Goal: Information Seeking & Learning: Learn about a topic

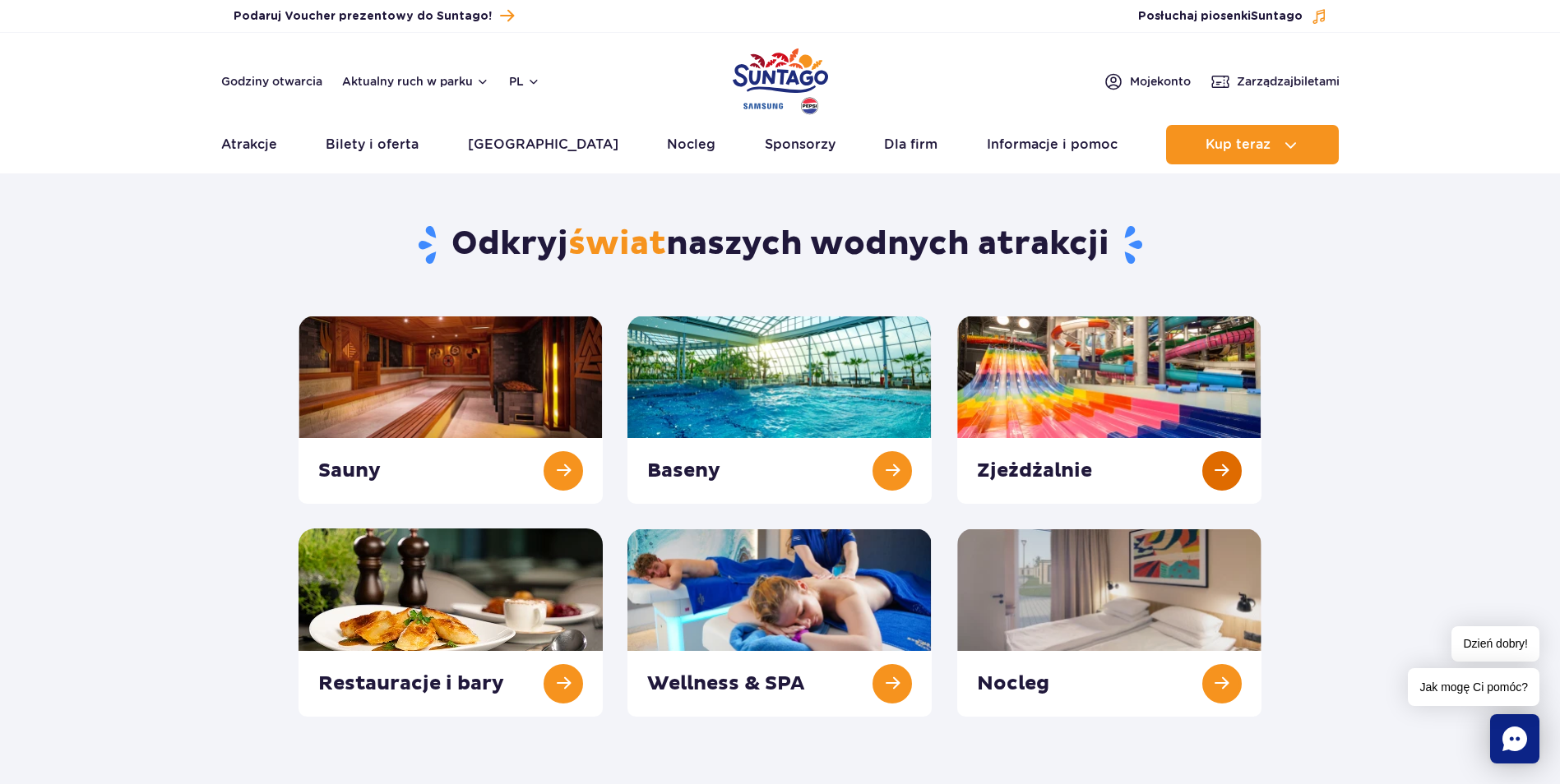
click at [1191, 390] on link at bounding box center [1109, 410] width 304 height 188
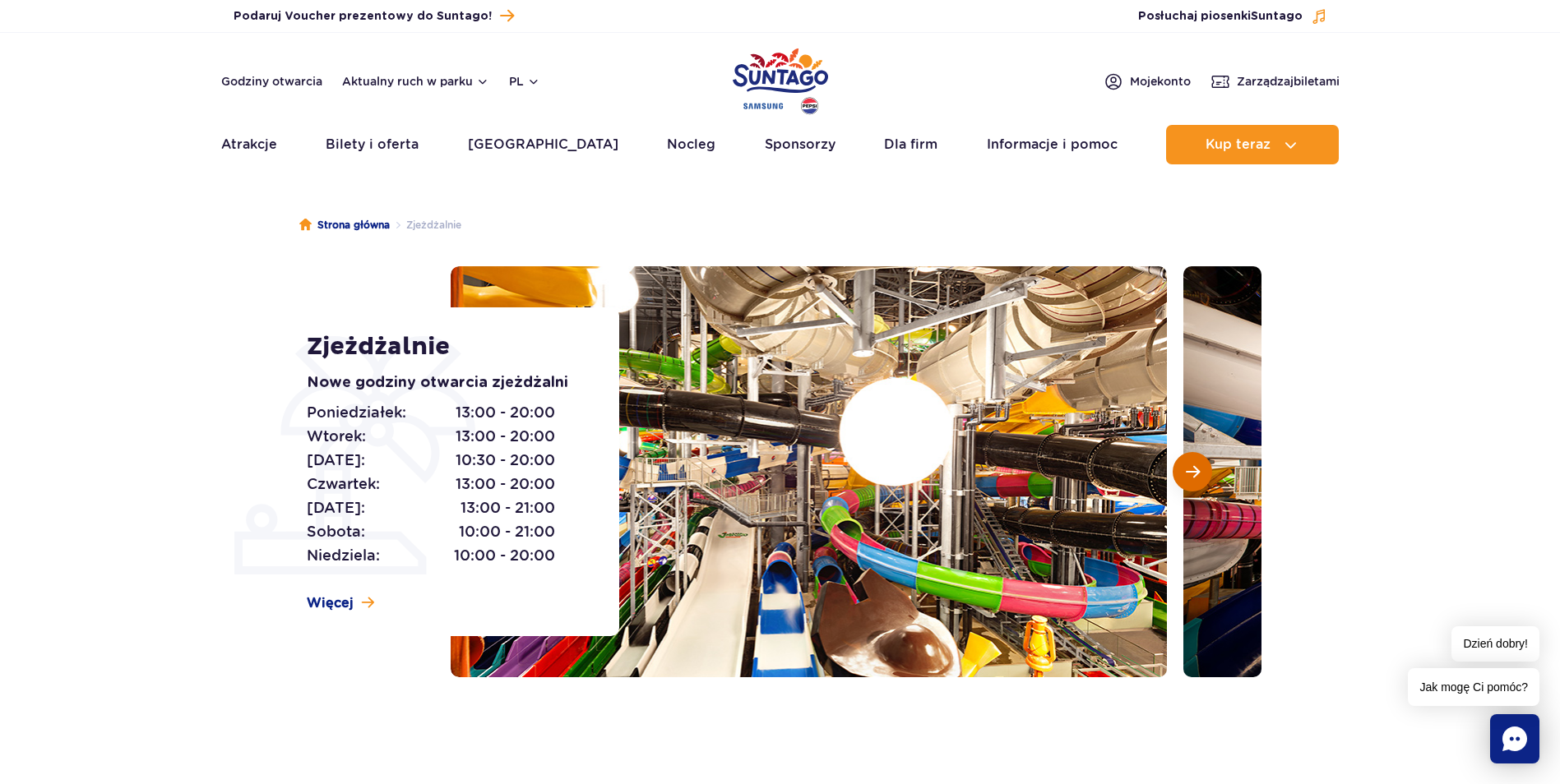
click at [1191, 473] on span "Następny slajd" at bounding box center [1193, 472] width 14 height 15
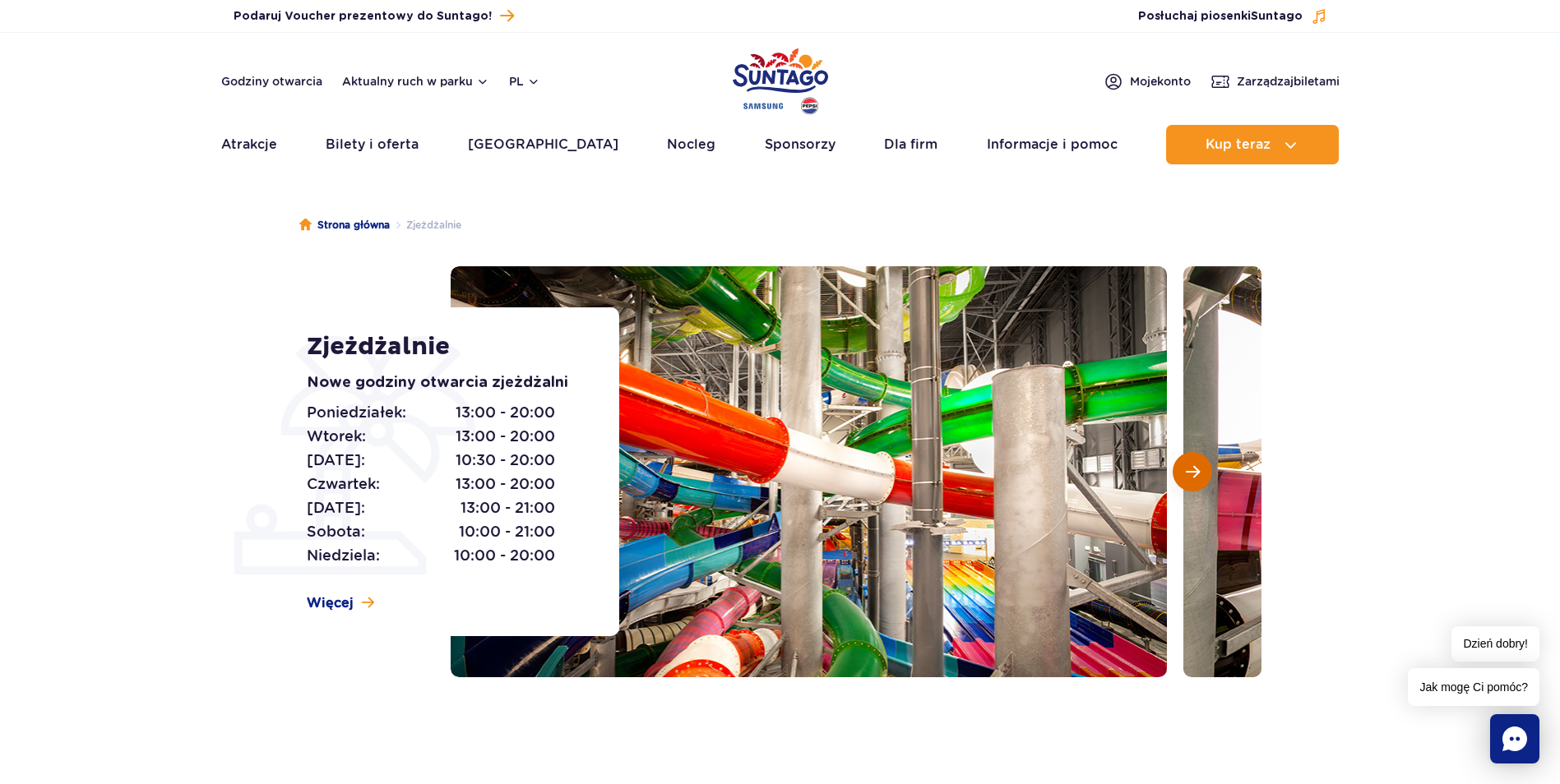
click at [1191, 473] on span "Następny slajd" at bounding box center [1193, 472] width 14 height 15
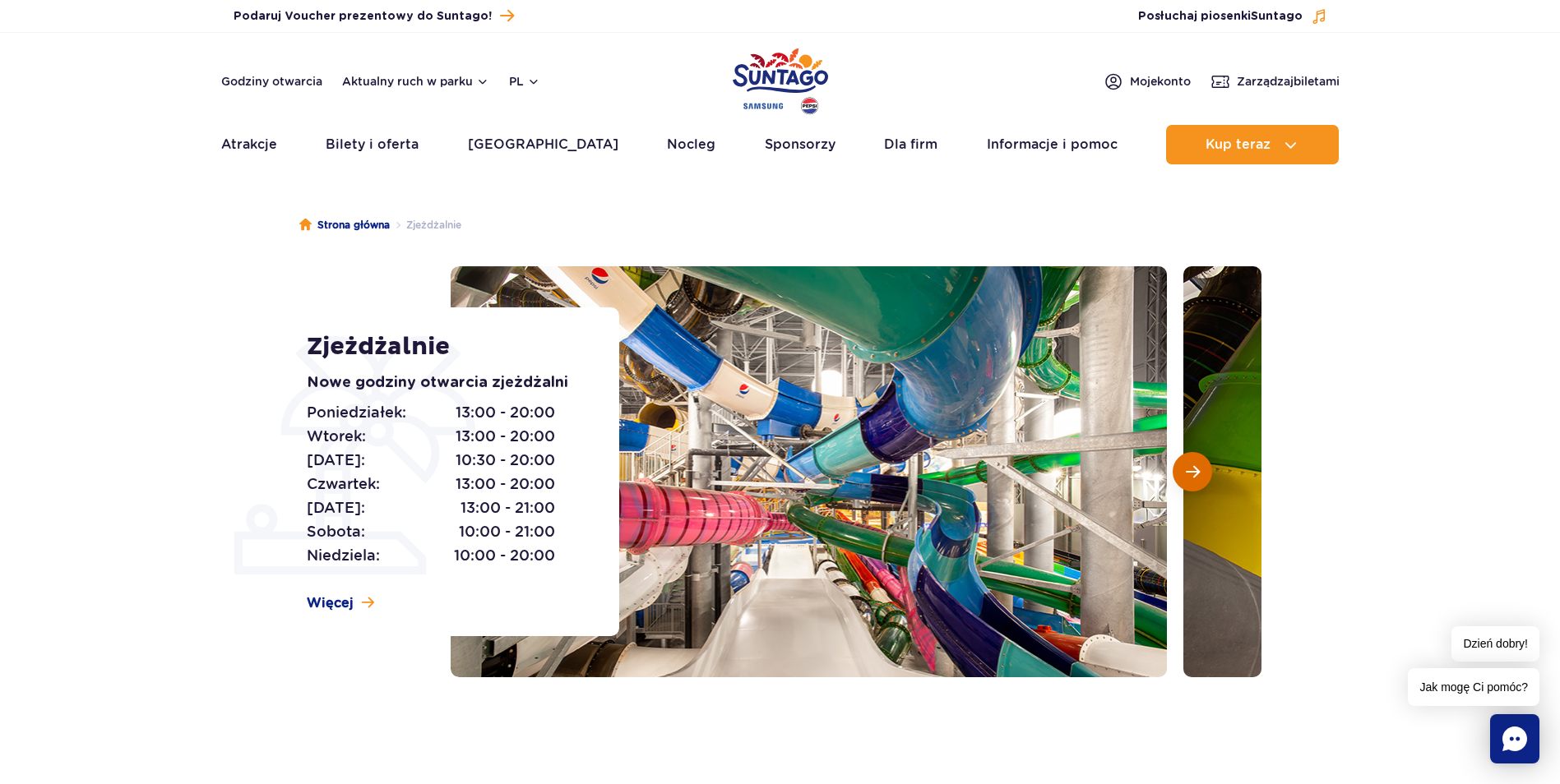
click at [1191, 473] on span "Następny slajd" at bounding box center [1193, 472] width 14 height 15
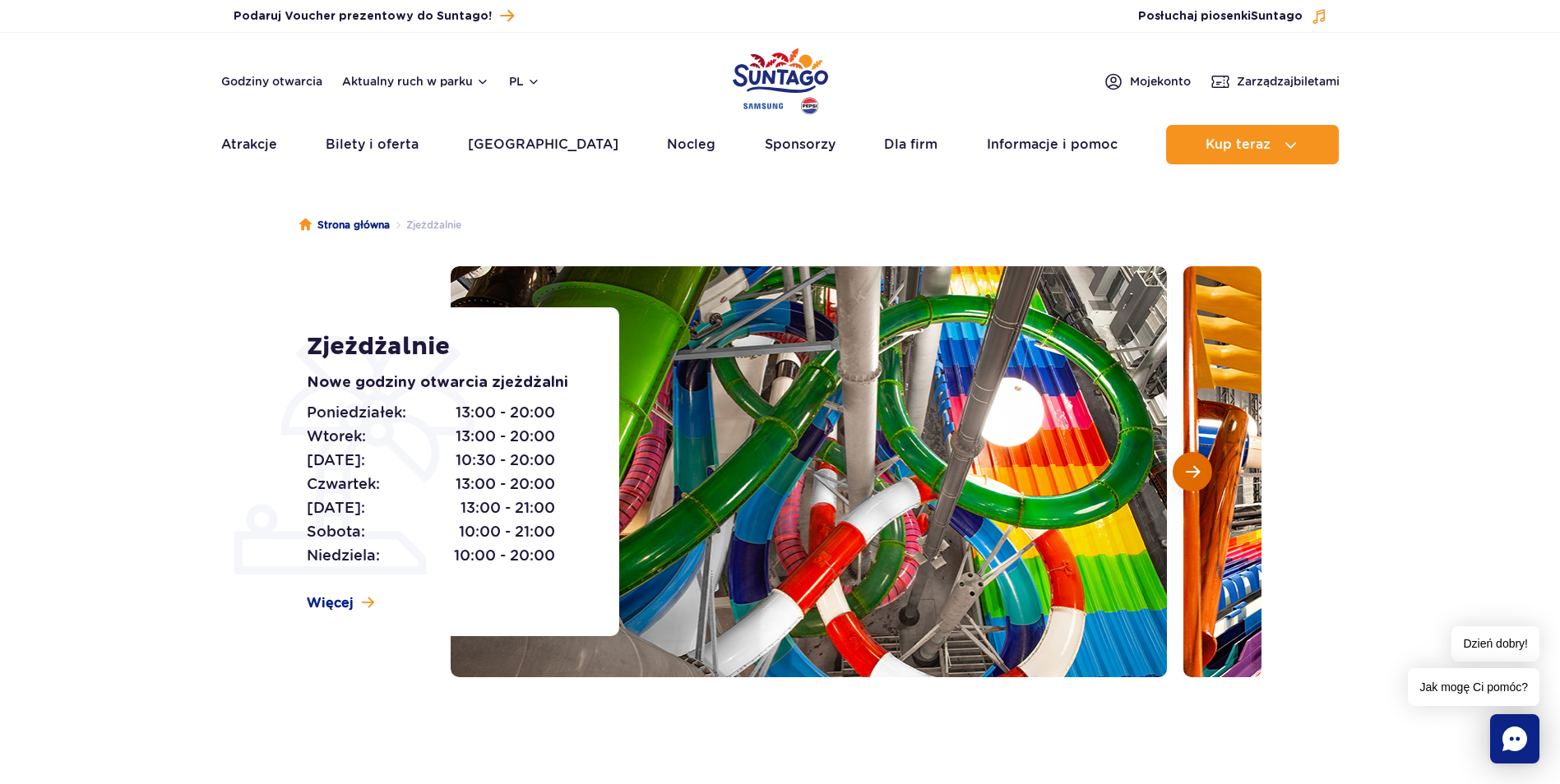
click at [1191, 473] on span "Następny slajd" at bounding box center [1193, 472] width 14 height 15
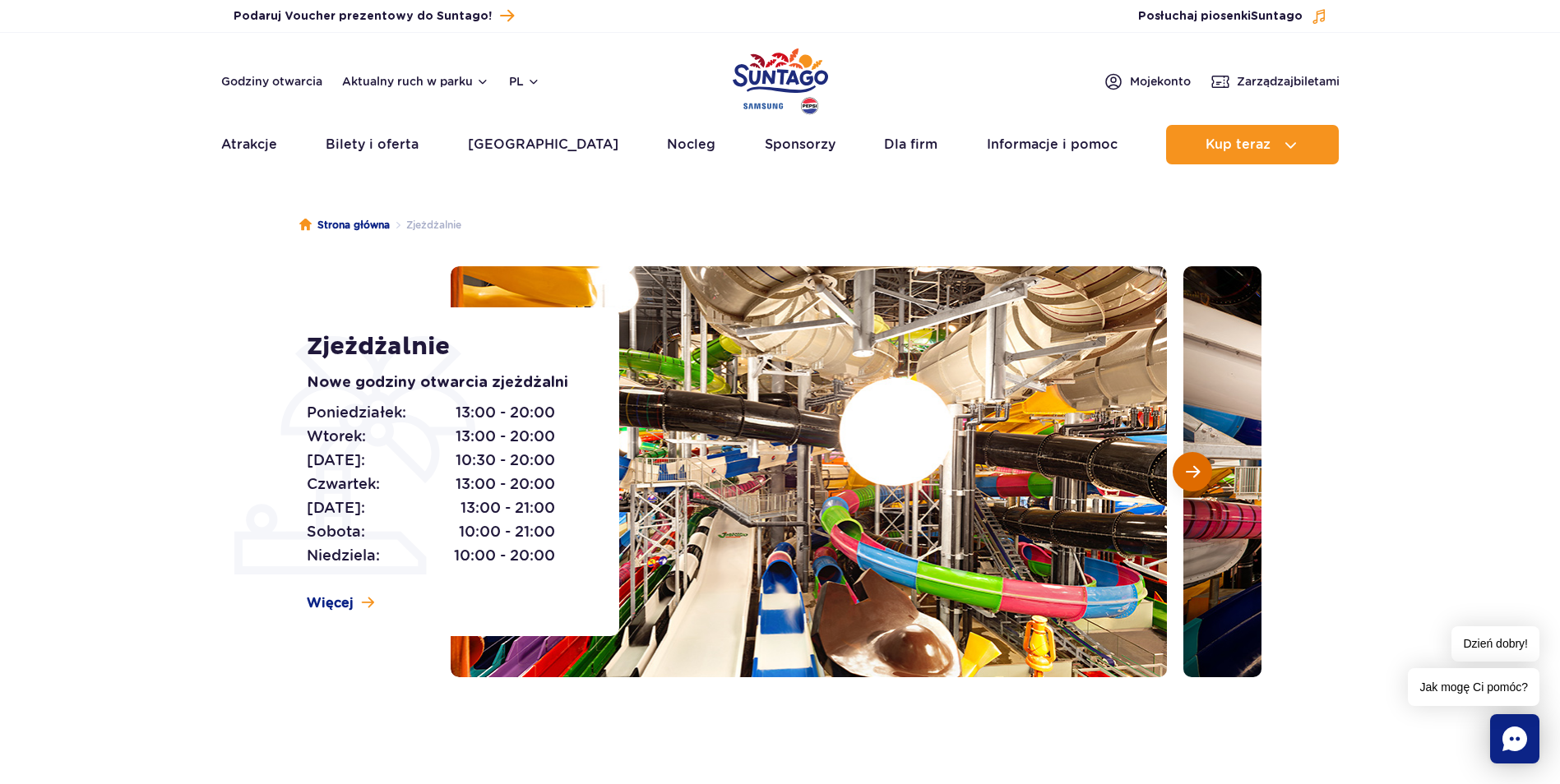
click at [1191, 473] on span "Następny slajd" at bounding box center [1193, 472] width 14 height 15
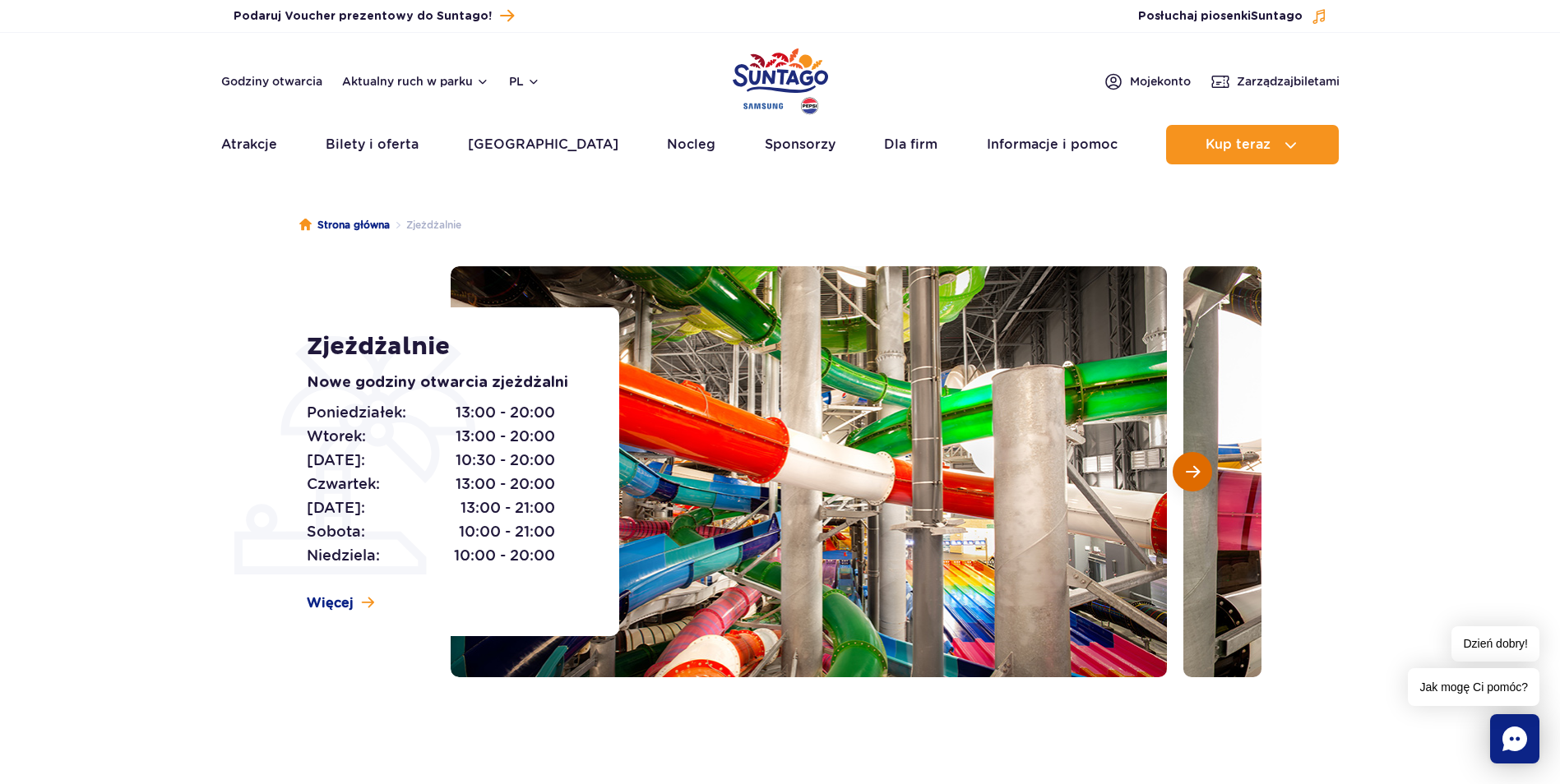
click at [1191, 473] on span "Następny slajd" at bounding box center [1193, 472] width 14 height 15
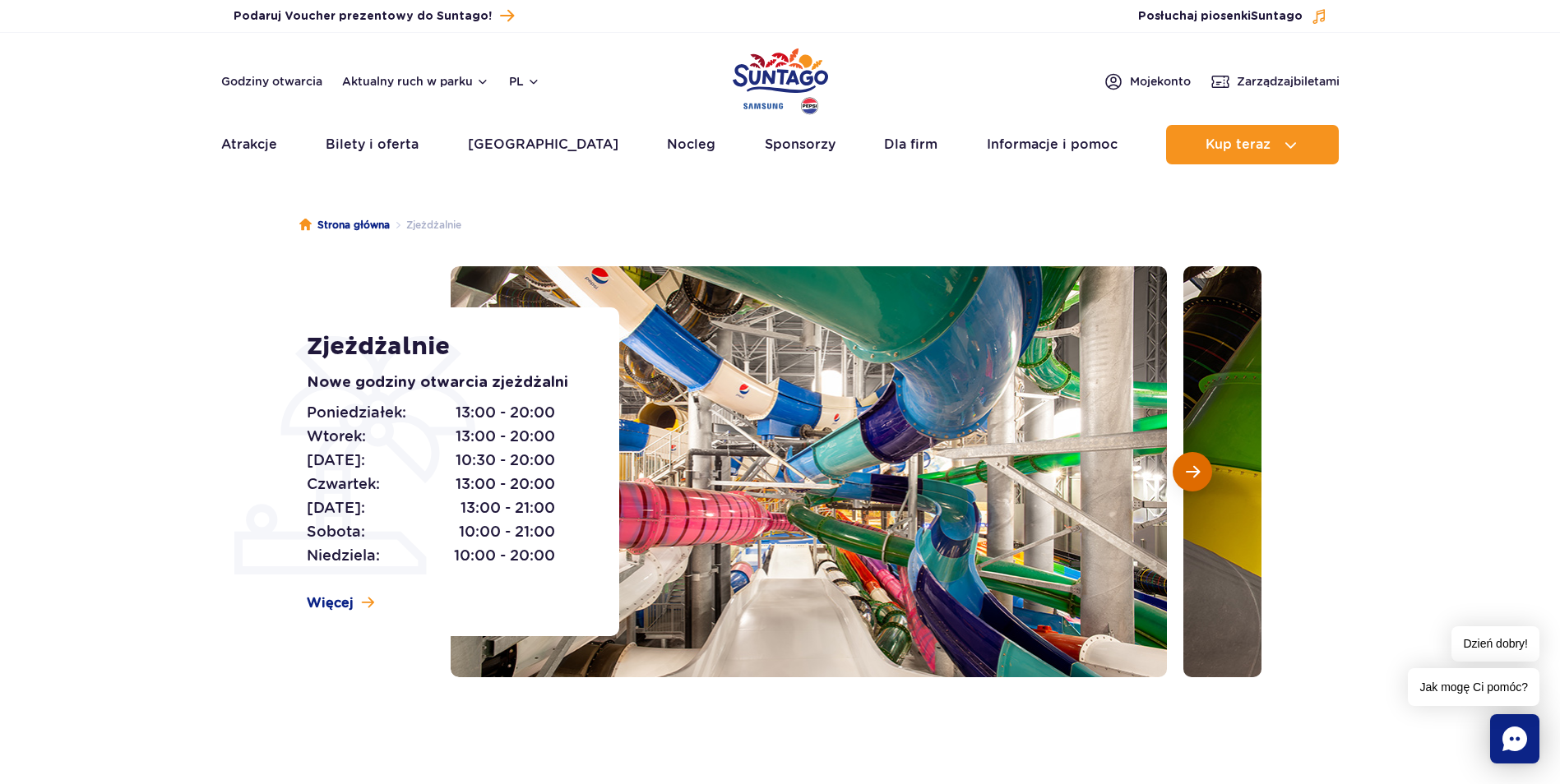
click at [1191, 473] on span "Następny slajd" at bounding box center [1193, 472] width 14 height 15
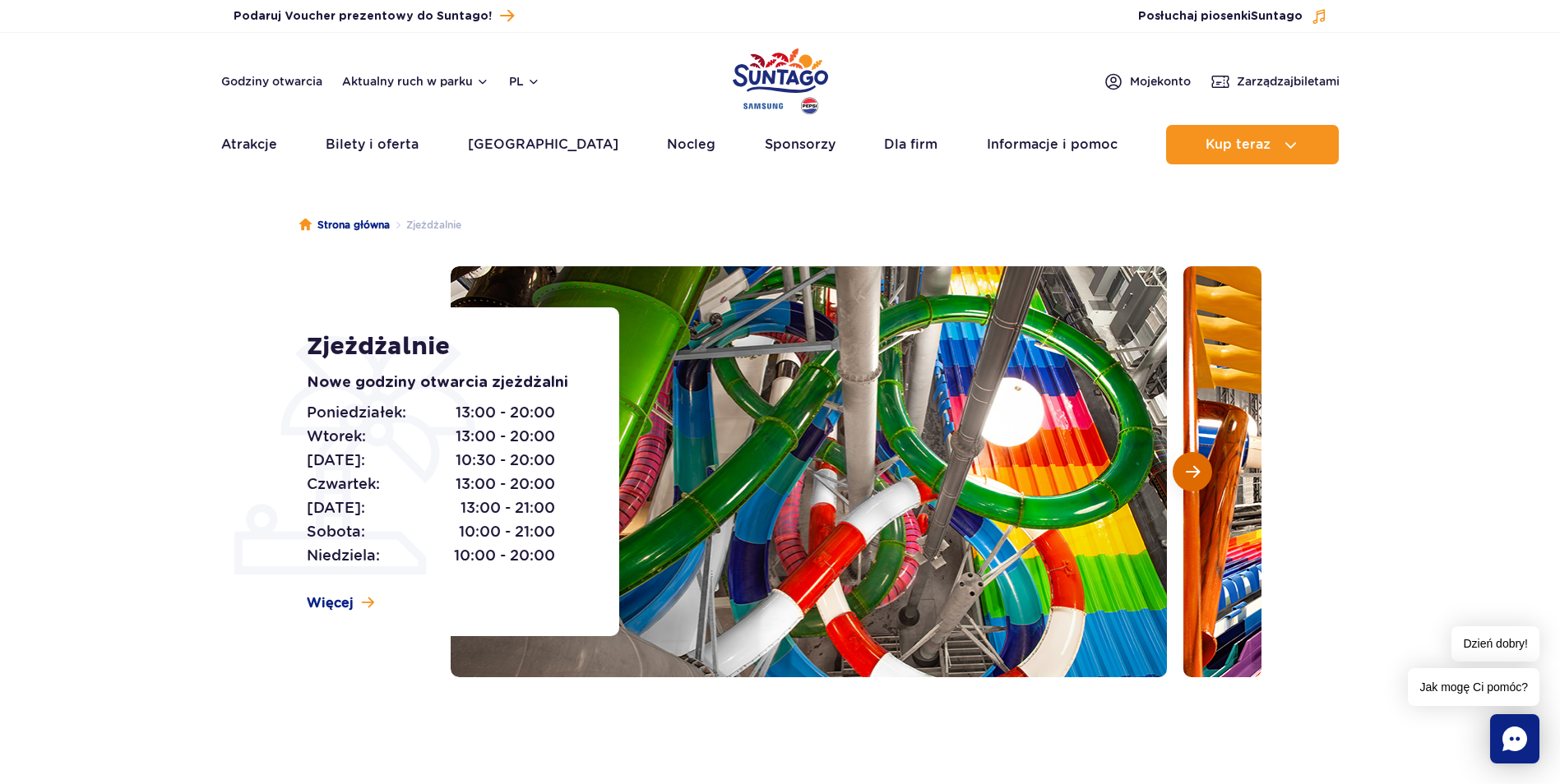
click at [1191, 473] on span "Następny slajd" at bounding box center [1193, 472] width 14 height 15
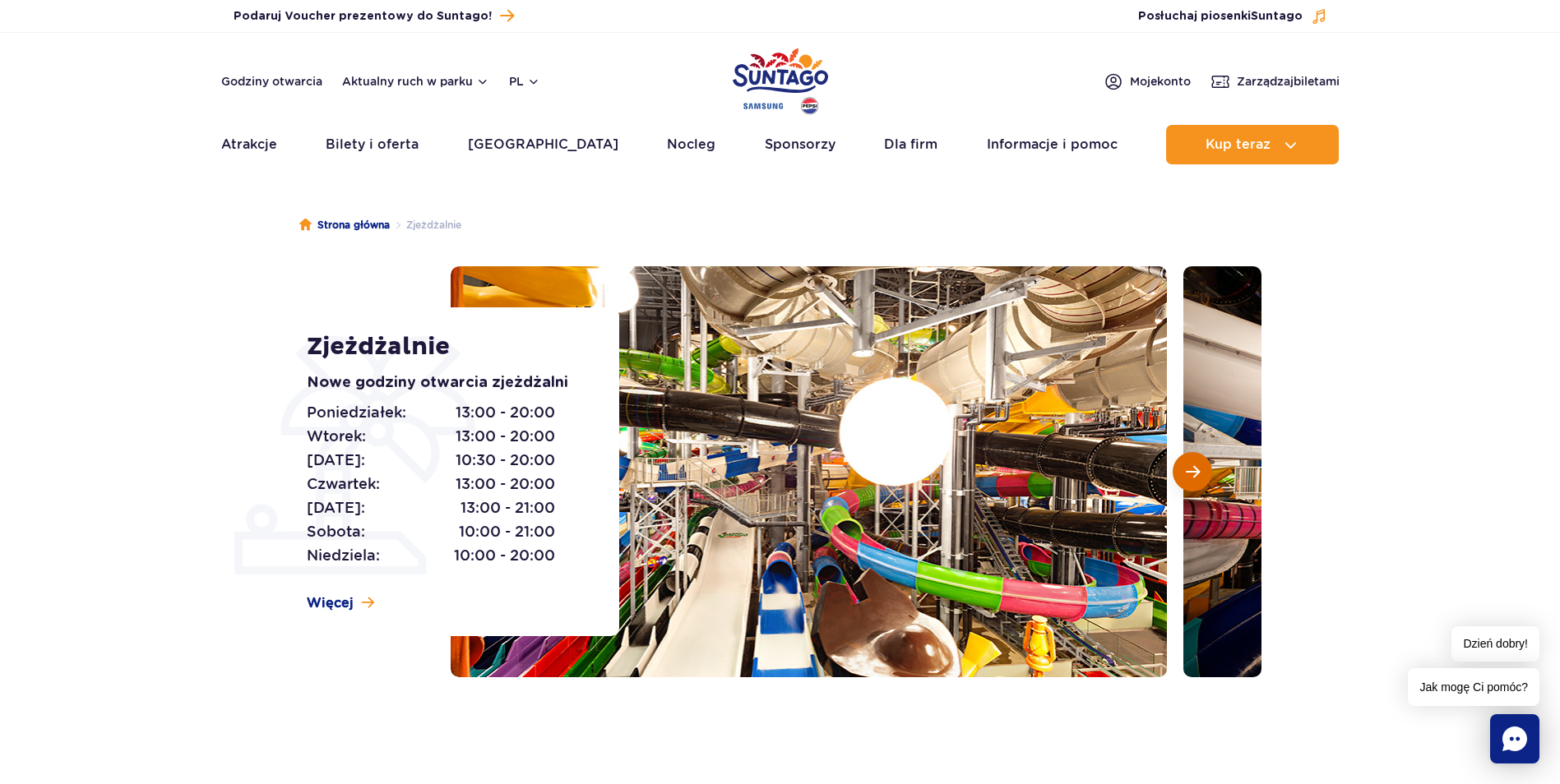
click at [1191, 473] on span "Następny slajd" at bounding box center [1193, 472] width 14 height 15
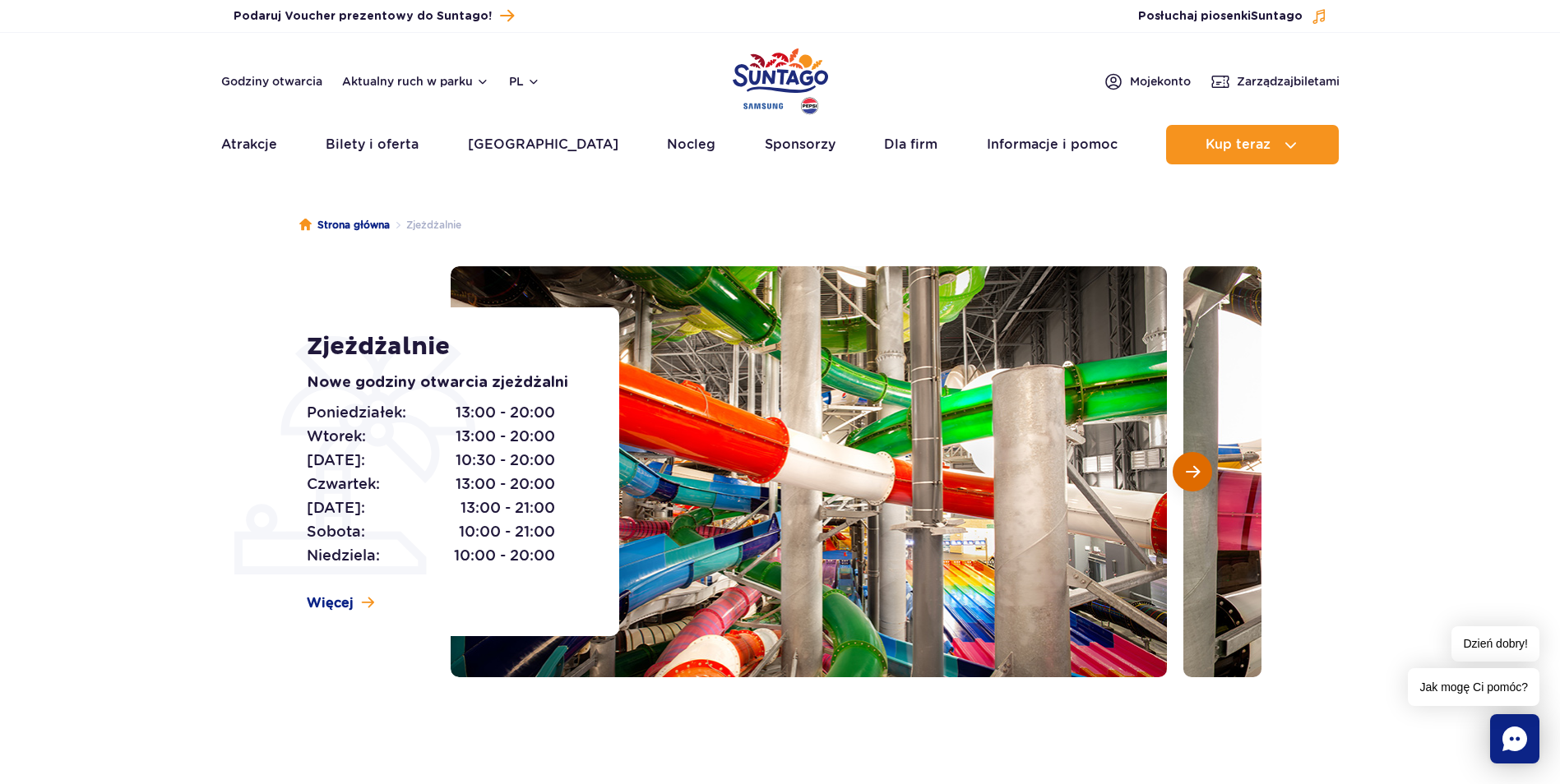
click at [1191, 473] on span "Następny slajd" at bounding box center [1193, 472] width 14 height 15
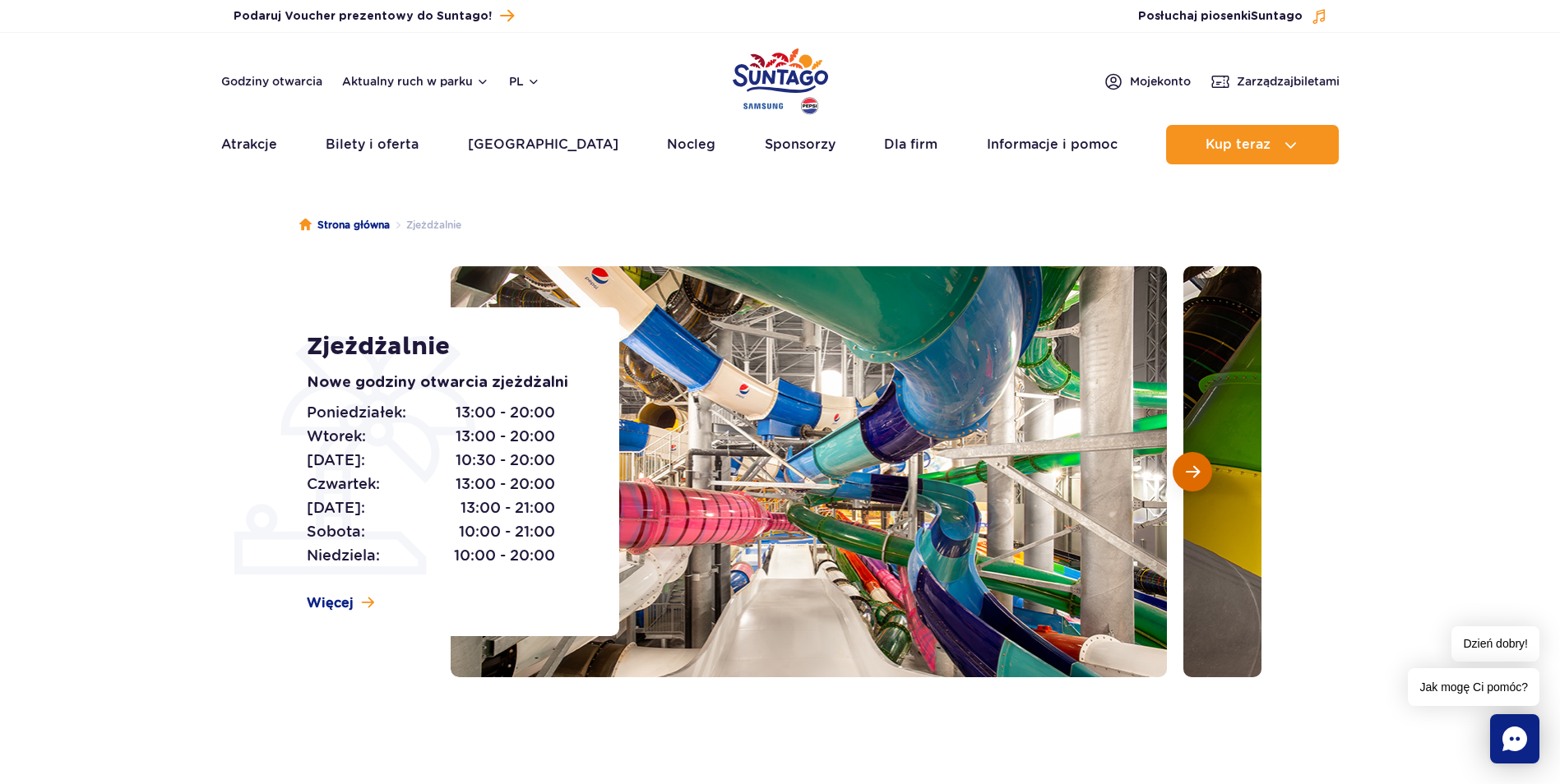
click at [1191, 473] on span "Następny slajd" at bounding box center [1193, 472] width 14 height 15
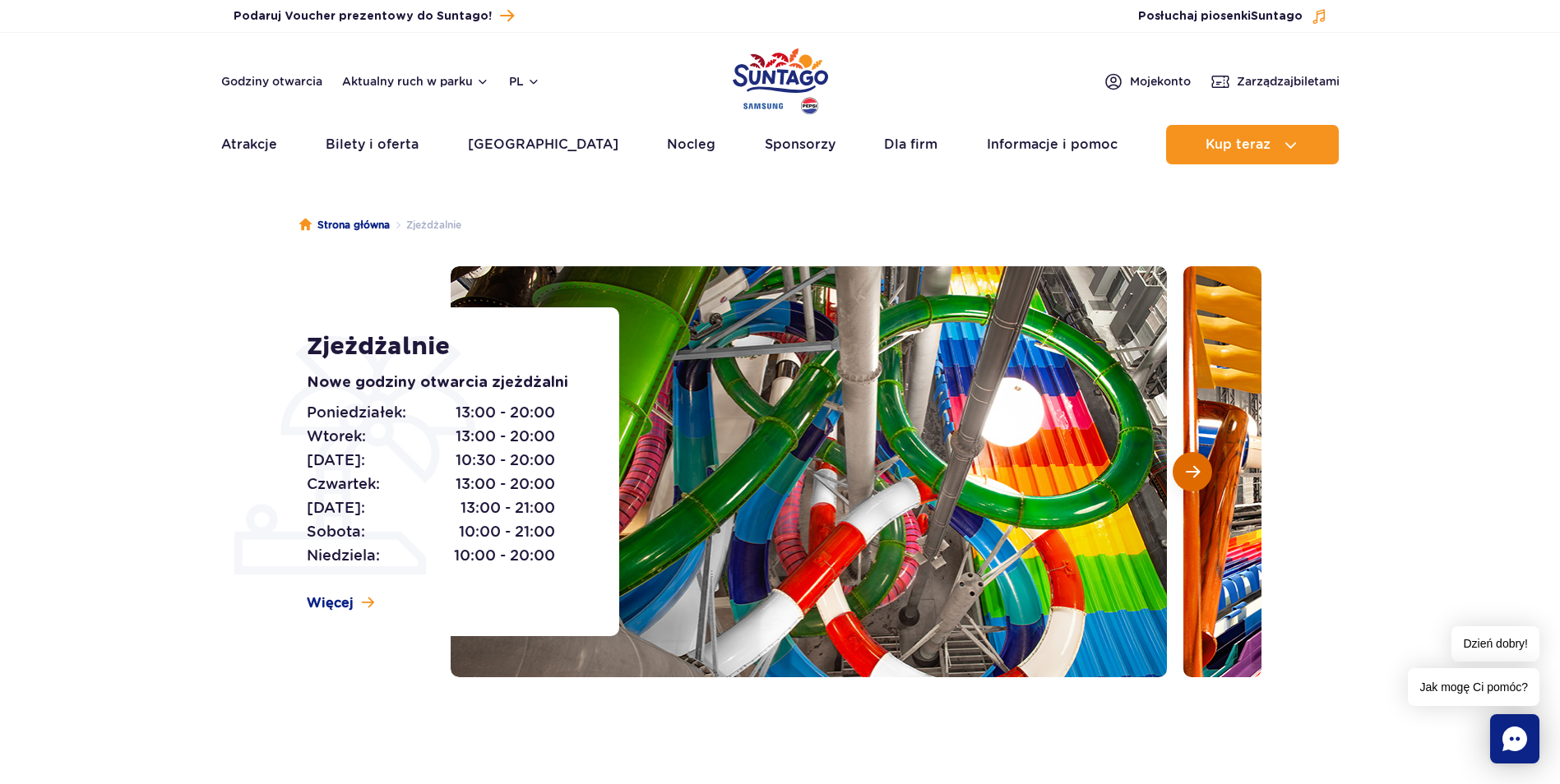
click at [1191, 473] on span "Następny slajd" at bounding box center [1193, 472] width 14 height 15
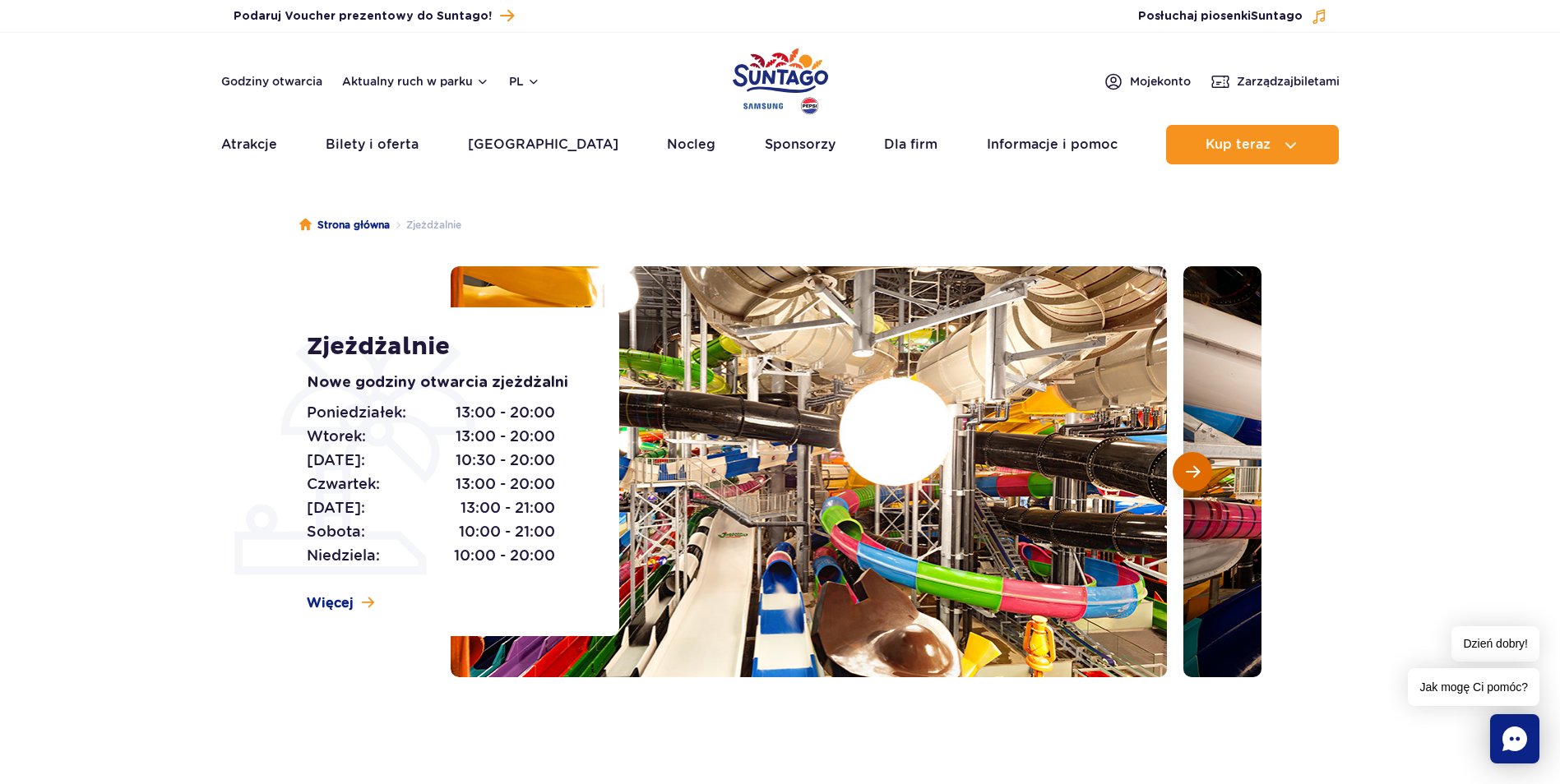
click at [1191, 473] on span "Następny slajd" at bounding box center [1193, 472] width 14 height 15
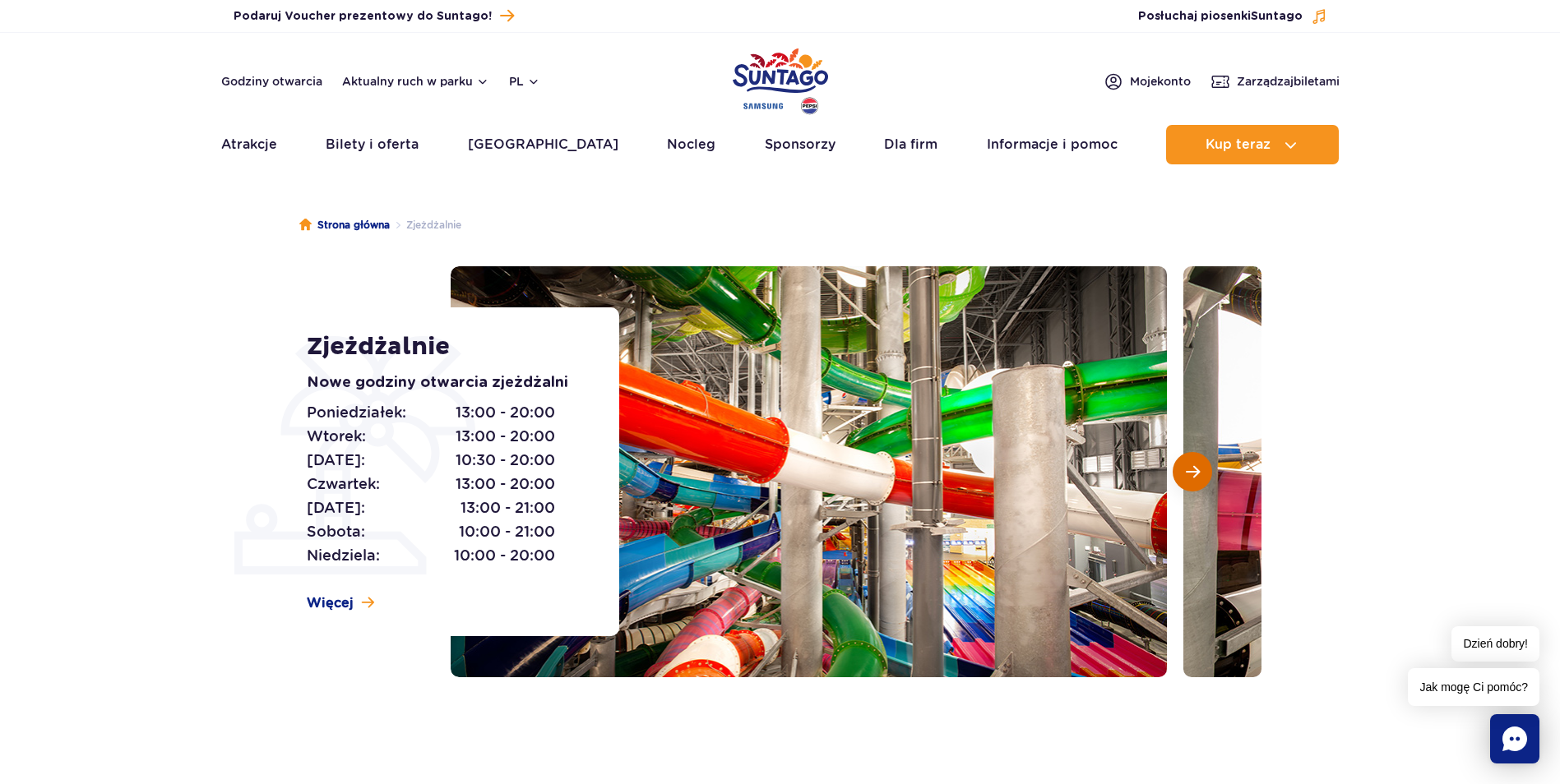
click at [1191, 473] on span "Następny slajd" at bounding box center [1193, 472] width 14 height 15
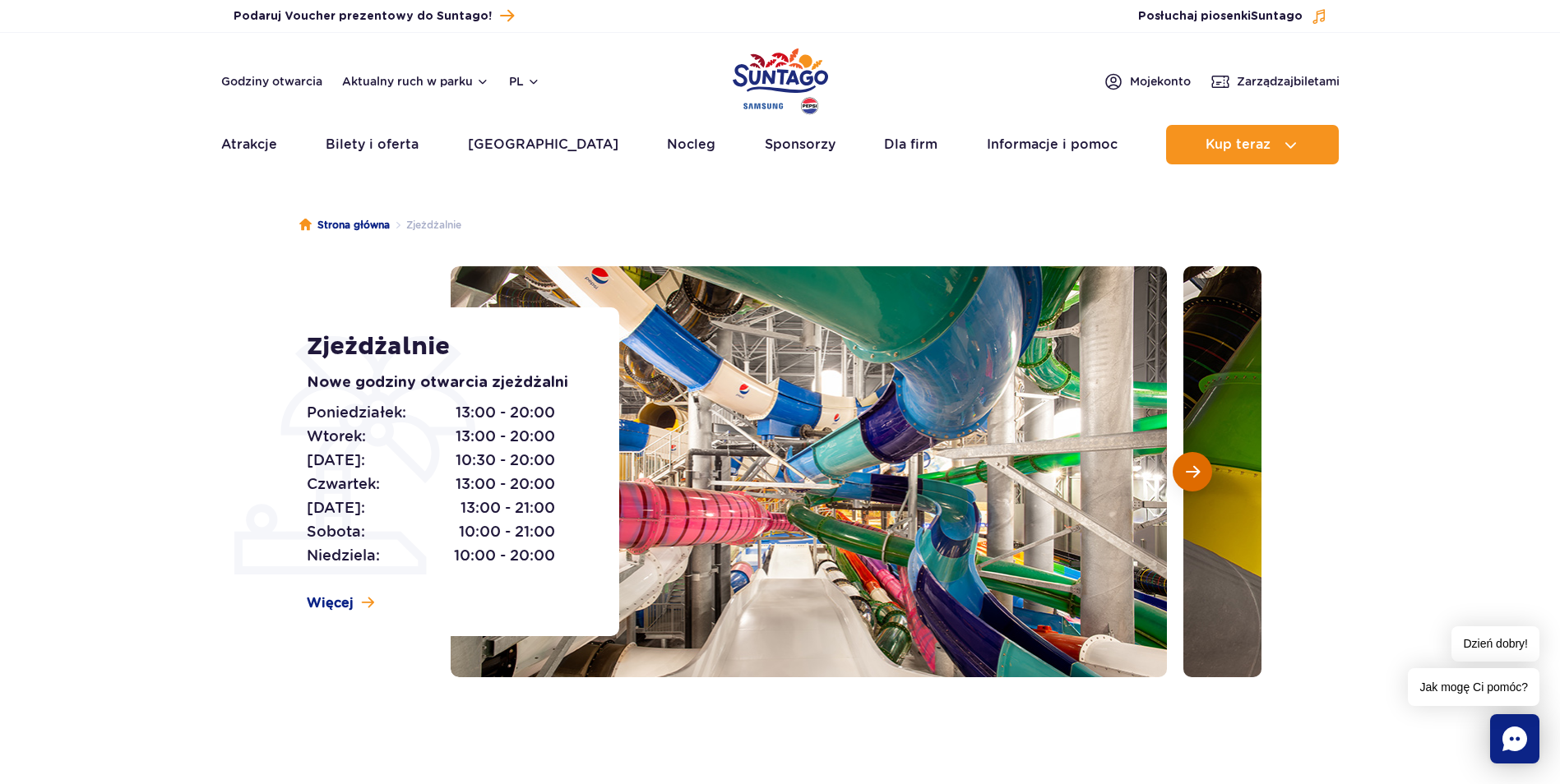
click at [1191, 473] on span "Następny slajd" at bounding box center [1193, 472] width 14 height 15
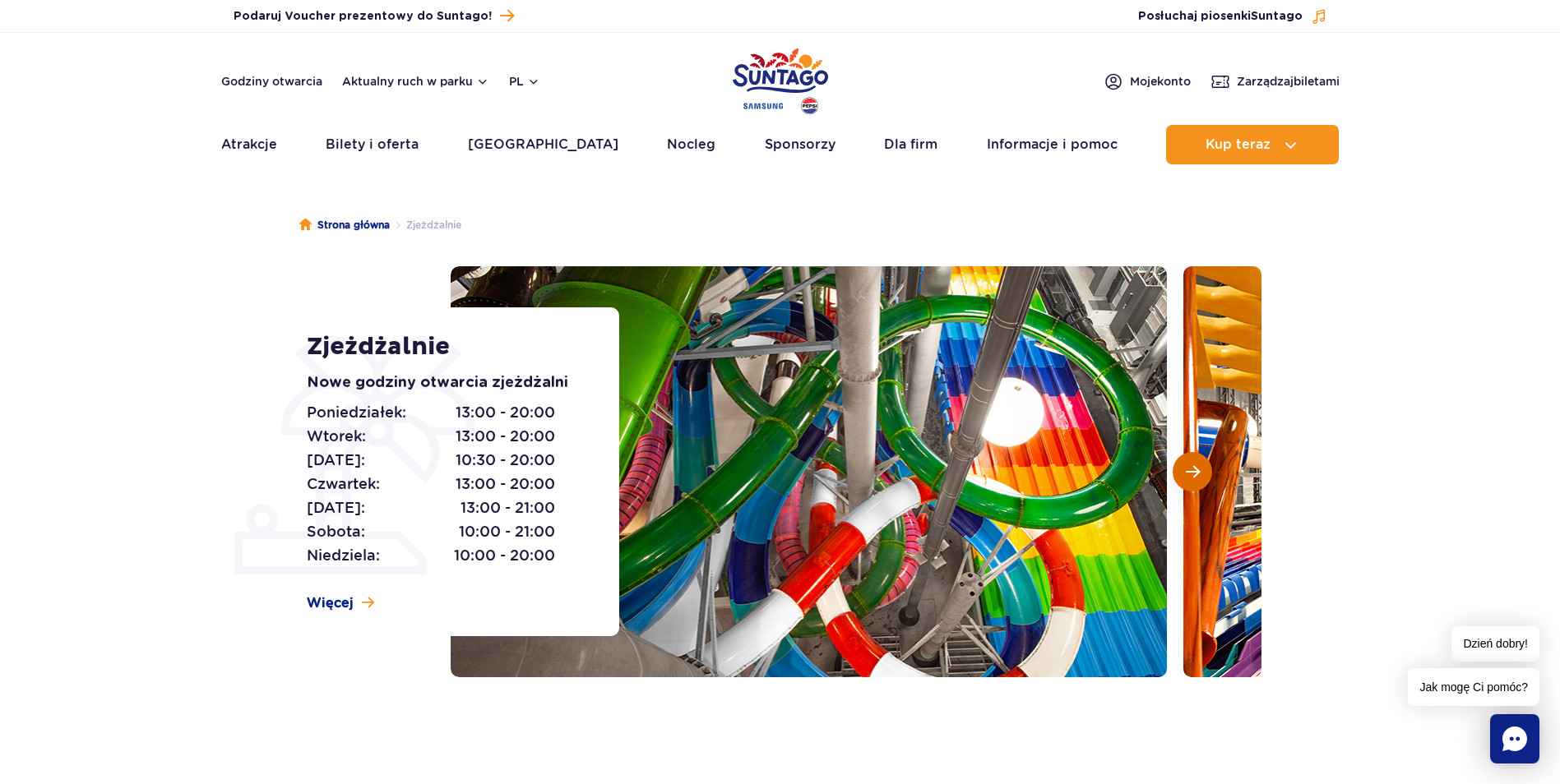
click at [1191, 473] on span "Następny slajd" at bounding box center [1193, 472] width 14 height 15
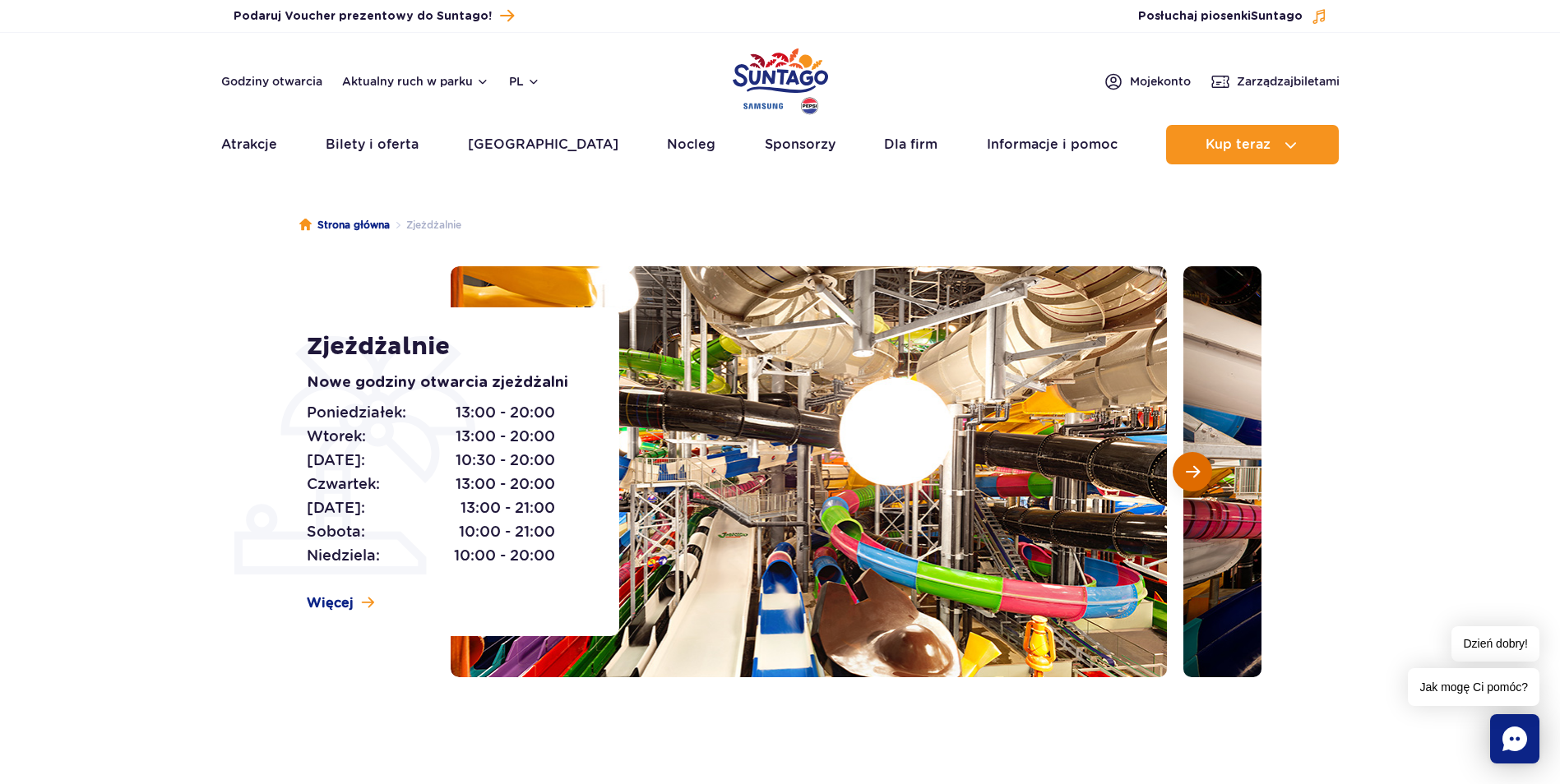
click at [1191, 473] on span "Następny slajd" at bounding box center [1193, 472] width 14 height 15
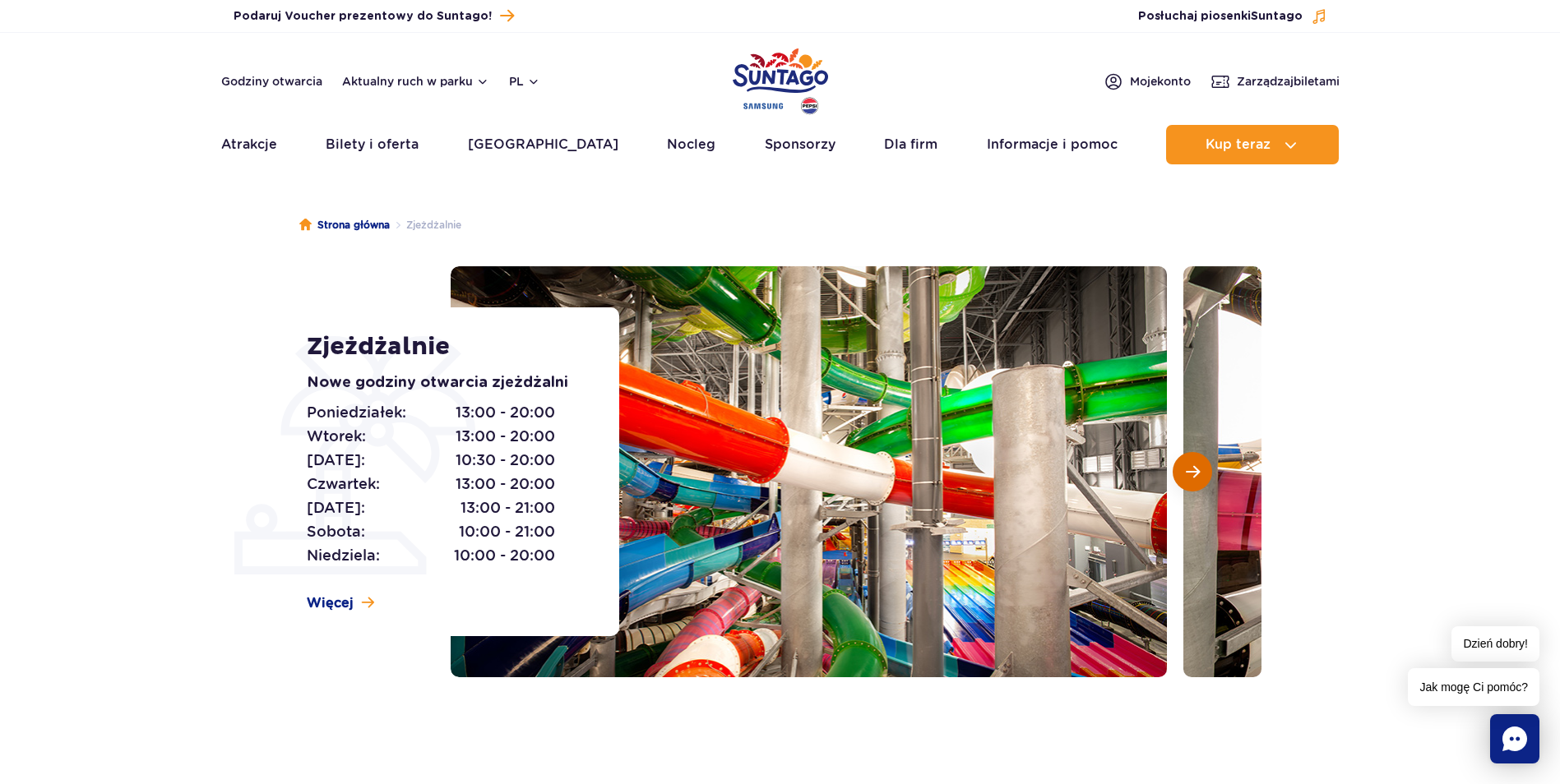
click at [1191, 473] on span "Następny slajd" at bounding box center [1193, 472] width 14 height 15
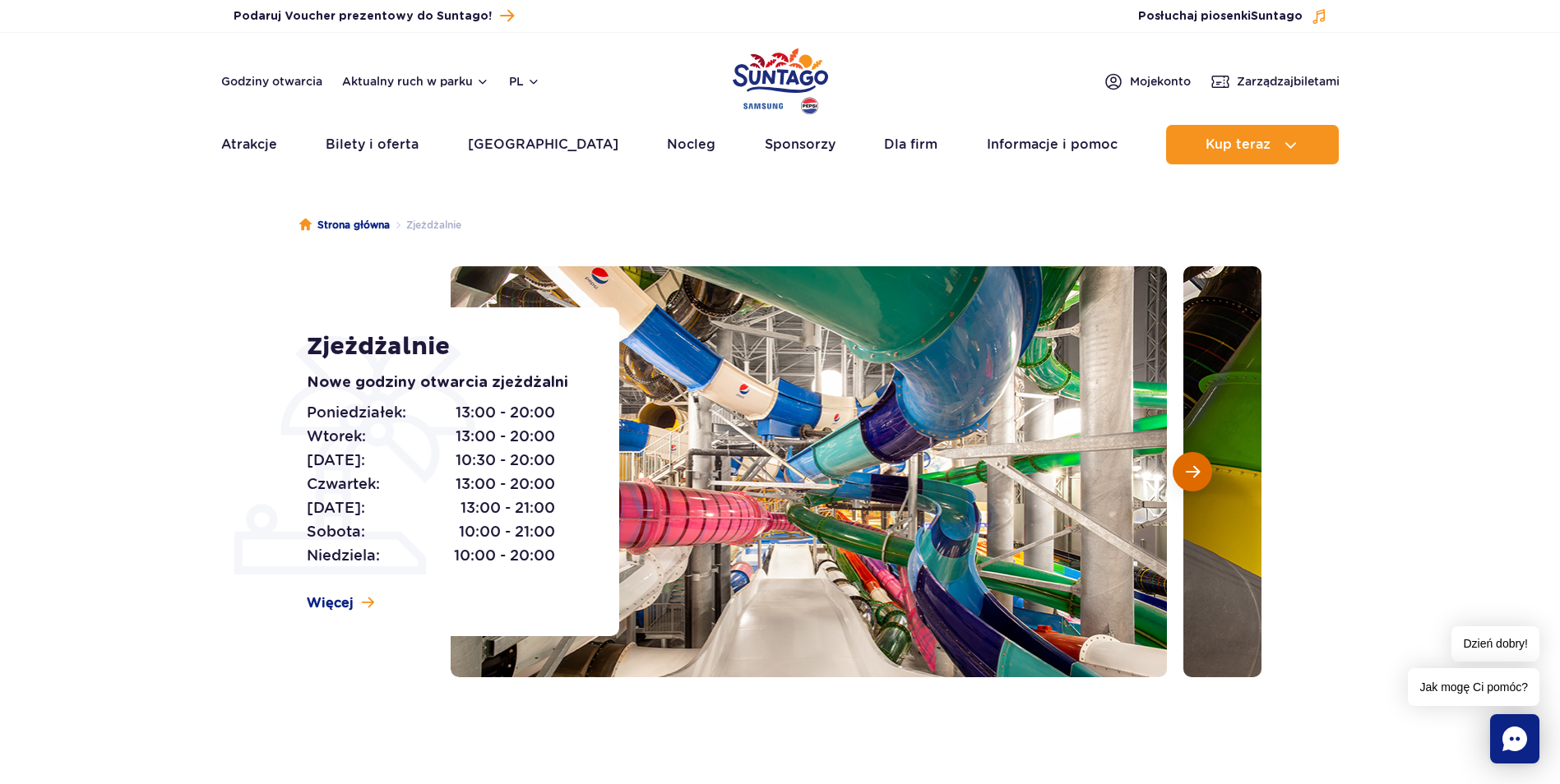
click at [1191, 473] on span "Następny slajd" at bounding box center [1193, 472] width 14 height 15
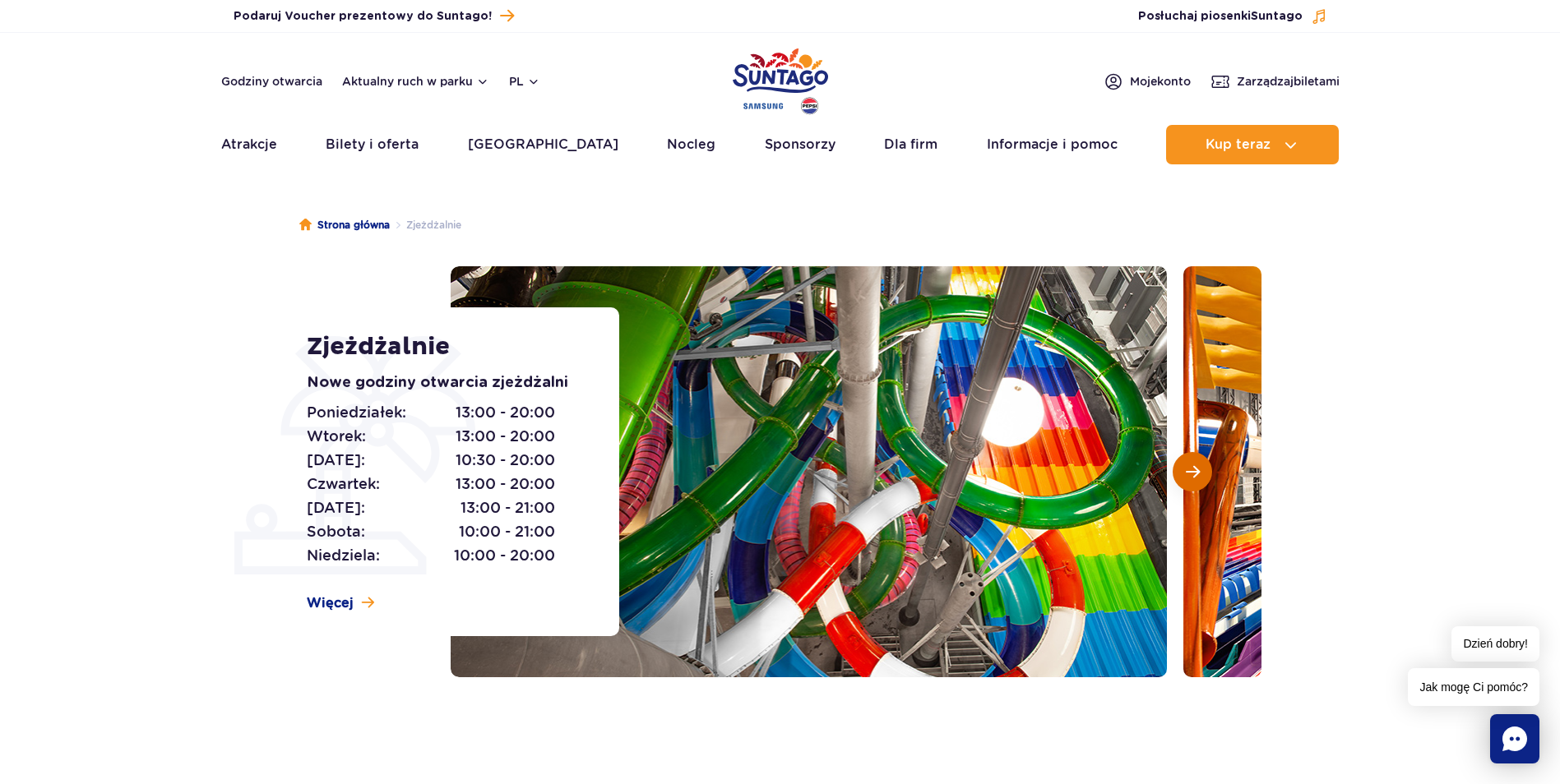
click at [1191, 473] on span "Następny slajd" at bounding box center [1193, 472] width 14 height 15
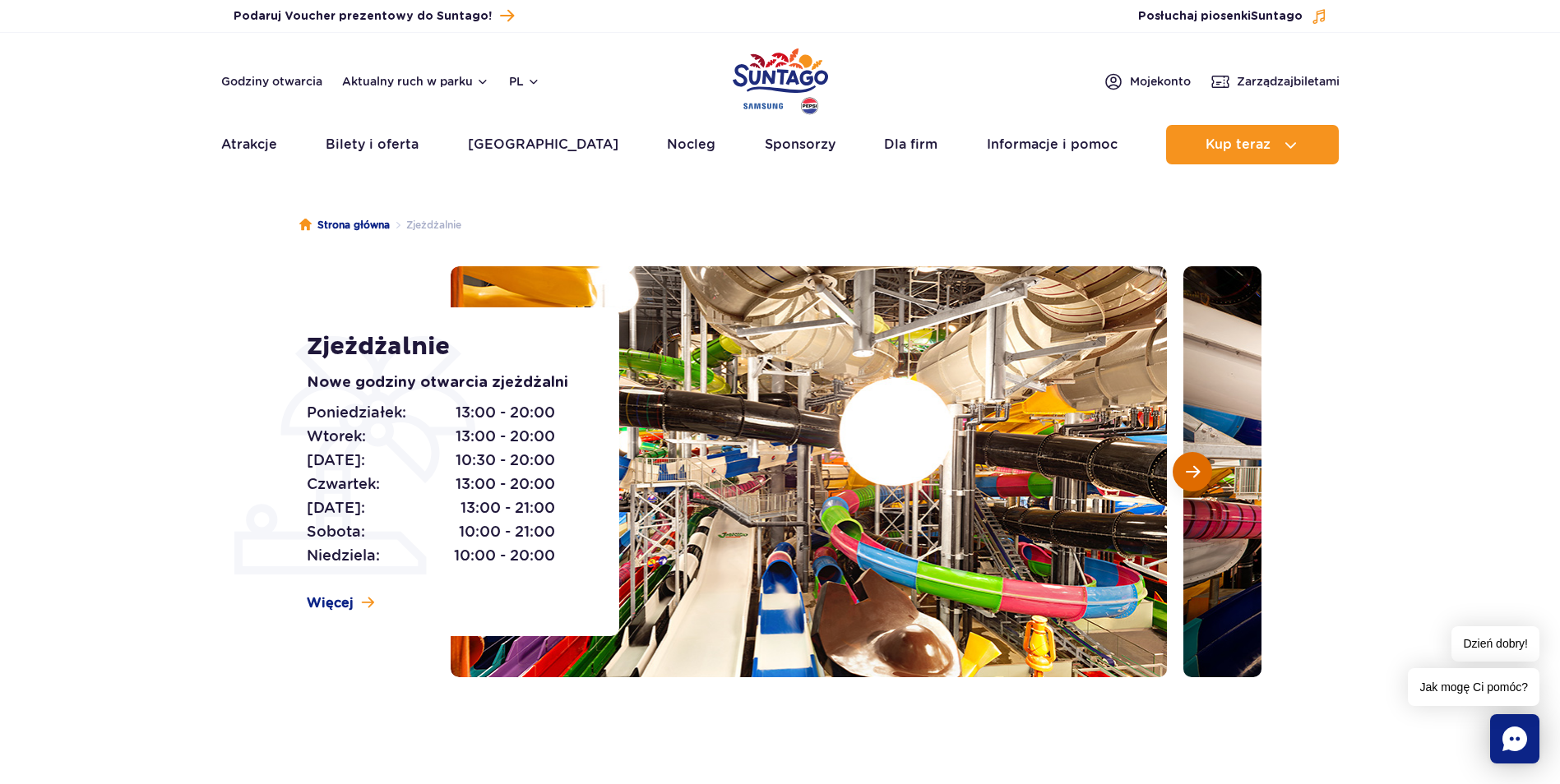
click at [1191, 473] on span "Następny slajd" at bounding box center [1193, 472] width 14 height 15
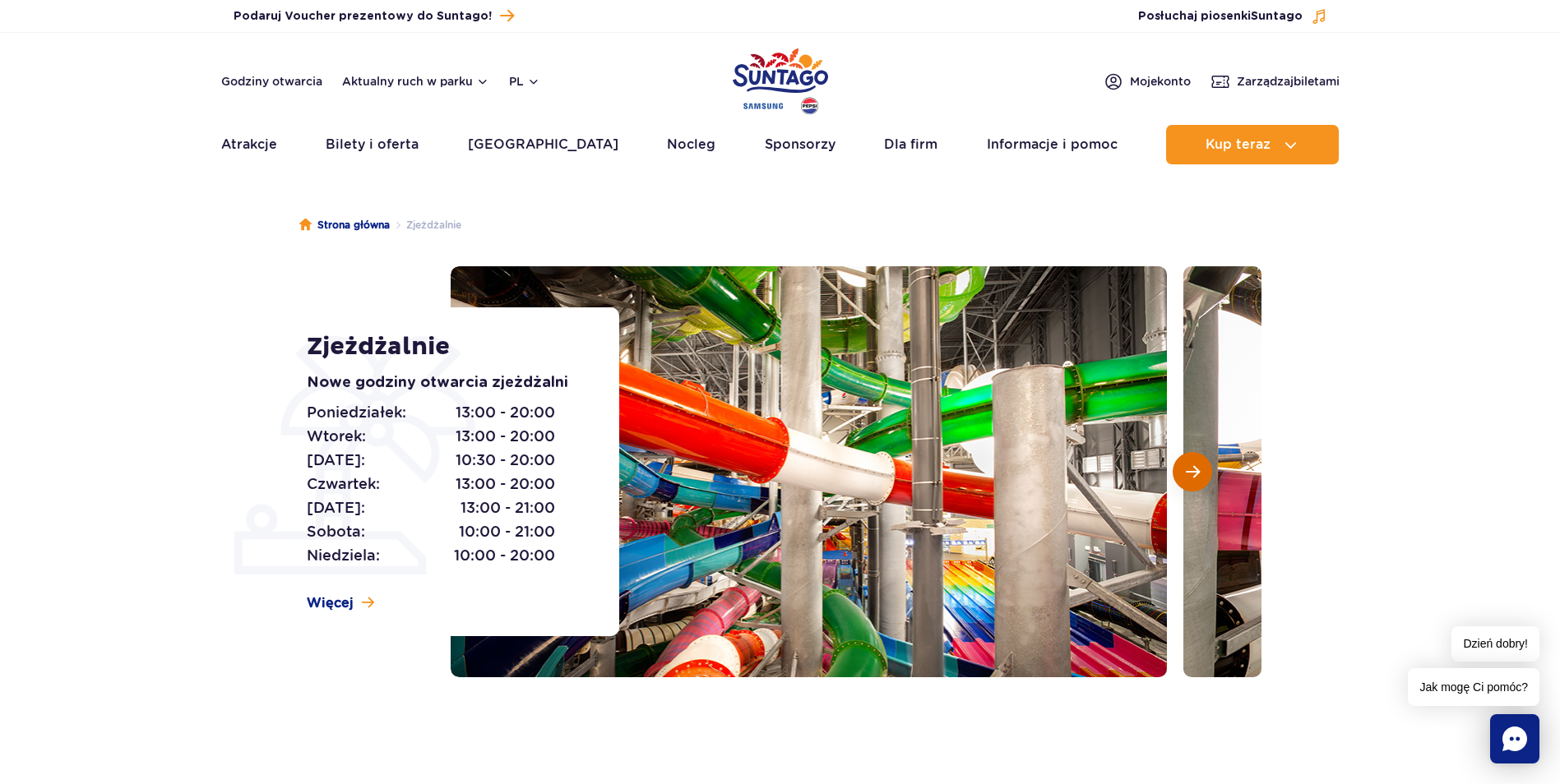
click at [1191, 473] on span "Następny slajd" at bounding box center [1193, 472] width 14 height 15
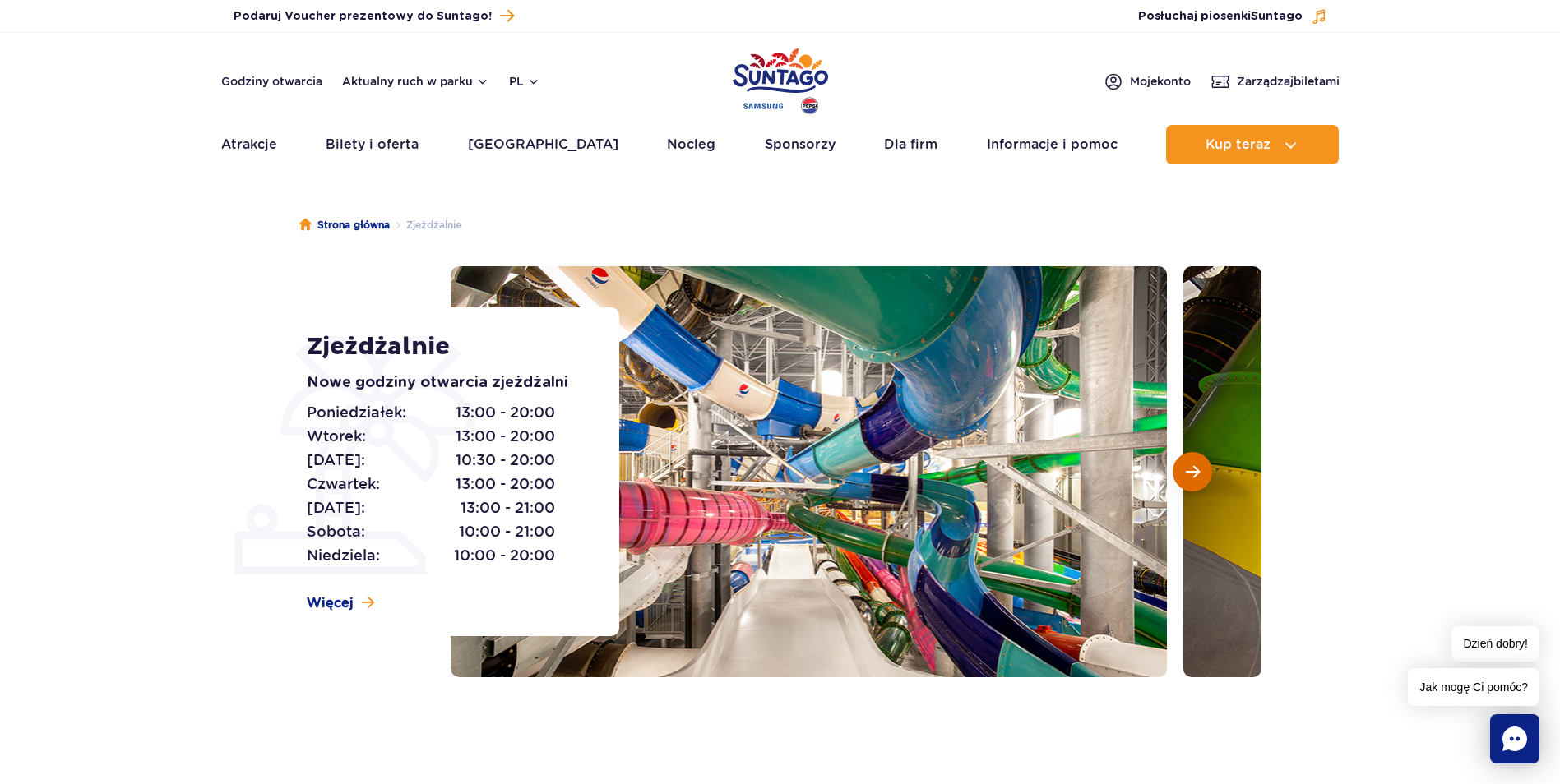
click at [1191, 473] on span "Następny slajd" at bounding box center [1193, 472] width 14 height 15
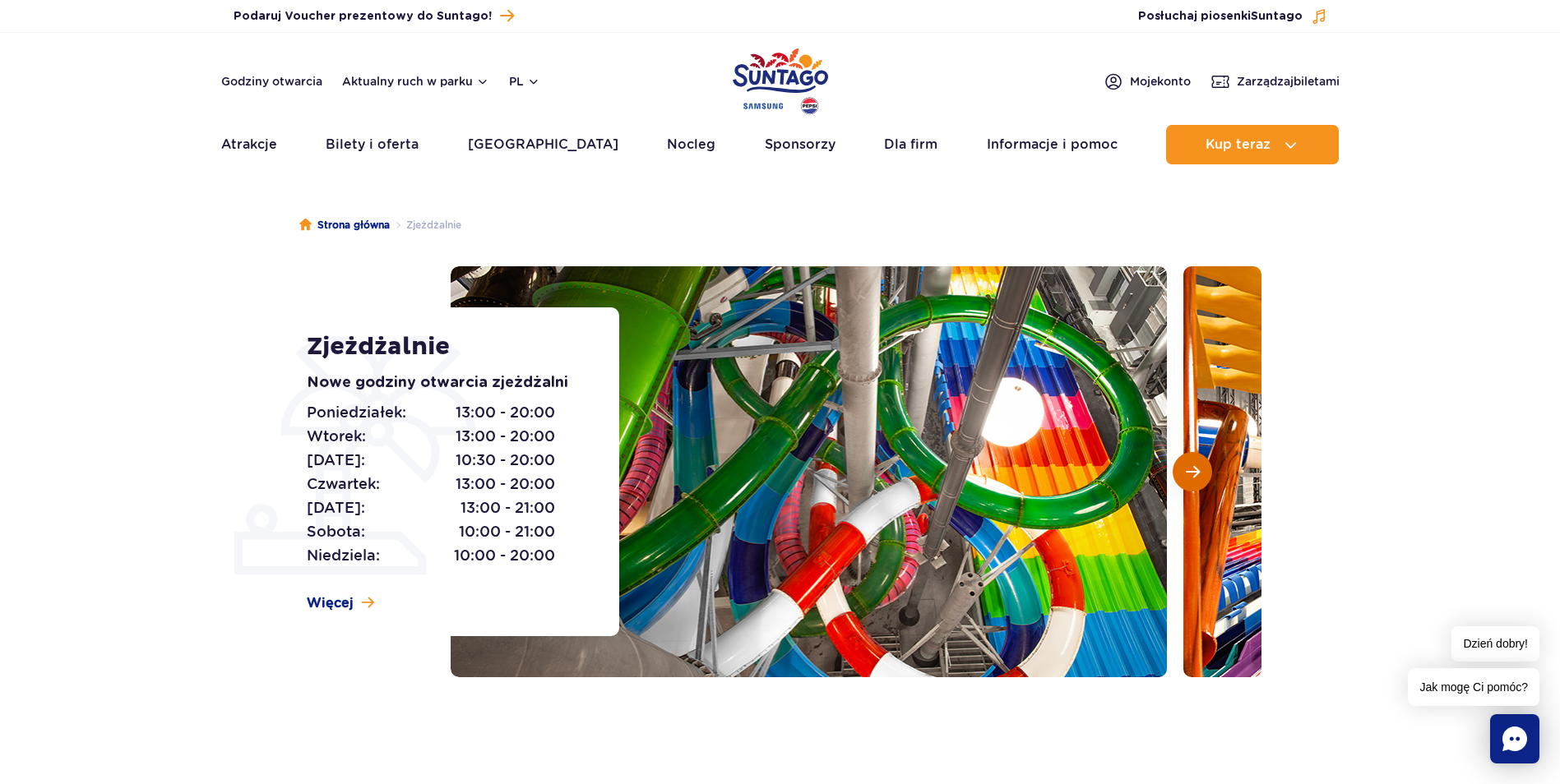
click at [1191, 473] on span "Następny slajd" at bounding box center [1193, 472] width 14 height 15
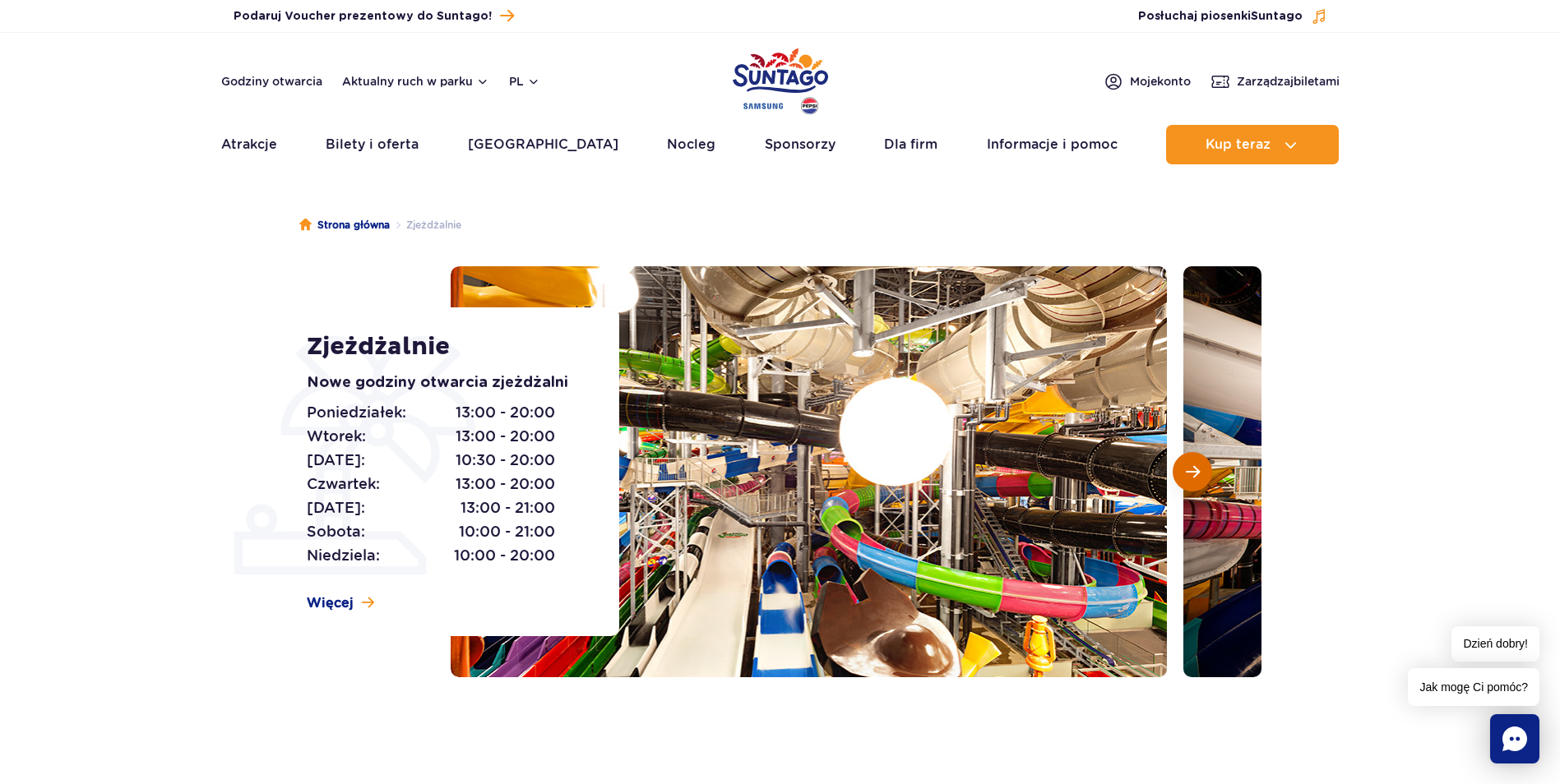
click at [1191, 473] on span "Następny slajd" at bounding box center [1193, 472] width 14 height 15
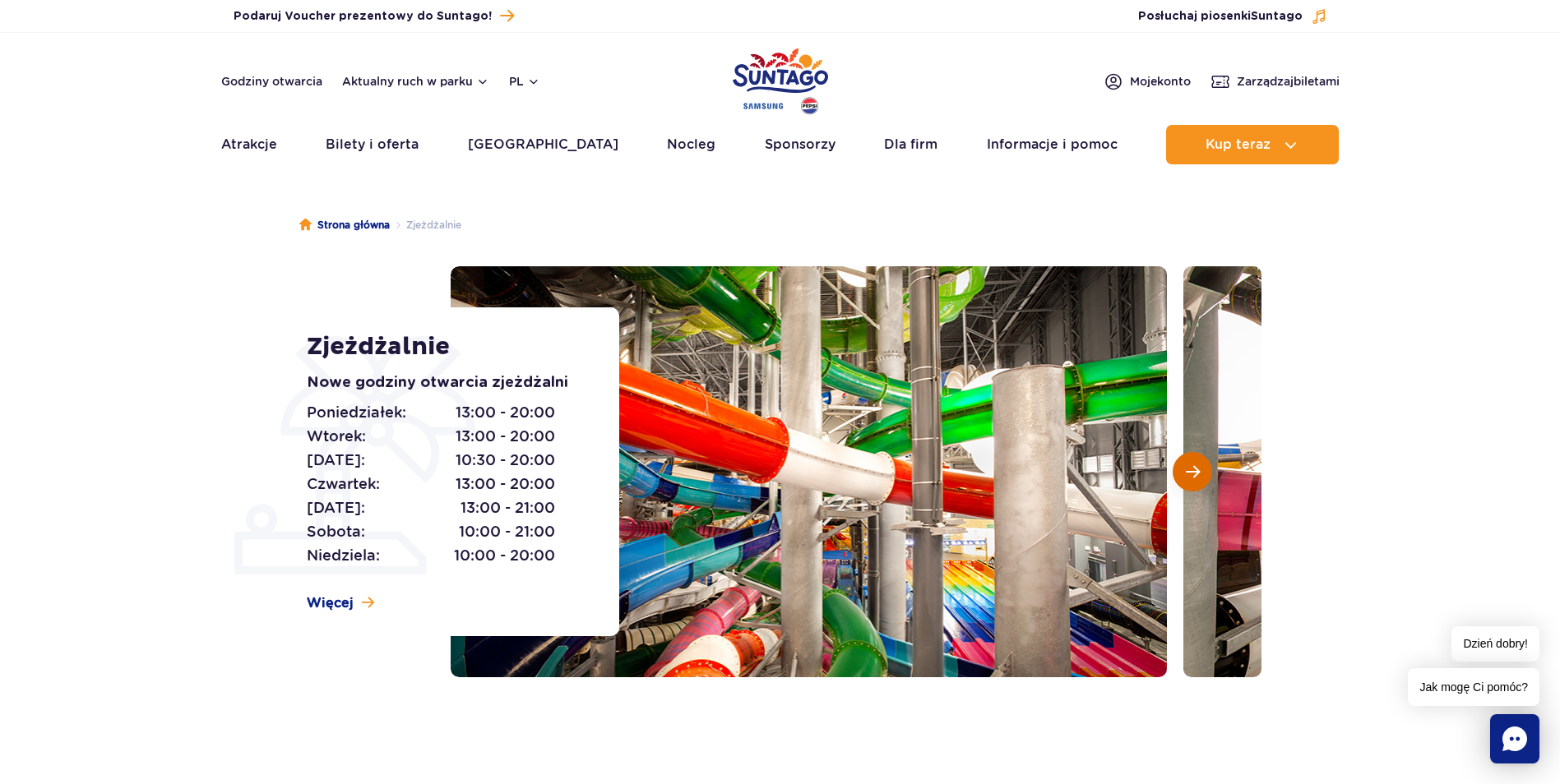
click at [1191, 473] on span "Następny slajd" at bounding box center [1193, 472] width 14 height 15
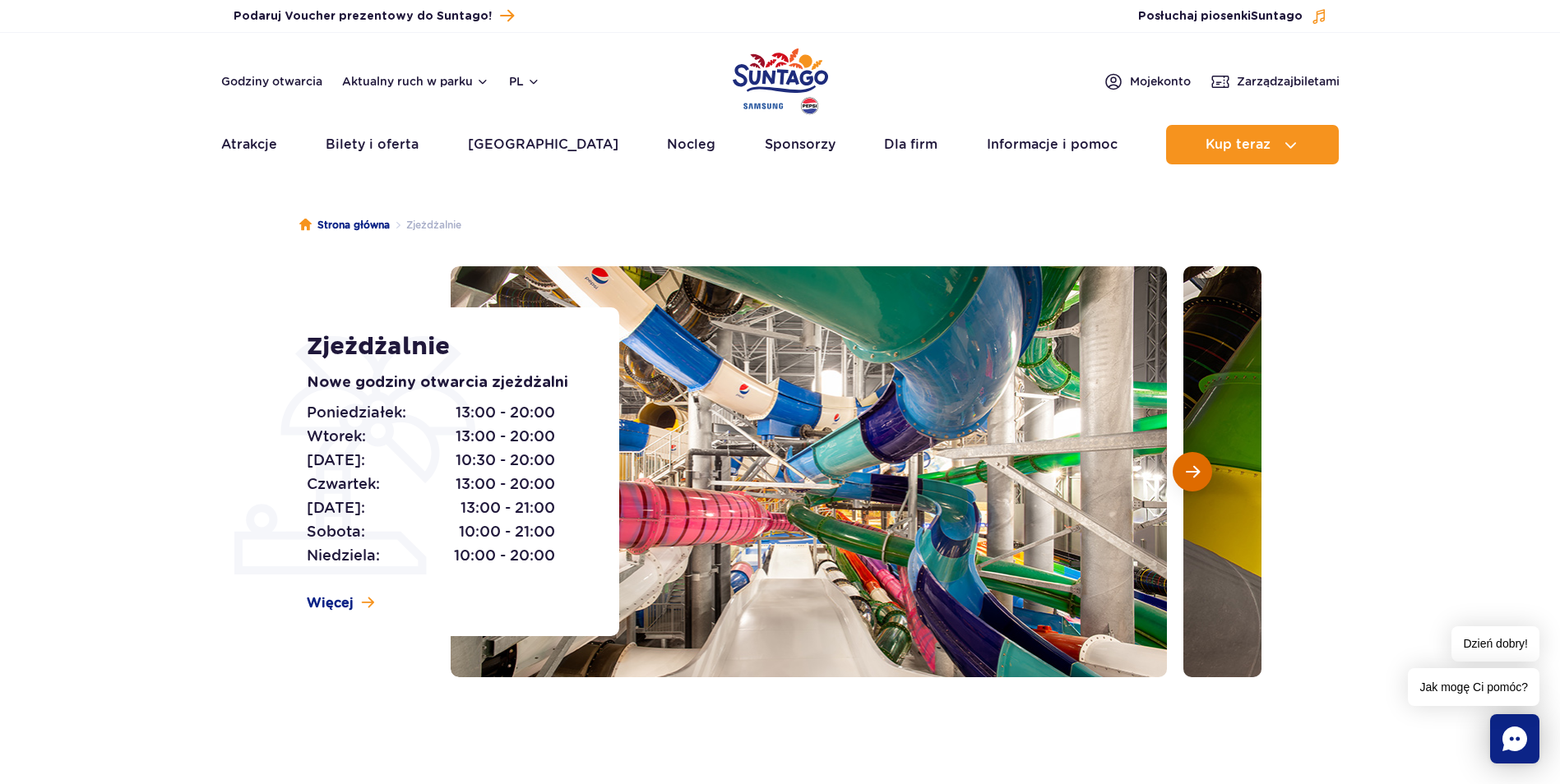
click at [1191, 473] on span "Następny slajd" at bounding box center [1193, 472] width 14 height 15
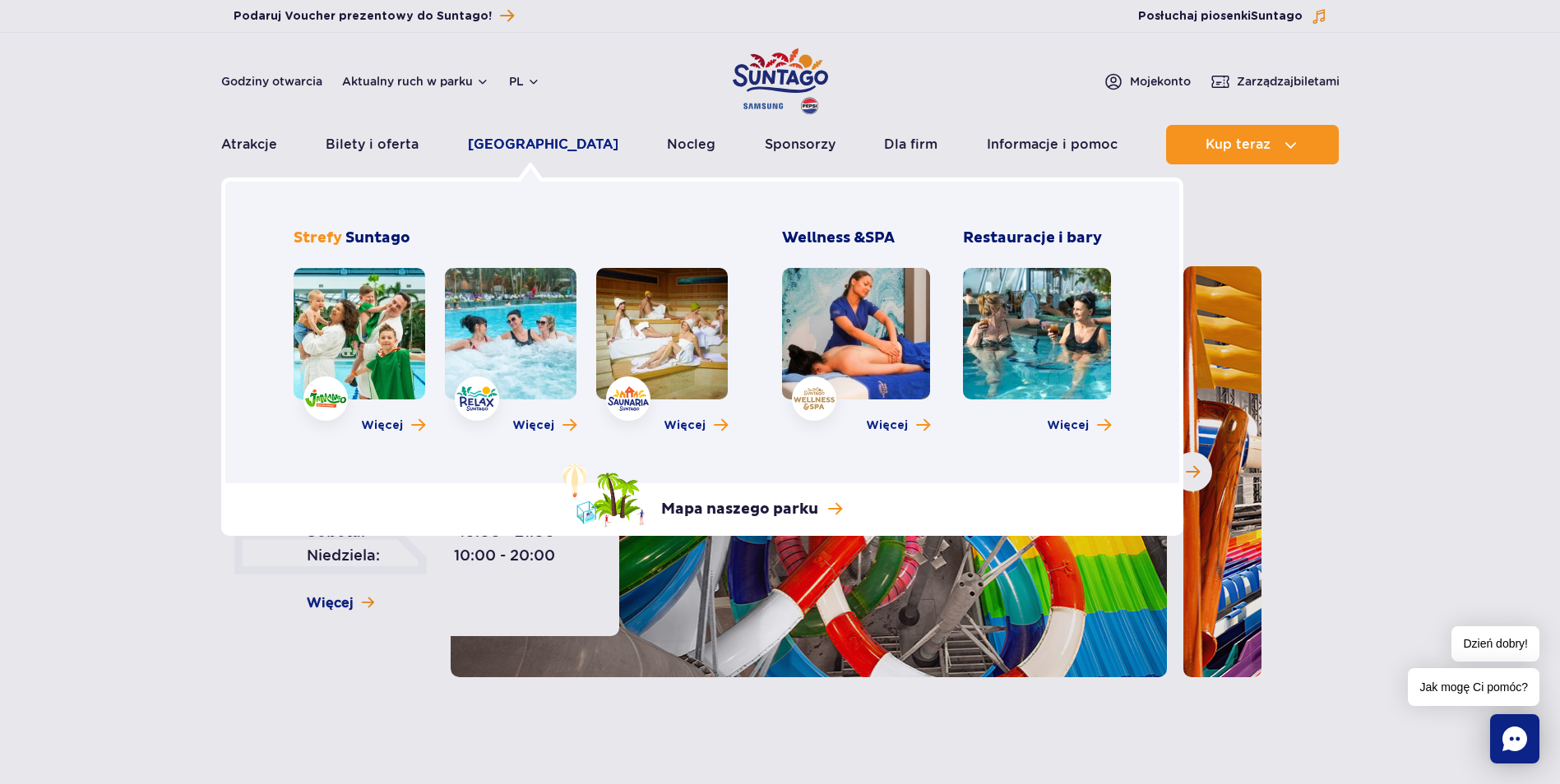
click at [524, 152] on link "[GEOGRAPHIC_DATA]" at bounding box center [543, 144] width 150 height 39
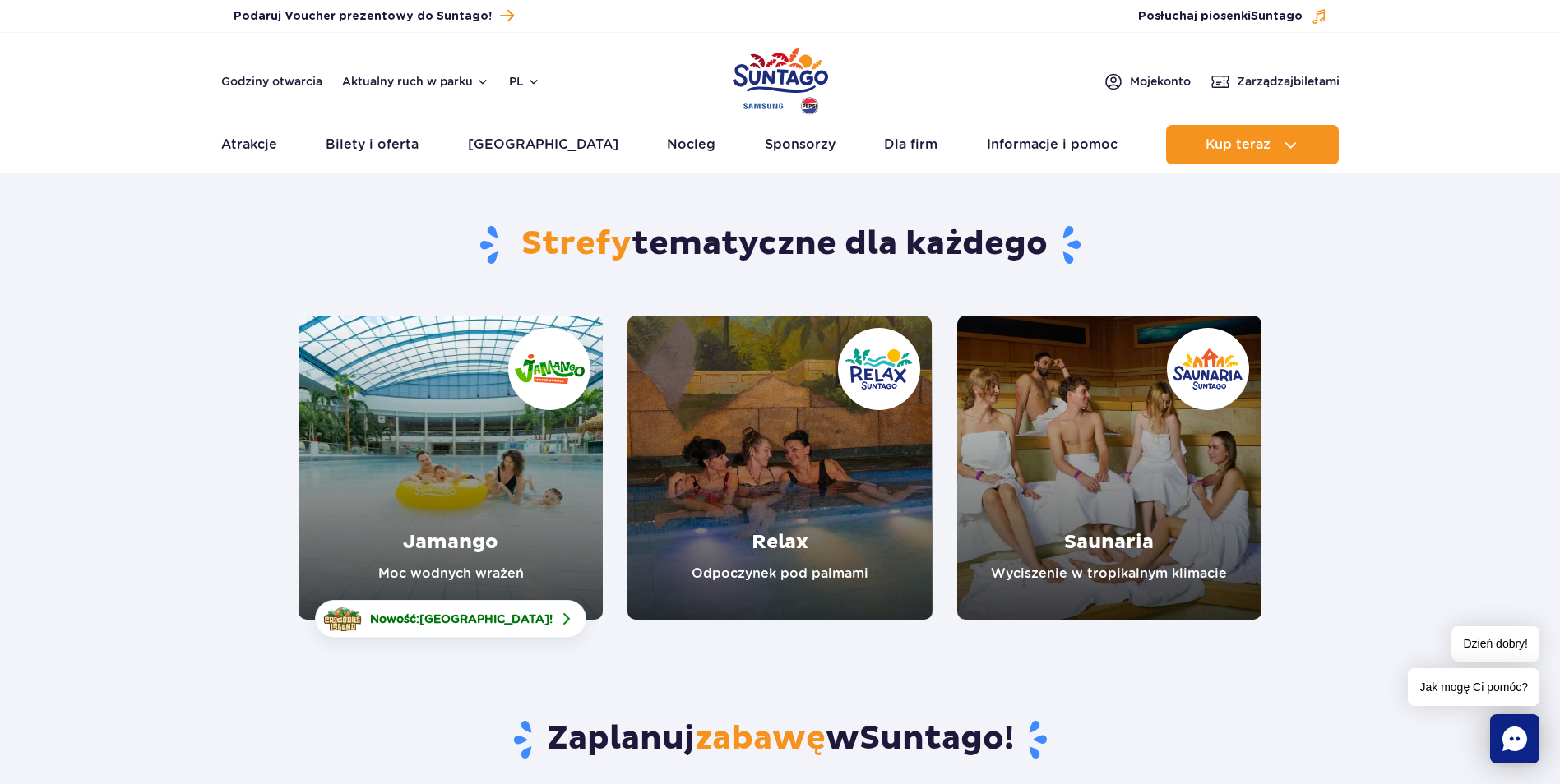
click at [512, 479] on link "Jamango" at bounding box center [450, 468] width 304 height 304
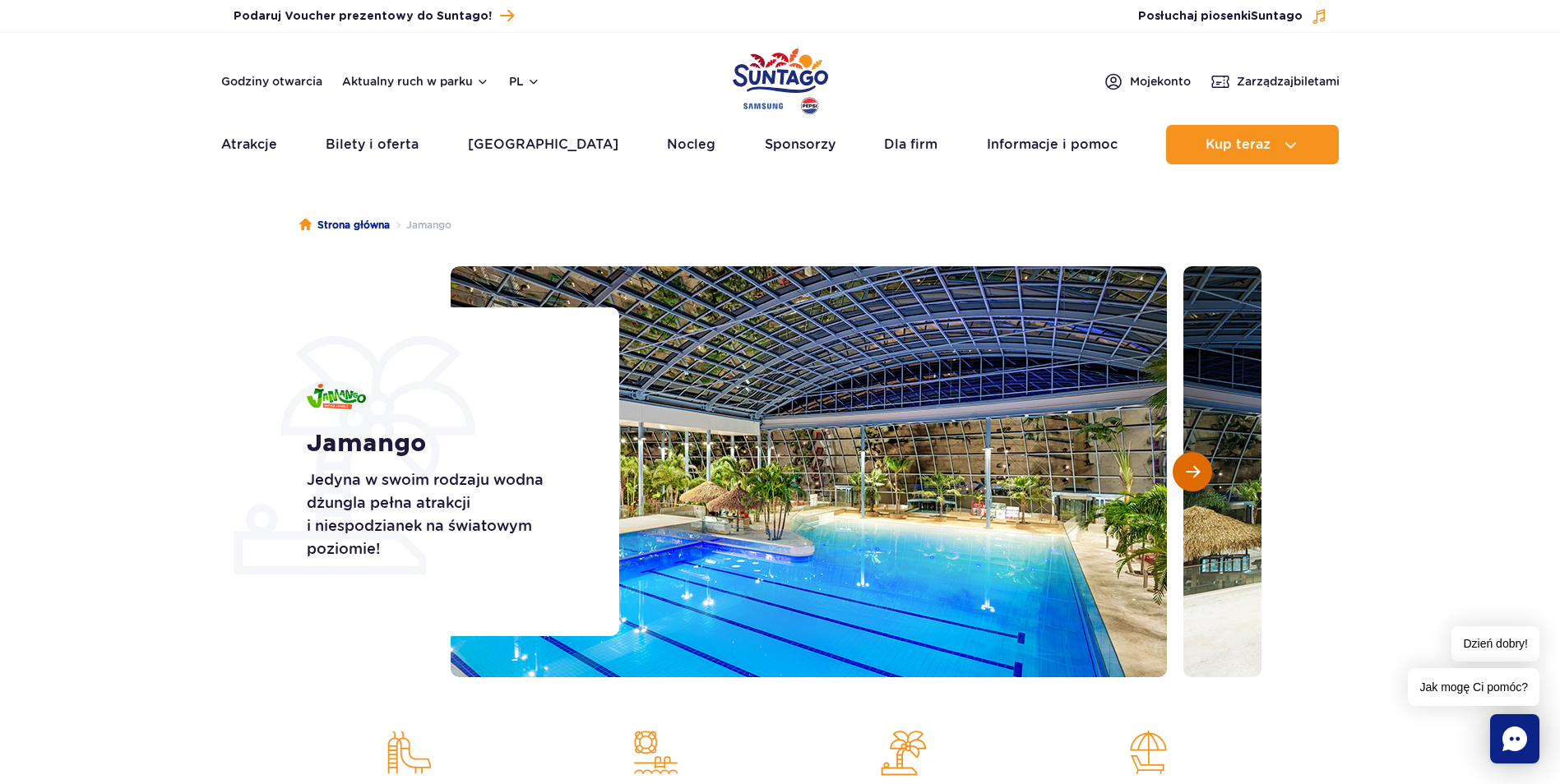
click at [1193, 467] on span "Następny slajd" at bounding box center [1193, 472] width 14 height 15
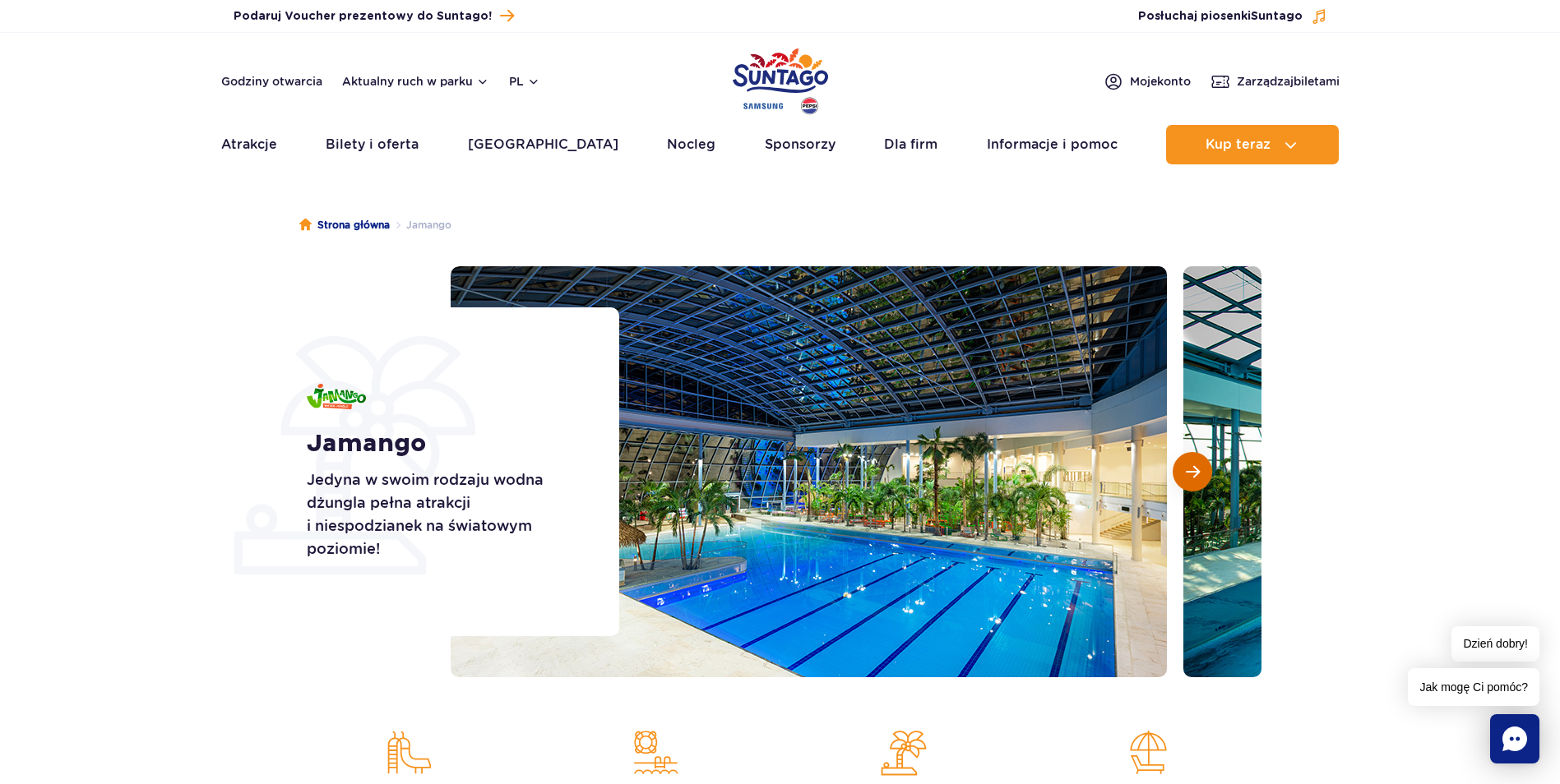
click at [1193, 467] on span "Następny slajd" at bounding box center [1193, 472] width 14 height 15
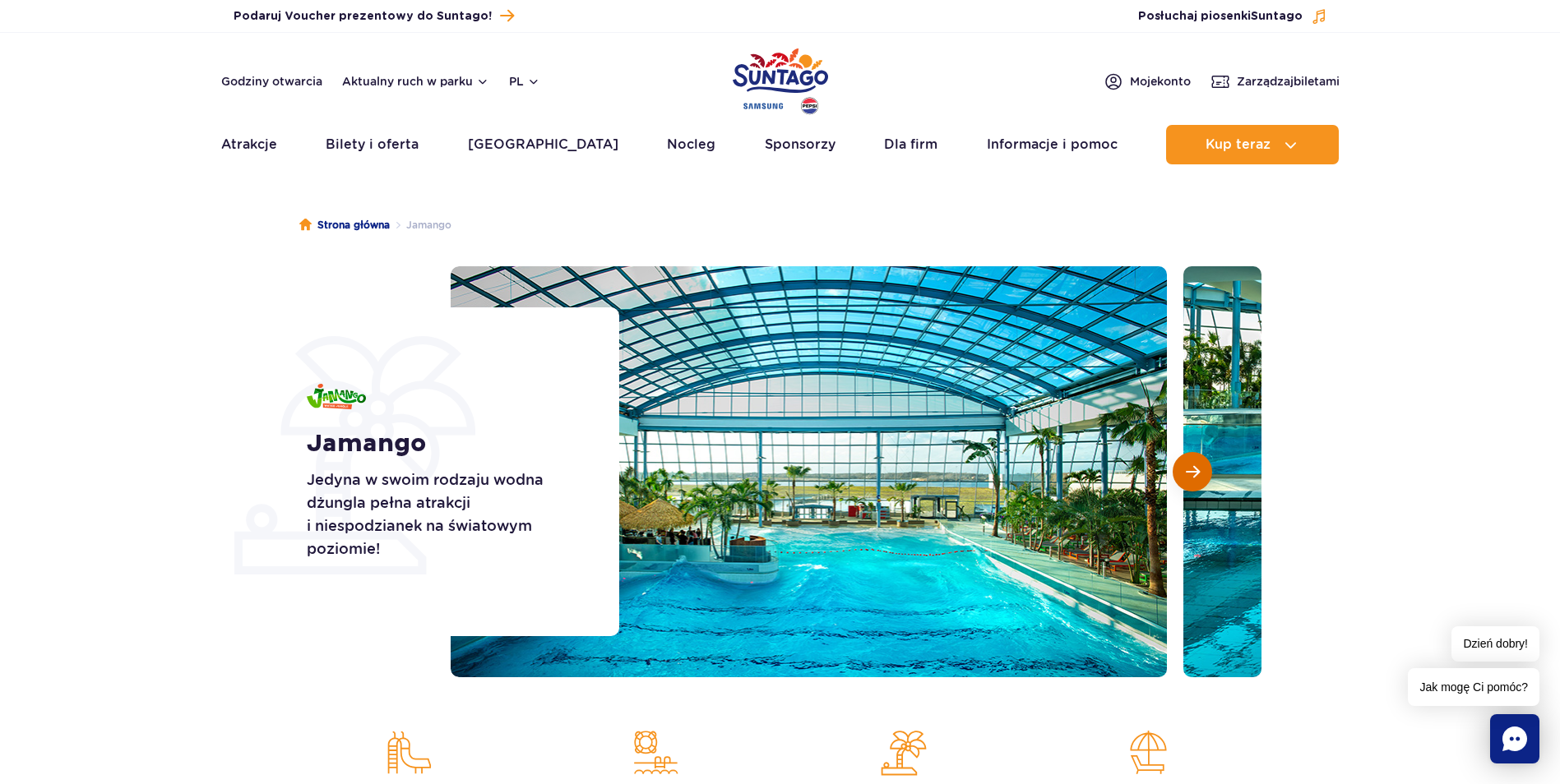
click at [1193, 467] on span "Następny slajd" at bounding box center [1193, 472] width 14 height 15
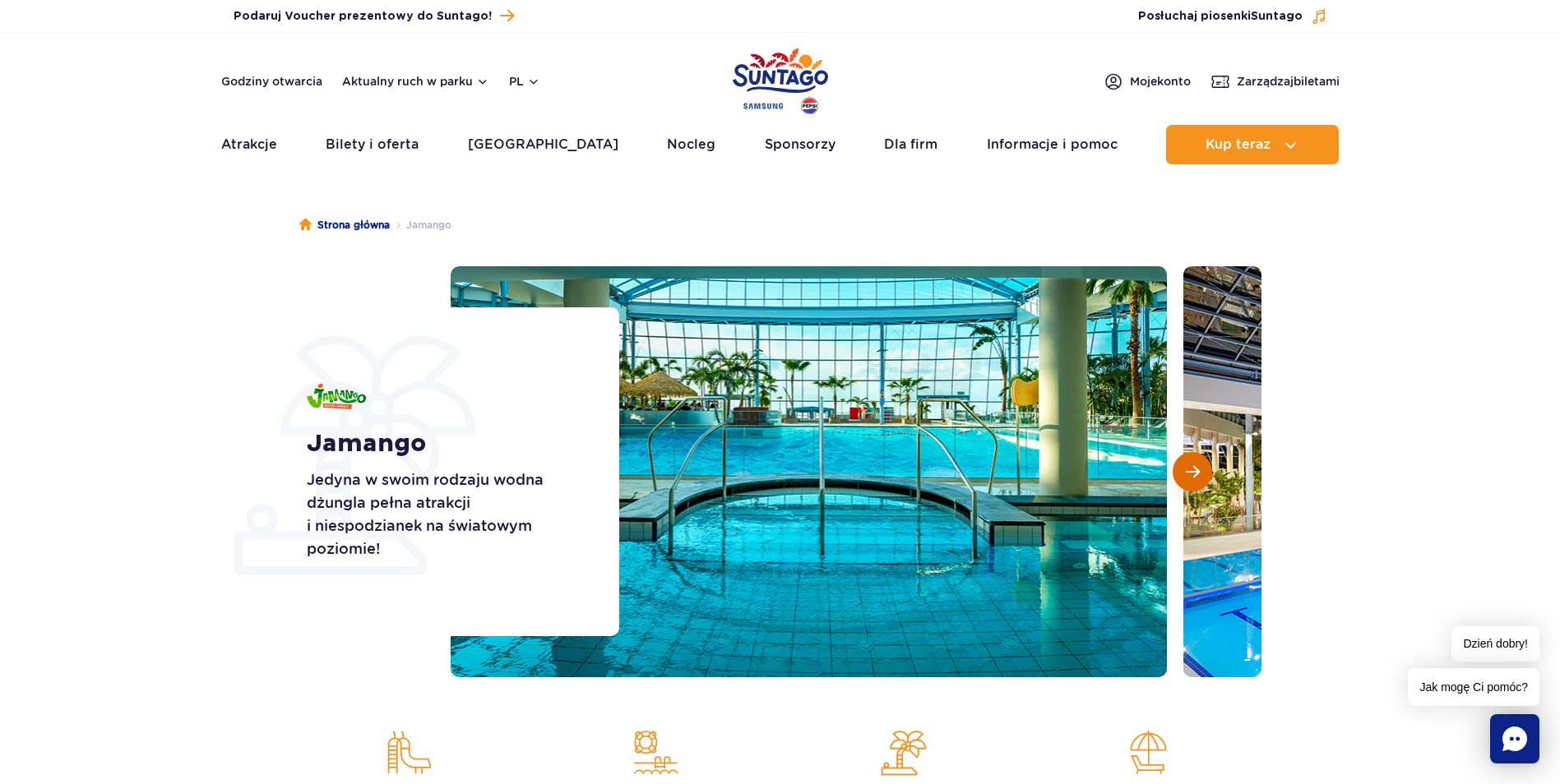
click at [1193, 467] on span "Następny slajd" at bounding box center [1193, 472] width 14 height 15
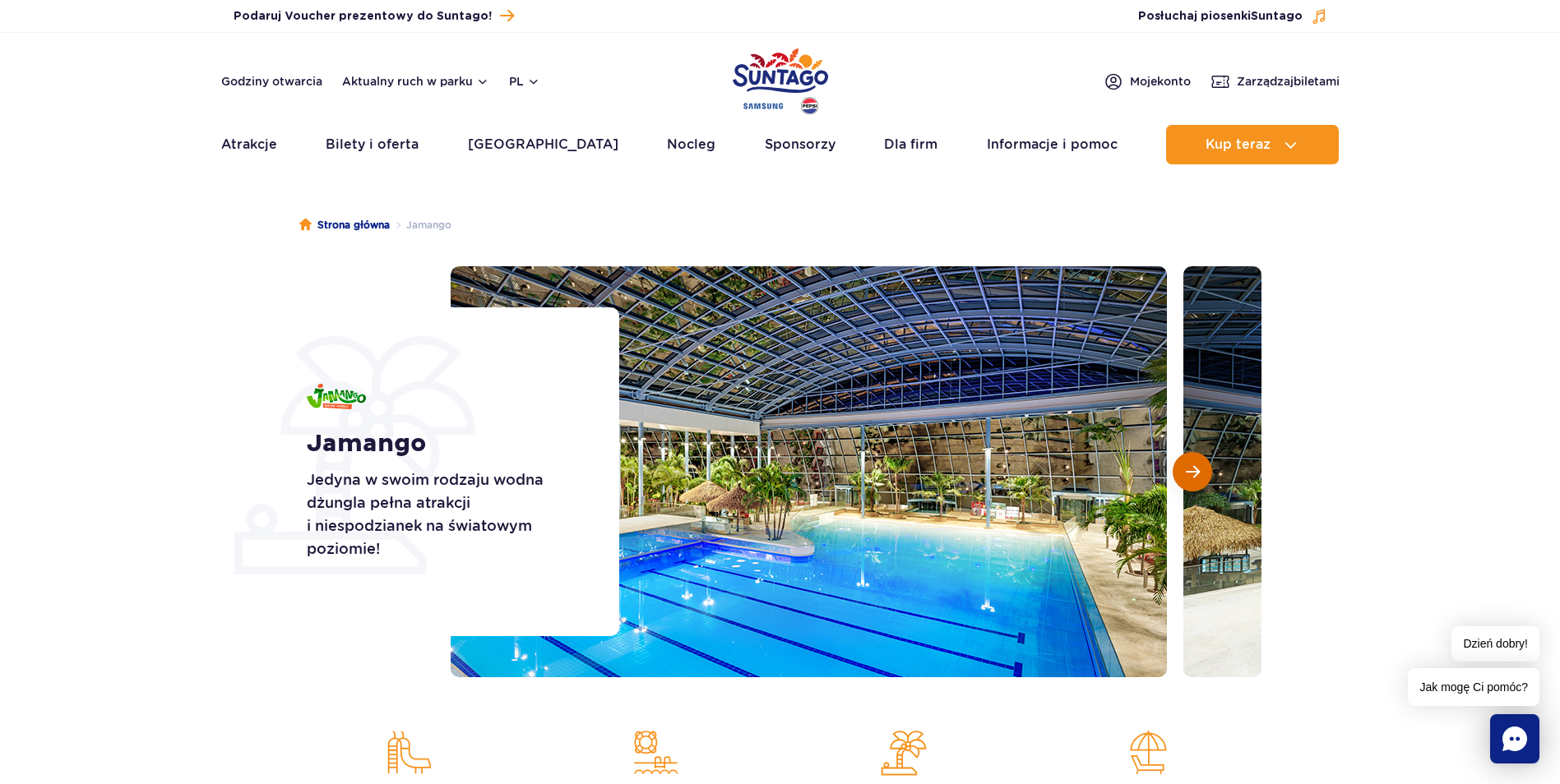
click at [1193, 467] on span "Następny slajd" at bounding box center [1193, 472] width 14 height 15
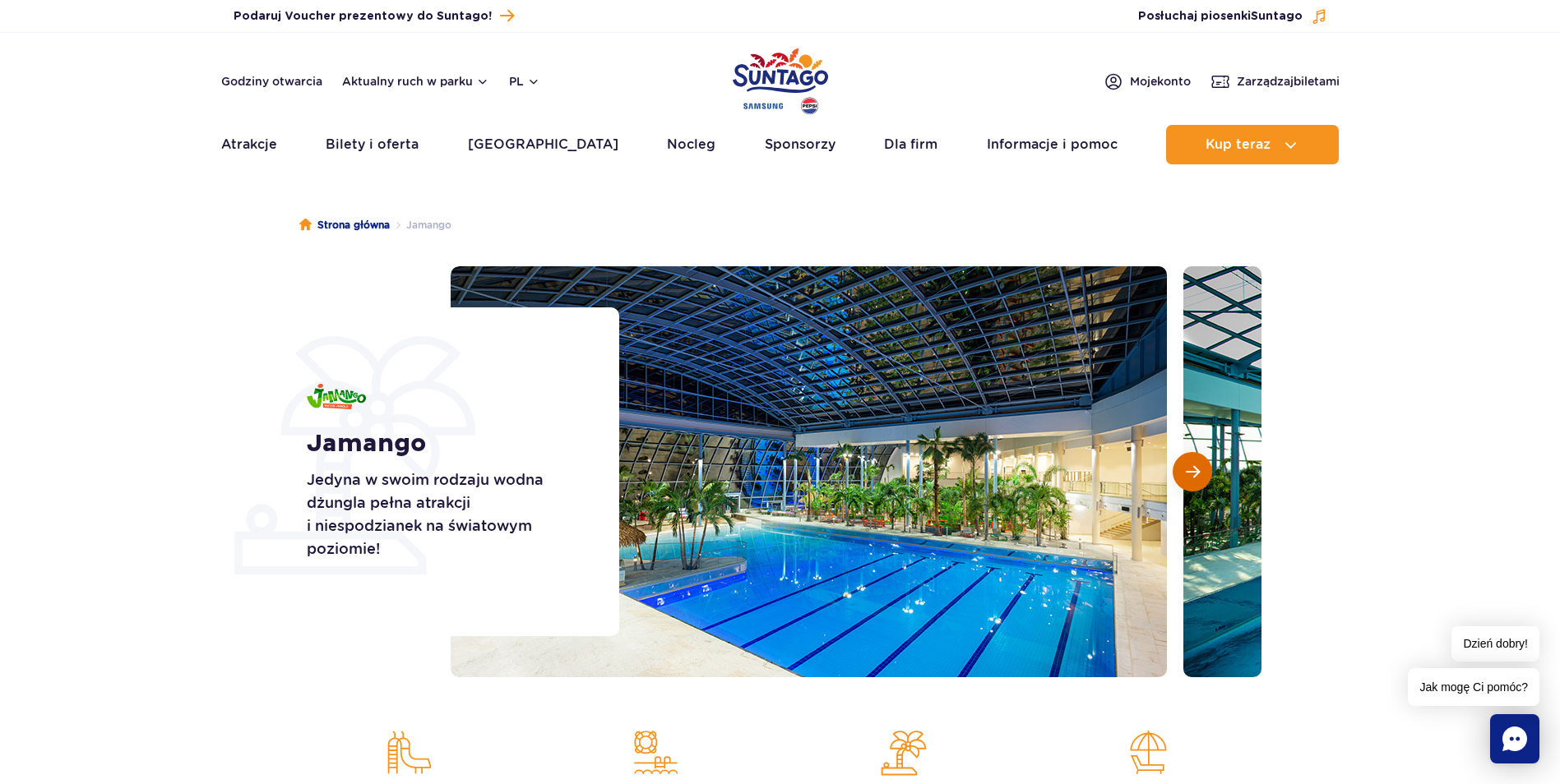
click at [1193, 467] on span "Następny slajd" at bounding box center [1193, 472] width 14 height 15
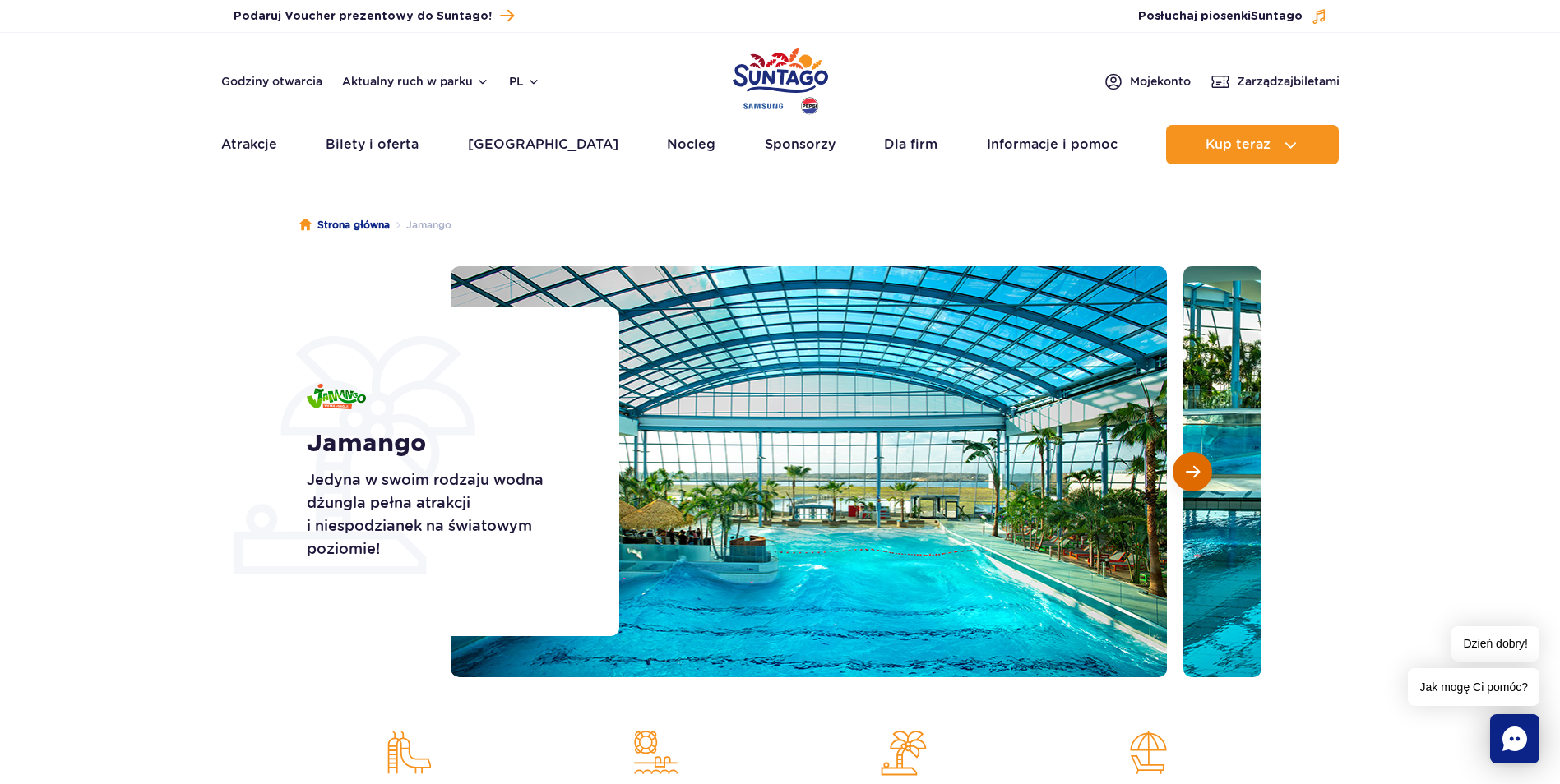
click at [1193, 467] on span "Następny slajd" at bounding box center [1193, 472] width 14 height 15
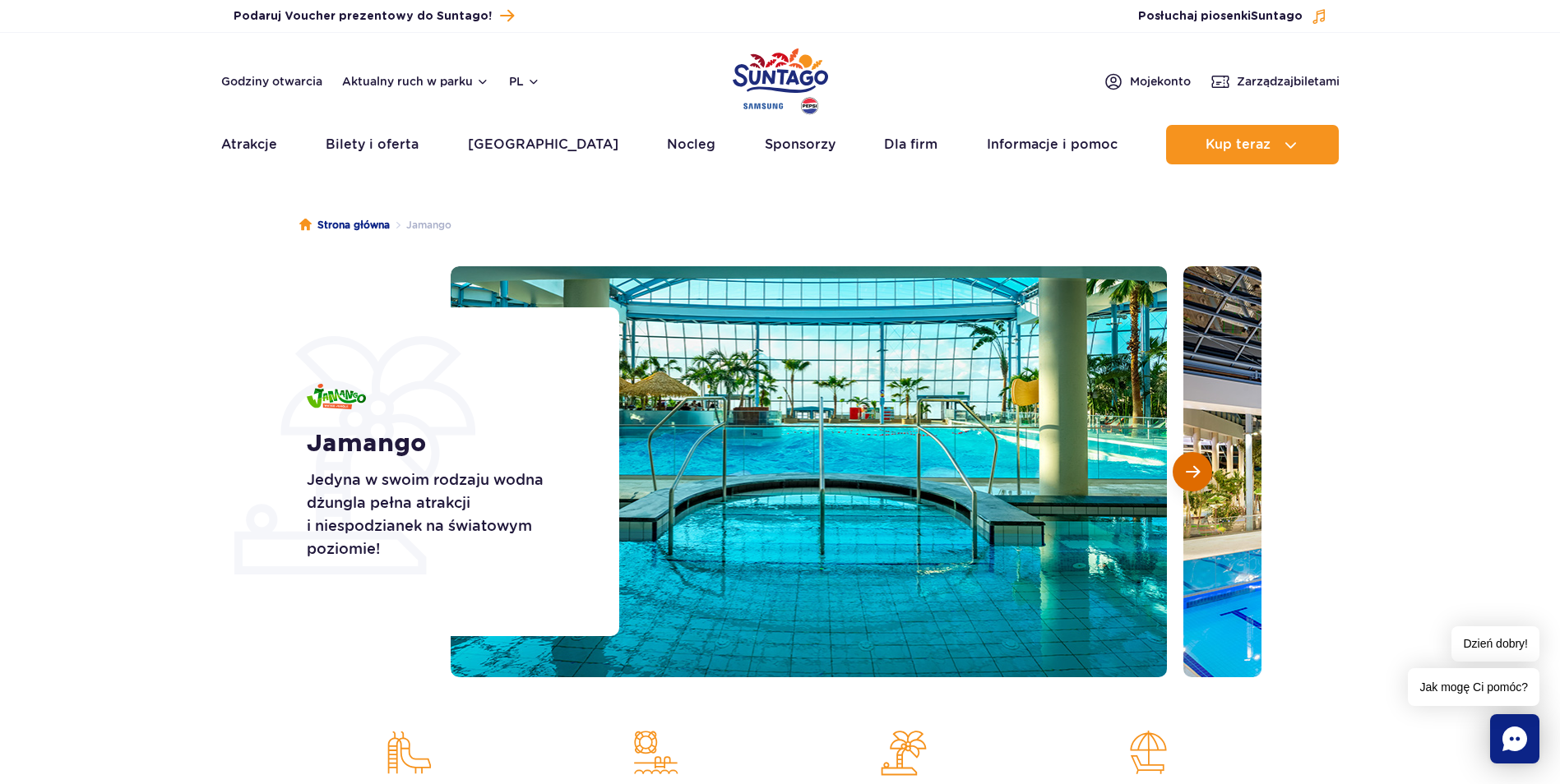
click at [1193, 467] on span "Następny slajd" at bounding box center [1193, 472] width 14 height 15
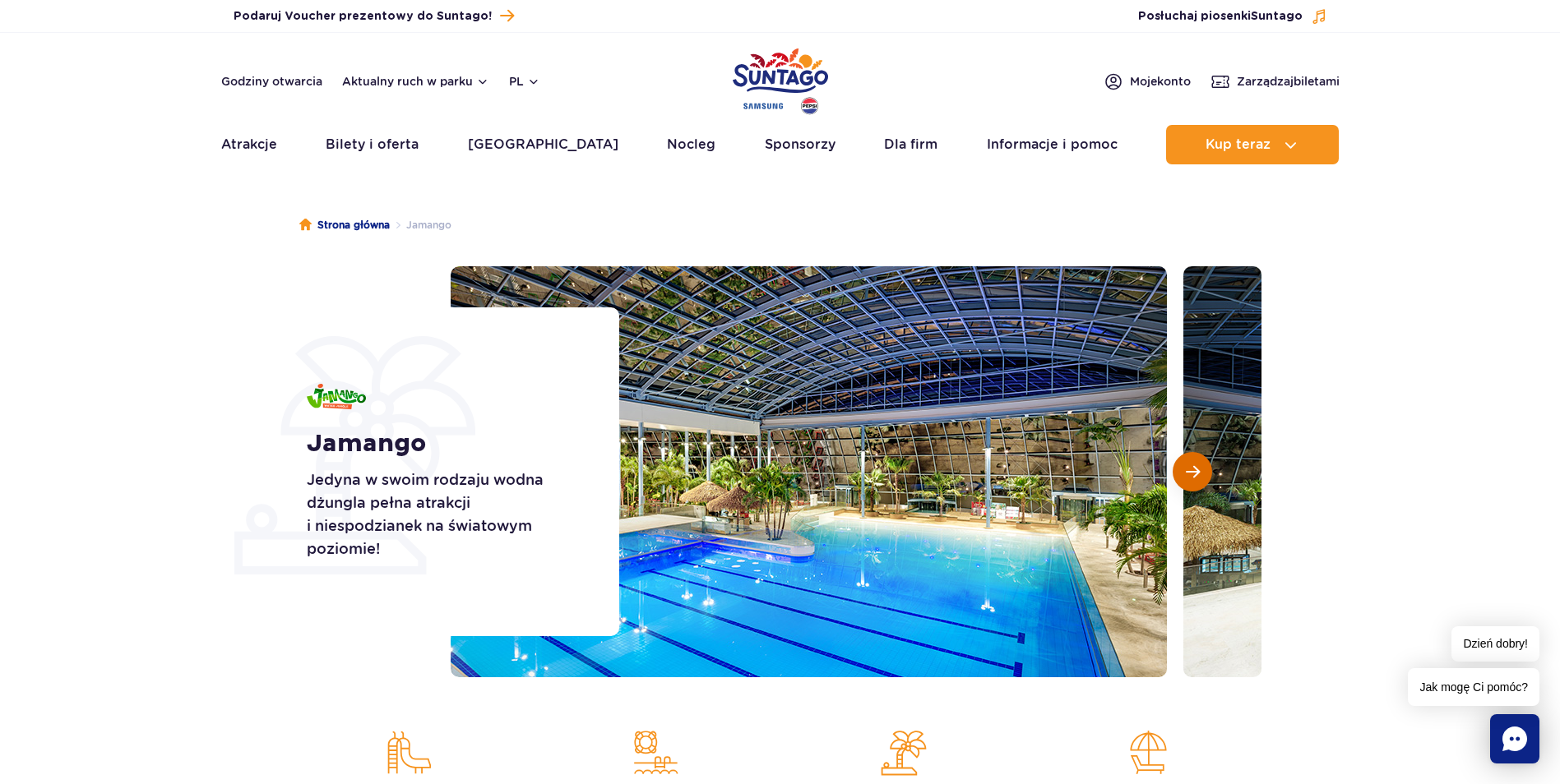
click at [1193, 467] on span "Następny slajd" at bounding box center [1193, 472] width 14 height 15
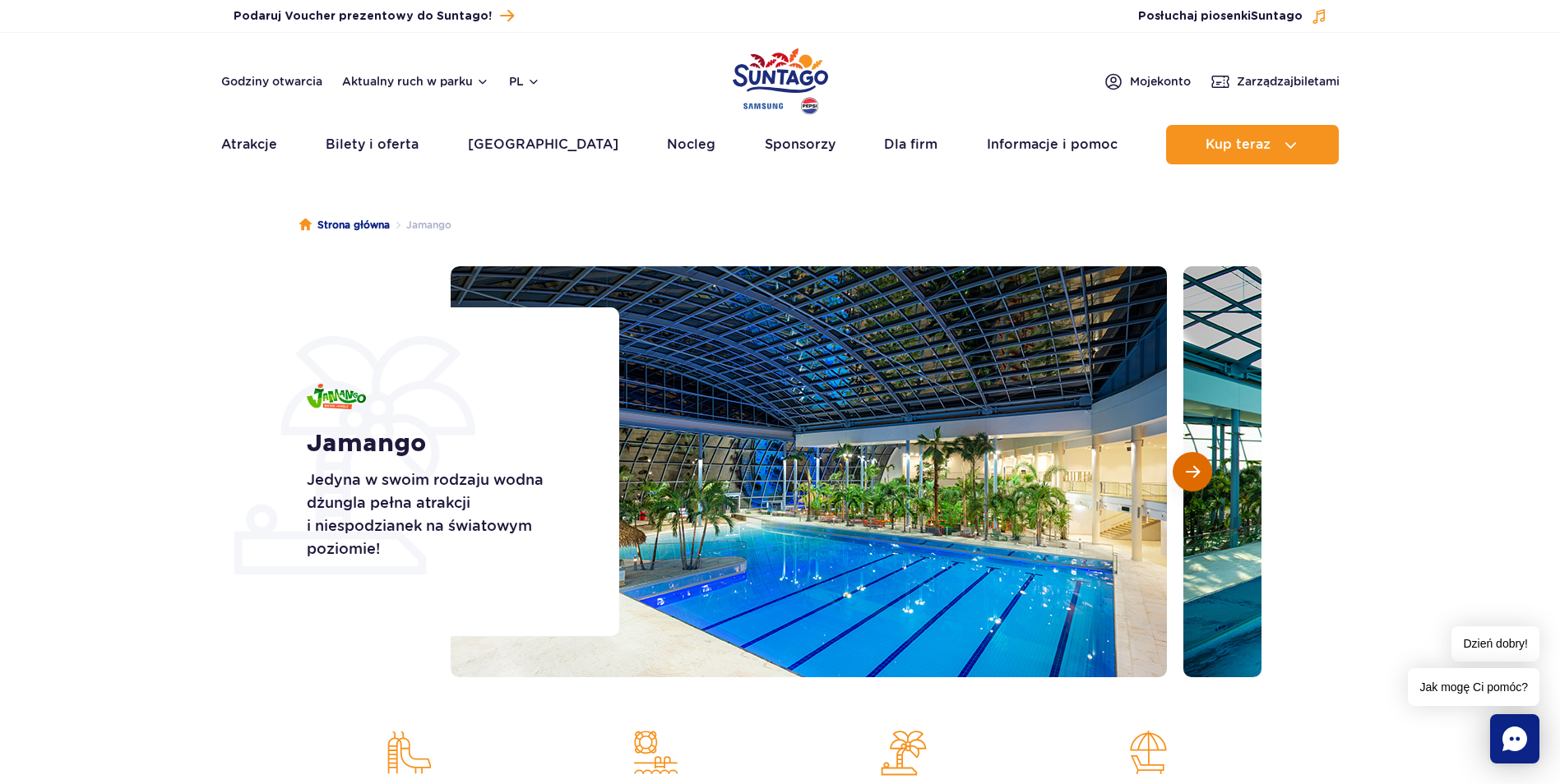
click at [1193, 467] on span "Następny slajd" at bounding box center [1193, 472] width 14 height 15
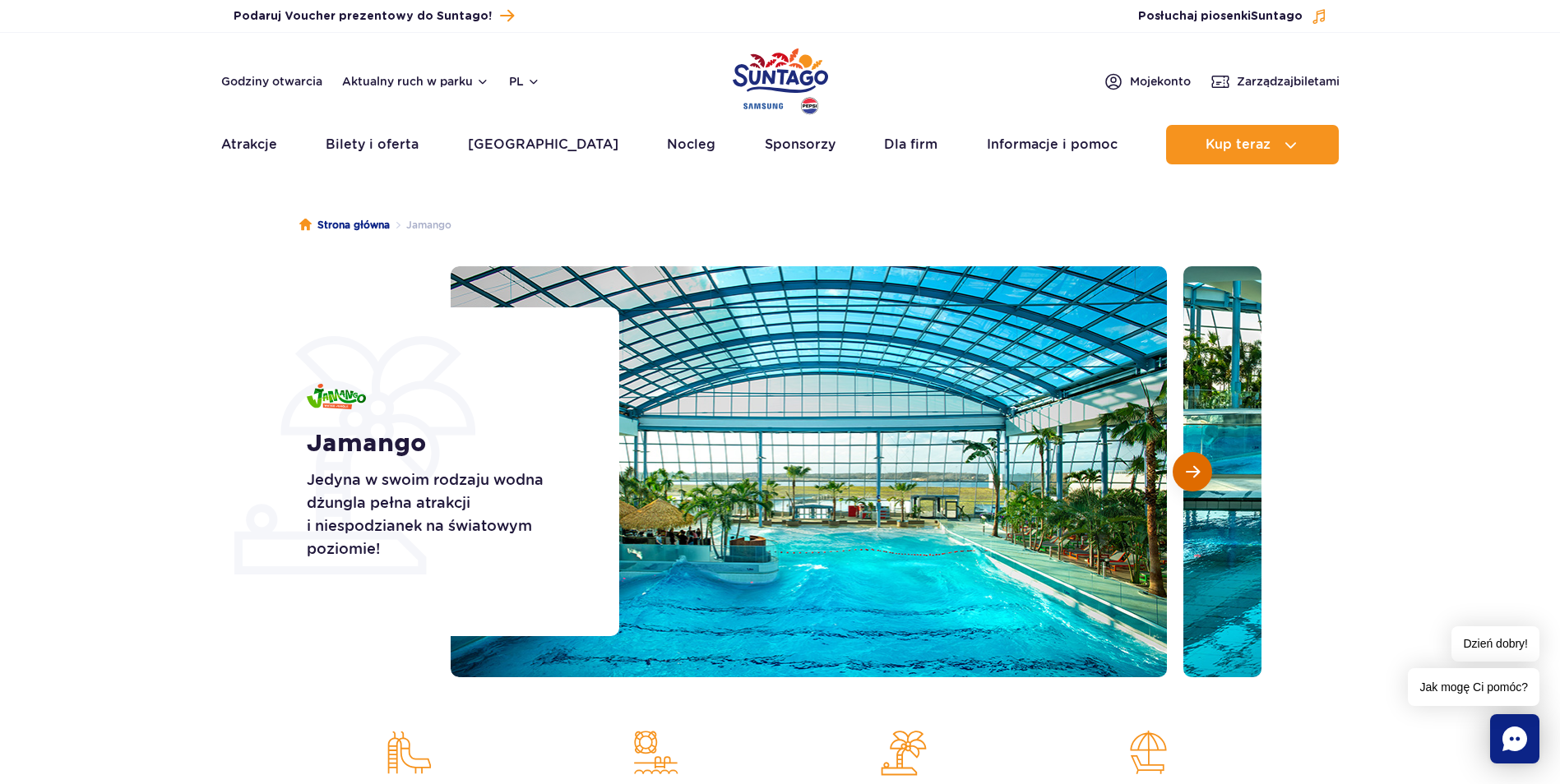
click at [1193, 467] on span "Następny slajd" at bounding box center [1193, 472] width 14 height 15
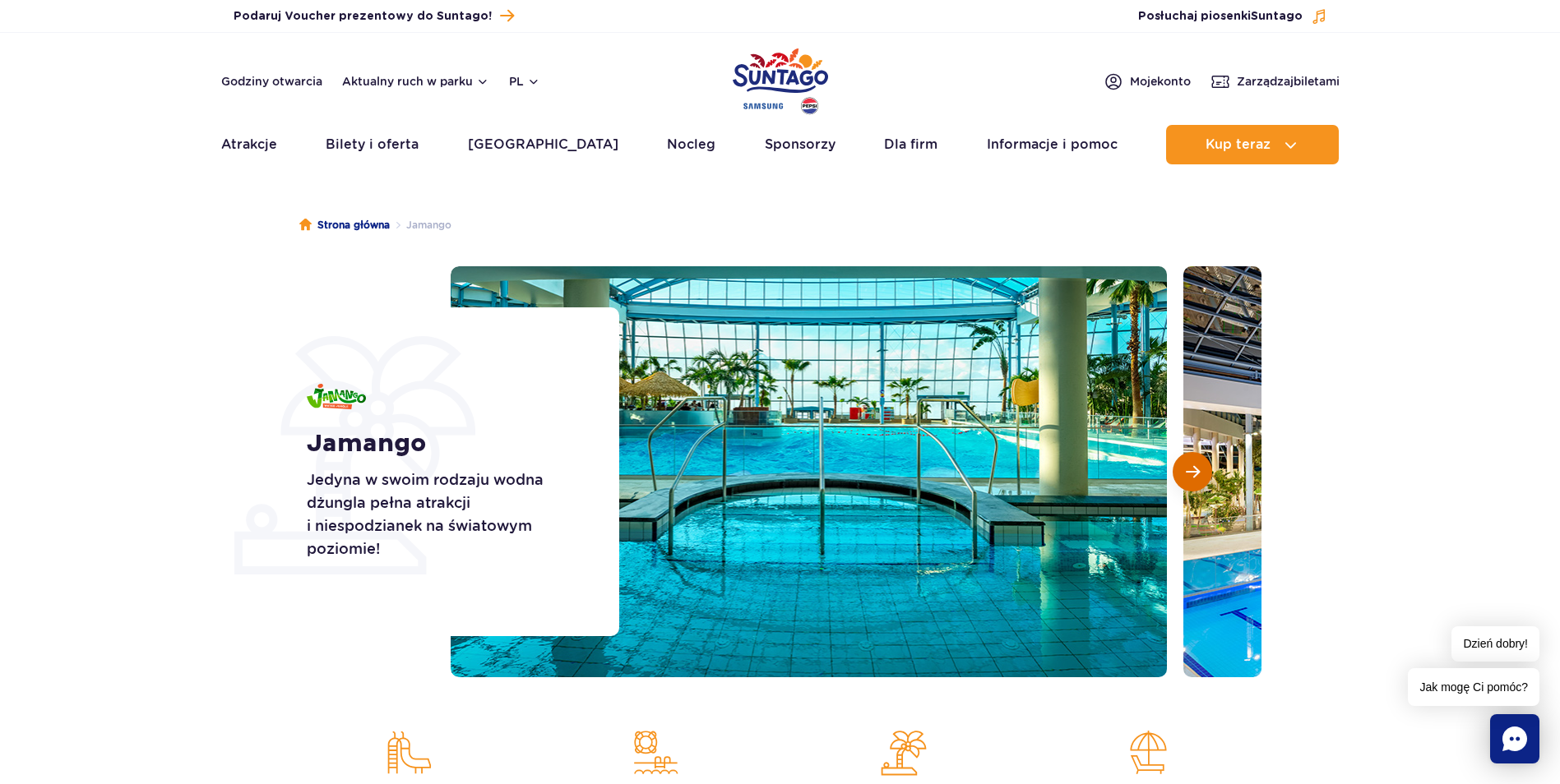
click at [1193, 467] on span "Następny slajd" at bounding box center [1193, 472] width 14 height 15
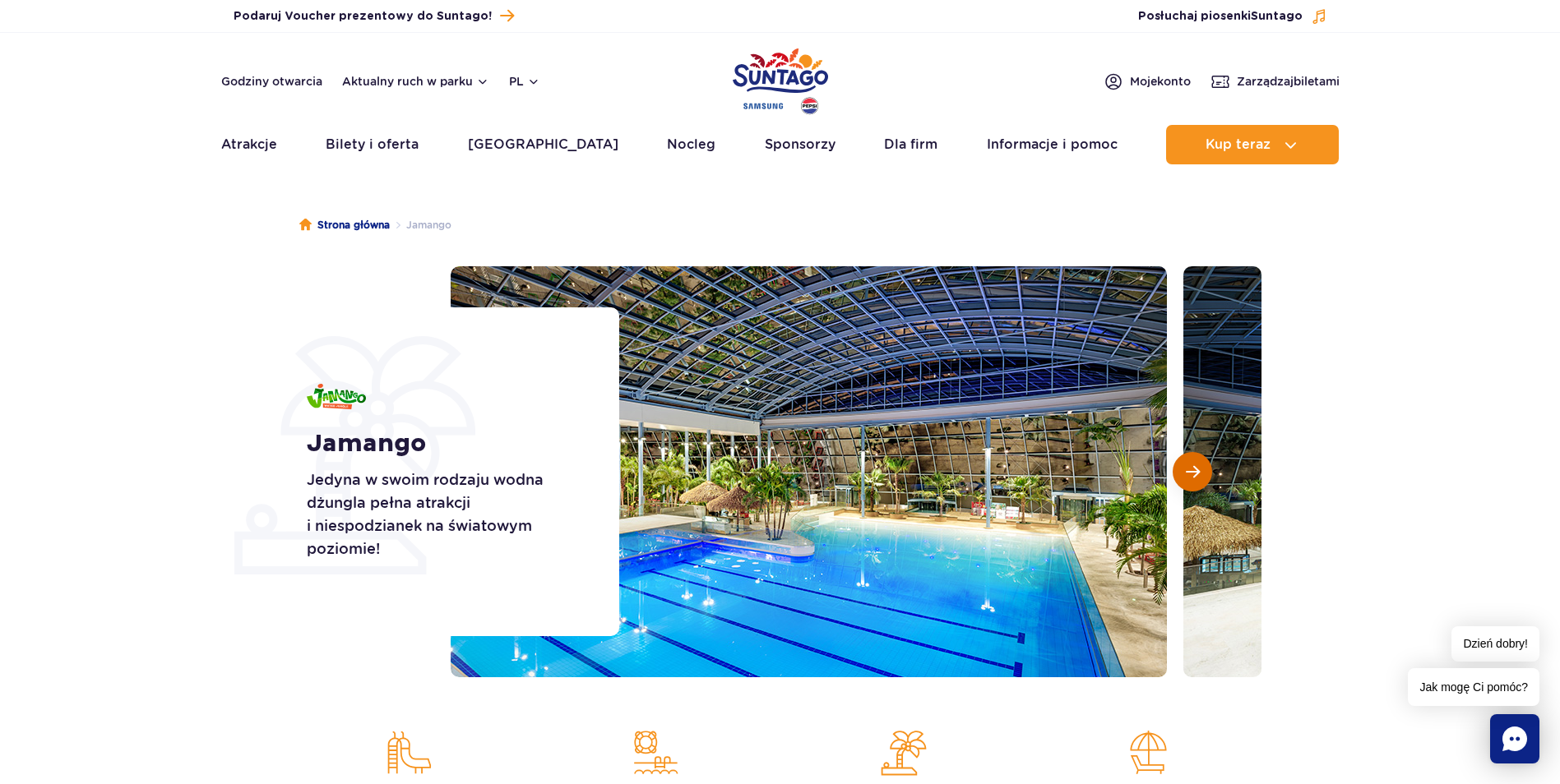
click at [1193, 467] on span "Następny slajd" at bounding box center [1193, 472] width 14 height 15
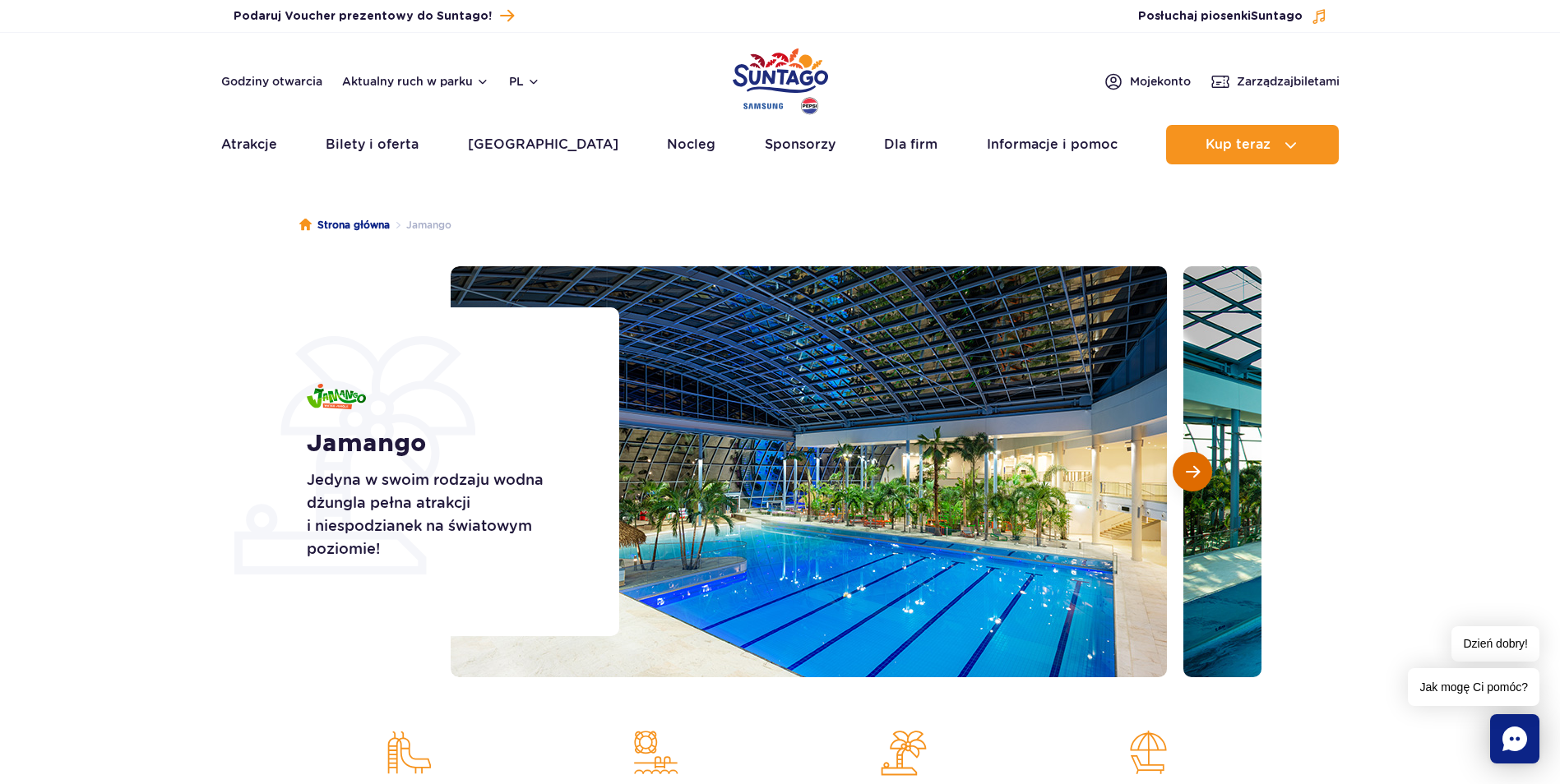
click at [1193, 467] on span "Następny slajd" at bounding box center [1193, 472] width 14 height 15
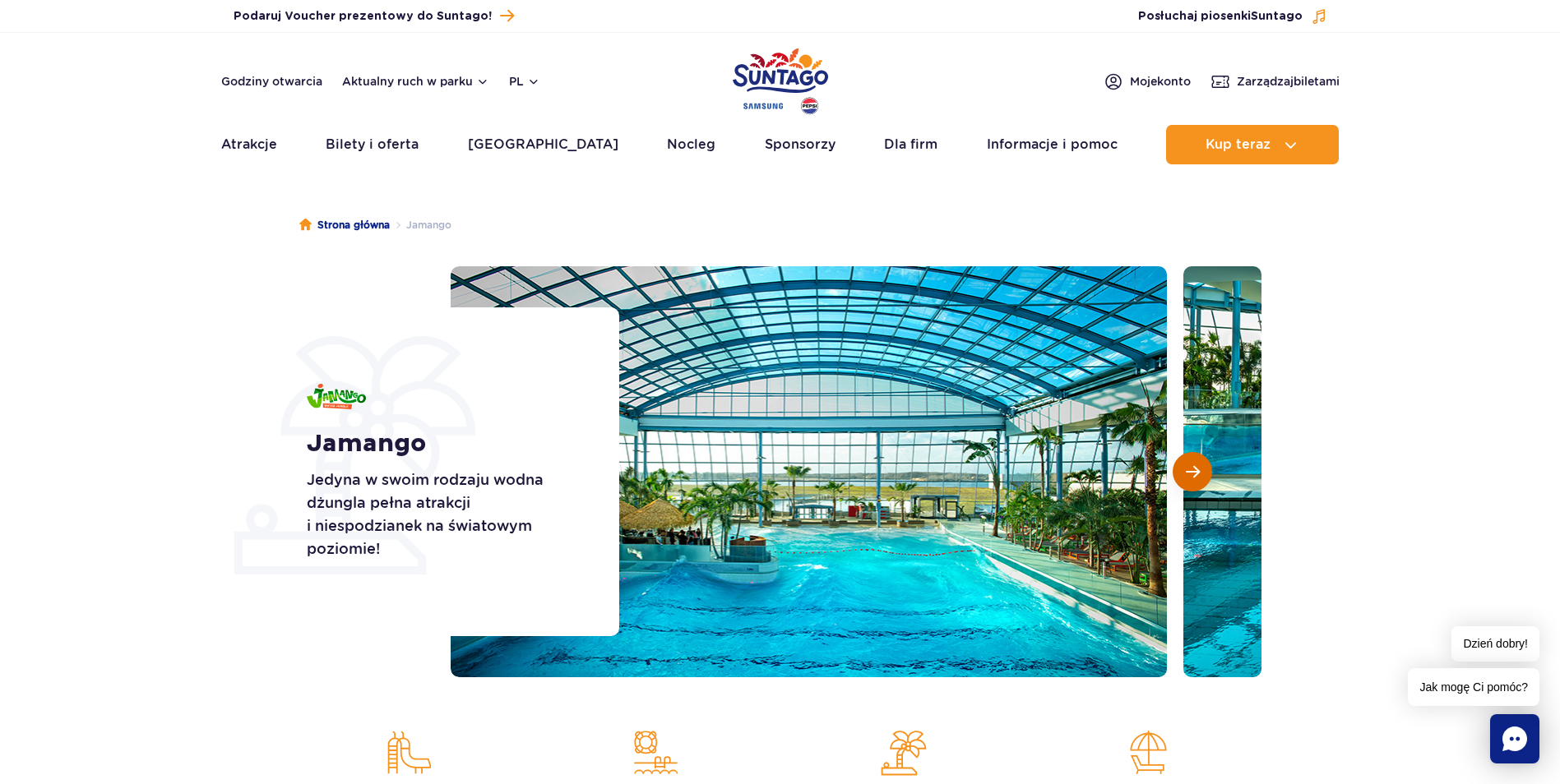
click at [1193, 467] on span "Następny slajd" at bounding box center [1193, 472] width 14 height 15
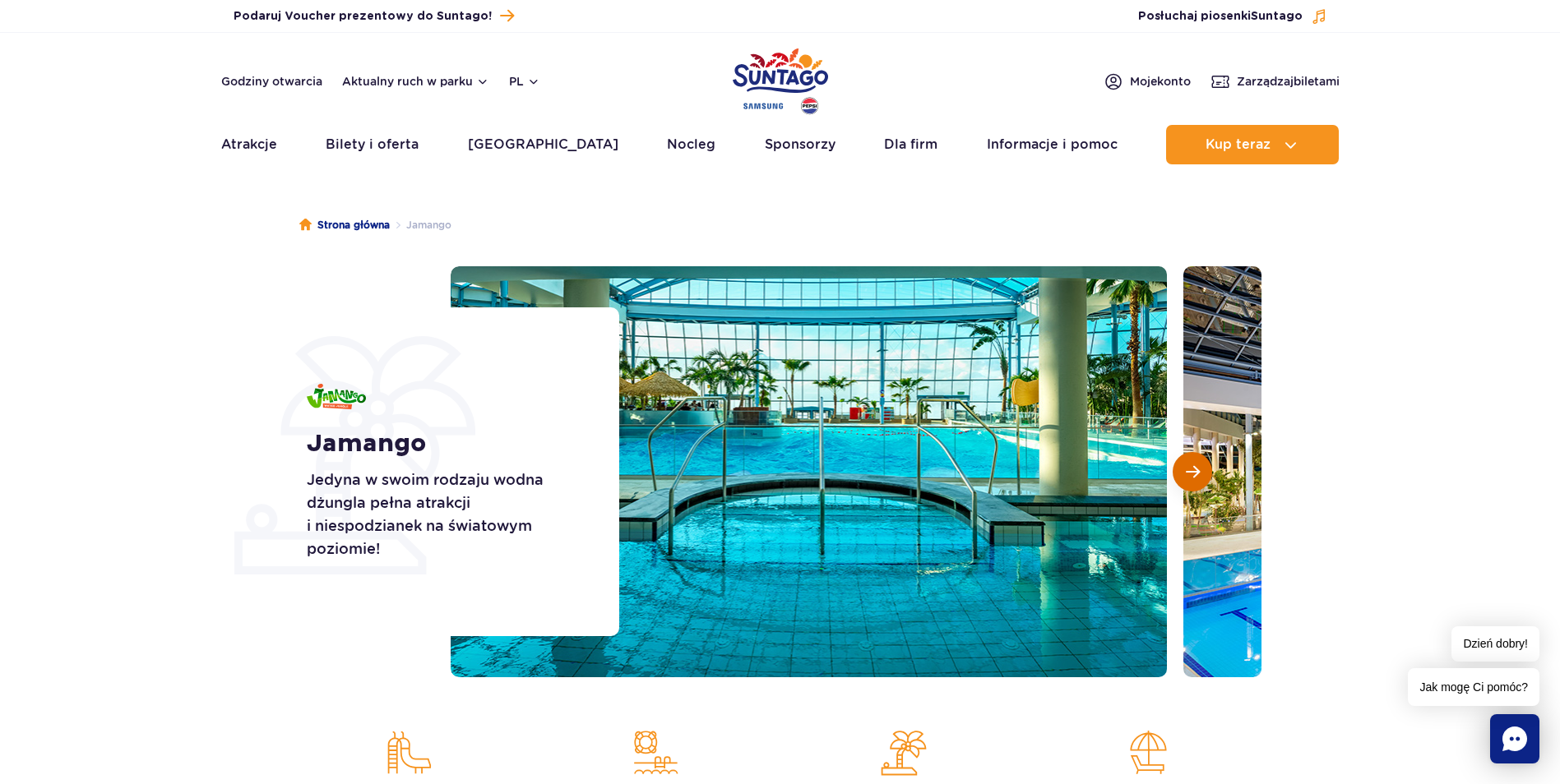
click at [1193, 467] on span "Następny slajd" at bounding box center [1193, 472] width 14 height 15
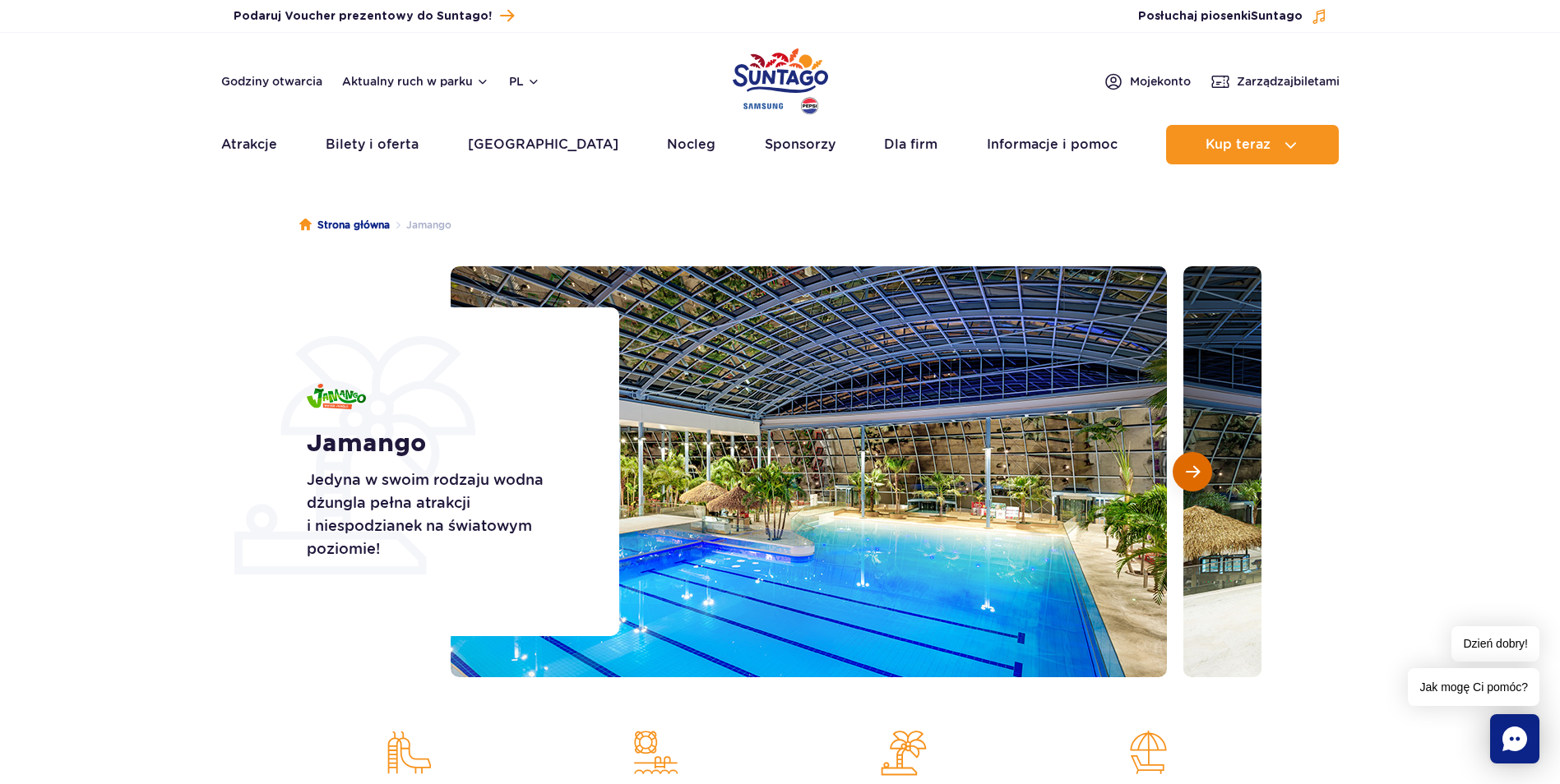
click at [1193, 467] on span "Następny slajd" at bounding box center [1193, 472] width 14 height 15
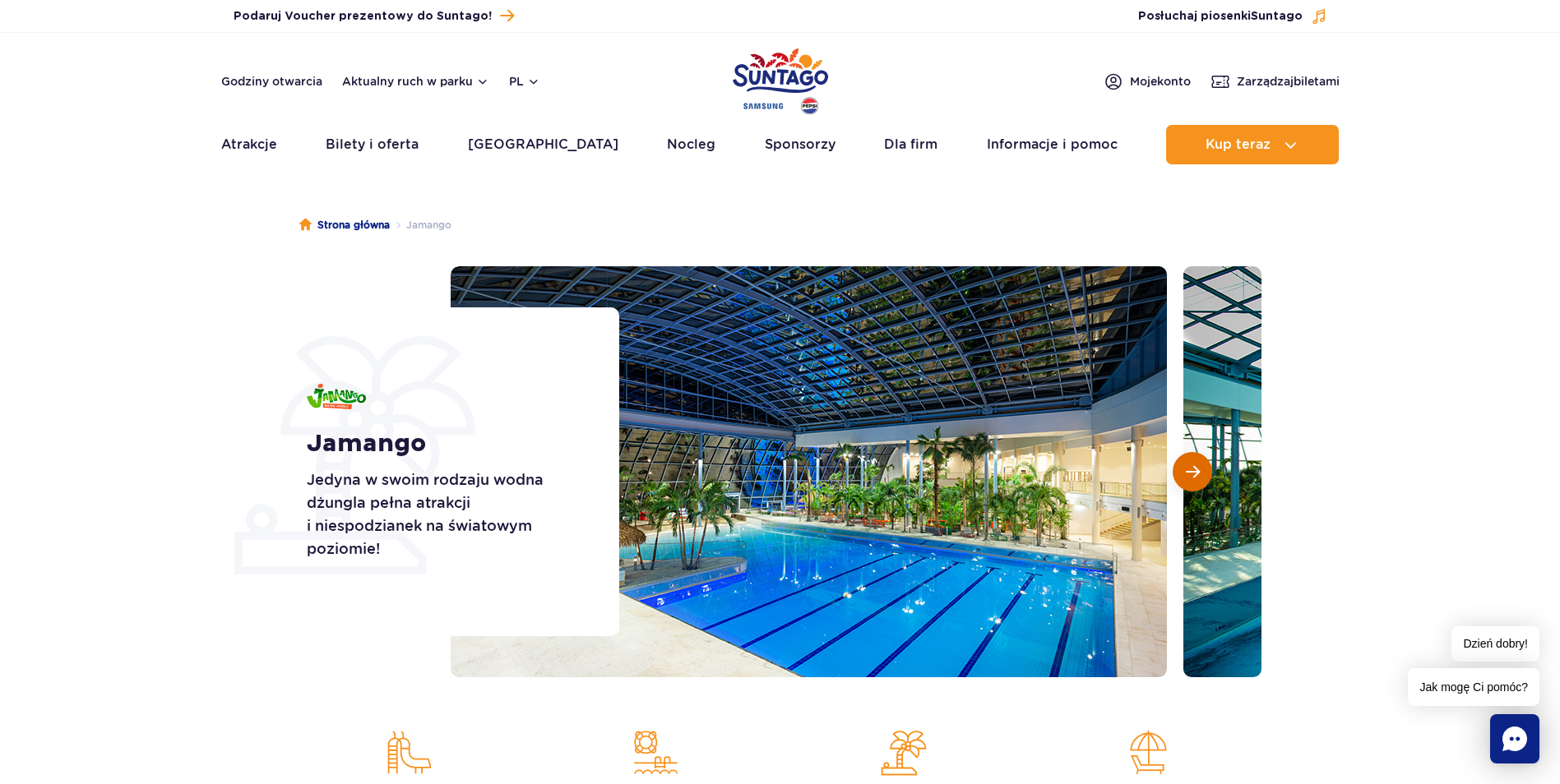
click at [1193, 467] on span "Następny slajd" at bounding box center [1193, 472] width 14 height 15
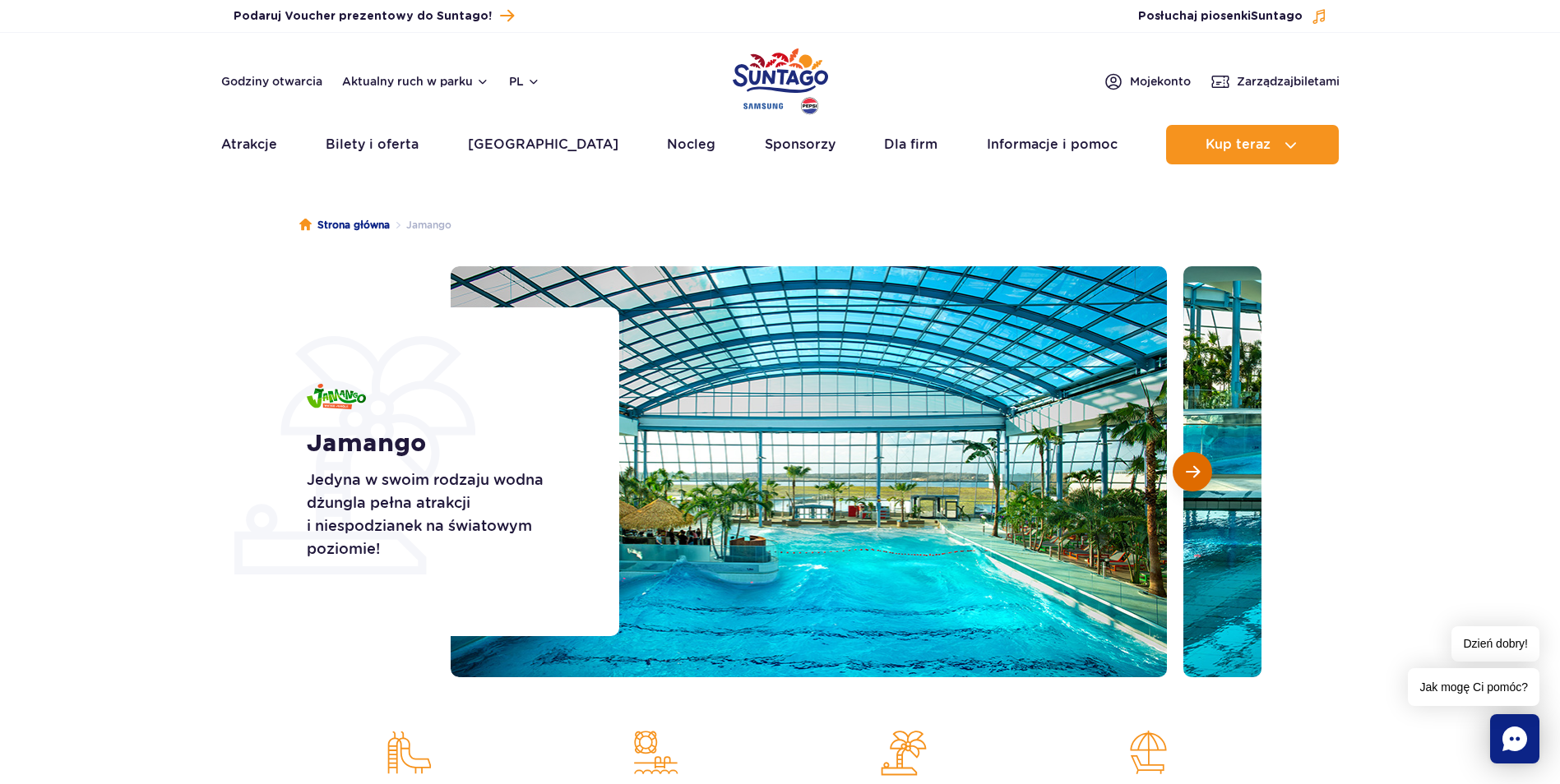
click at [1193, 467] on span "Następny slajd" at bounding box center [1193, 472] width 14 height 15
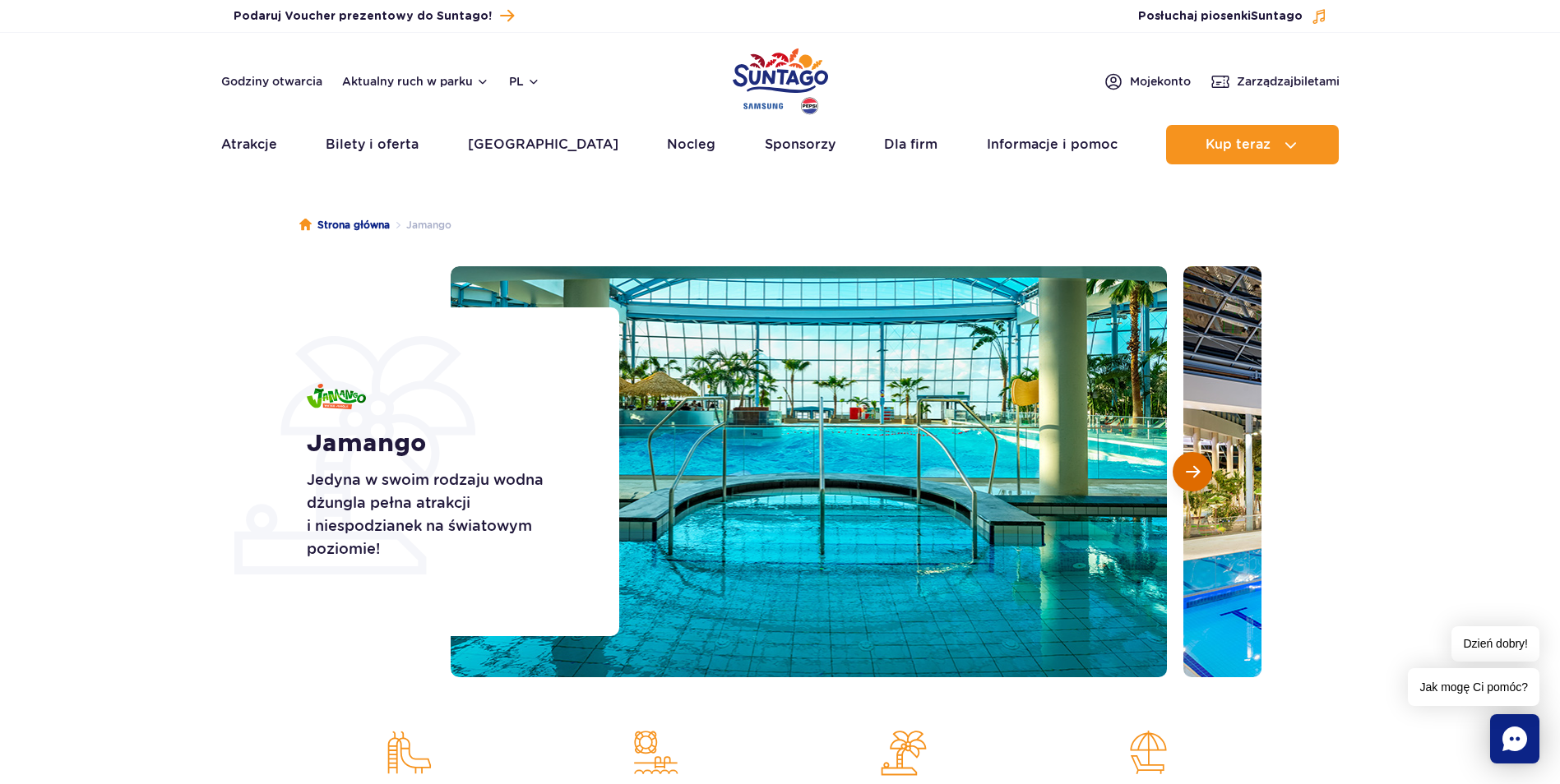
click at [1193, 467] on span "Następny slajd" at bounding box center [1193, 472] width 14 height 15
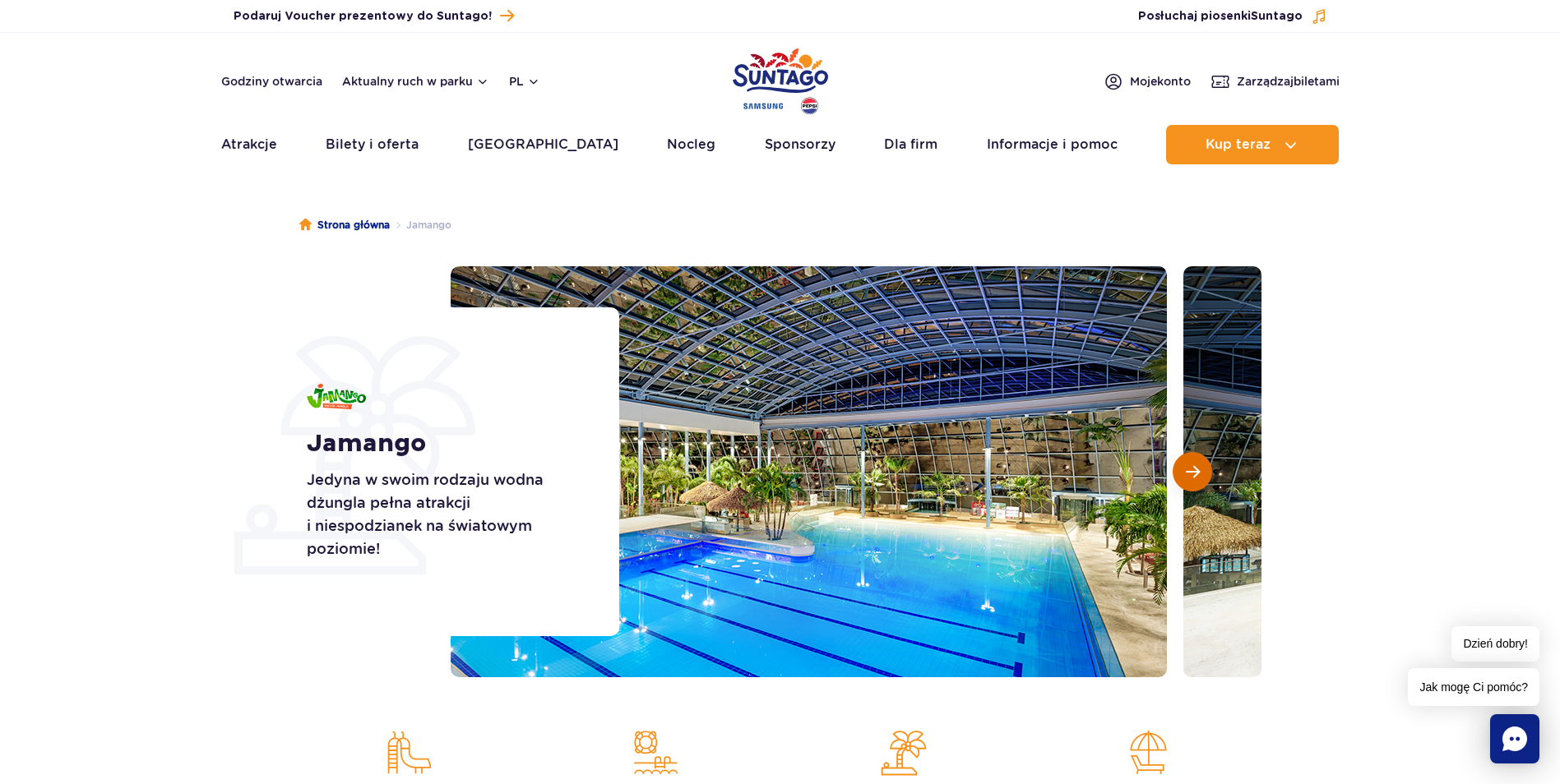
click at [1193, 467] on span "Następny slajd" at bounding box center [1193, 472] width 14 height 15
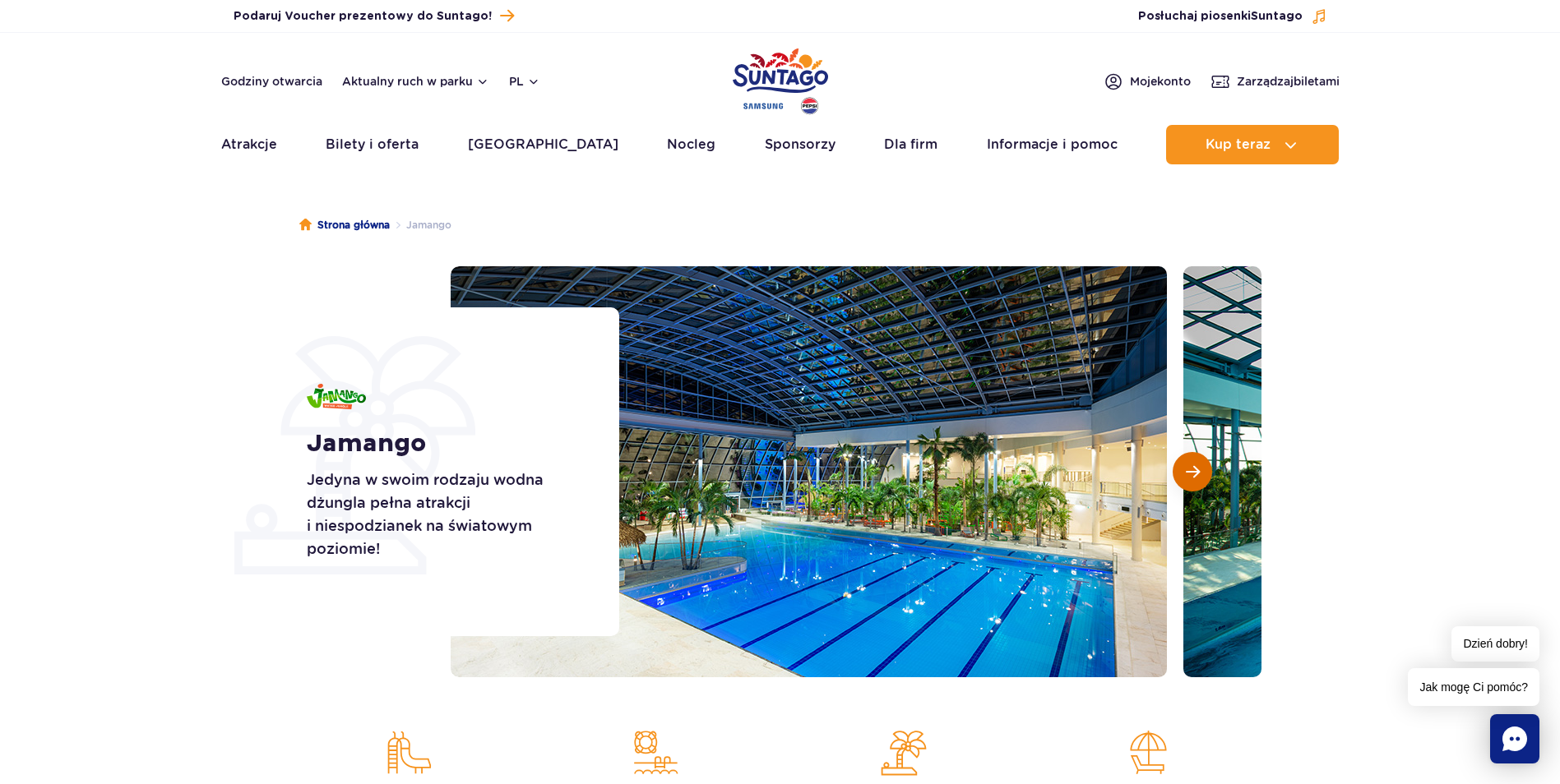
click at [1193, 467] on span "Następny slajd" at bounding box center [1193, 472] width 14 height 15
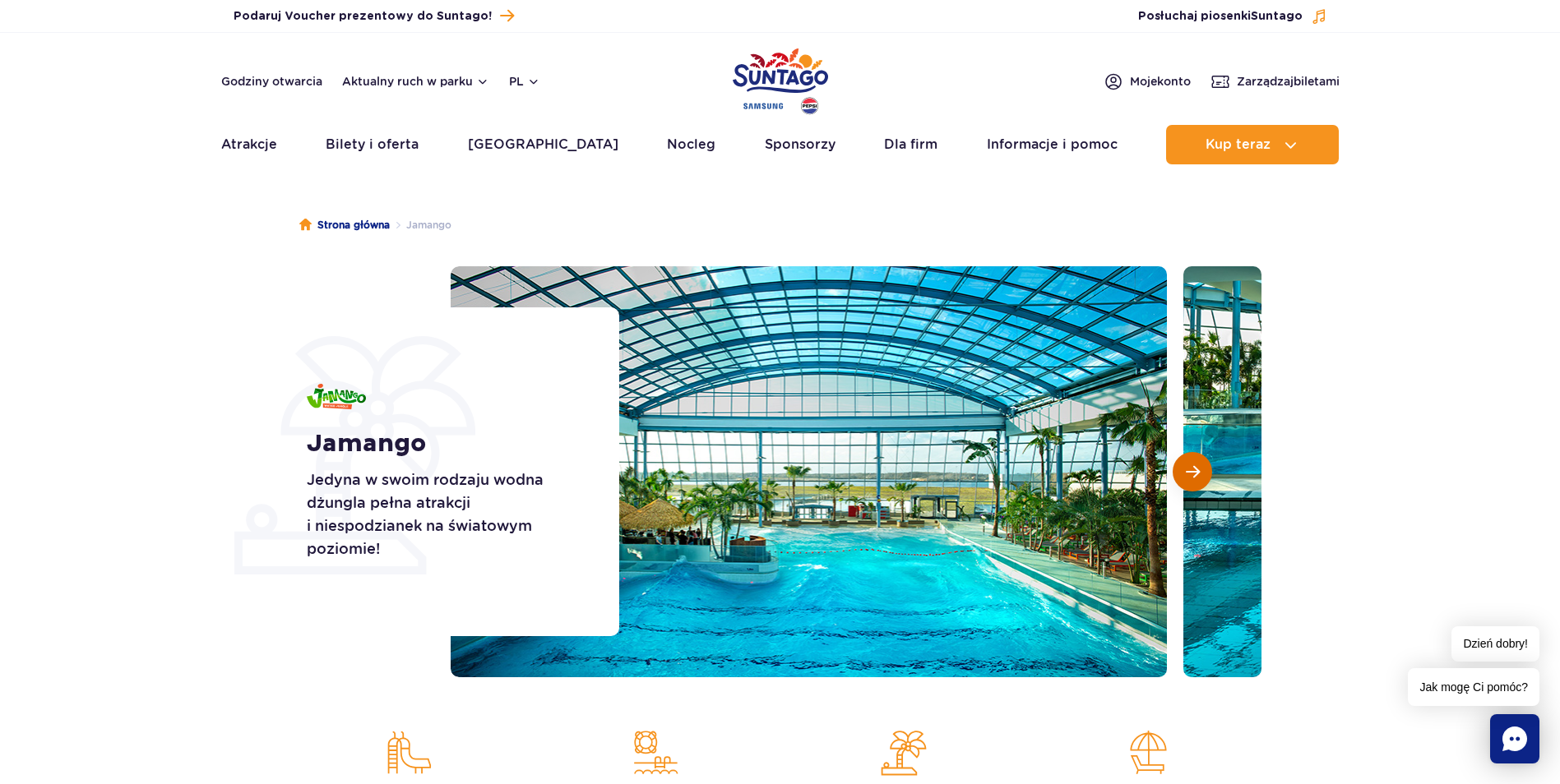
click at [1193, 467] on span "Następny slajd" at bounding box center [1193, 472] width 14 height 15
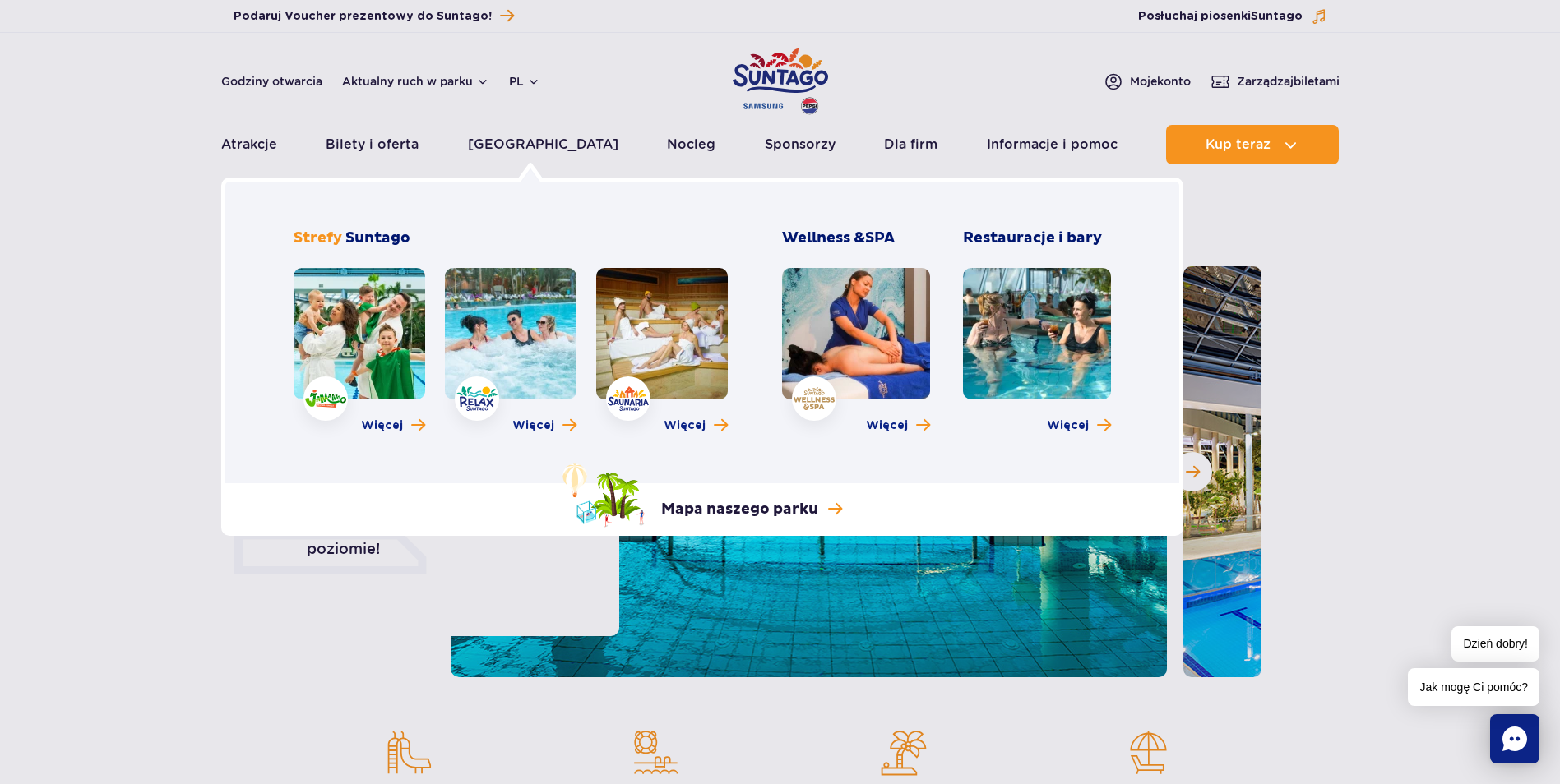
click at [497, 312] on link at bounding box center [511, 334] width 132 height 132
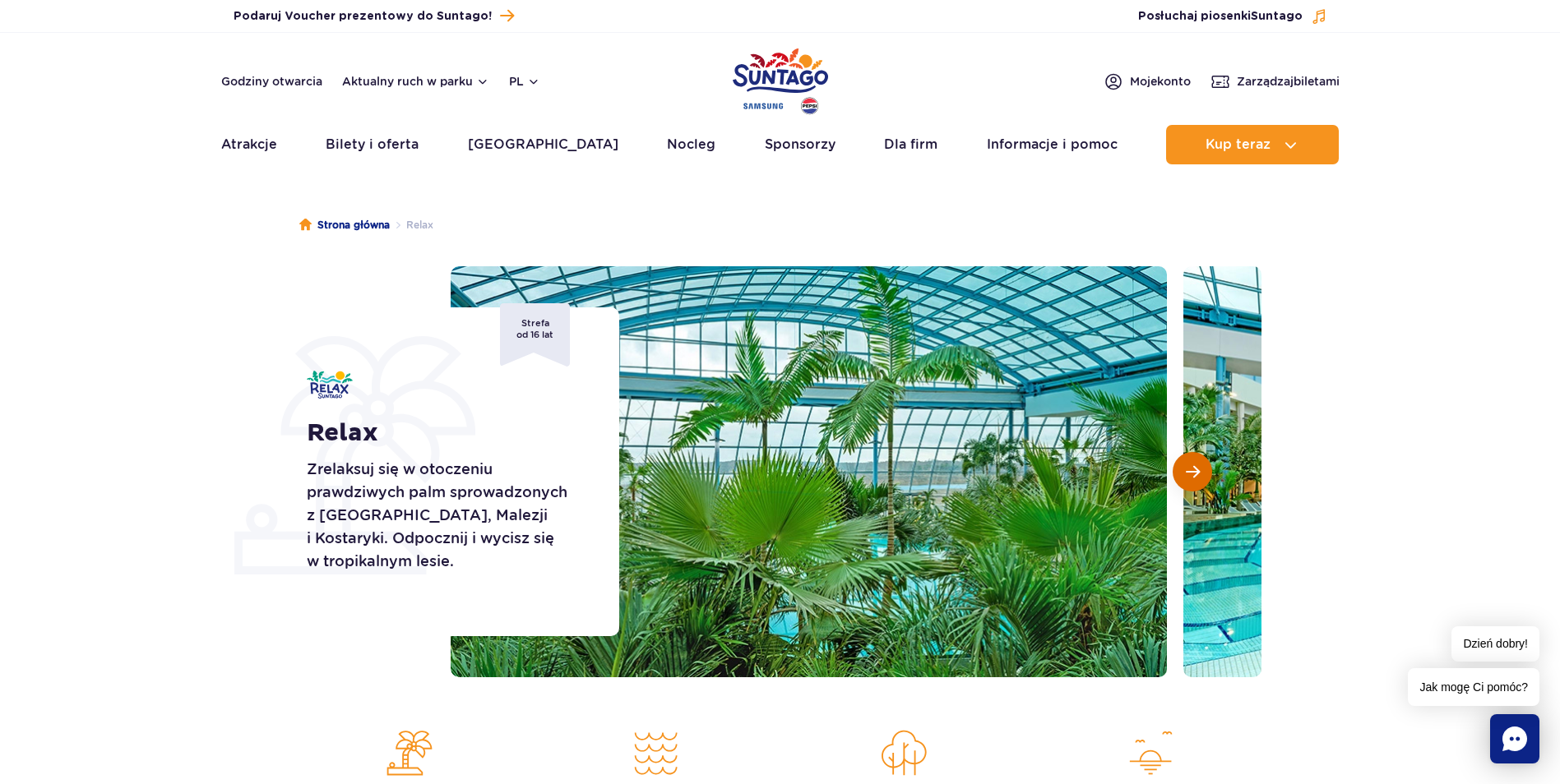
click at [1205, 472] on button "Następny slajd" at bounding box center [1191, 471] width 39 height 39
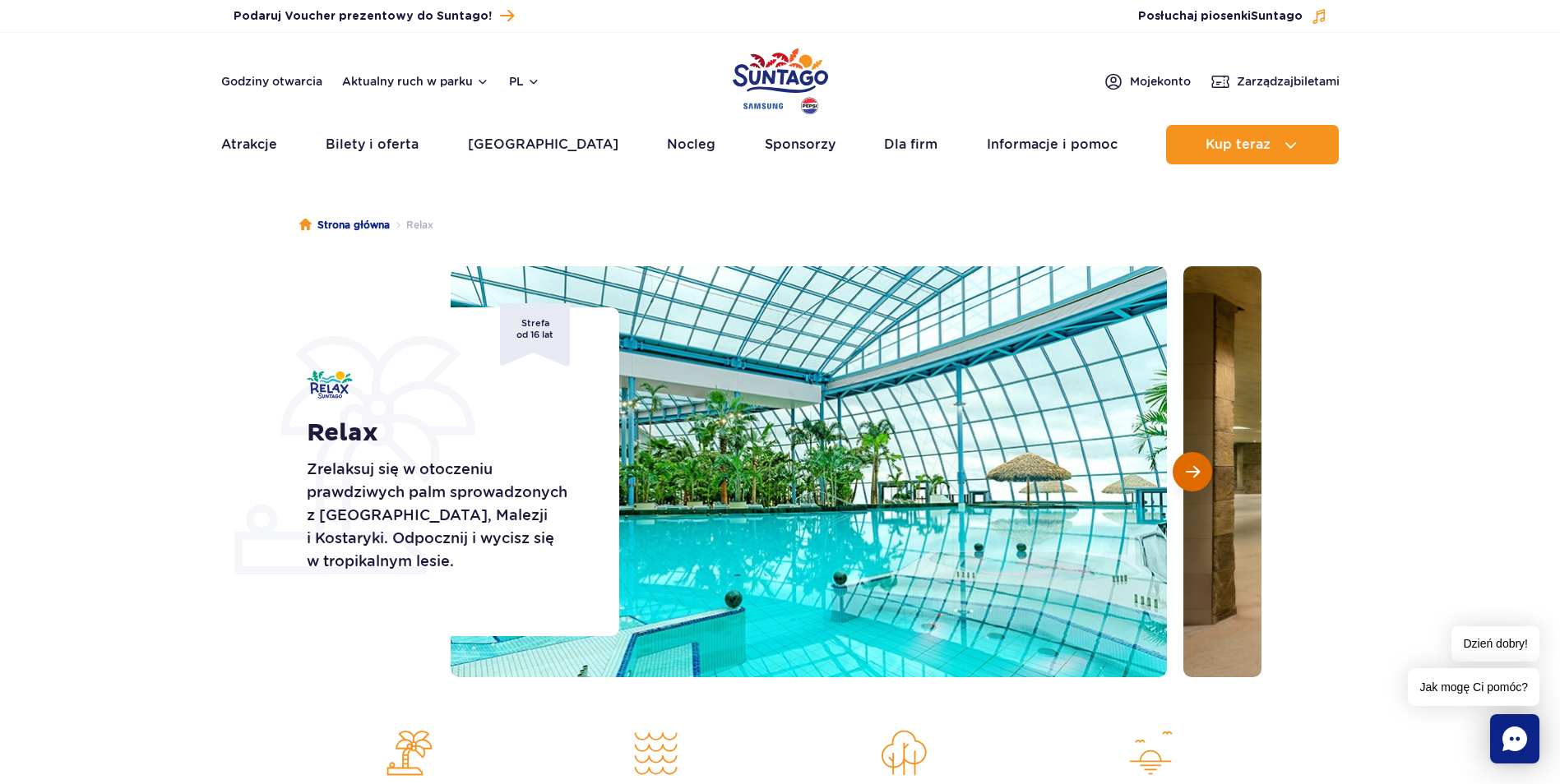
click at [1205, 472] on button "Następny slajd" at bounding box center [1191, 471] width 39 height 39
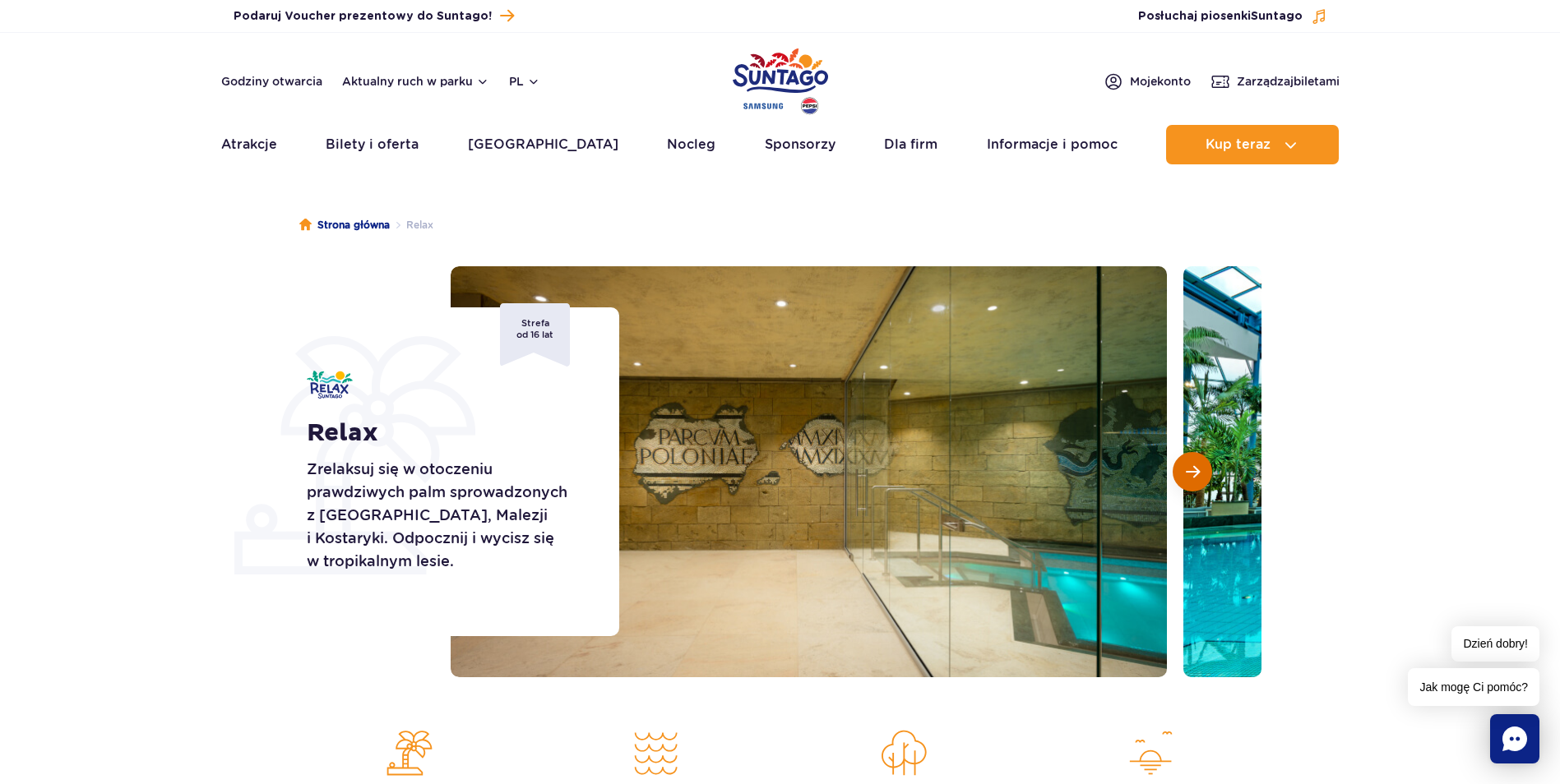
click at [1205, 472] on button "Następny slajd" at bounding box center [1191, 471] width 39 height 39
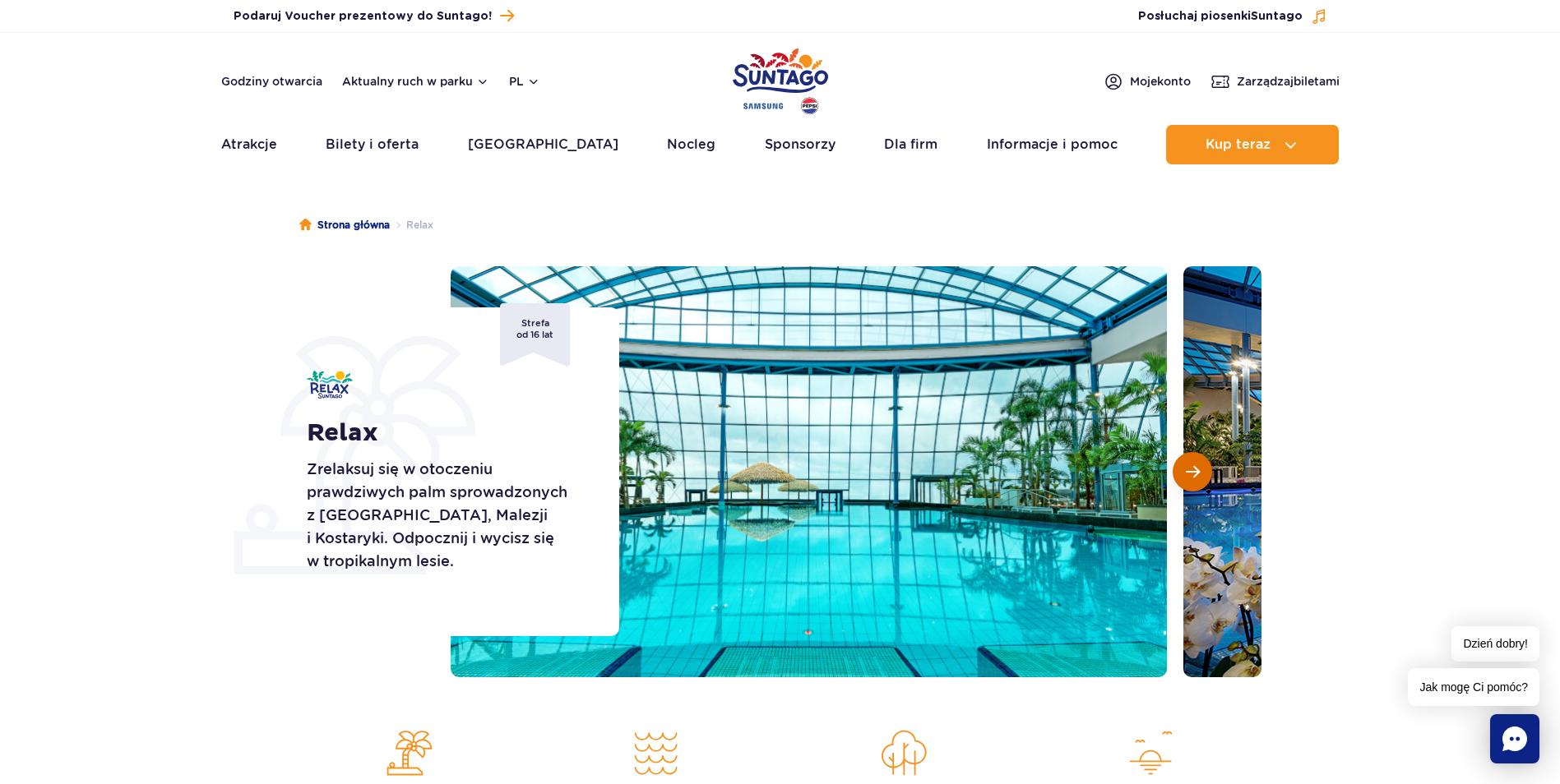
click at [1205, 472] on button "Następny slajd" at bounding box center [1191, 471] width 39 height 39
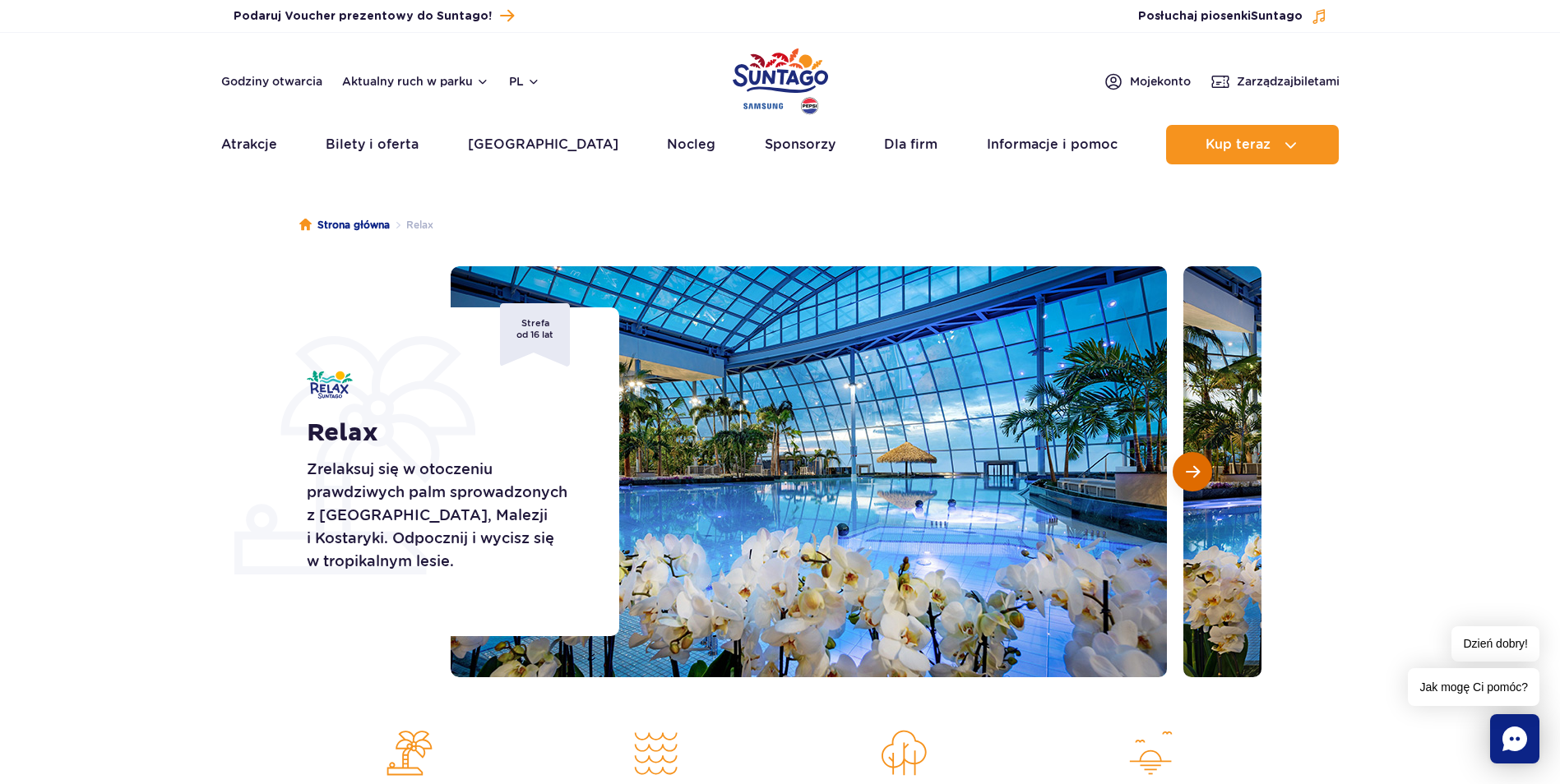
click at [1205, 472] on button "Następny slajd" at bounding box center [1191, 471] width 39 height 39
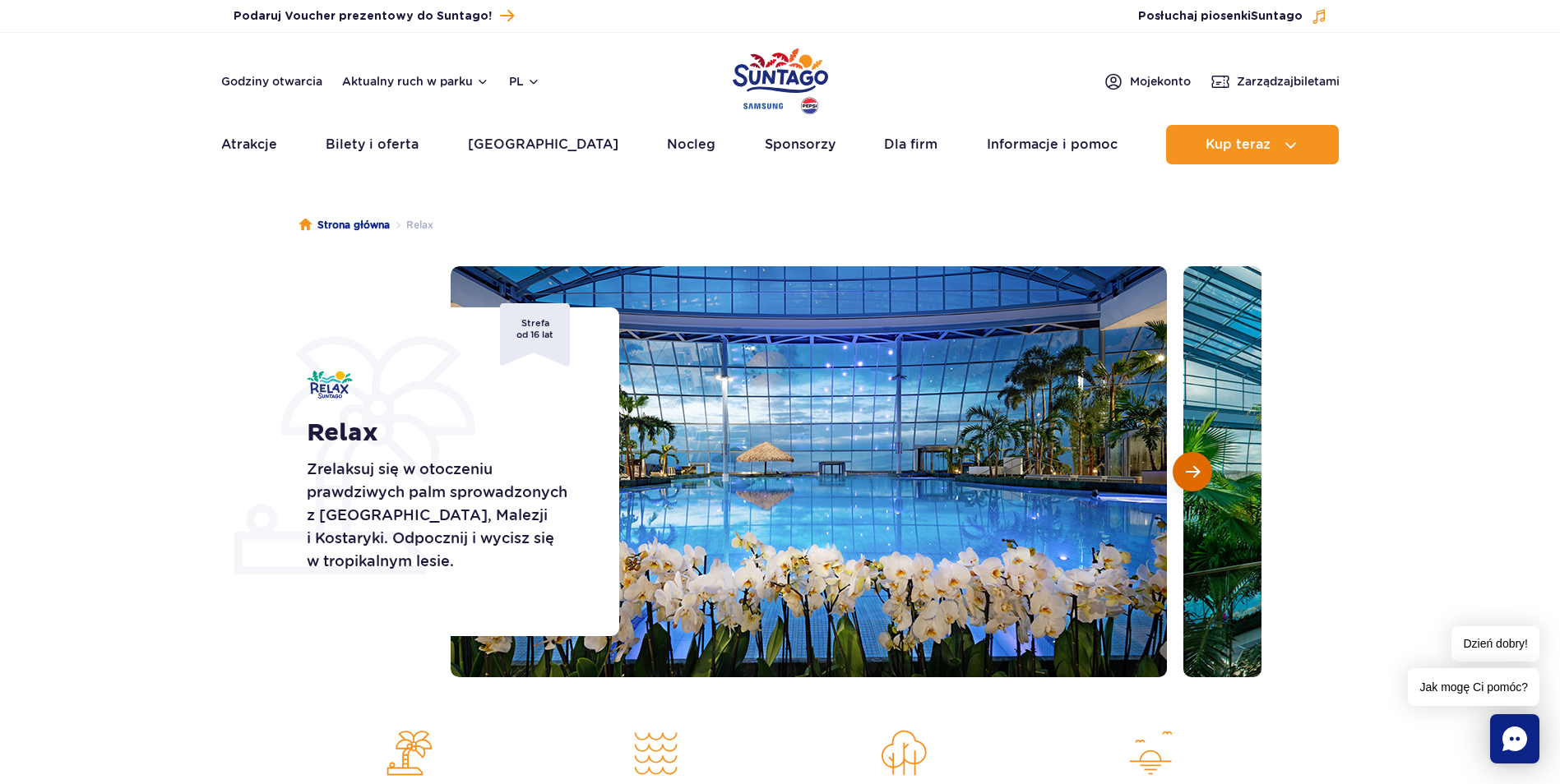
click at [1205, 472] on button "Następny slajd" at bounding box center [1191, 471] width 39 height 39
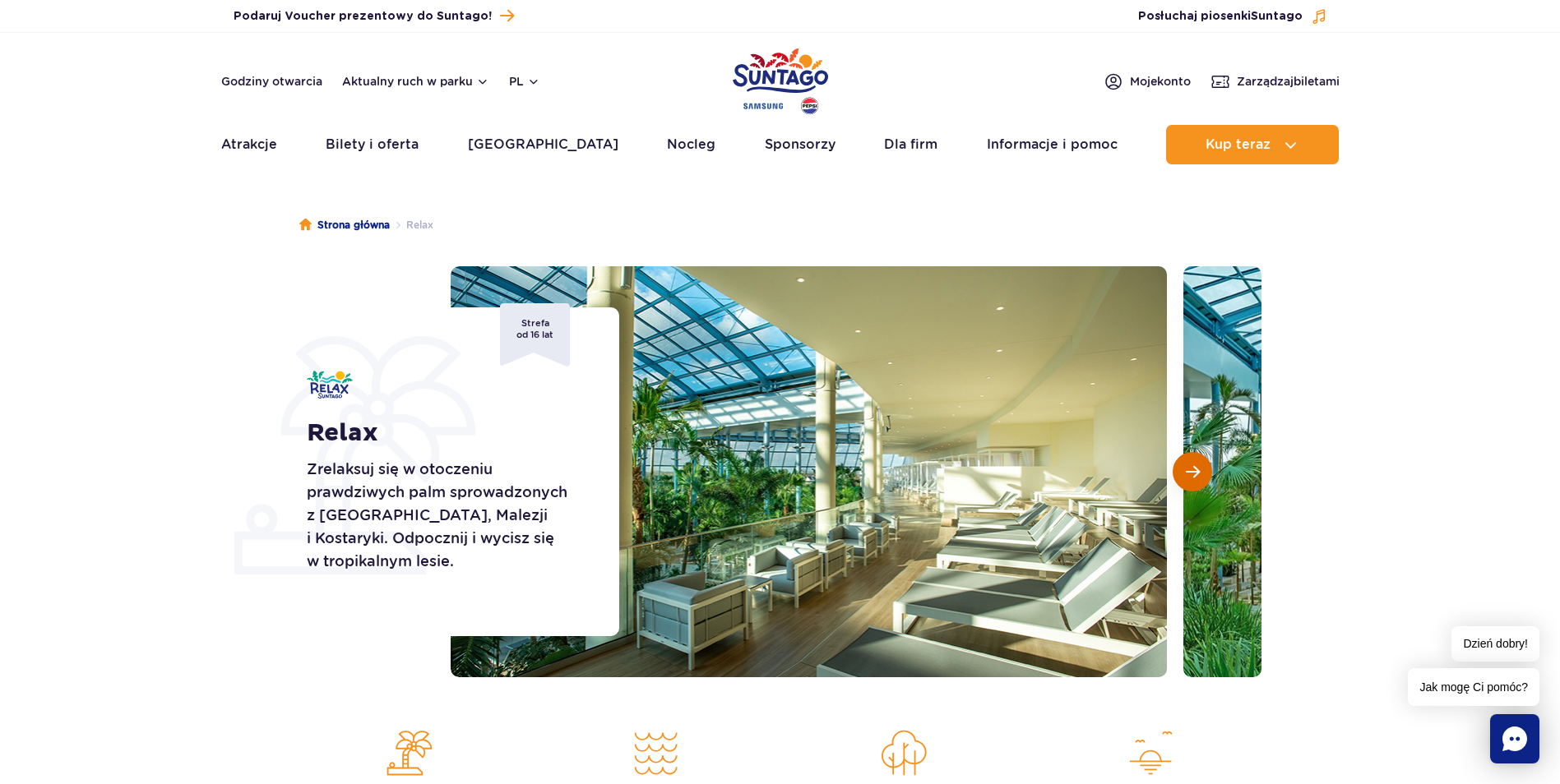
click at [1205, 472] on button "Następny slajd" at bounding box center [1191, 471] width 39 height 39
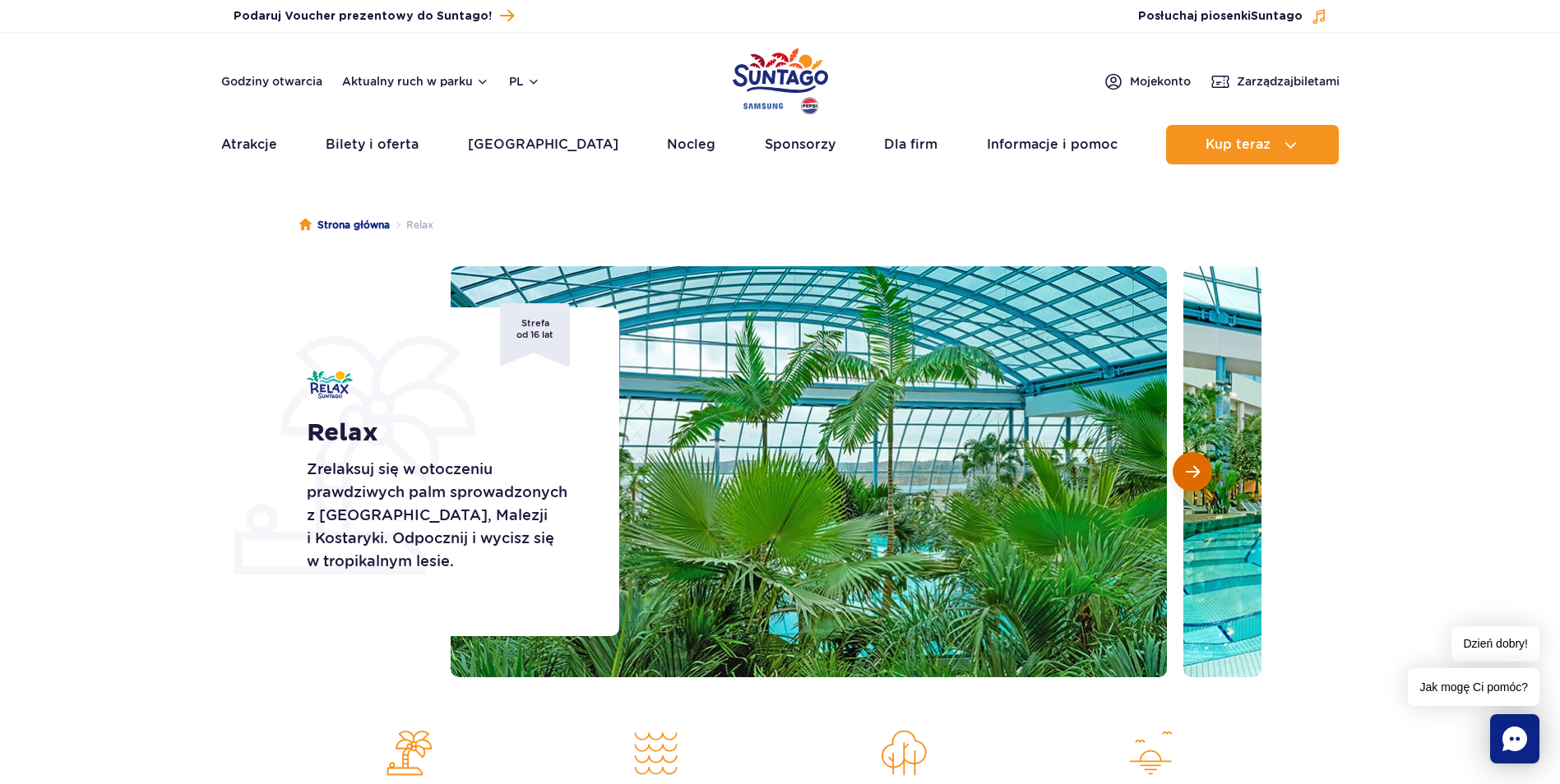
click at [1205, 472] on button "Następny slajd" at bounding box center [1191, 471] width 39 height 39
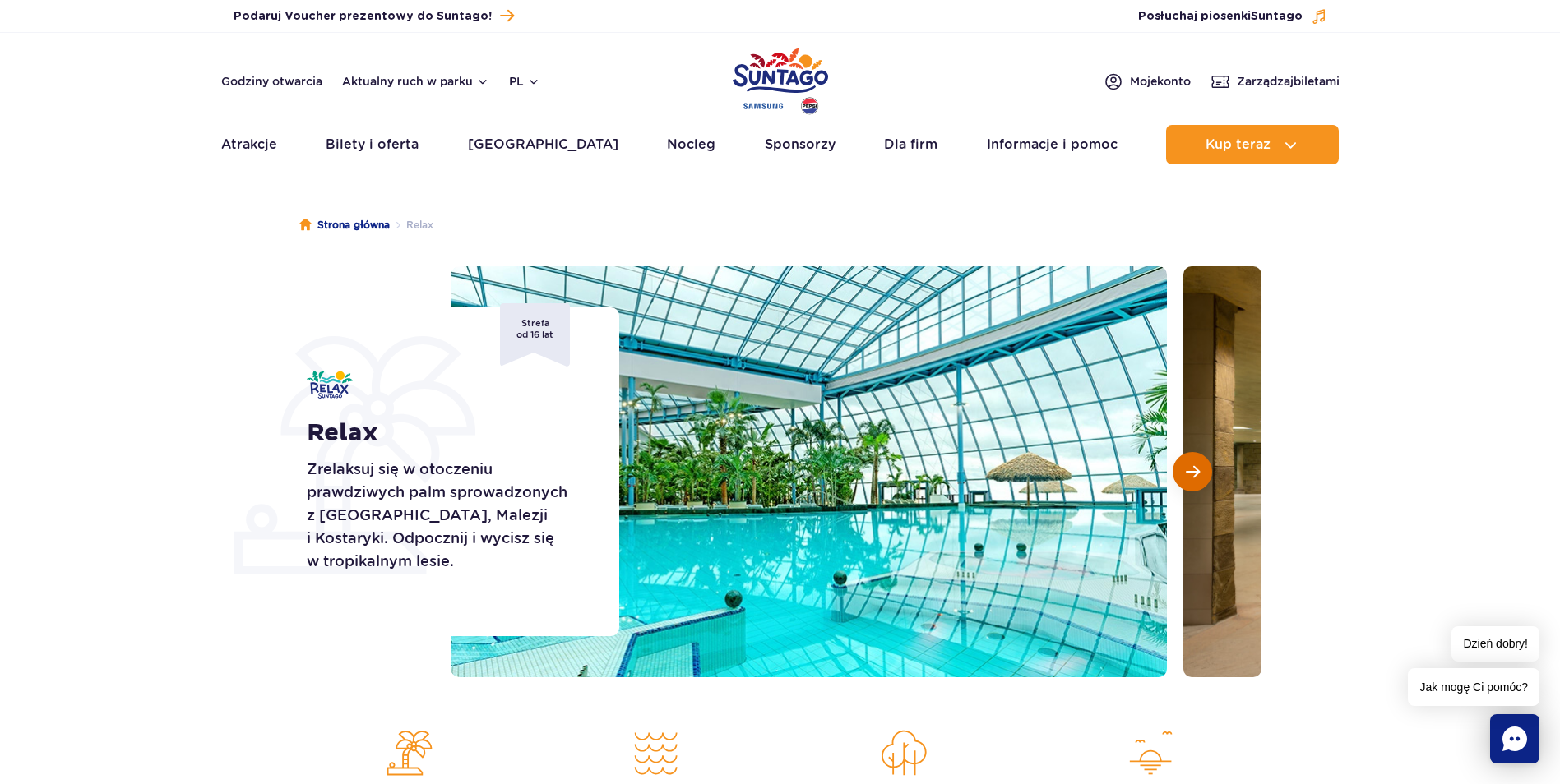
click at [1205, 472] on button "Następny slajd" at bounding box center [1191, 471] width 39 height 39
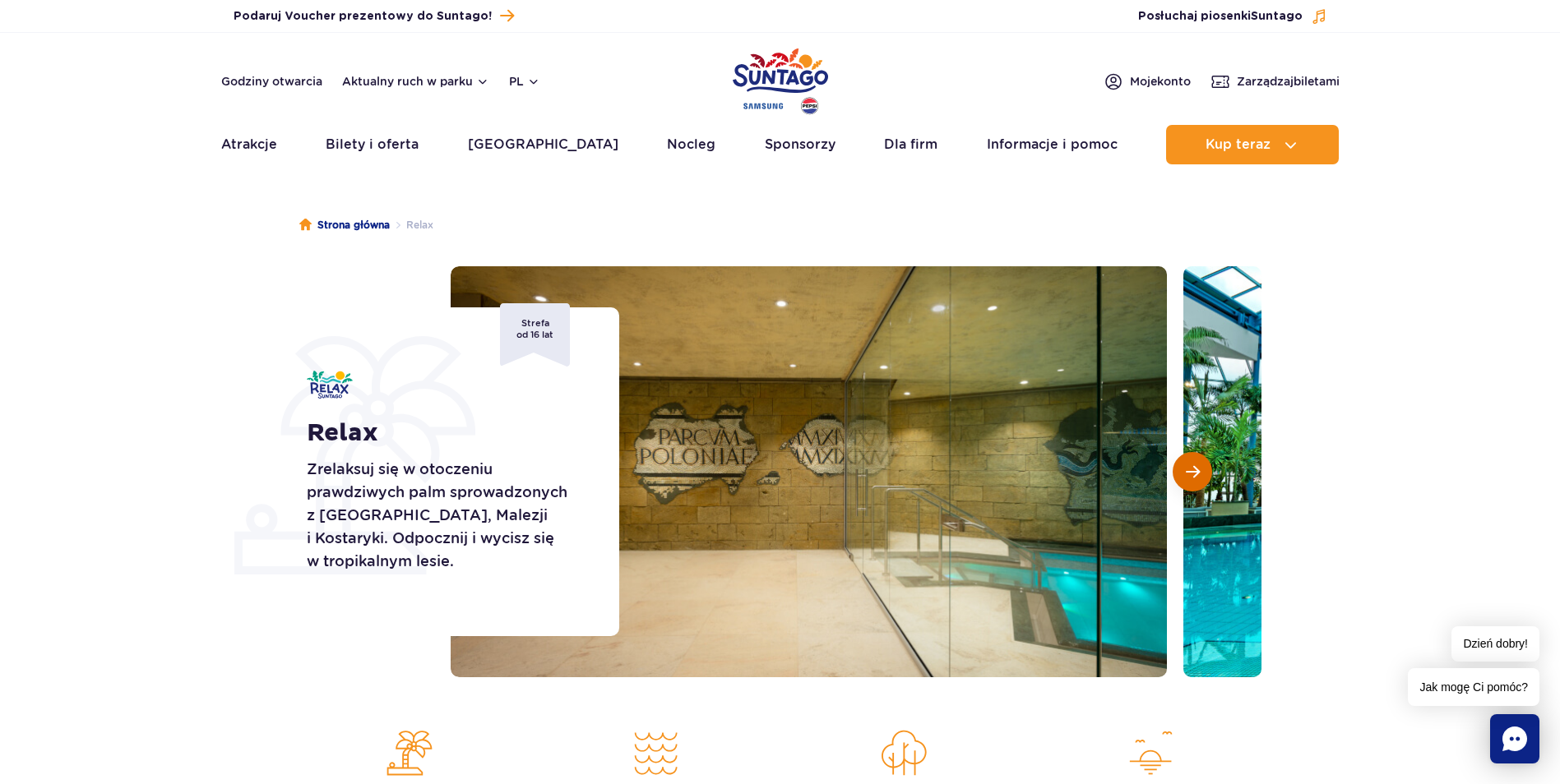
click at [1205, 472] on button "Następny slajd" at bounding box center [1191, 471] width 39 height 39
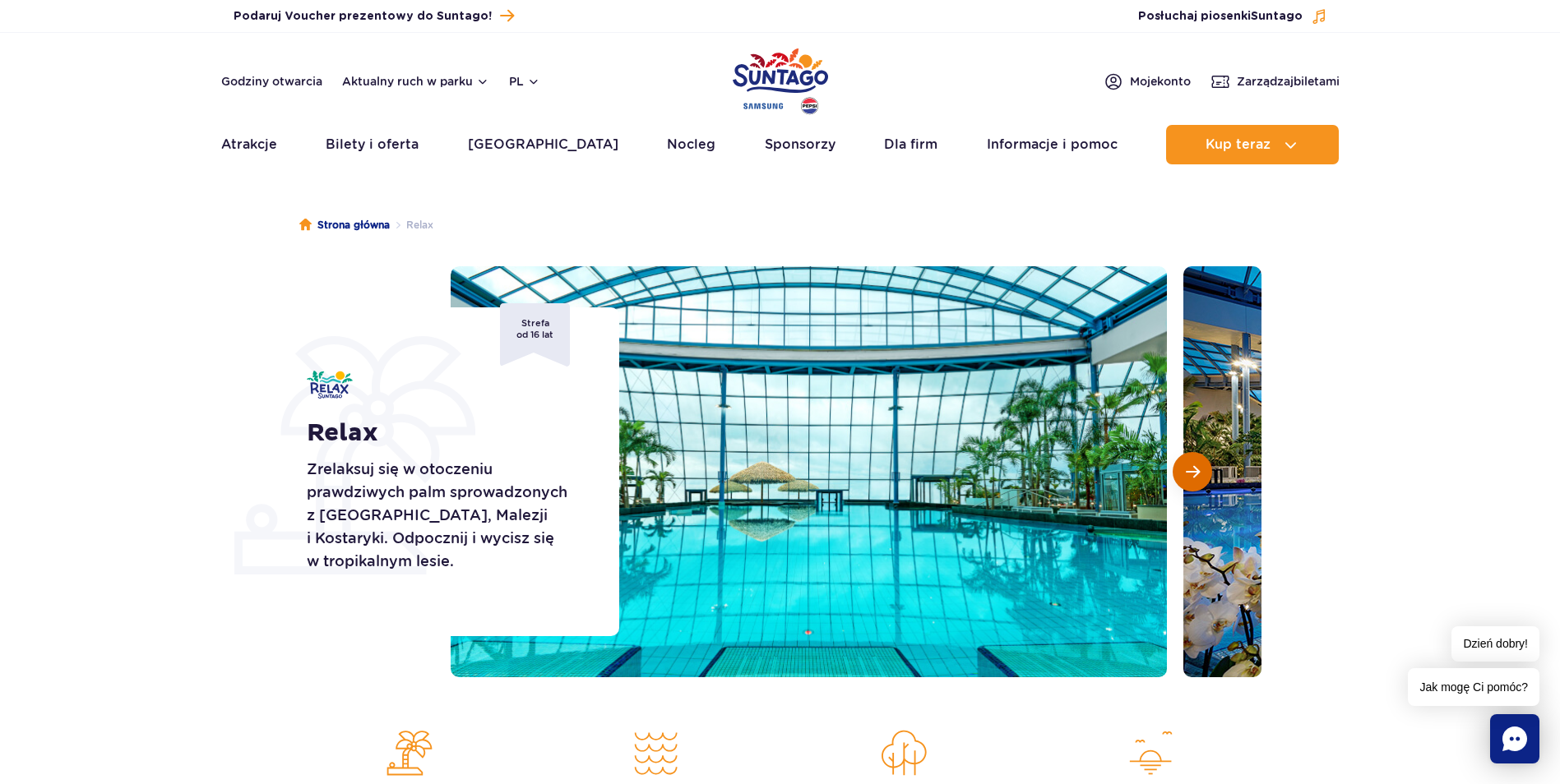
click at [1205, 472] on button "Następny slajd" at bounding box center [1191, 471] width 39 height 39
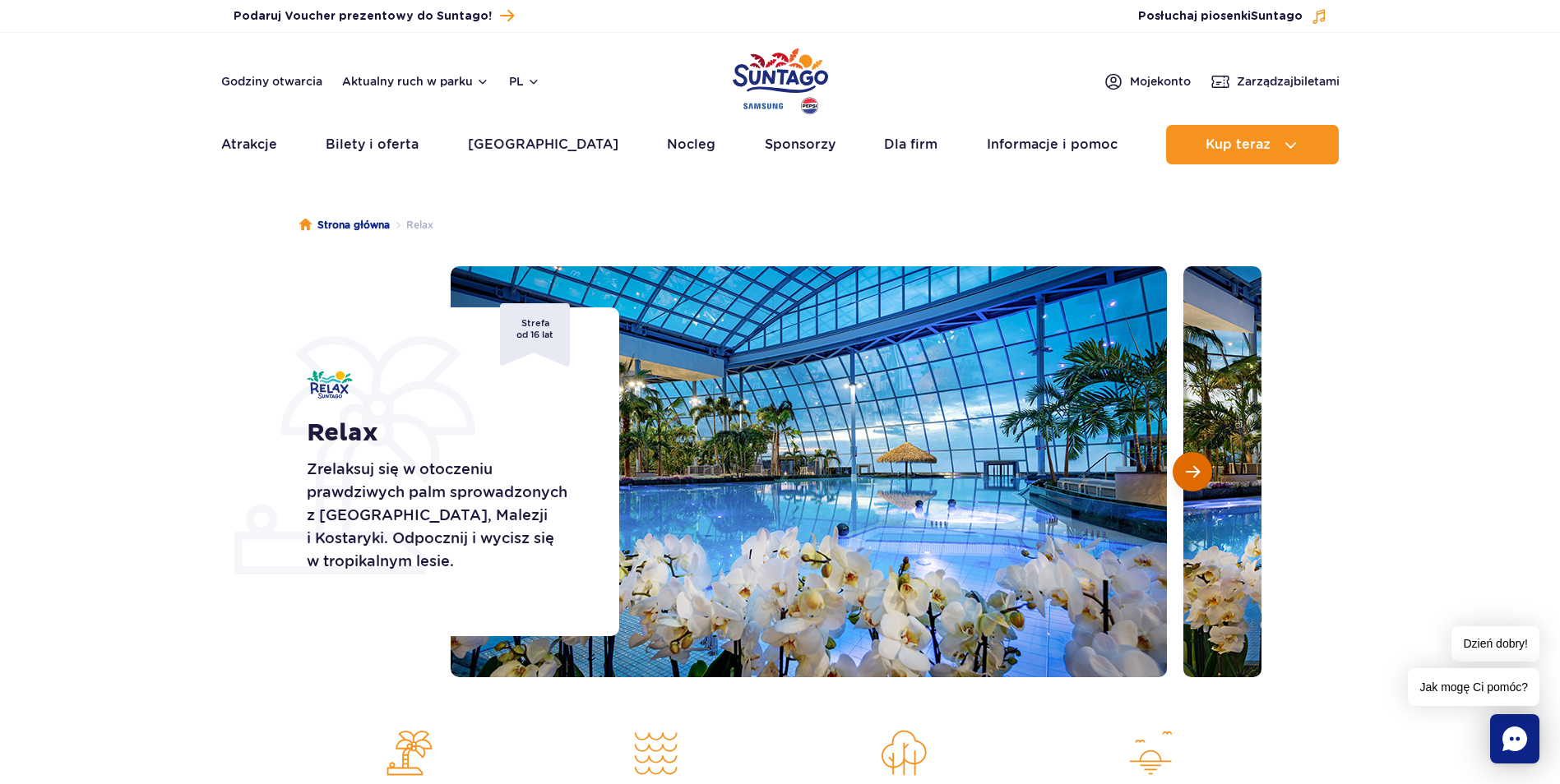
click at [1205, 472] on button "Następny slajd" at bounding box center [1191, 471] width 39 height 39
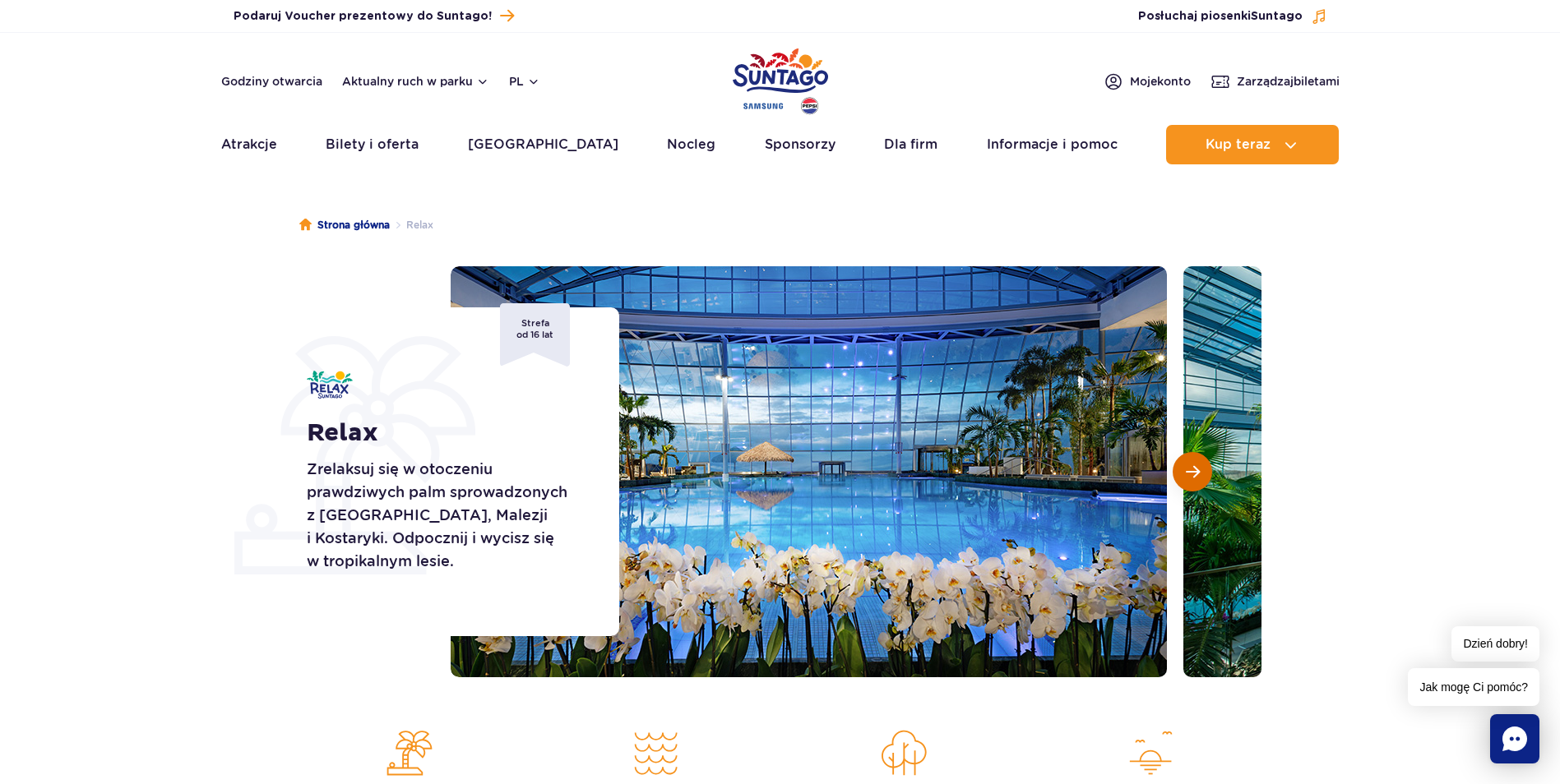
click at [1205, 472] on button "Następny slajd" at bounding box center [1191, 471] width 39 height 39
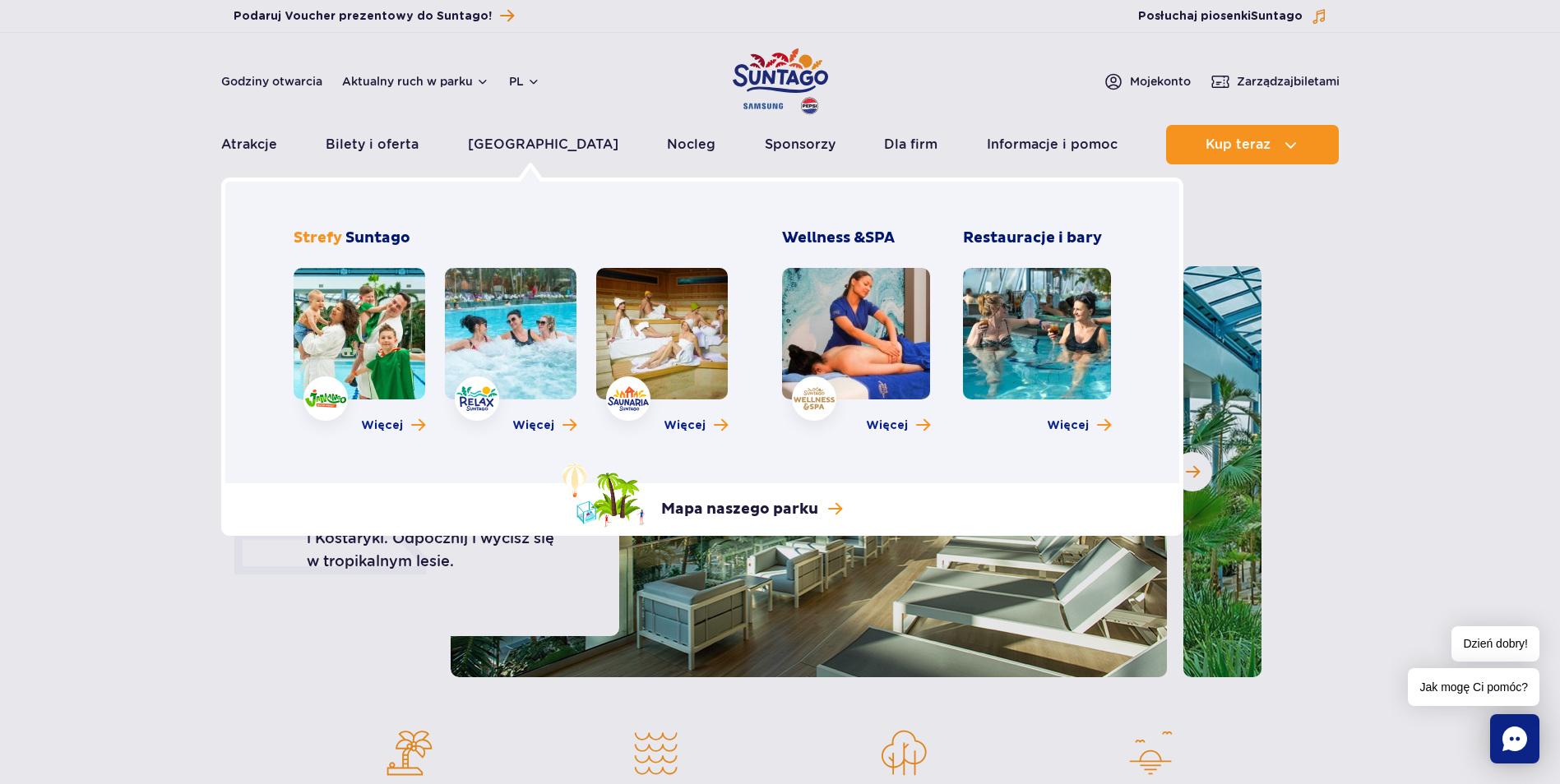
click at [622, 309] on link at bounding box center [662, 334] width 132 height 132
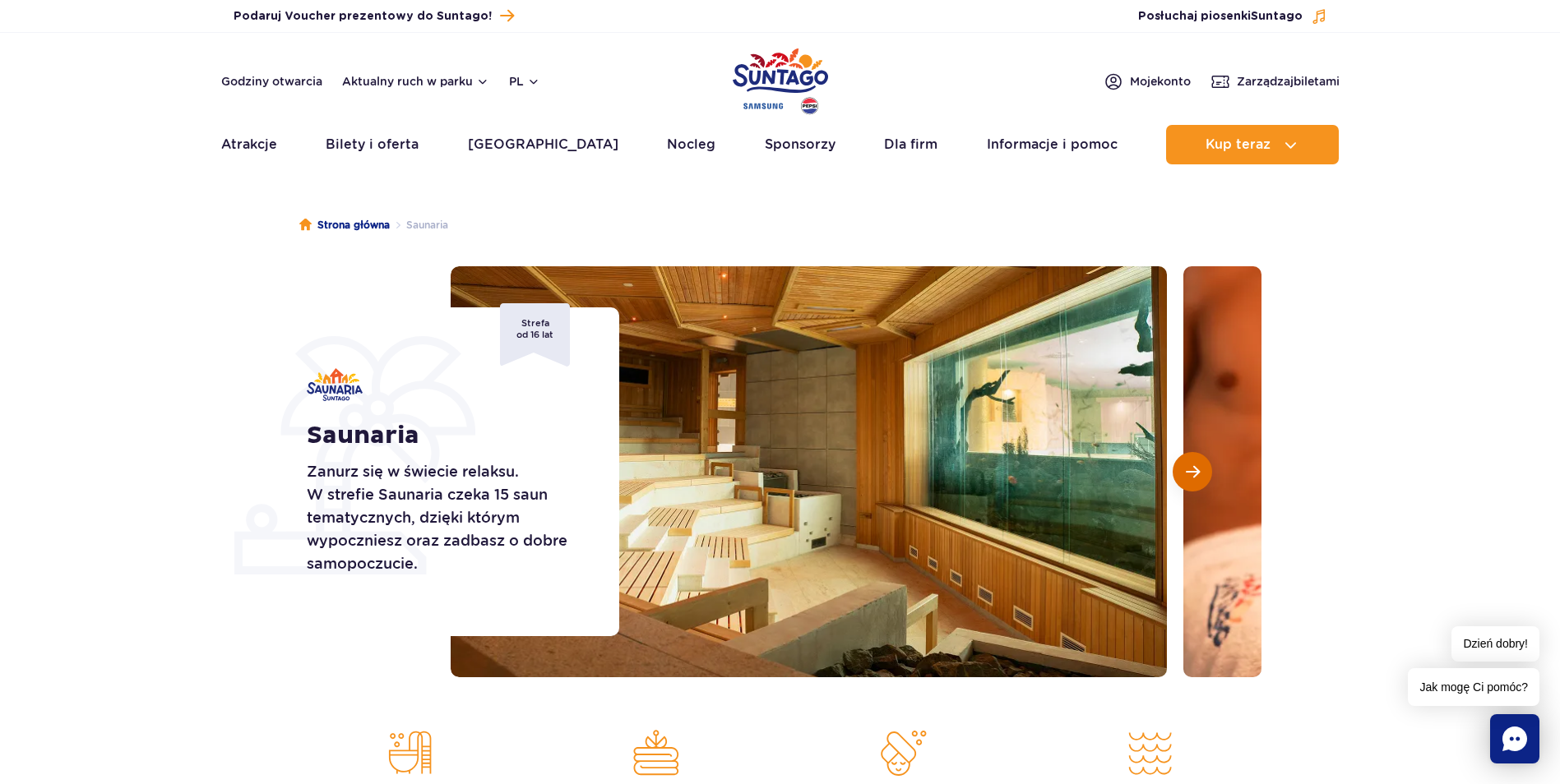
click at [1194, 476] on span "Następny slajd" at bounding box center [1193, 472] width 14 height 15
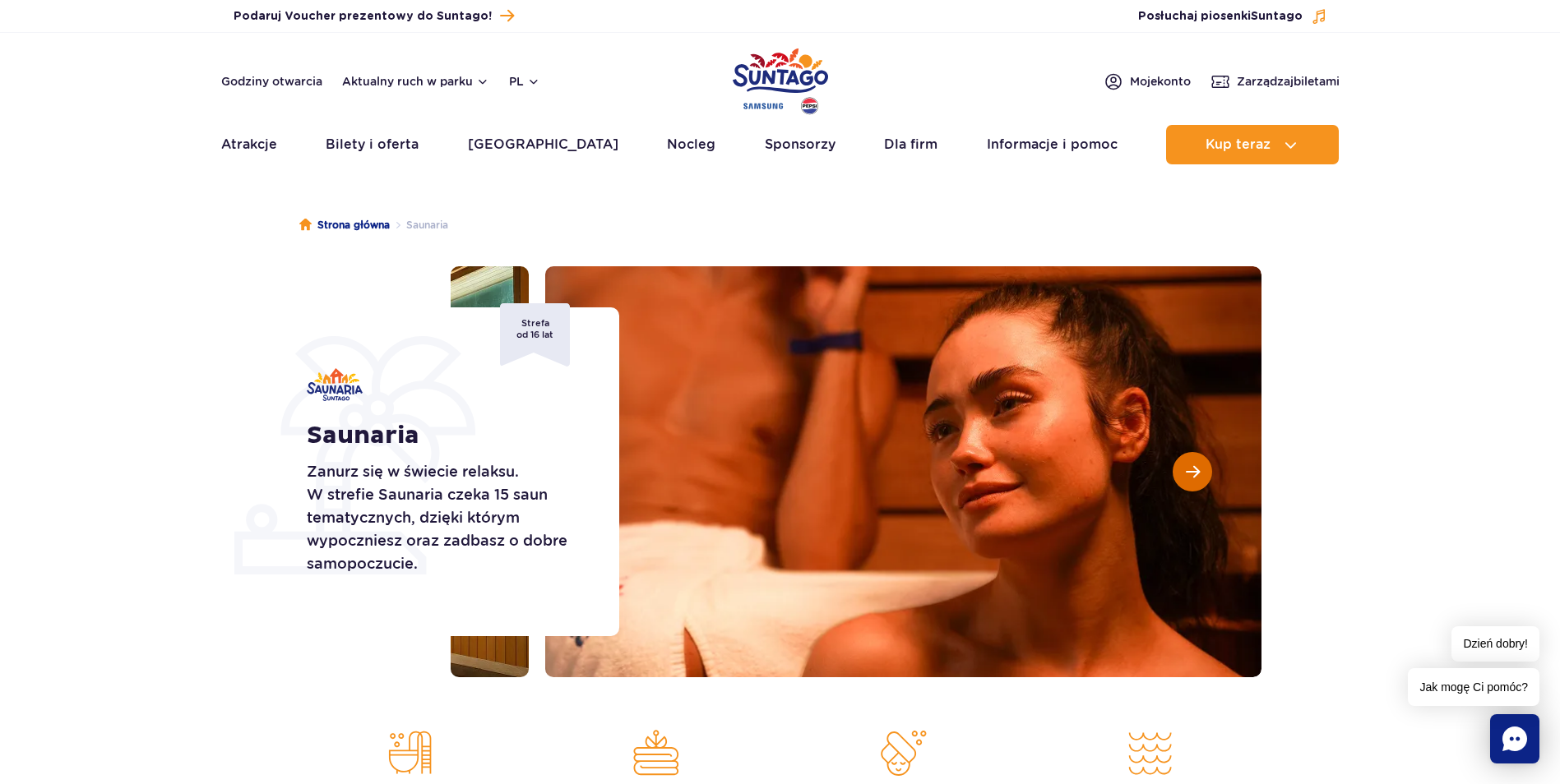
click at [1194, 476] on span "Następny slajd" at bounding box center [1193, 472] width 14 height 15
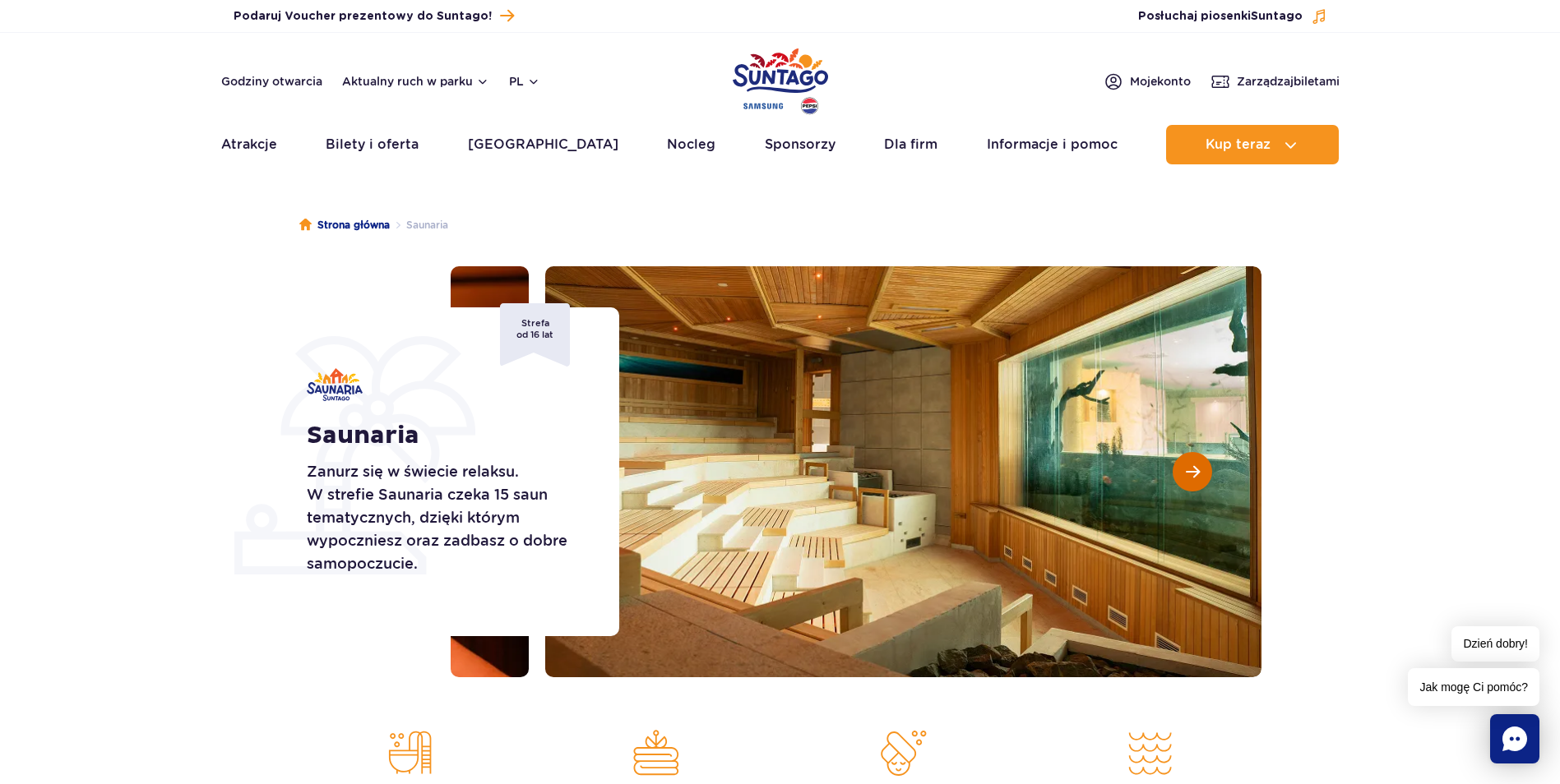
click at [1194, 476] on span "Następny slajd" at bounding box center [1193, 472] width 14 height 15
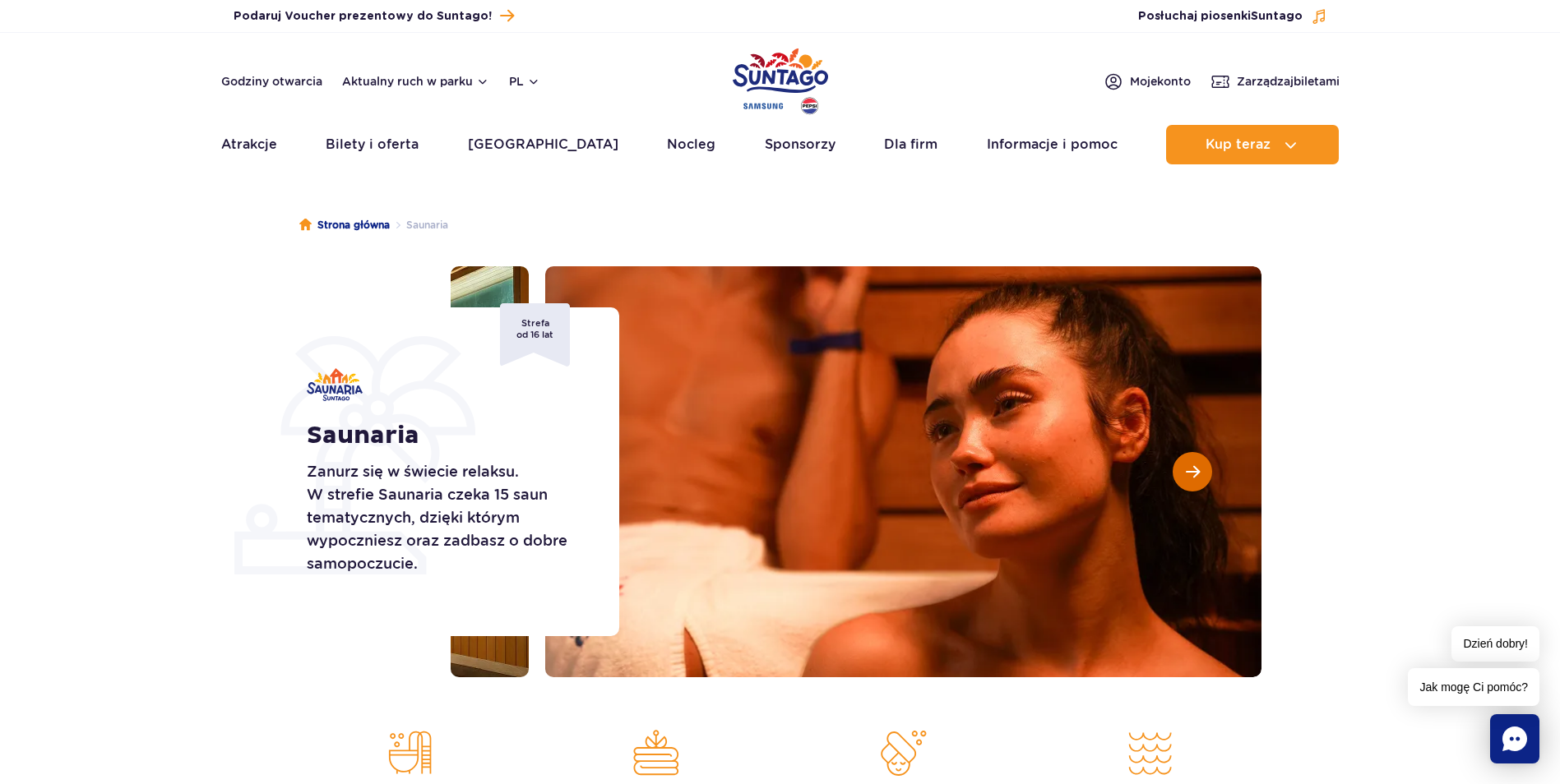
click at [1194, 476] on span "Następny slajd" at bounding box center [1193, 472] width 14 height 15
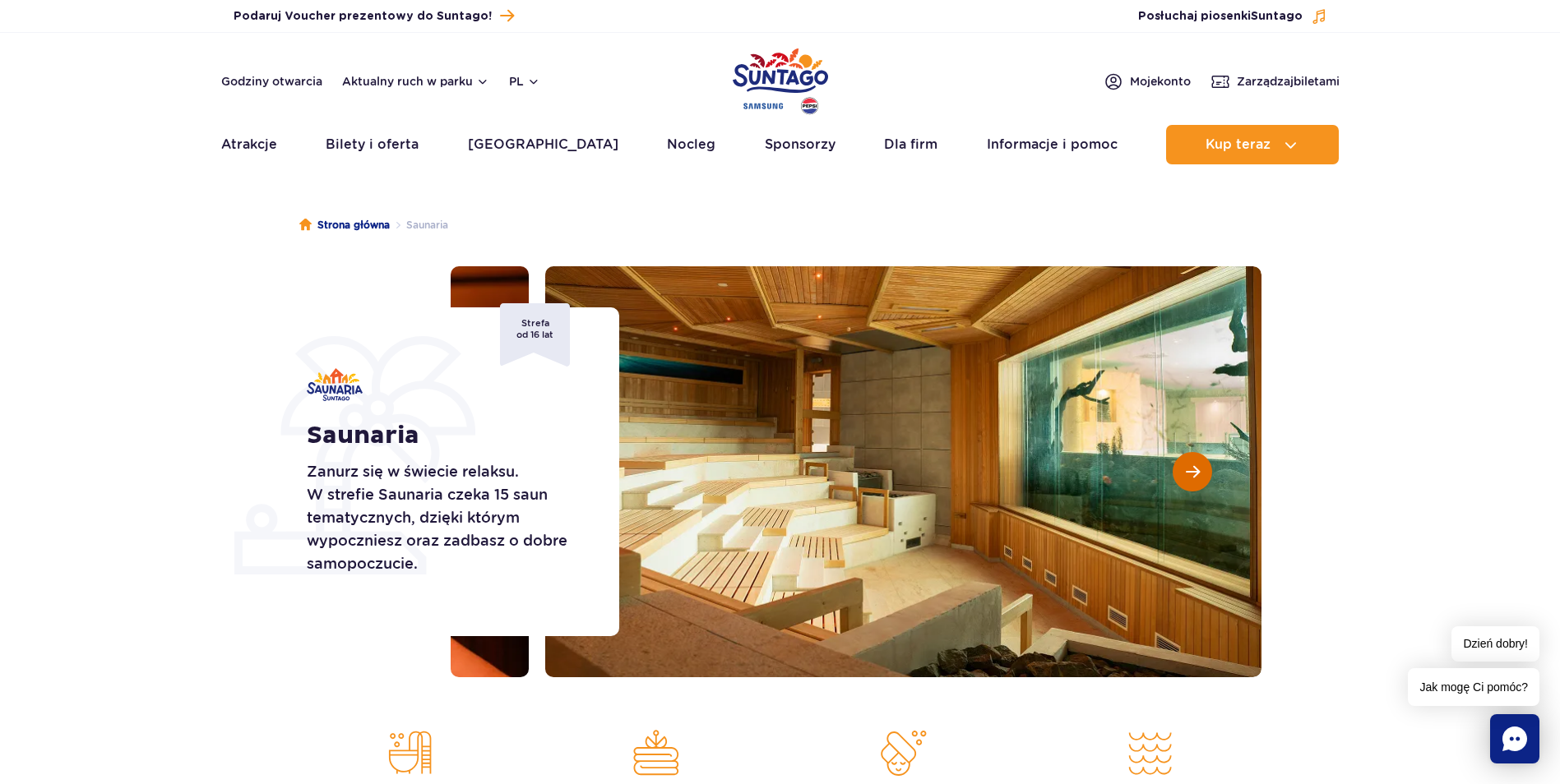
click at [1194, 476] on span "Następny slajd" at bounding box center [1193, 472] width 14 height 15
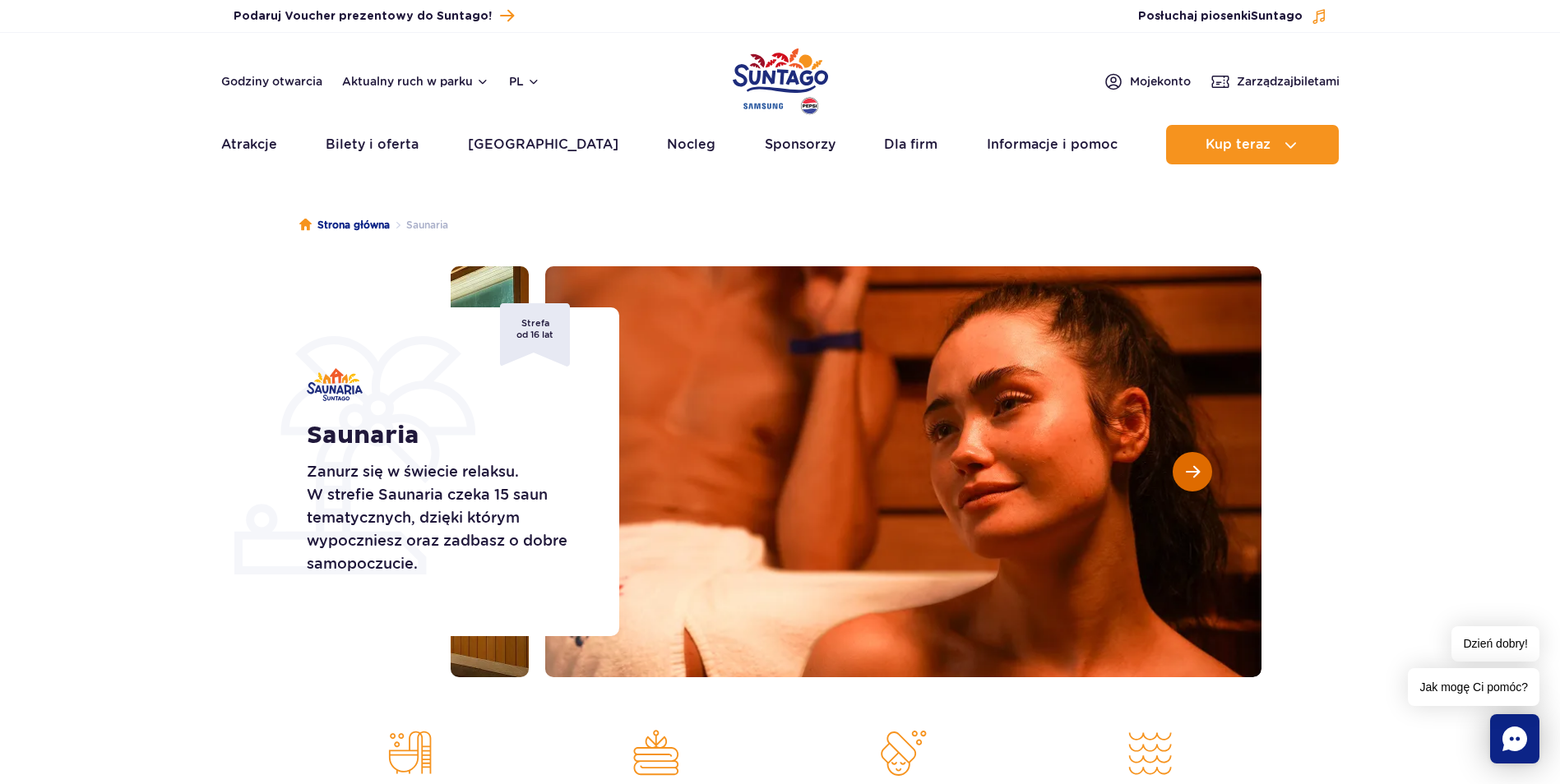
click at [1194, 476] on span "Następny slajd" at bounding box center [1193, 472] width 14 height 15
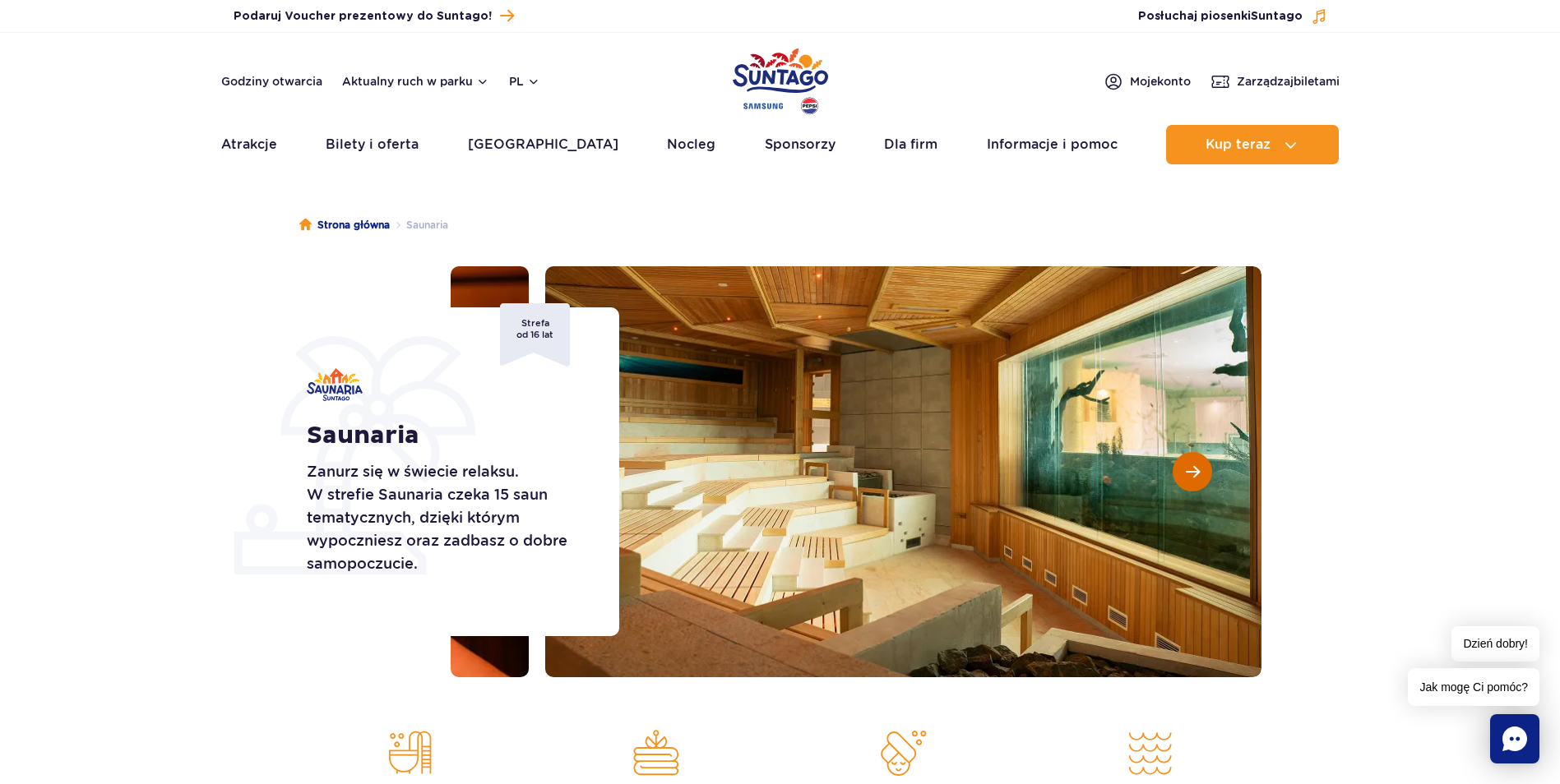
click at [1194, 476] on span "Następny slajd" at bounding box center [1193, 472] width 14 height 15
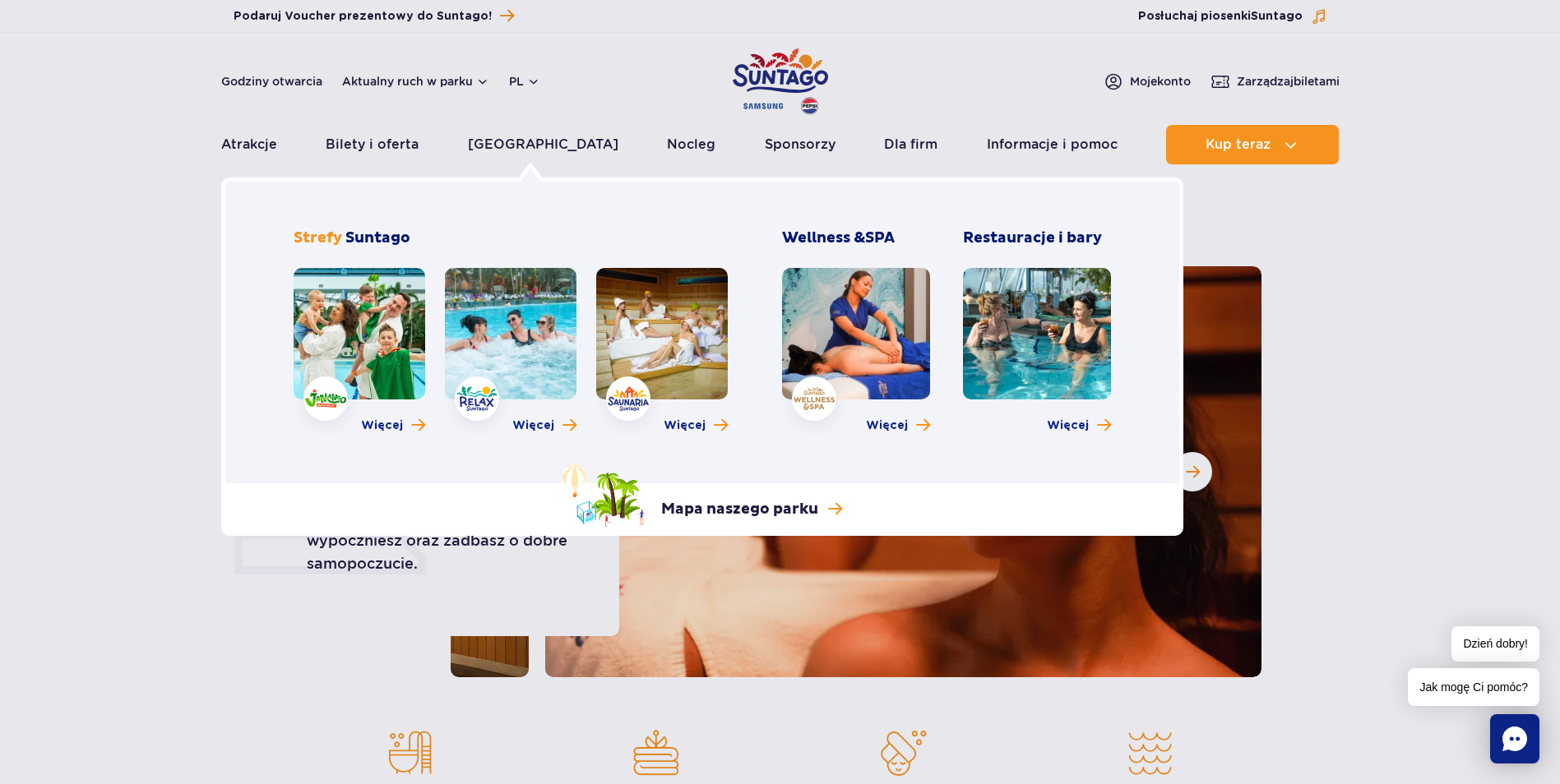
click at [999, 335] on link at bounding box center [1037, 334] width 148 height 132
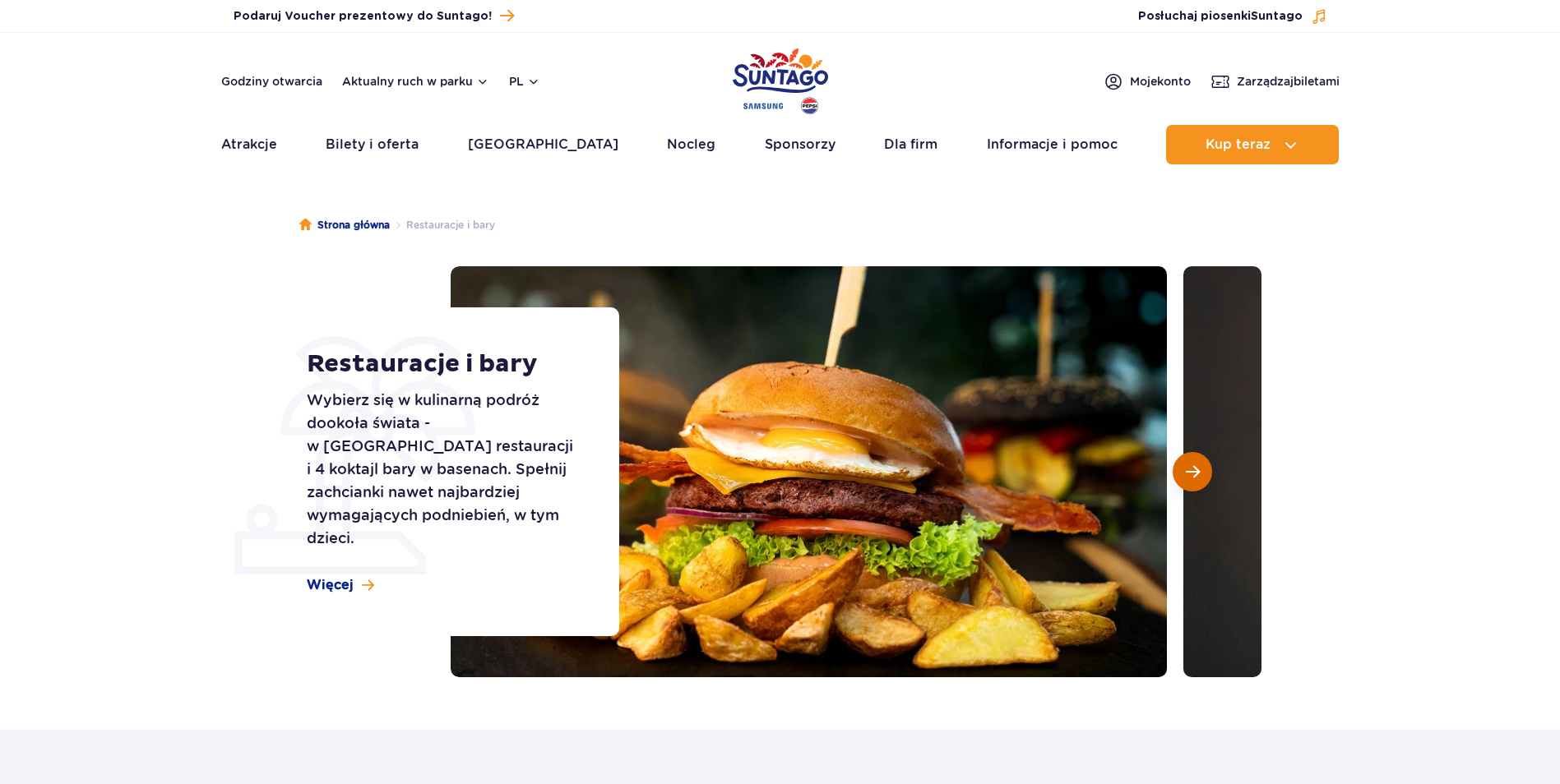
click at [1196, 479] on span "Następny slajd" at bounding box center [1193, 472] width 14 height 15
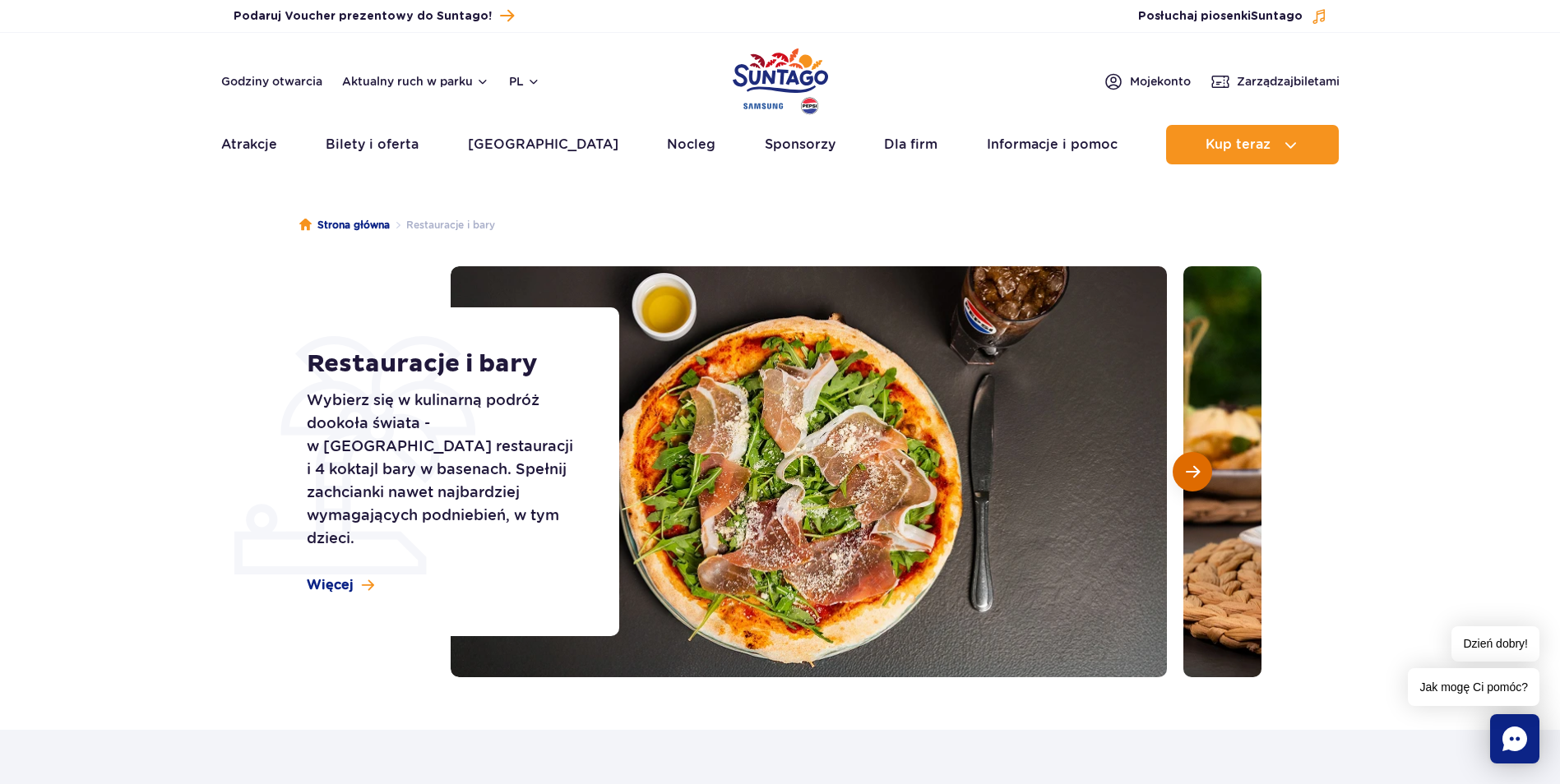
click at [1196, 479] on span "Następny slajd" at bounding box center [1193, 472] width 14 height 15
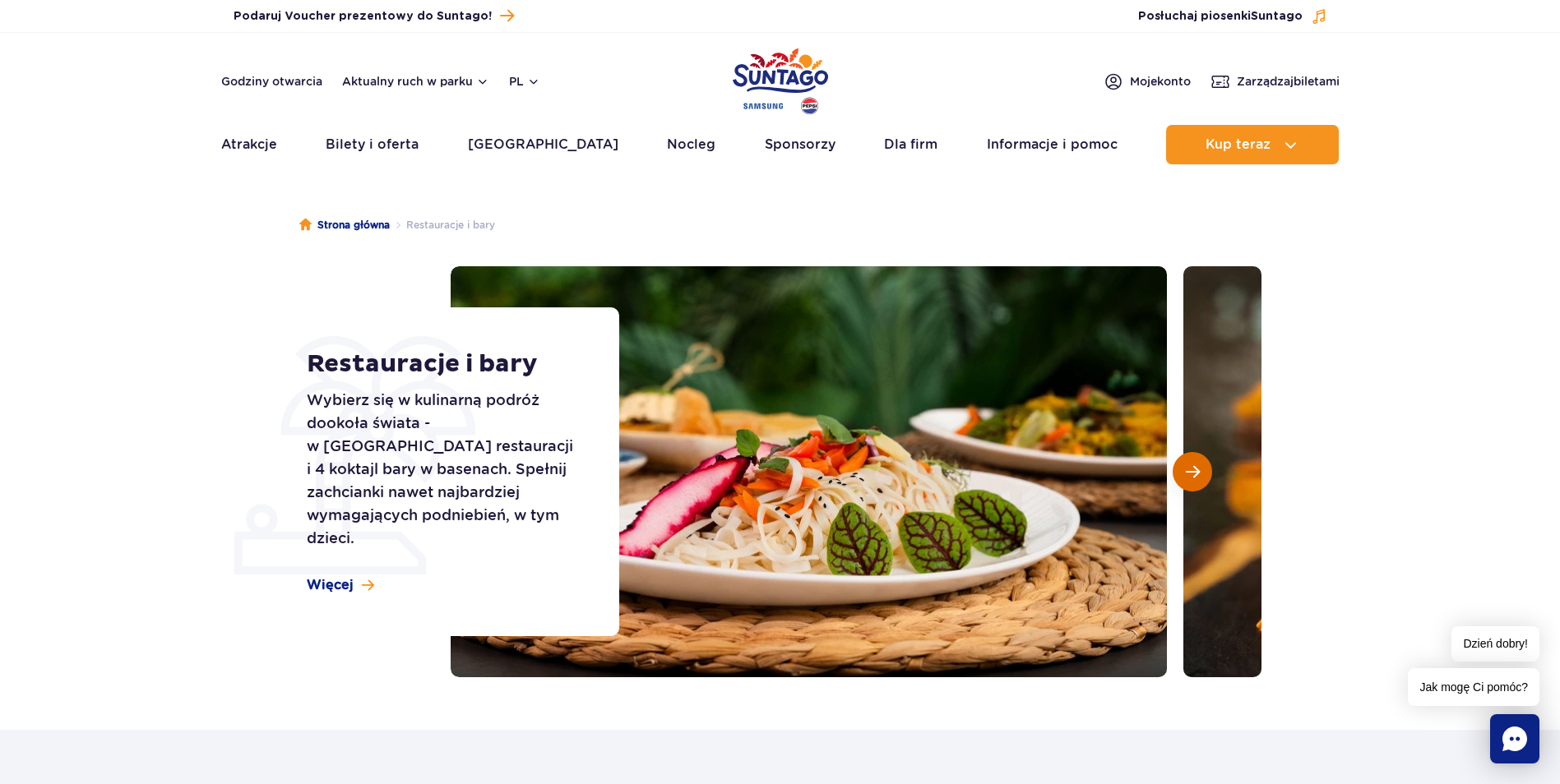
click at [1196, 479] on span "Następny slajd" at bounding box center [1193, 472] width 14 height 15
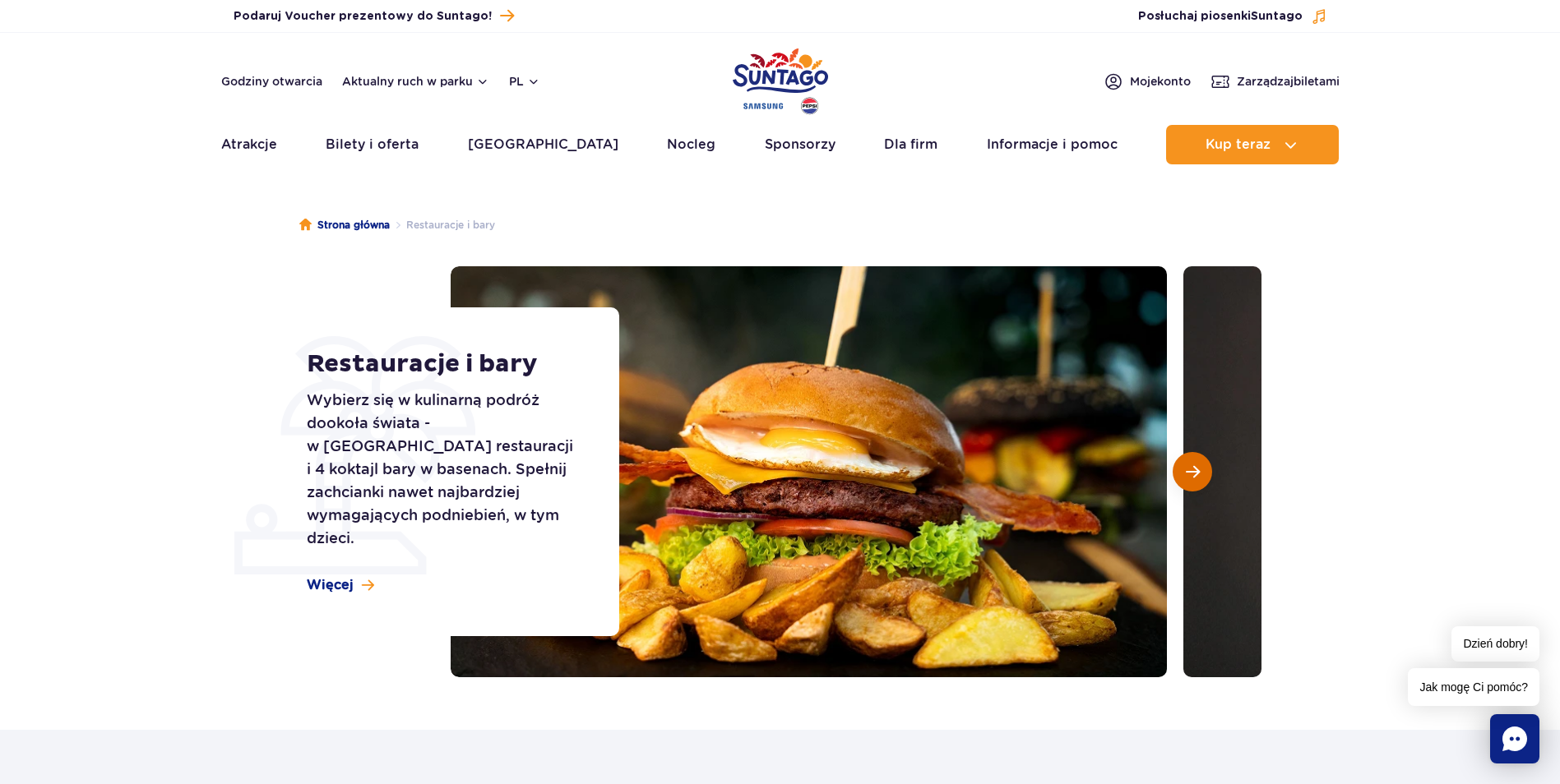
click at [1196, 479] on span "Następny slajd" at bounding box center [1193, 472] width 14 height 15
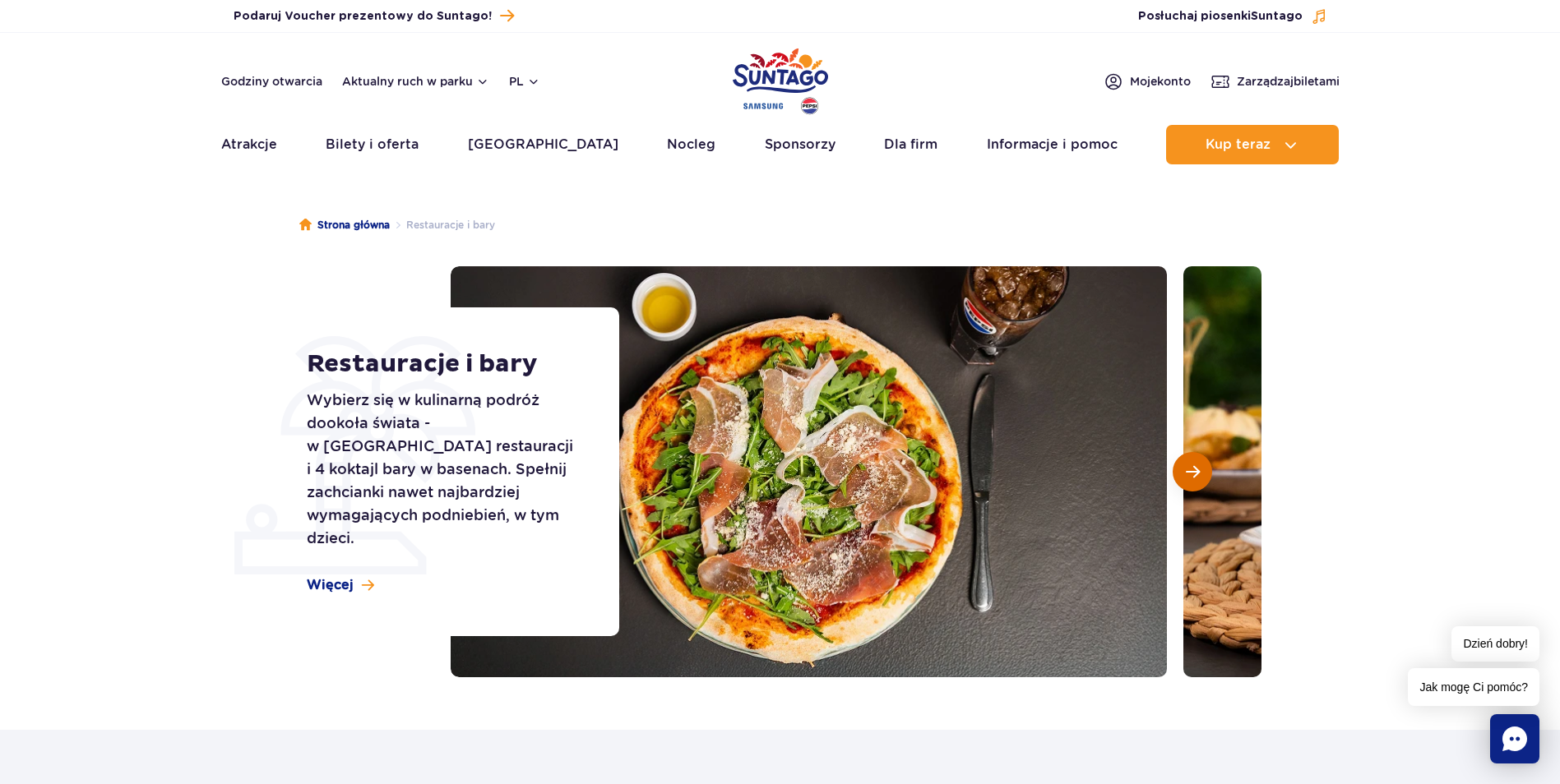
click at [1196, 479] on span "Następny slajd" at bounding box center [1193, 472] width 14 height 15
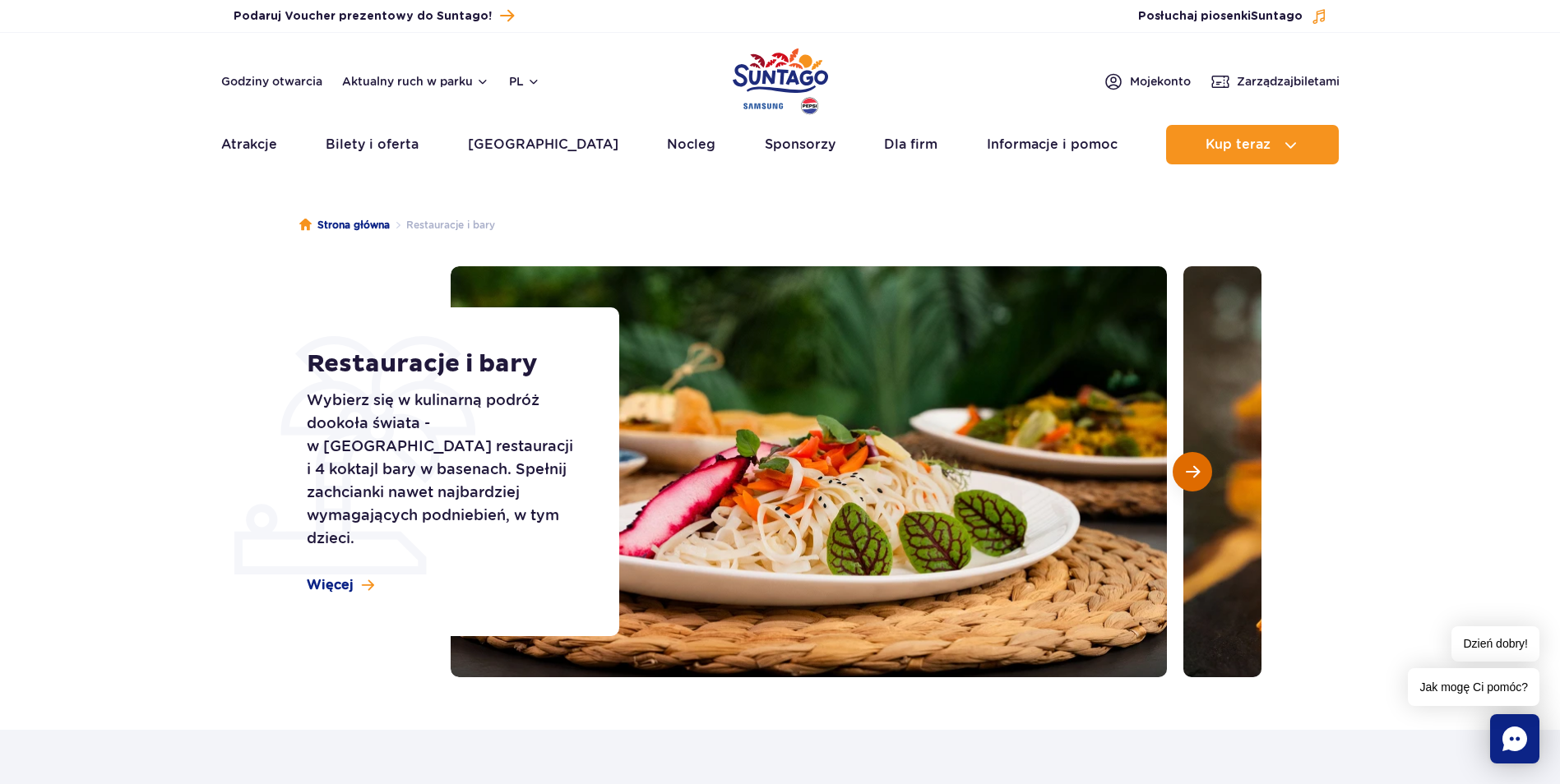
click at [1196, 479] on span "Następny slajd" at bounding box center [1193, 472] width 14 height 15
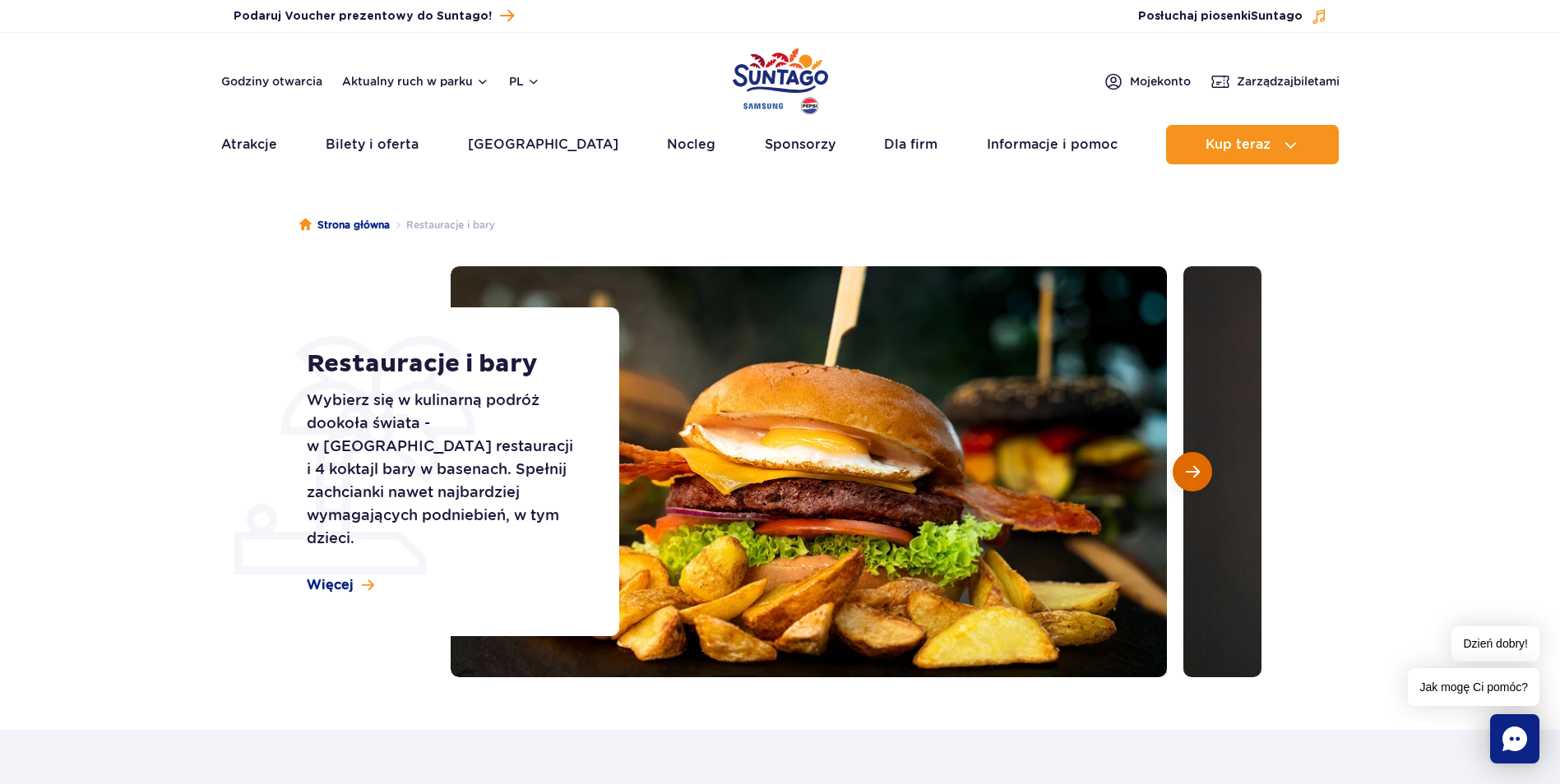
click at [1196, 479] on span "Następny slajd" at bounding box center [1193, 472] width 14 height 15
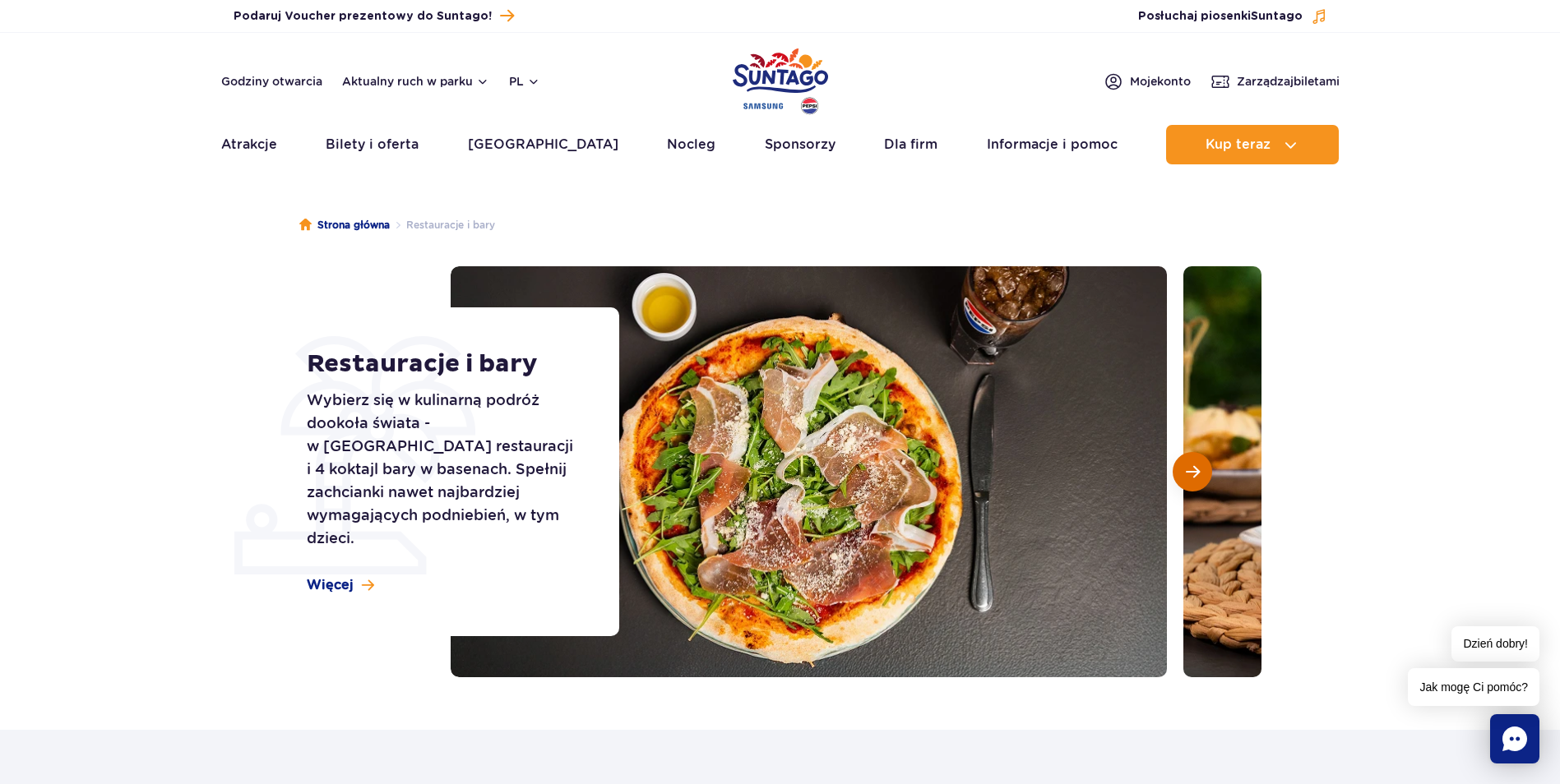
click at [1196, 479] on span "Następny slajd" at bounding box center [1193, 472] width 14 height 15
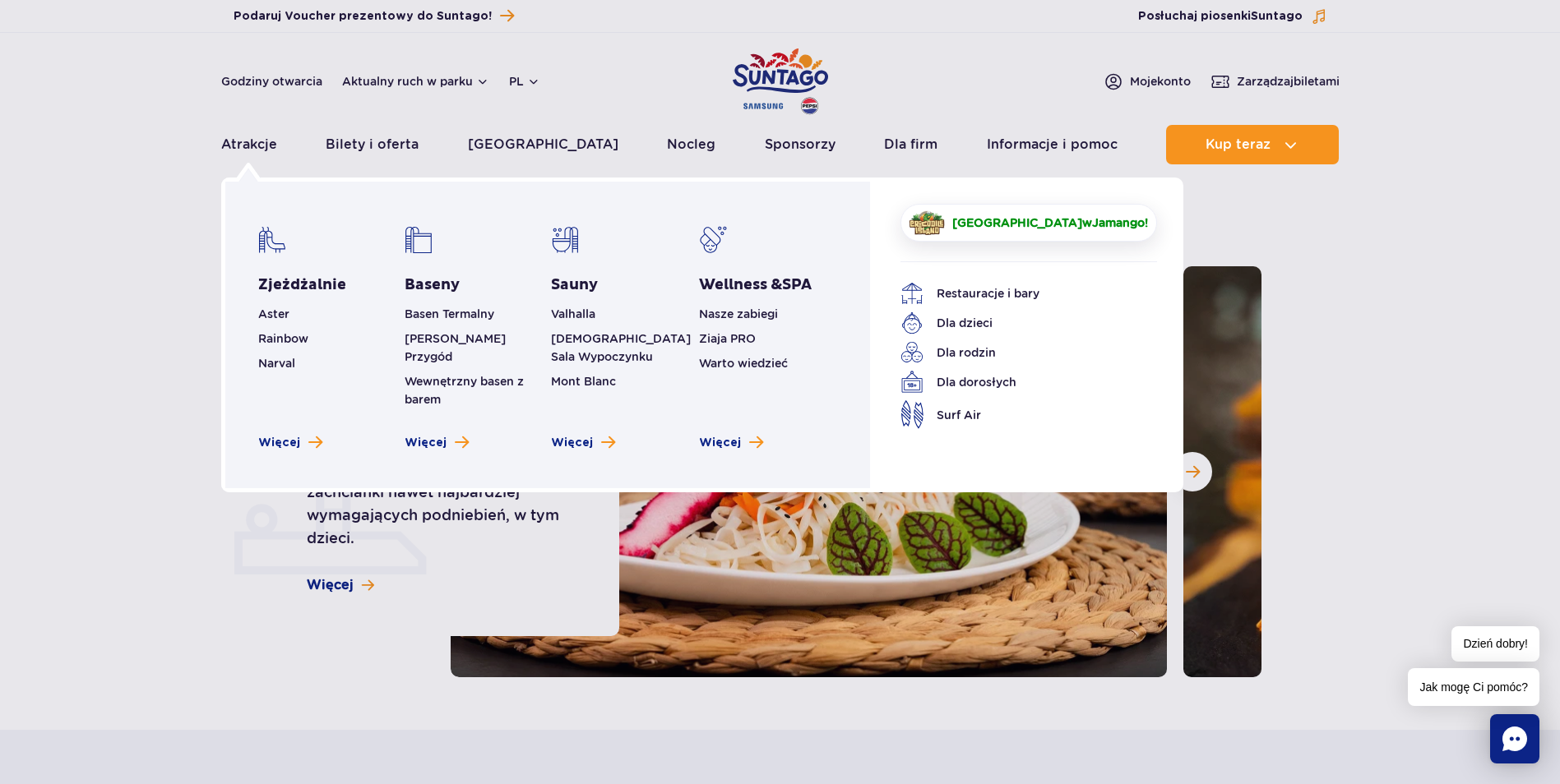
click at [969, 222] on span "[GEOGRAPHIC_DATA]" at bounding box center [1017, 222] width 130 height 13
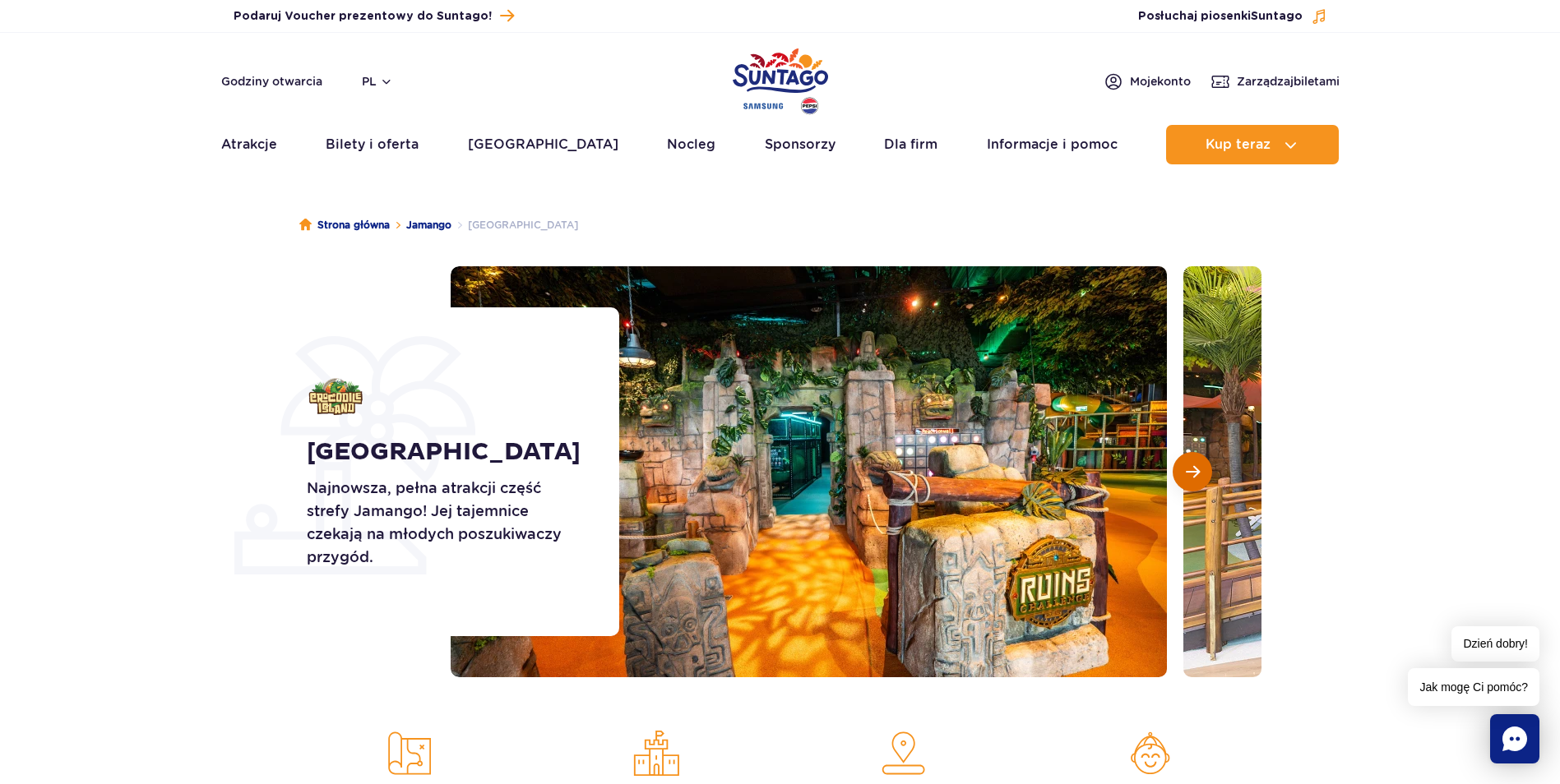
click at [1208, 478] on button "Następny slajd" at bounding box center [1191, 471] width 39 height 39
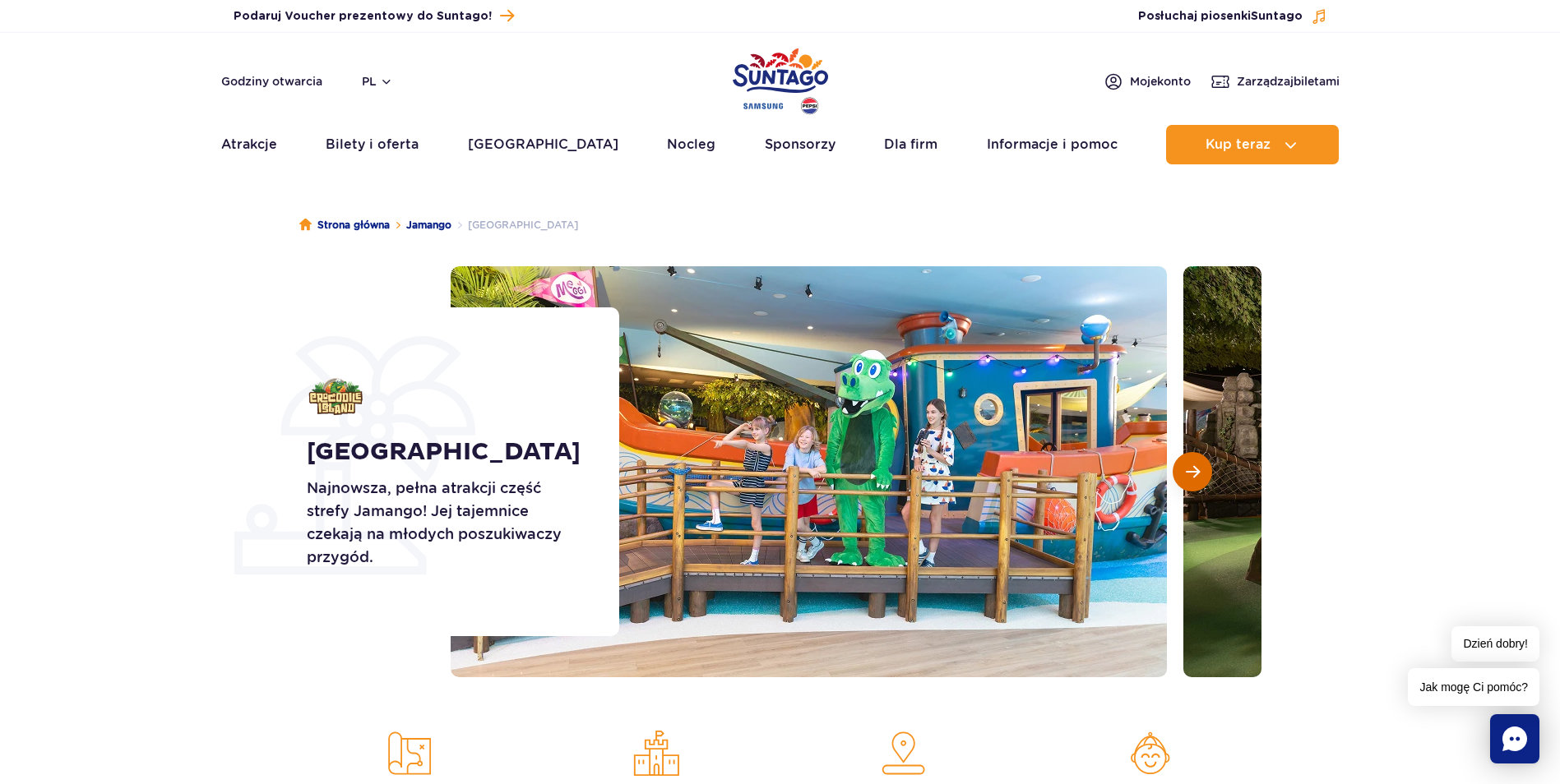
click at [1208, 478] on button "Następny slajd" at bounding box center [1191, 471] width 39 height 39
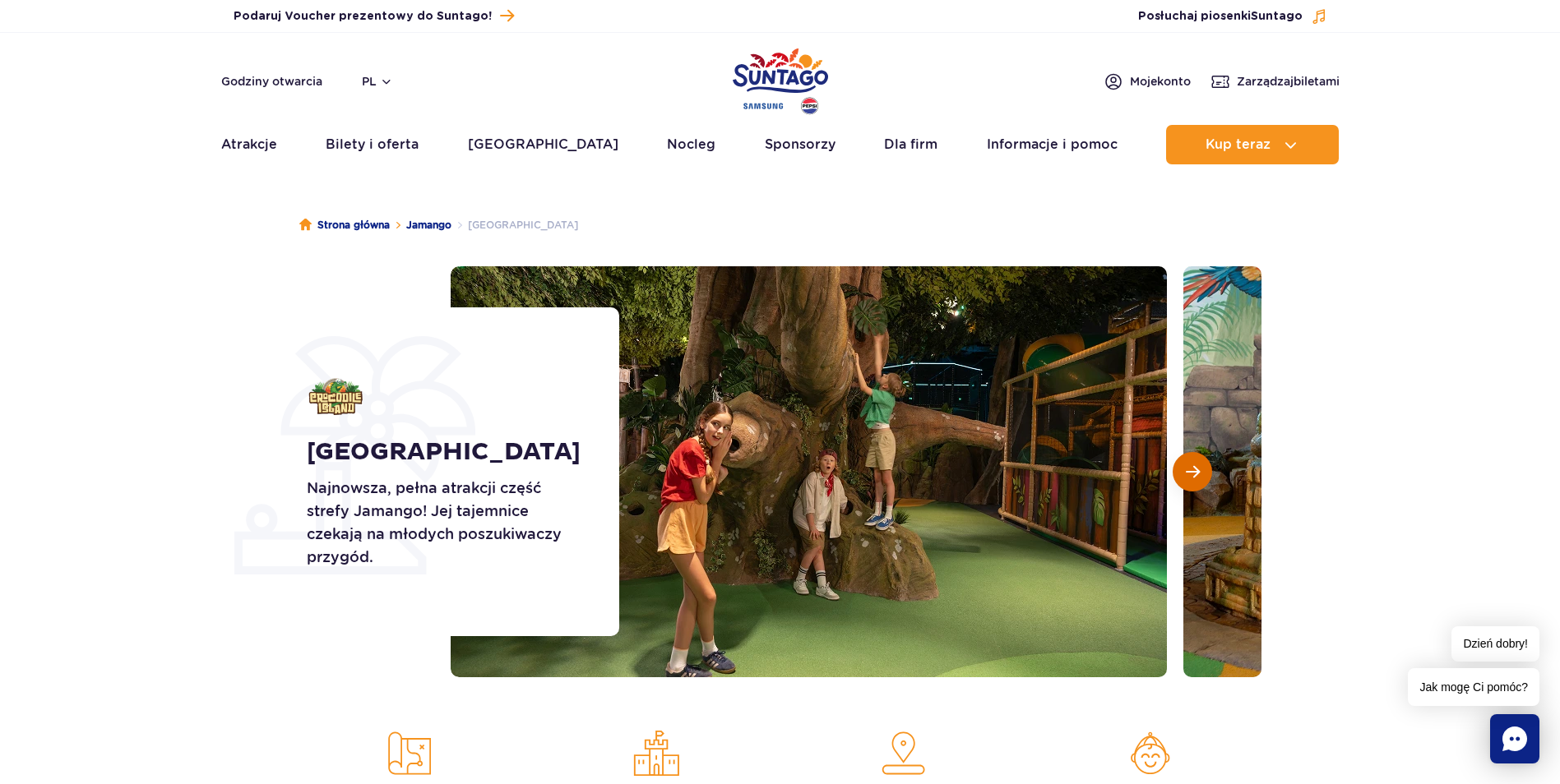
click at [1208, 478] on button "Następny slajd" at bounding box center [1191, 471] width 39 height 39
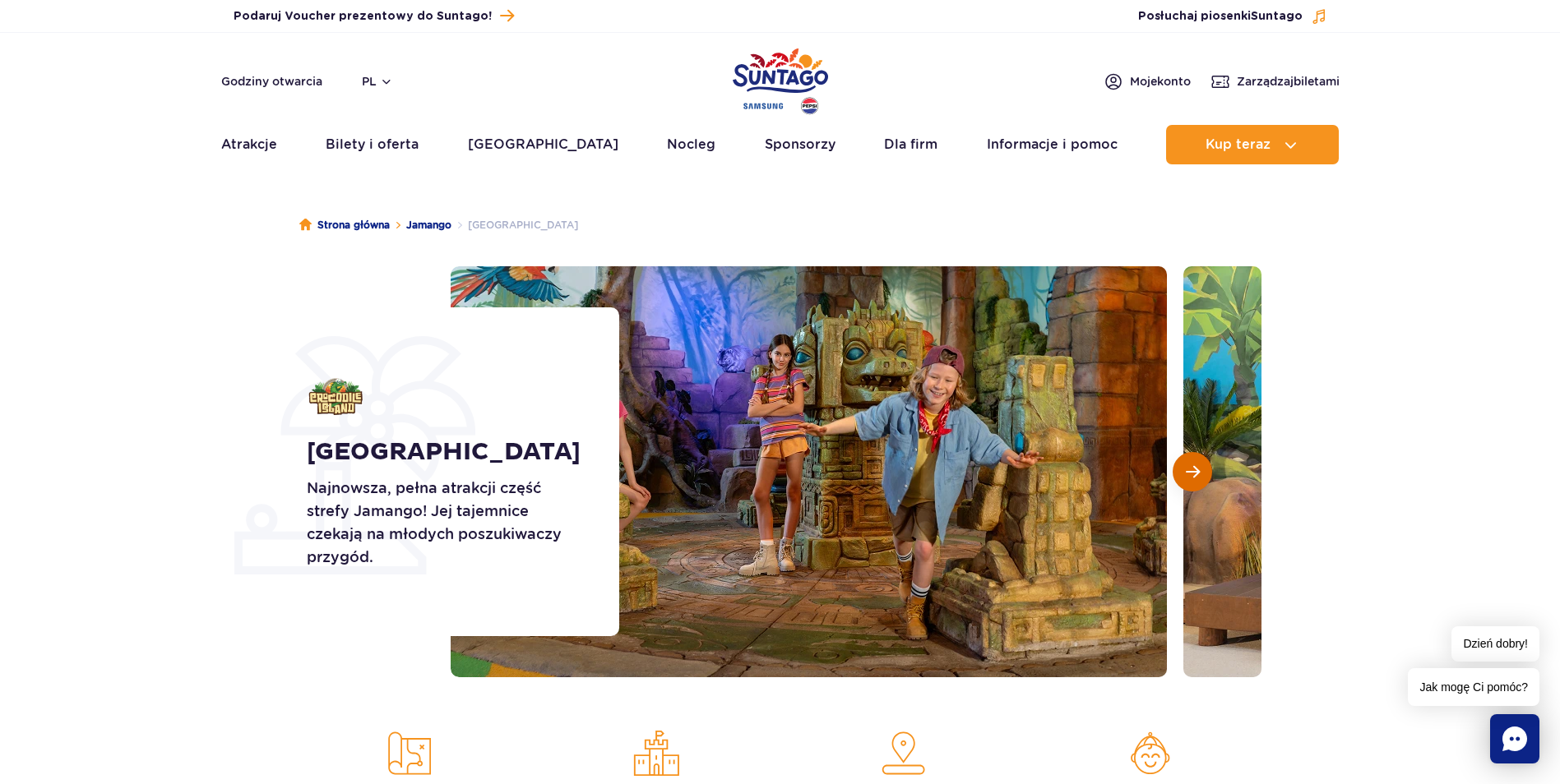
click at [1208, 478] on button "Następny slajd" at bounding box center [1191, 471] width 39 height 39
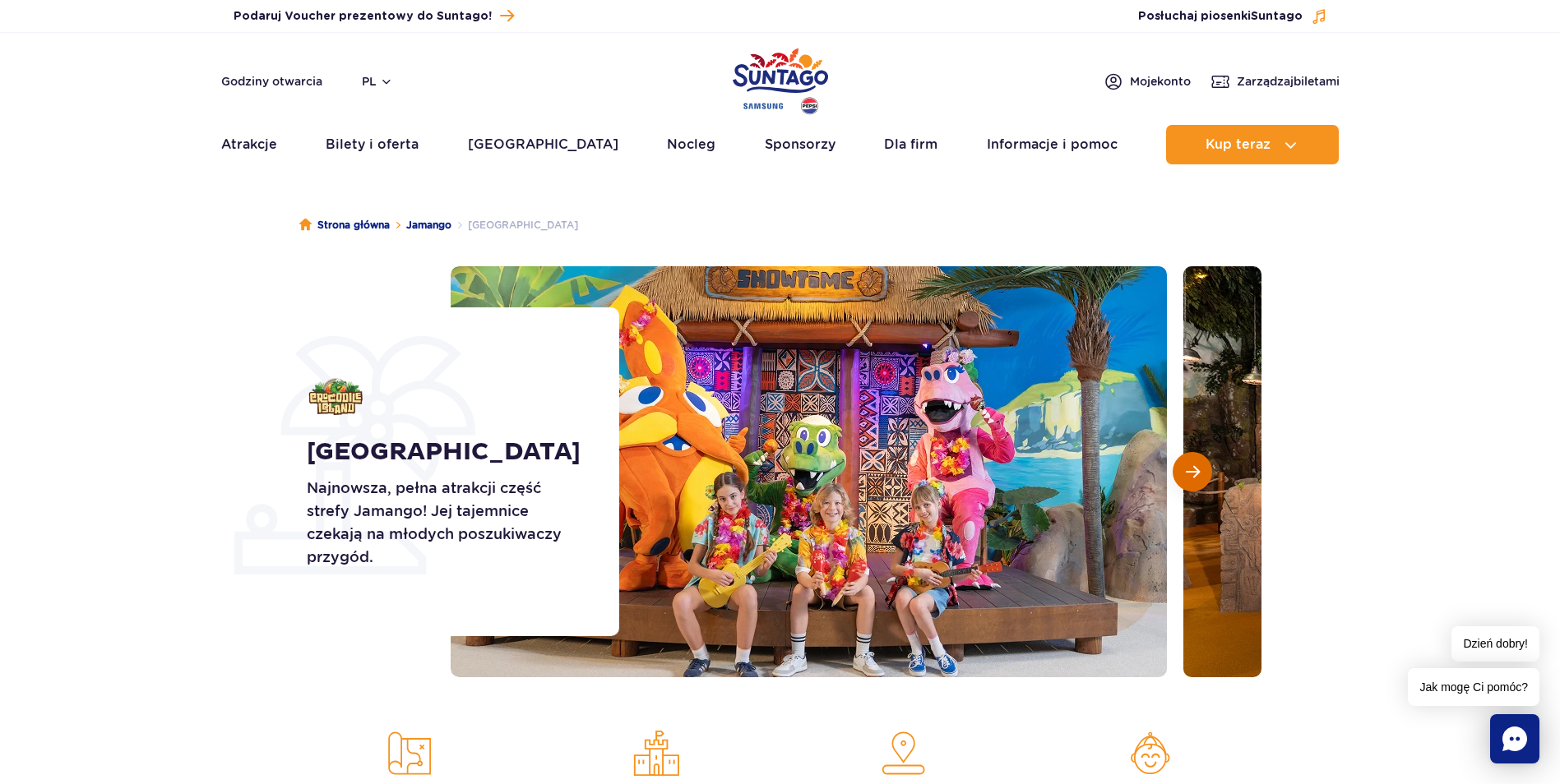
click at [1208, 478] on button "Następny slajd" at bounding box center [1191, 471] width 39 height 39
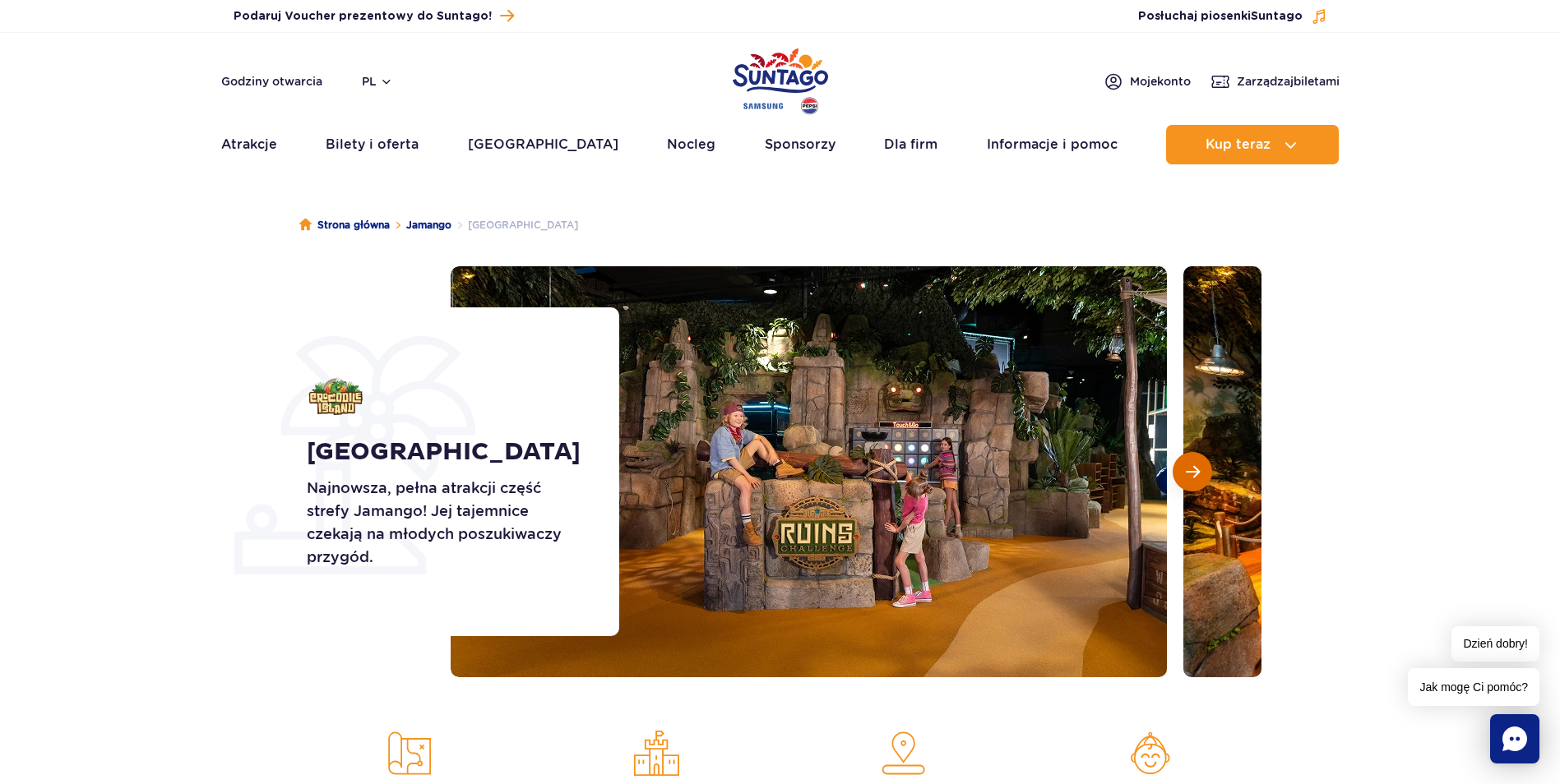
click at [1208, 478] on button "Następny slajd" at bounding box center [1191, 471] width 39 height 39
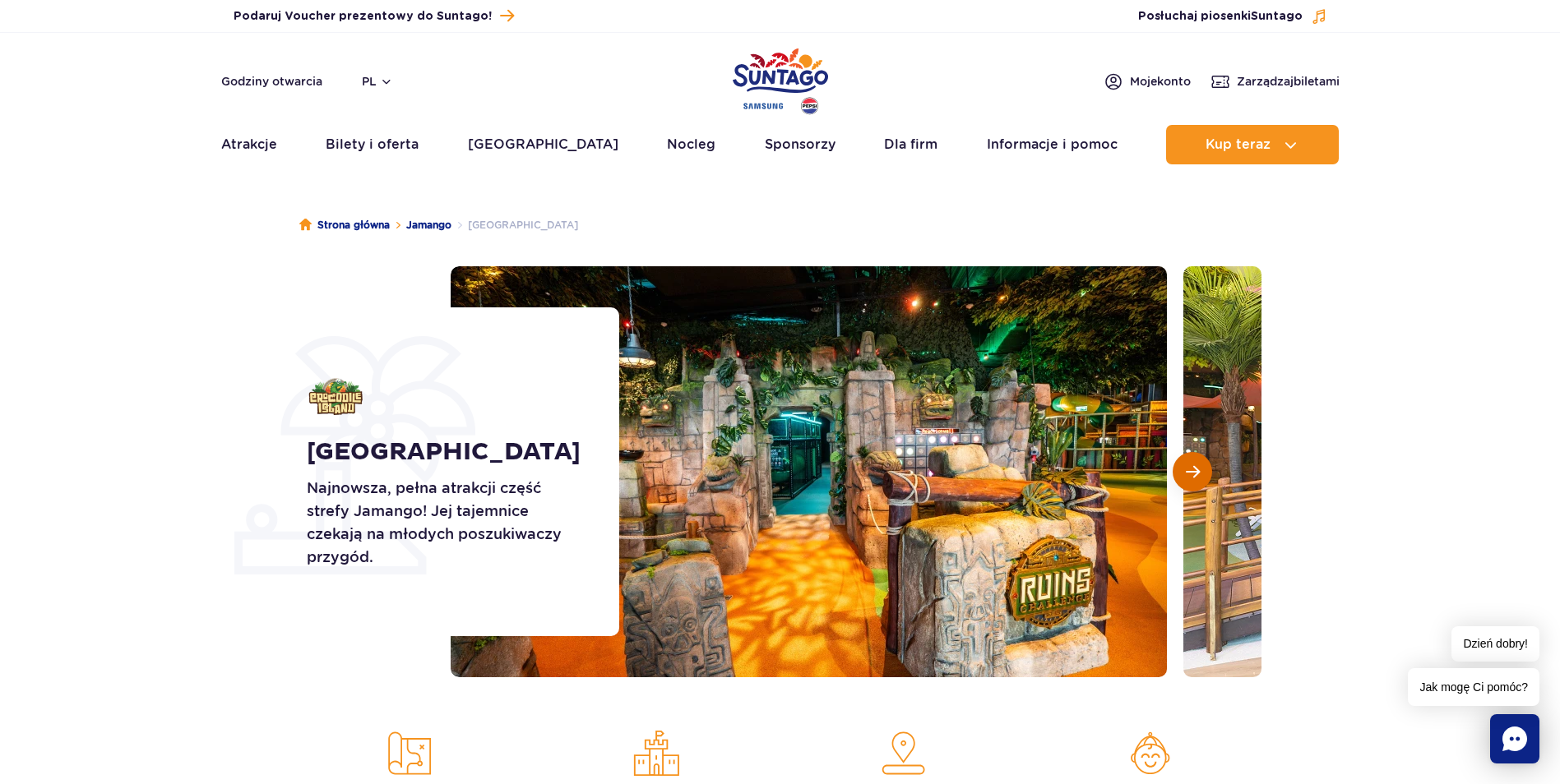
click at [1208, 478] on button "Następny slajd" at bounding box center [1191, 471] width 39 height 39
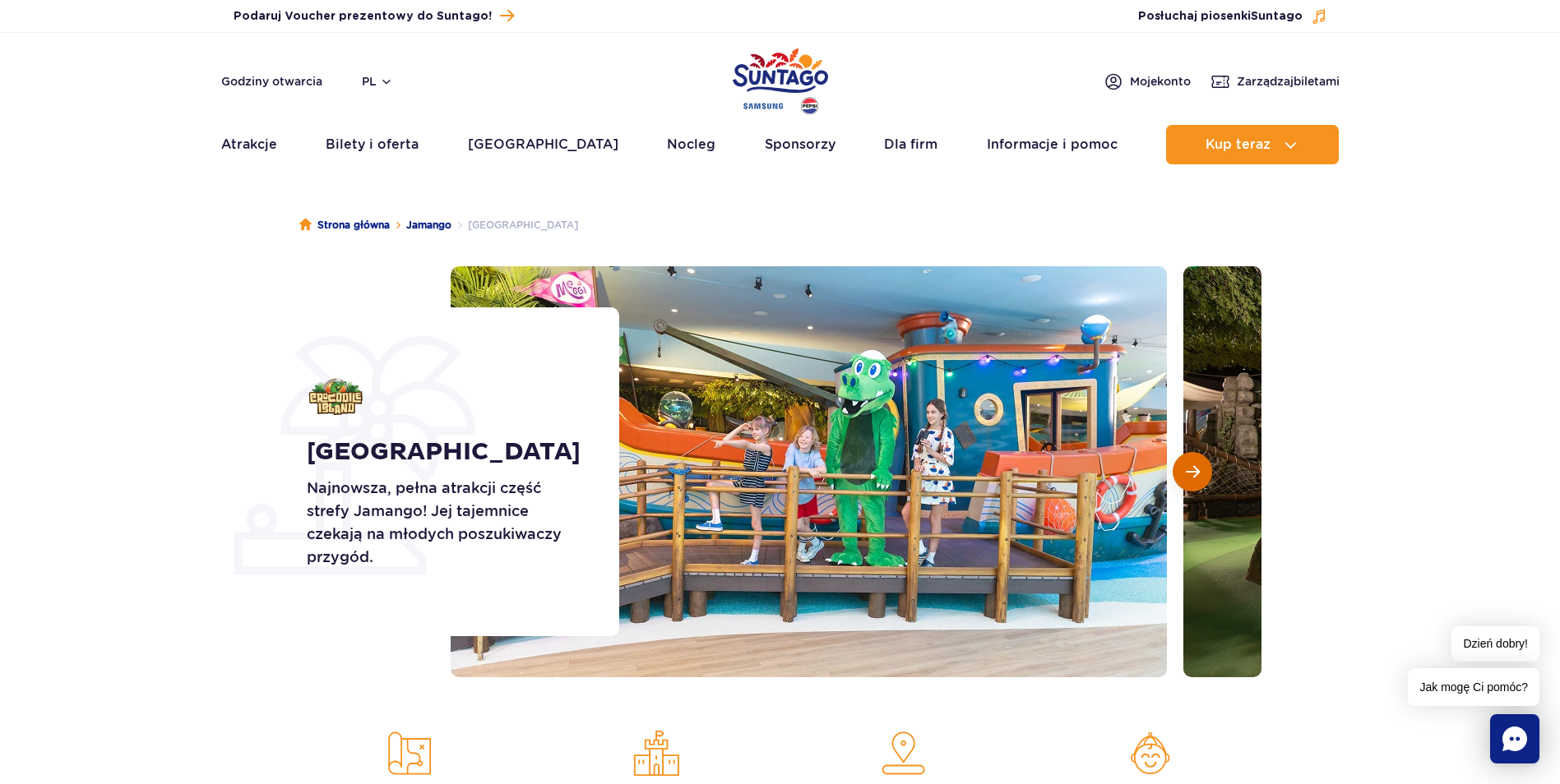
click at [1208, 478] on button "Następny slajd" at bounding box center [1191, 471] width 39 height 39
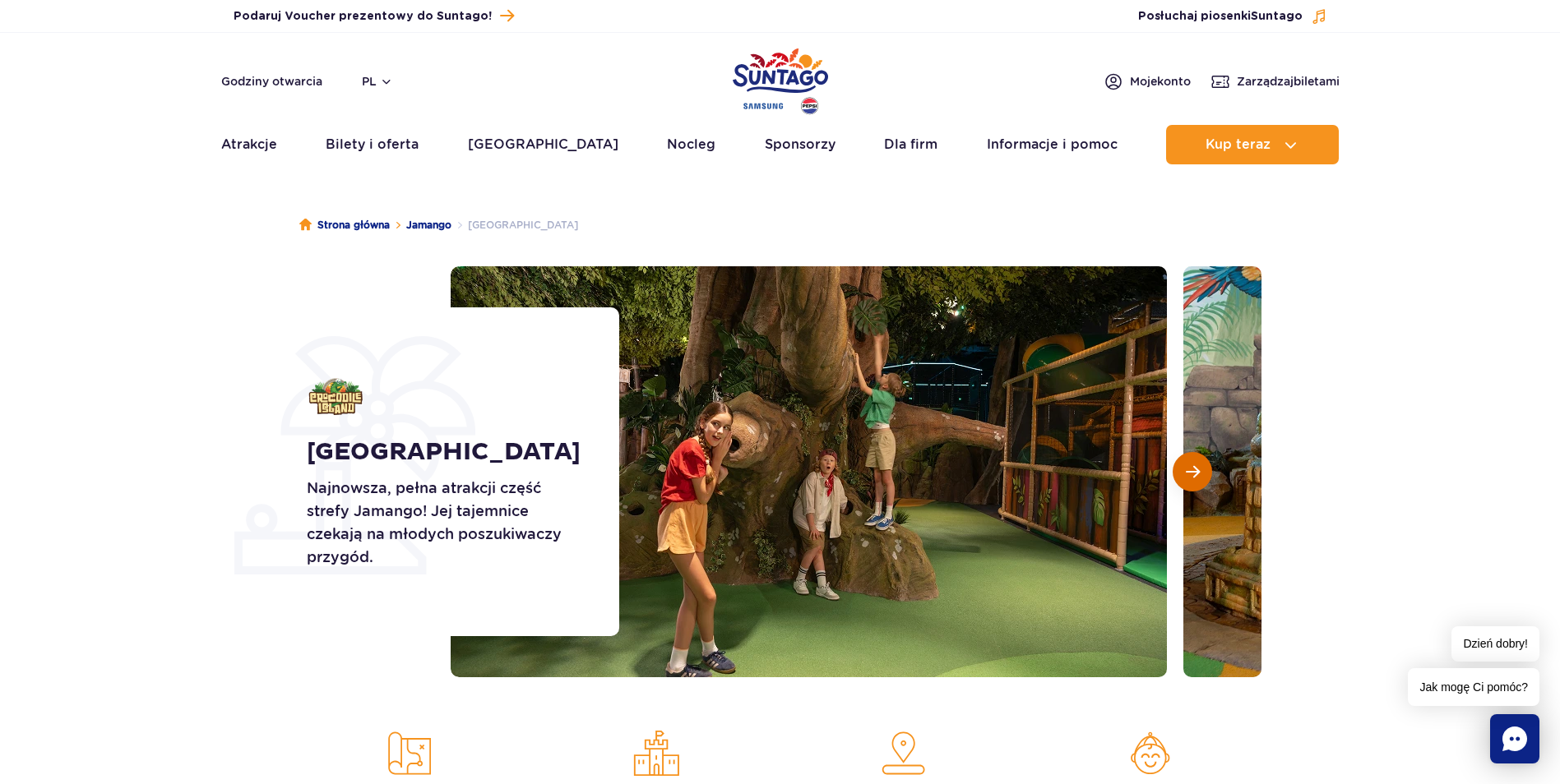
click at [1208, 478] on button "Następny slajd" at bounding box center [1191, 471] width 39 height 39
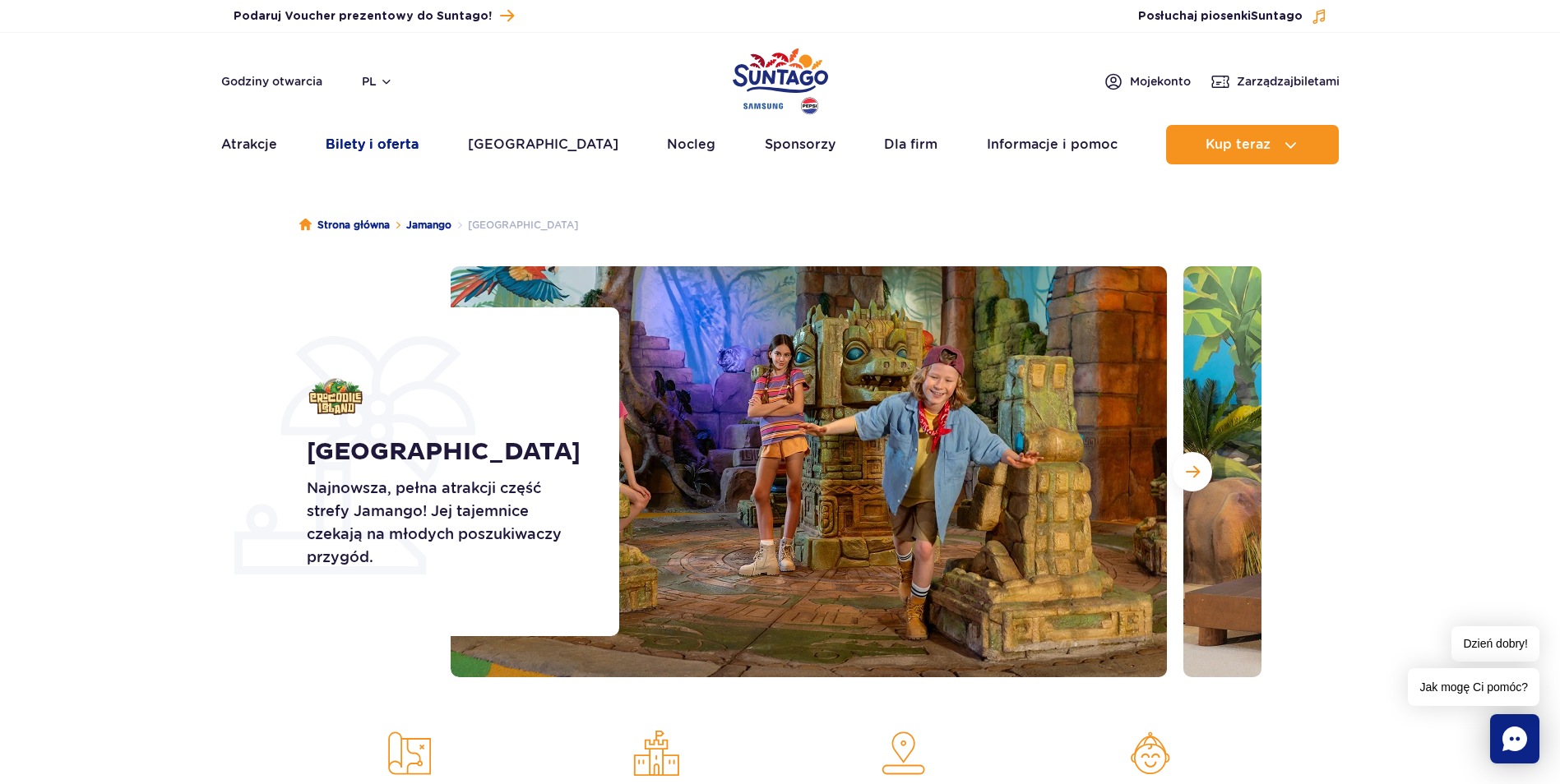
click at [358, 146] on link "Bilety i oferta" at bounding box center [372, 144] width 93 height 39
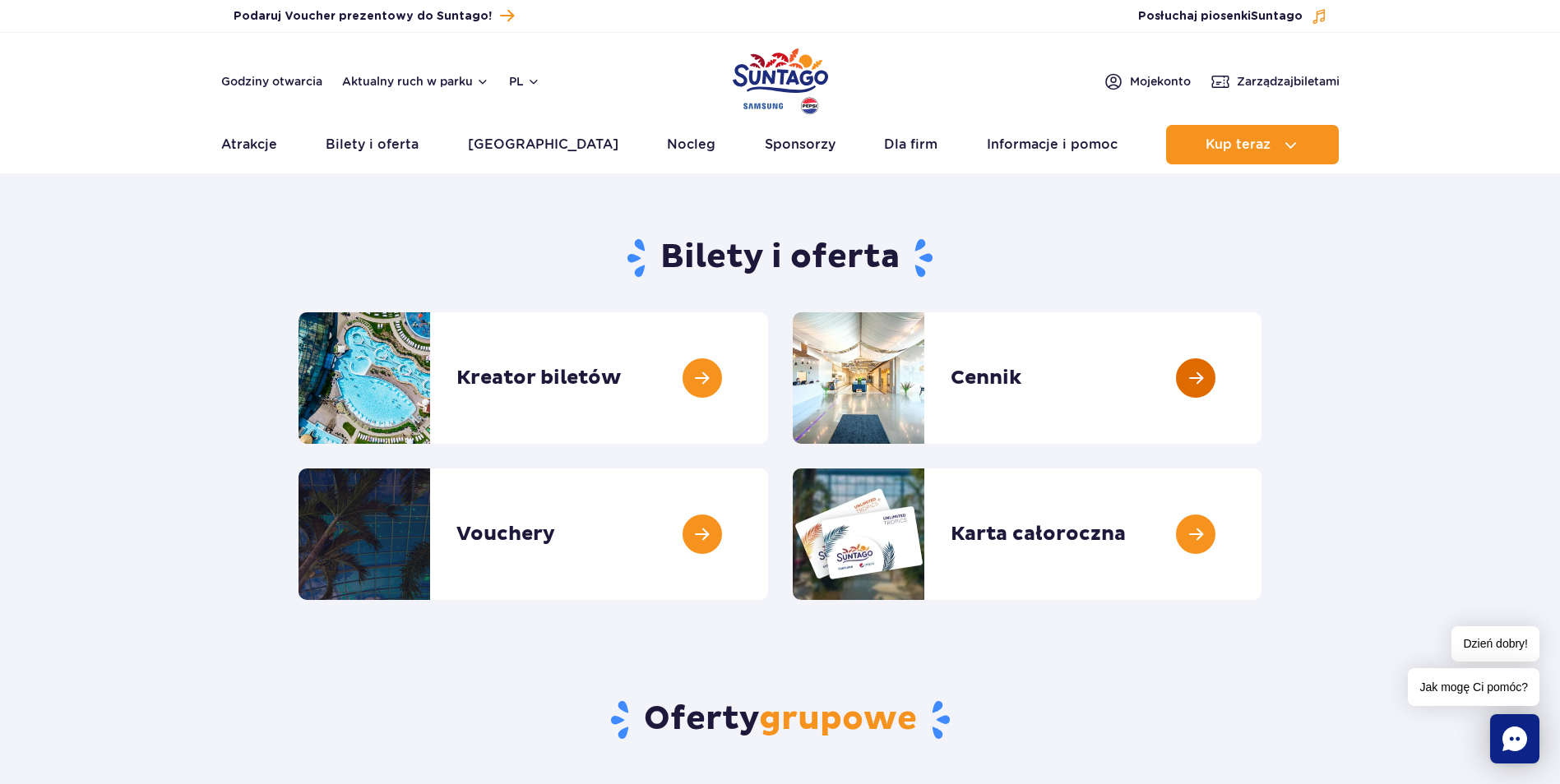
click at [1261, 349] on link at bounding box center [1261, 378] width 0 height 132
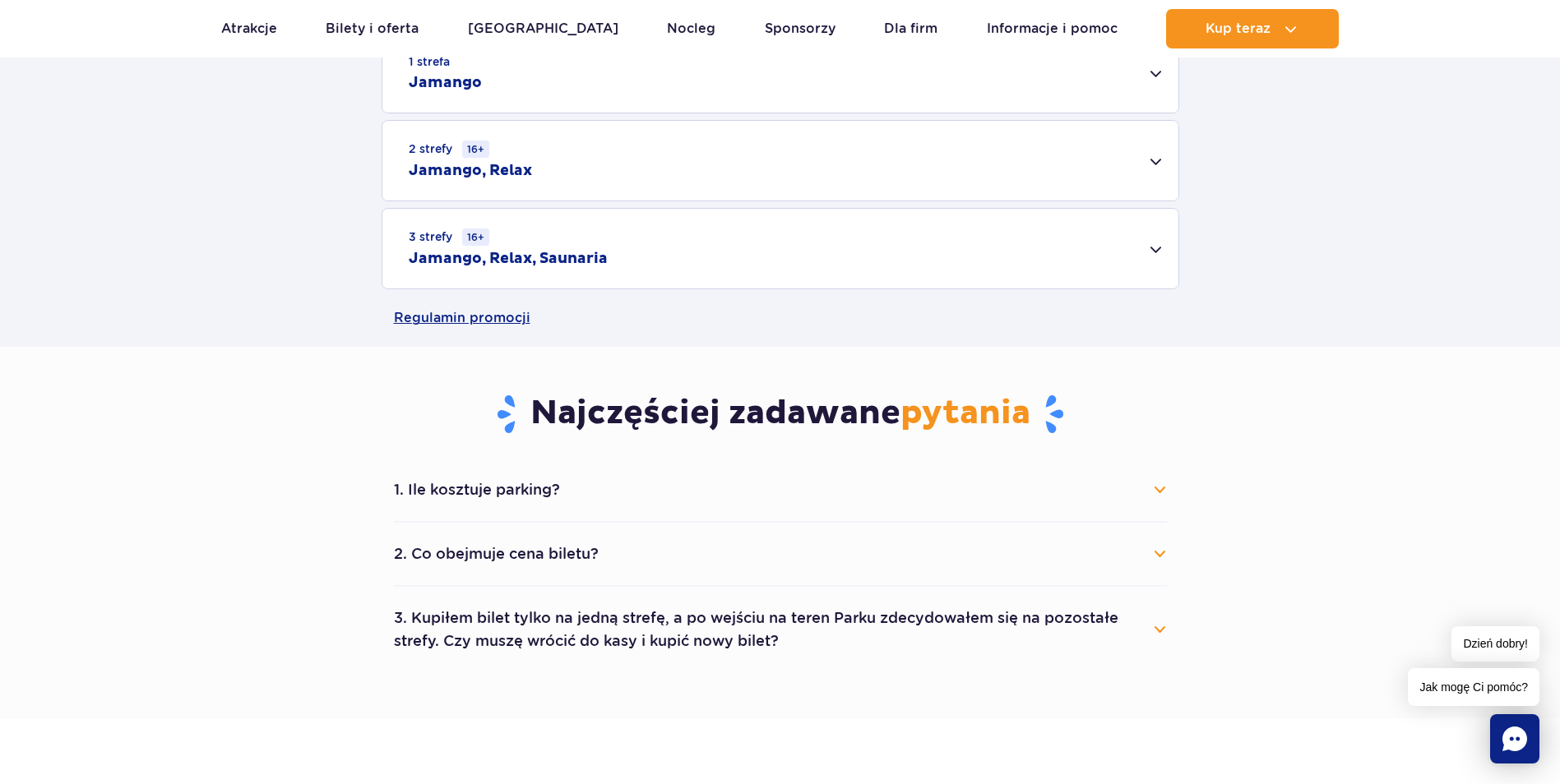
scroll to position [329, 0]
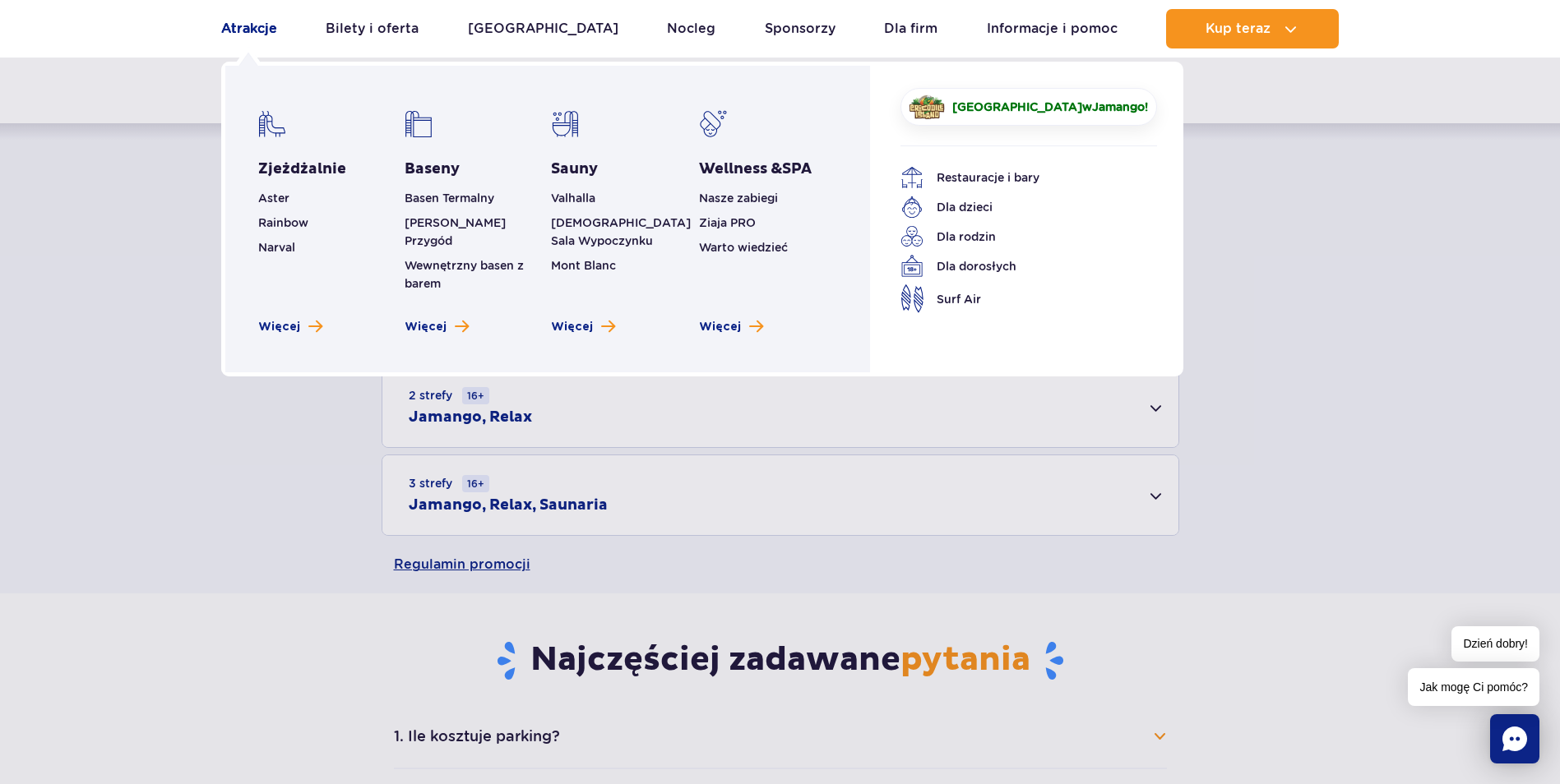
click at [238, 35] on link "Atrakcje" at bounding box center [249, 28] width 56 height 39
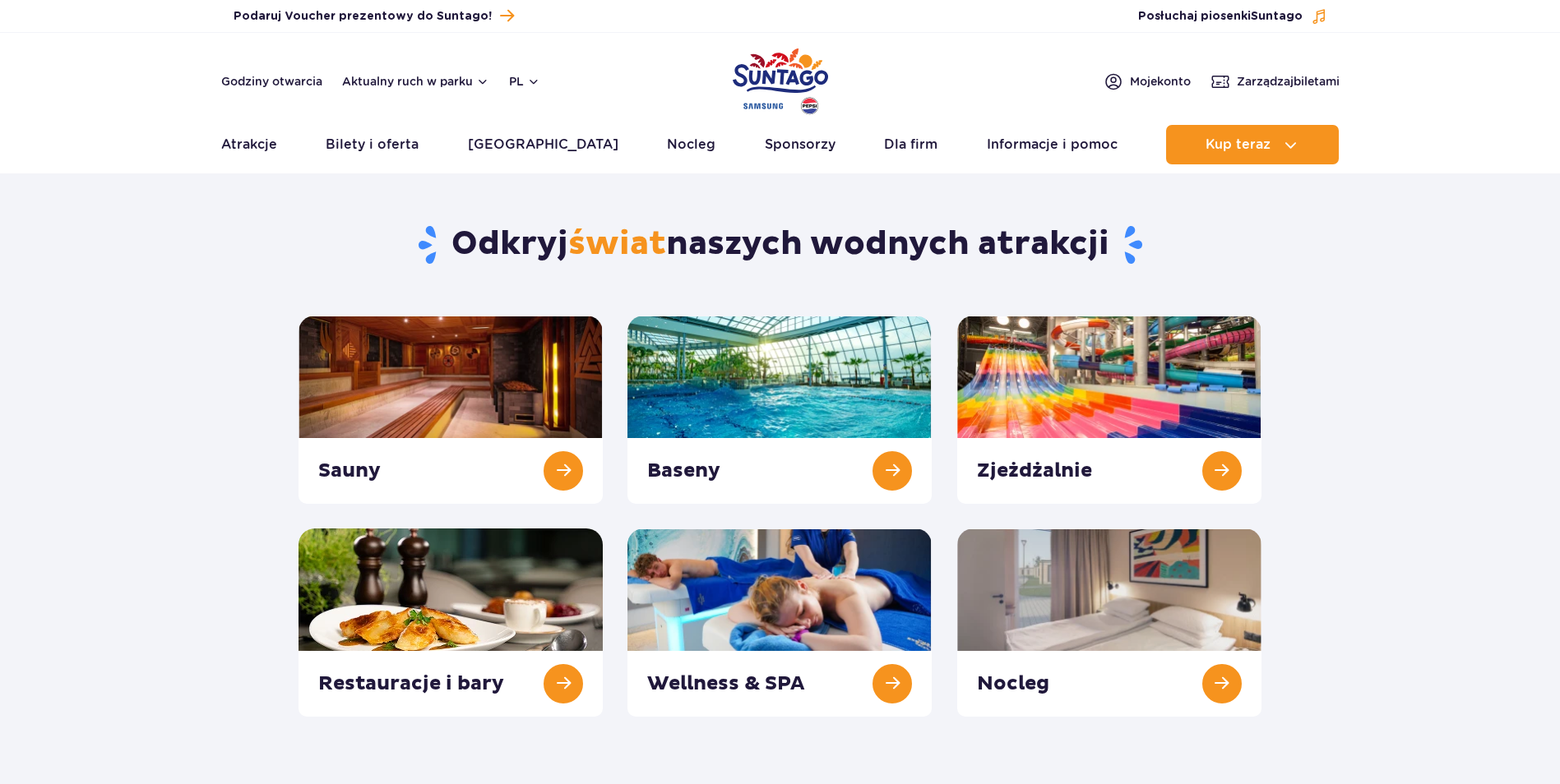
click at [238, 35] on header "Godziny otwarcia Aktualny ruch w parku pl PL EN UA Moje konto Zarządzaj biletam…" at bounding box center [780, 103] width 1560 height 141
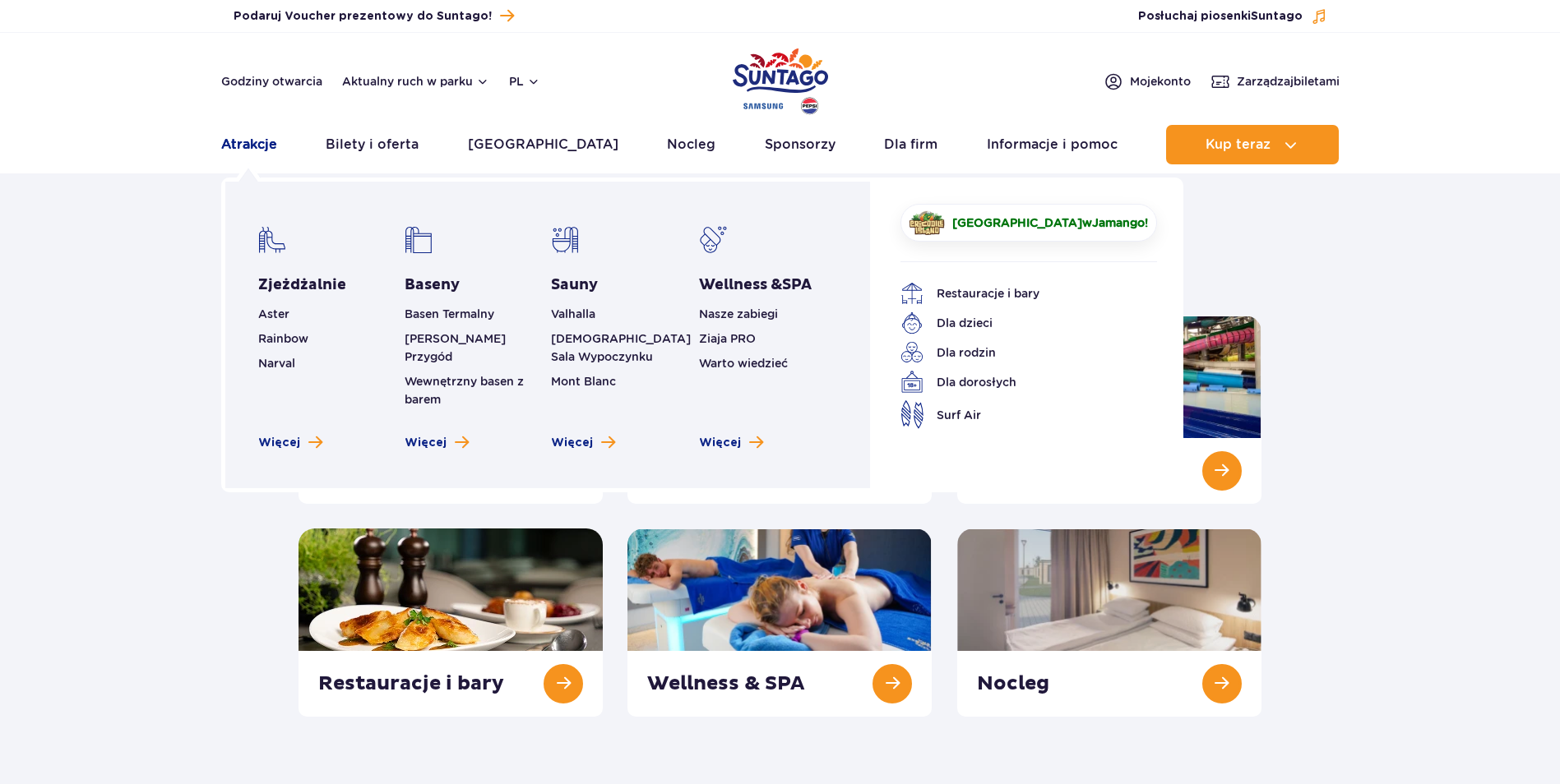
click at [241, 145] on link "Atrakcje" at bounding box center [249, 144] width 56 height 39
click at [254, 150] on link "Atrakcje" at bounding box center [249, 144] width 56 height 39
click at [303, 284] on link "Zjeżdżalnie" at bounding box center [302, 285] width 88 height 20
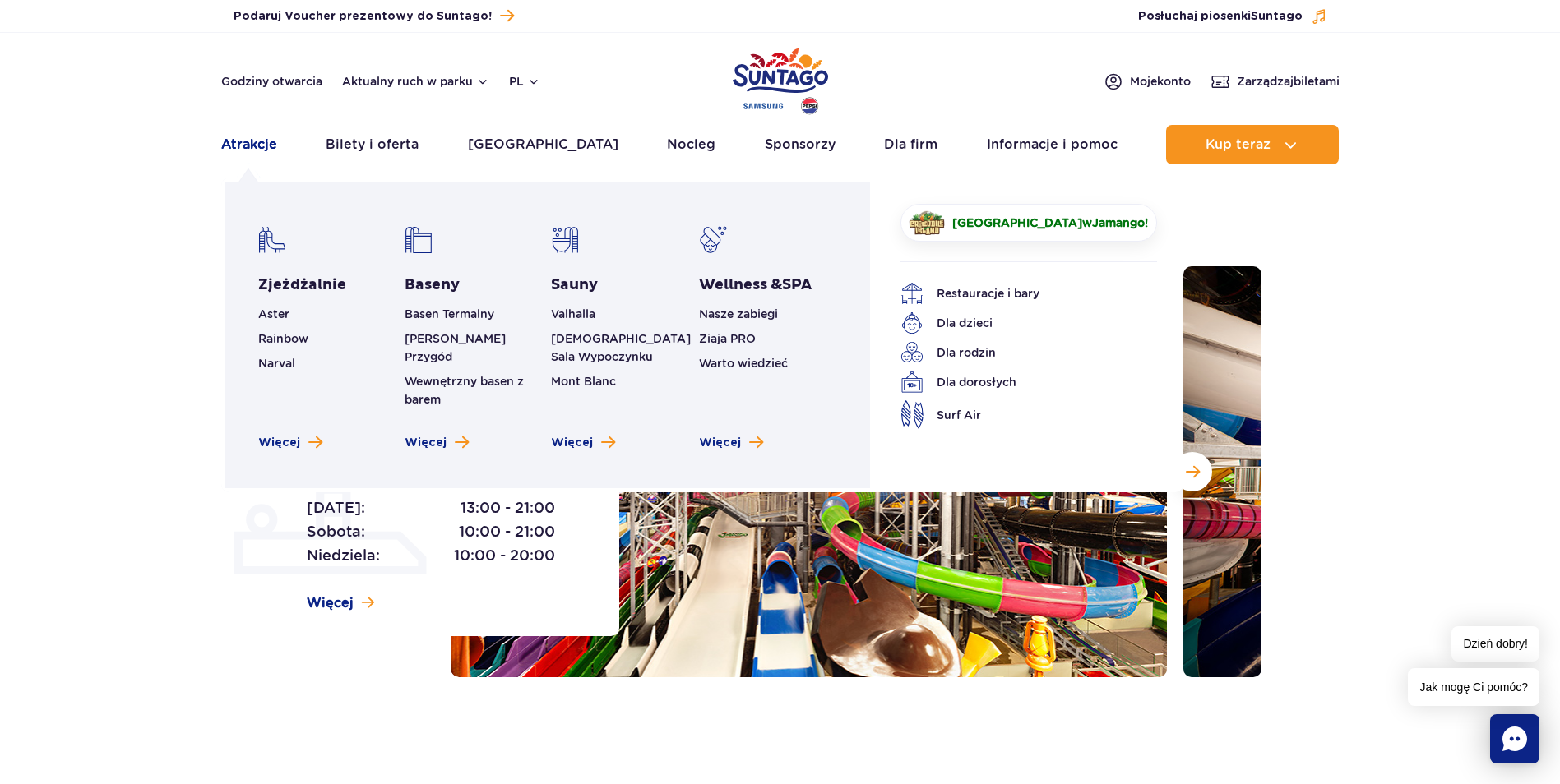
click at [255, 148] on link "Atrakcje" at bounding box center [249, 144] width 56 height 39
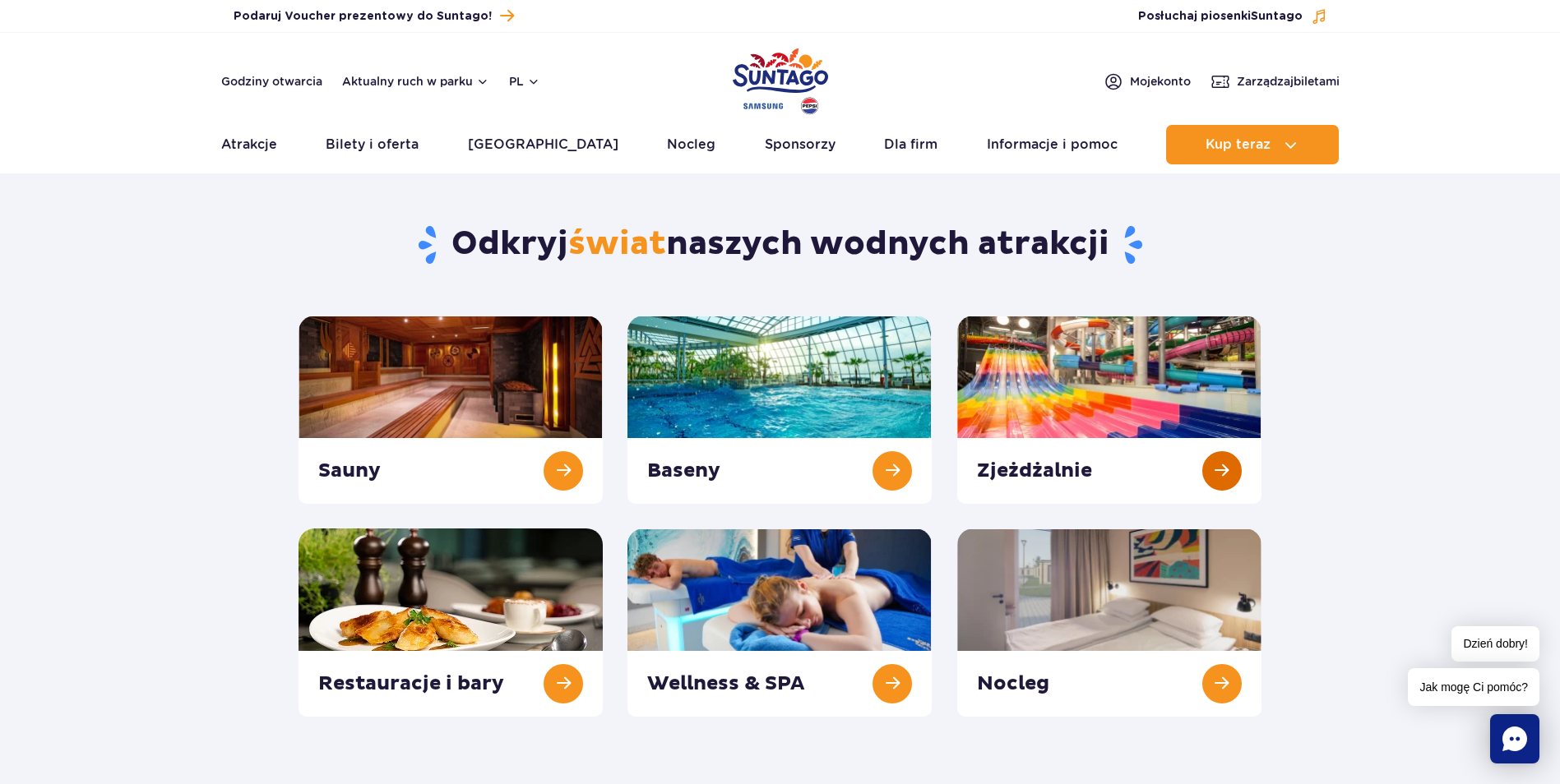
scroll to position [82, 0]
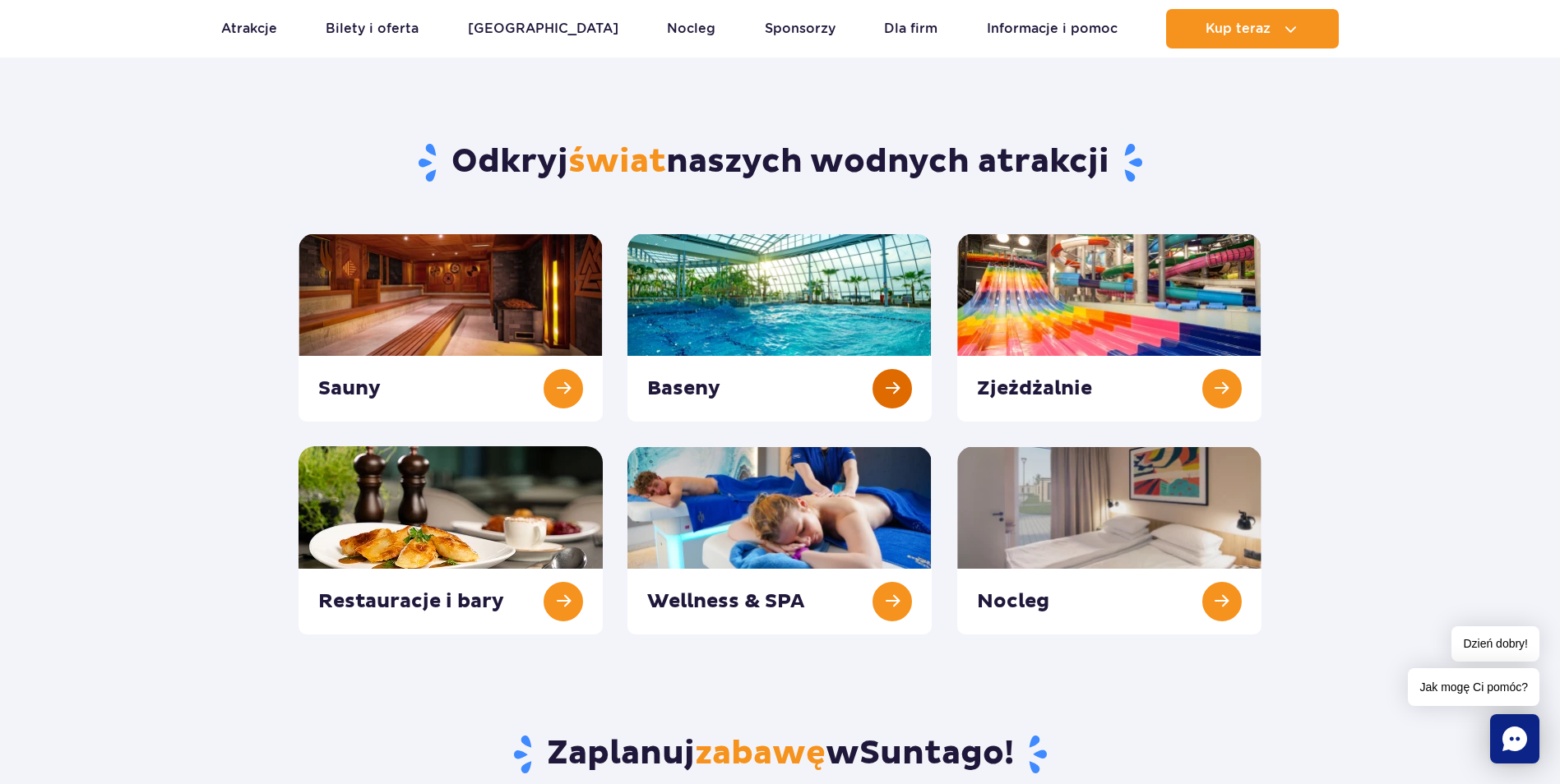
click at [886, 386] on link at bounding box center [779, 328] width 304 height 188
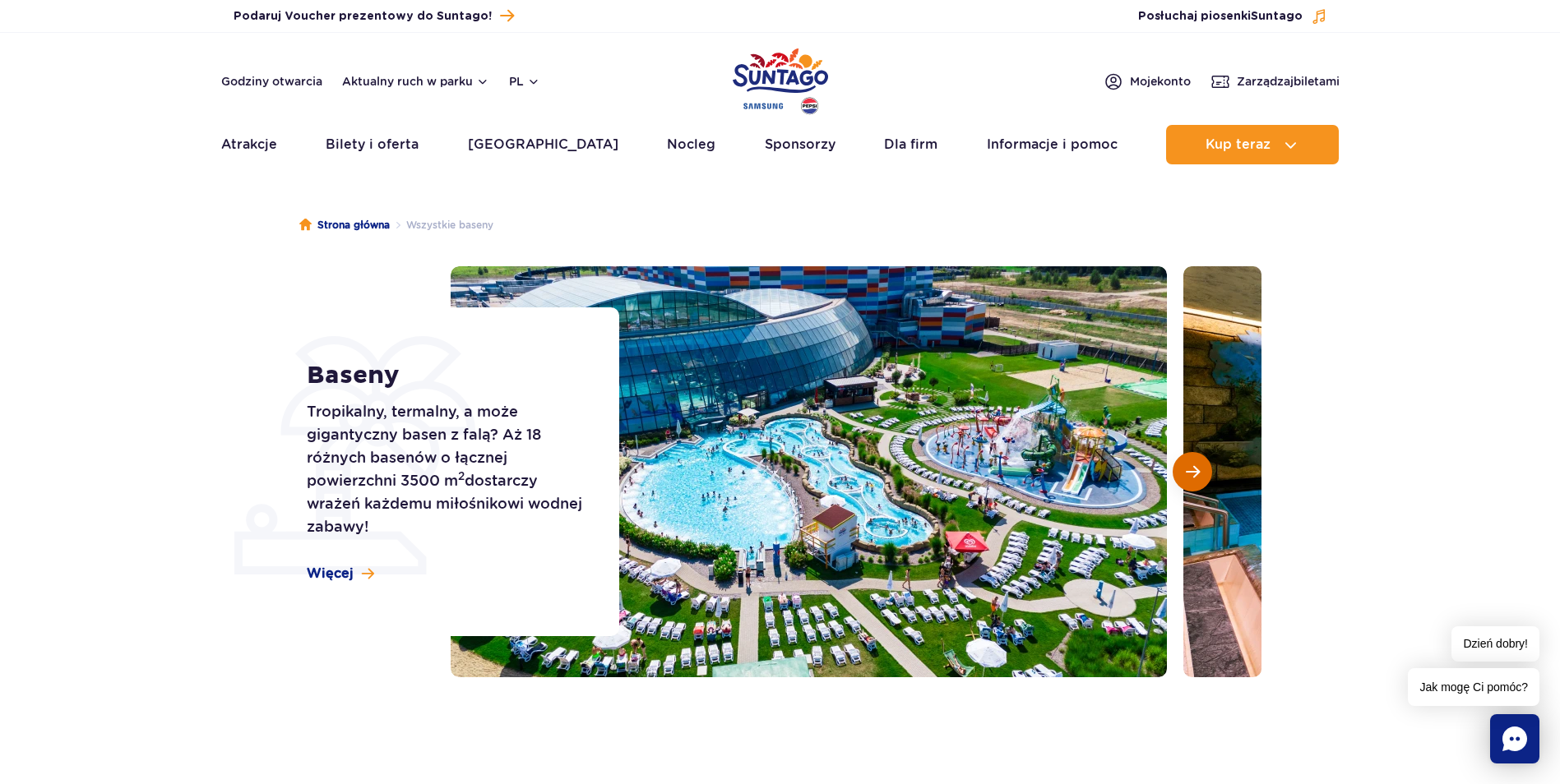
click at [1183, 474] on button "Następny slajd" at bounding box center [1191, 471] width 39 height 39
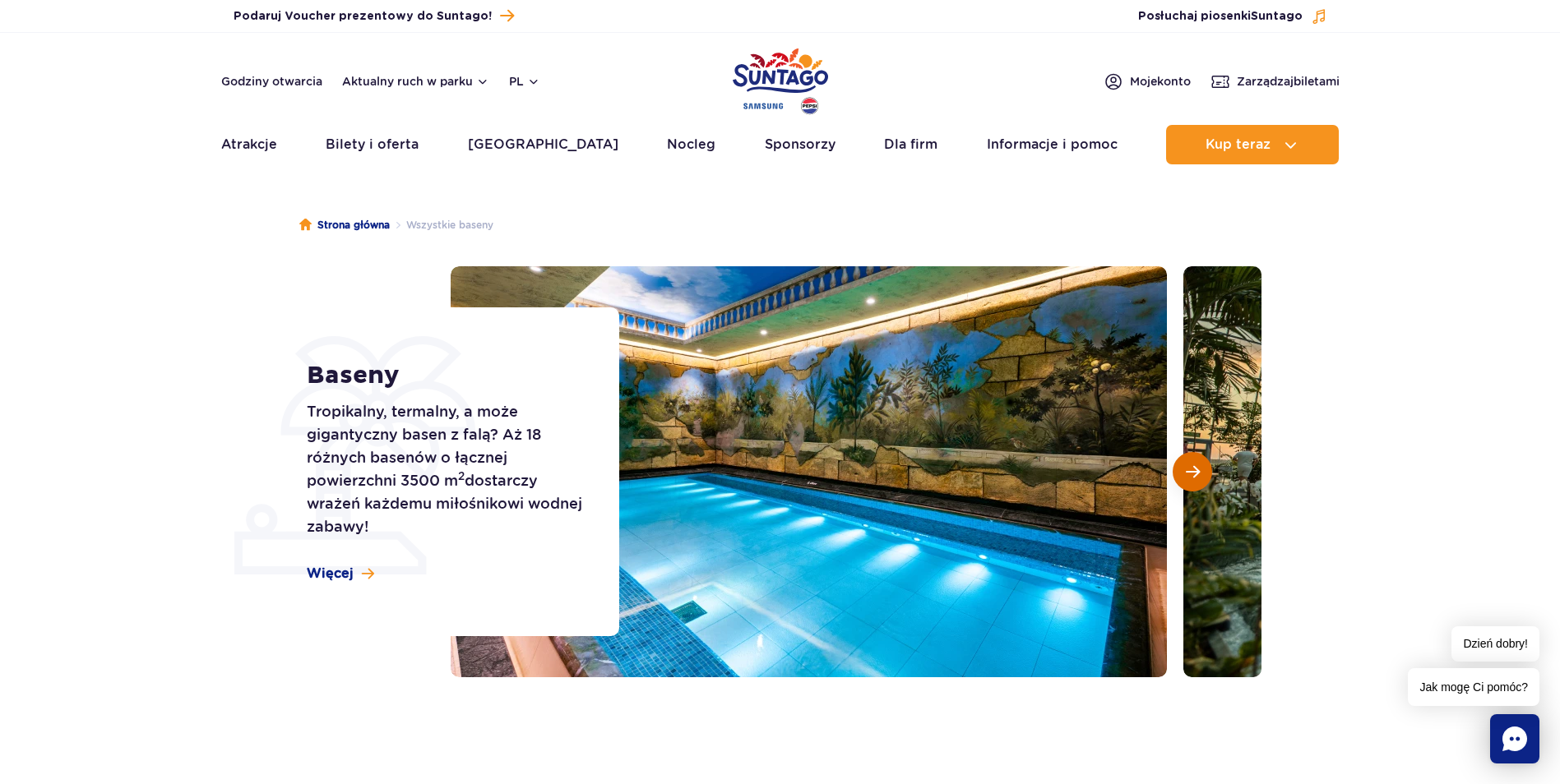
click at [1183, 474] on button "Następny slajd" at bounding box center [1191, 471] width 39 height 39
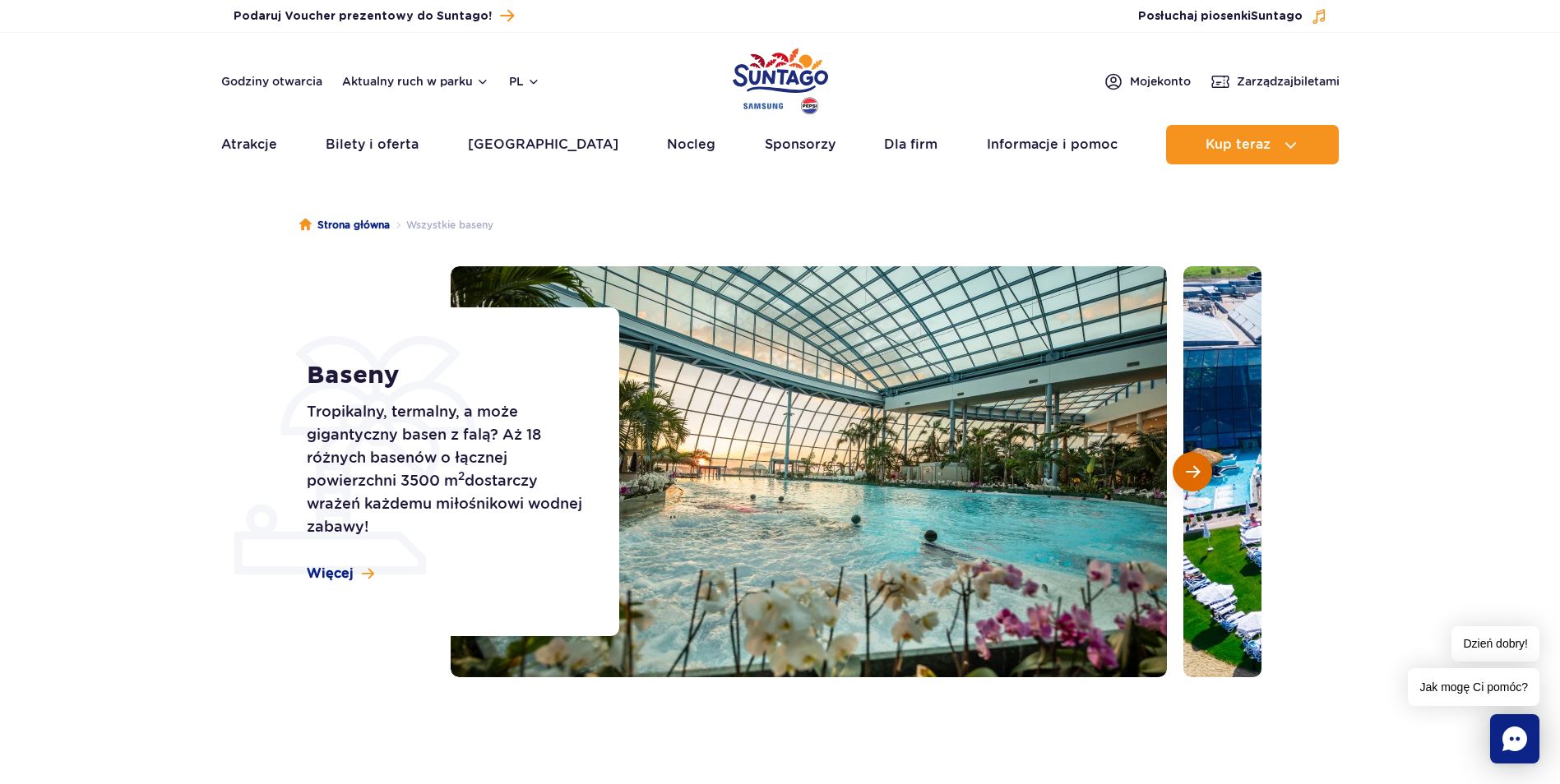
click at [1183, 474] on button "Następny slajd" at bounding box center [1191, 471] width 39 height 39
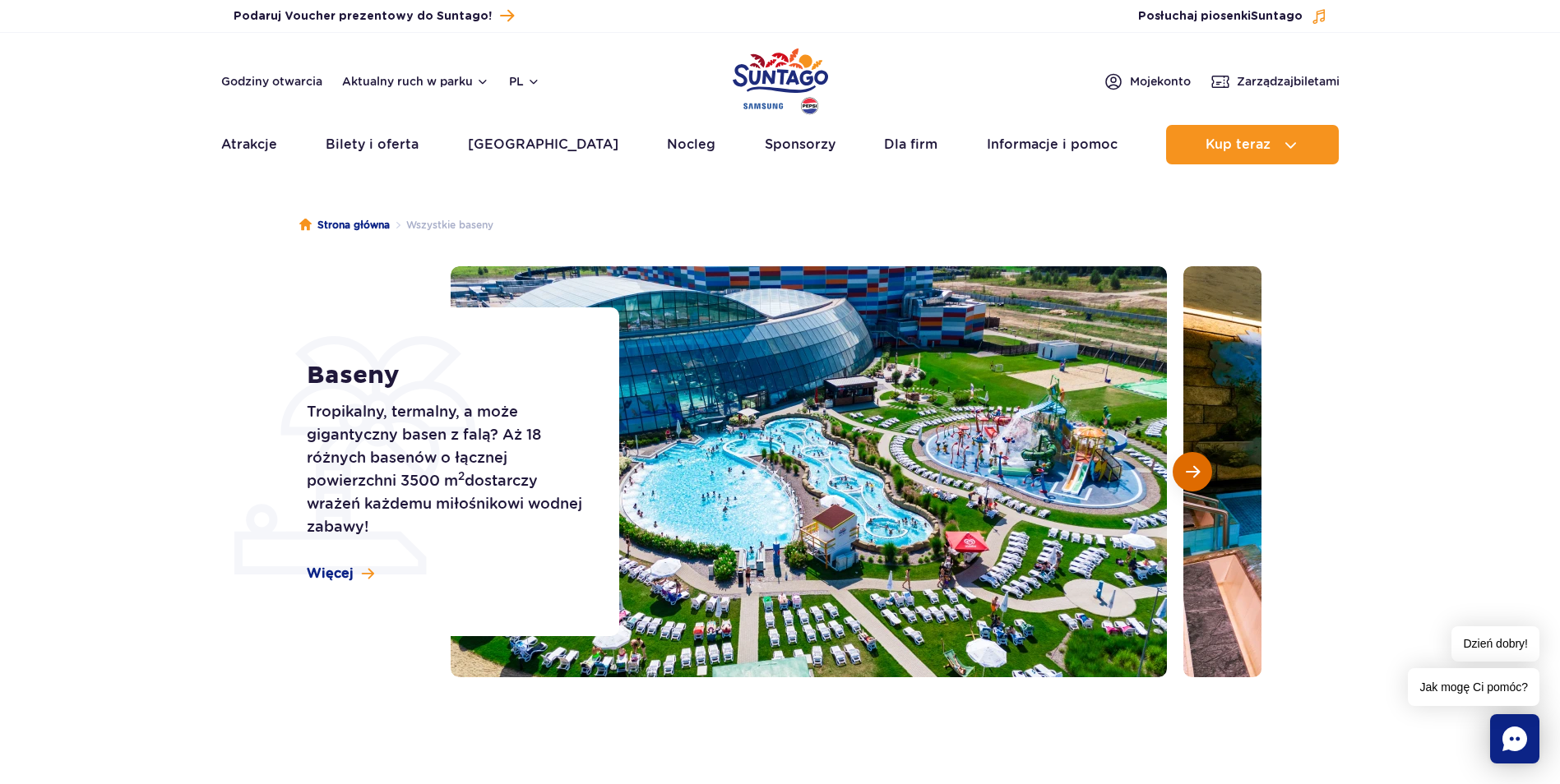
click at [1183, 474] on button "Następny slajd" at bounding box center [1191, 471] width 39 height 39
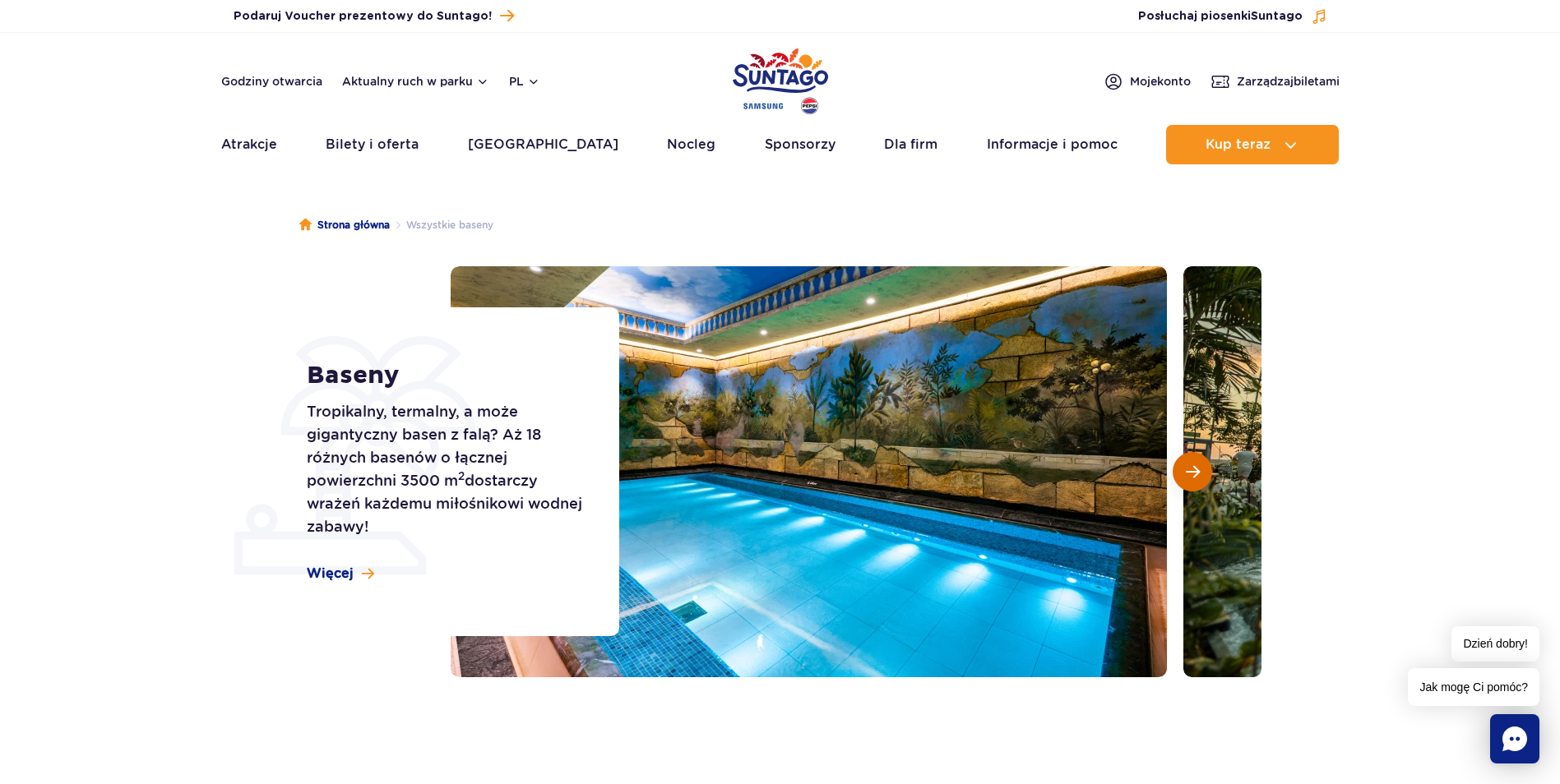
click at [1183, 474] on button "Następny slajd" at bounding box center [1191, 471] width 39 height 39
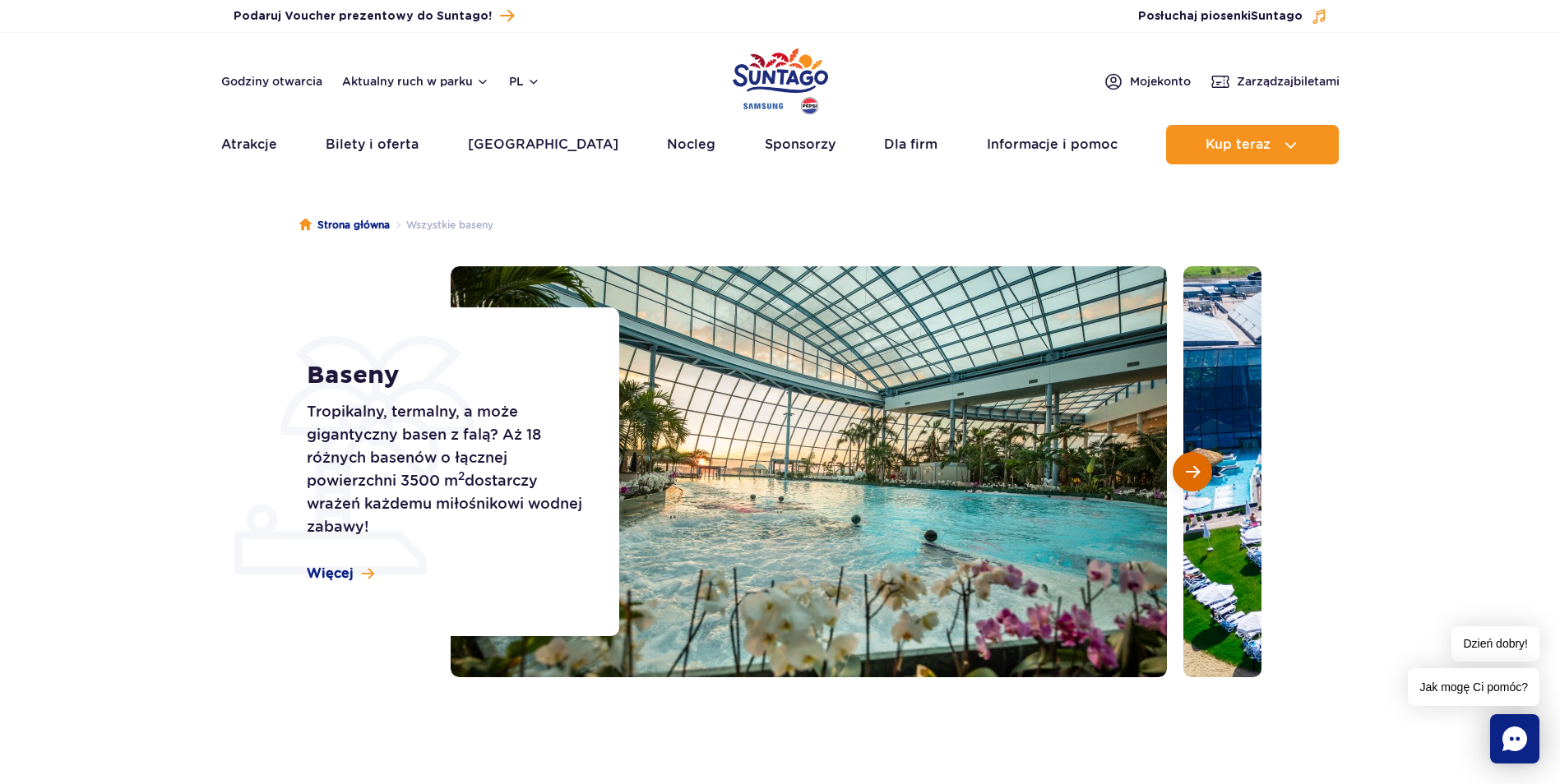
click at [1183, 474] on button "Następny slajd" at bounding box center [1191, 471] width 39 height 39
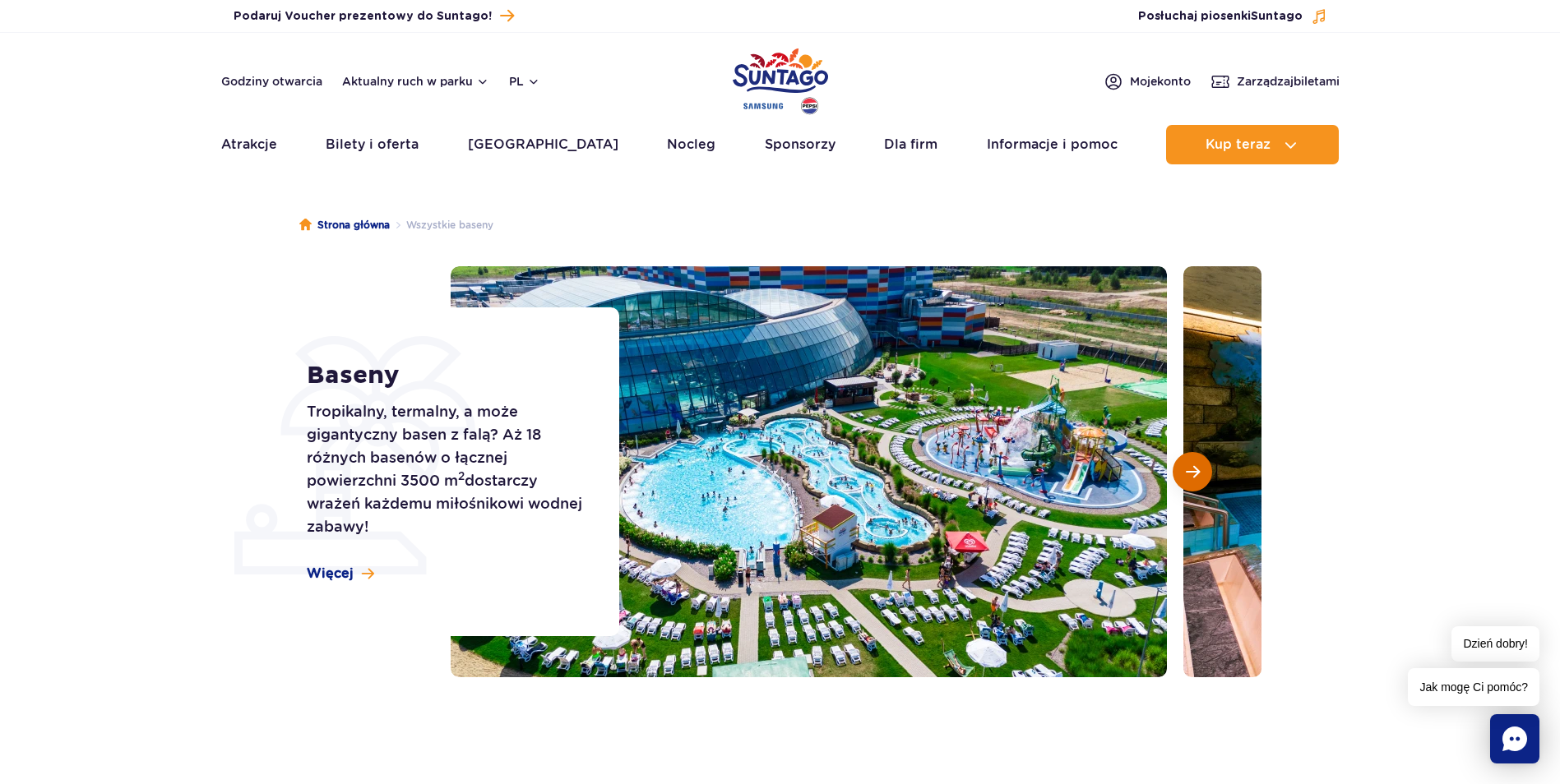
click at [1183, 474] on button "Następny slajd" at bounding box center [1191, 471] width 39 height 39
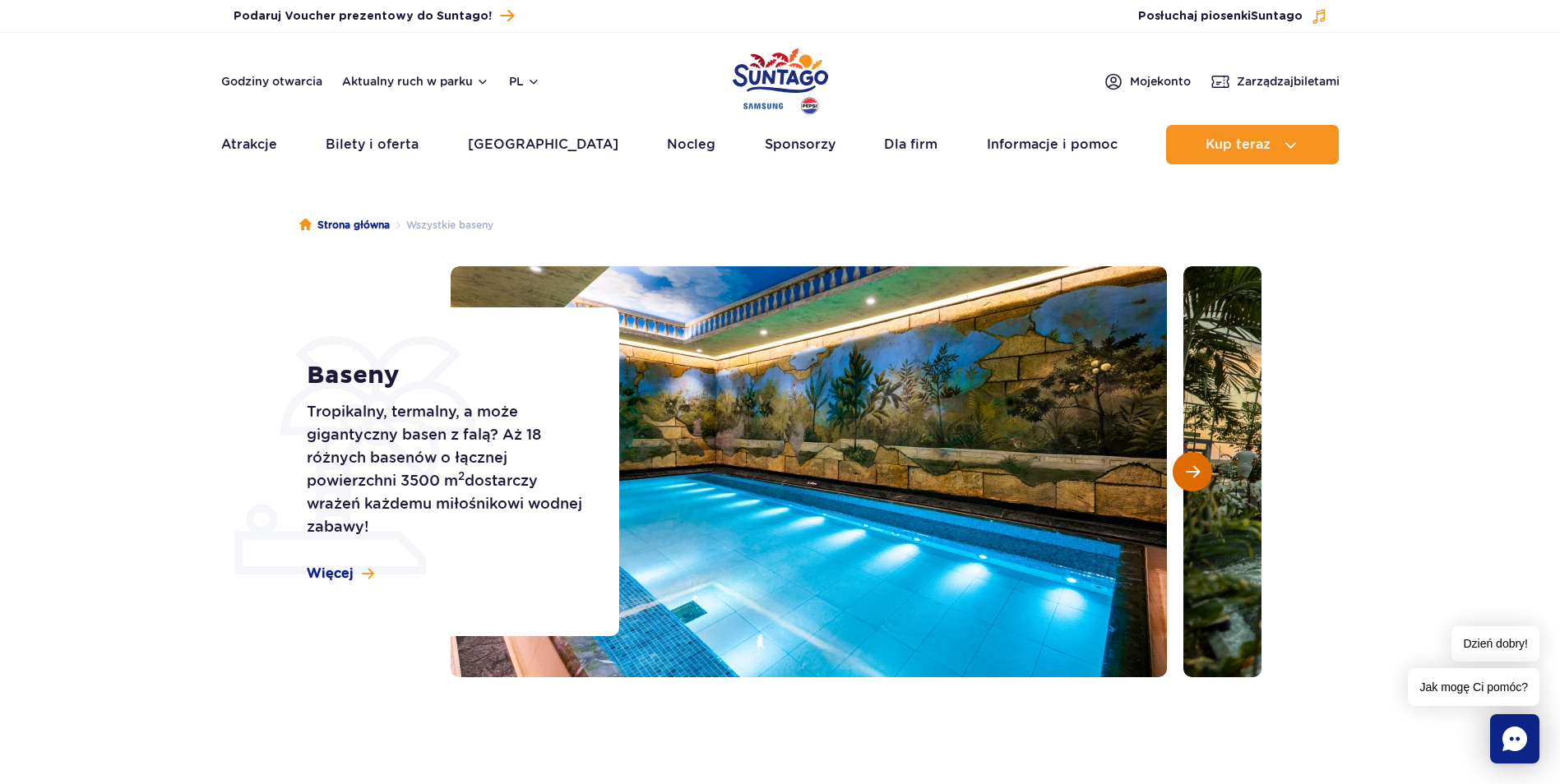
click at [1183, 474] on button "Następny slajd" at bounding box center [1191, 471] width 39 height 39
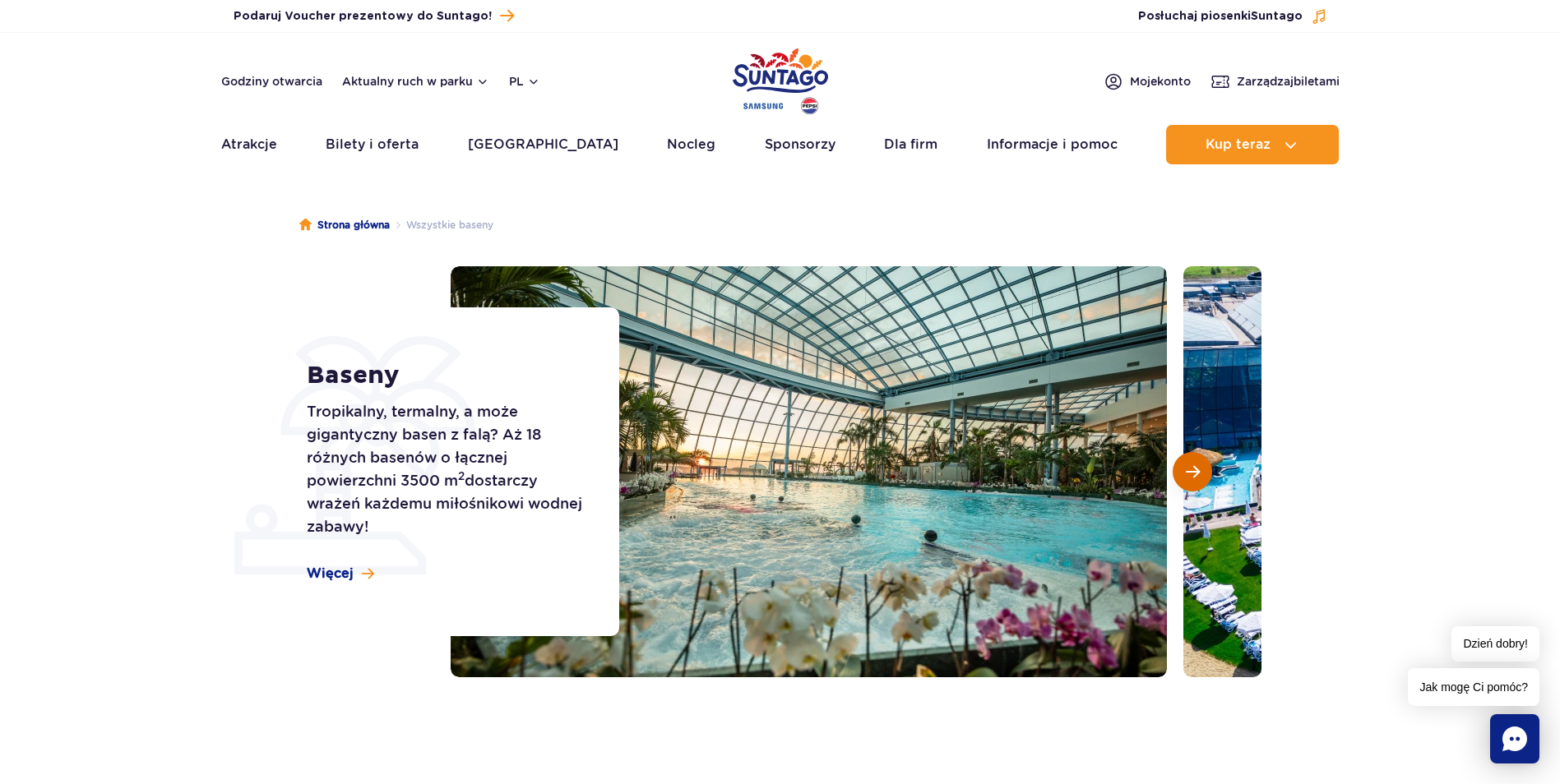
click at [1183, 474] on button "Następny slajd" at bounding box center [1191, 471] width 39 height 39
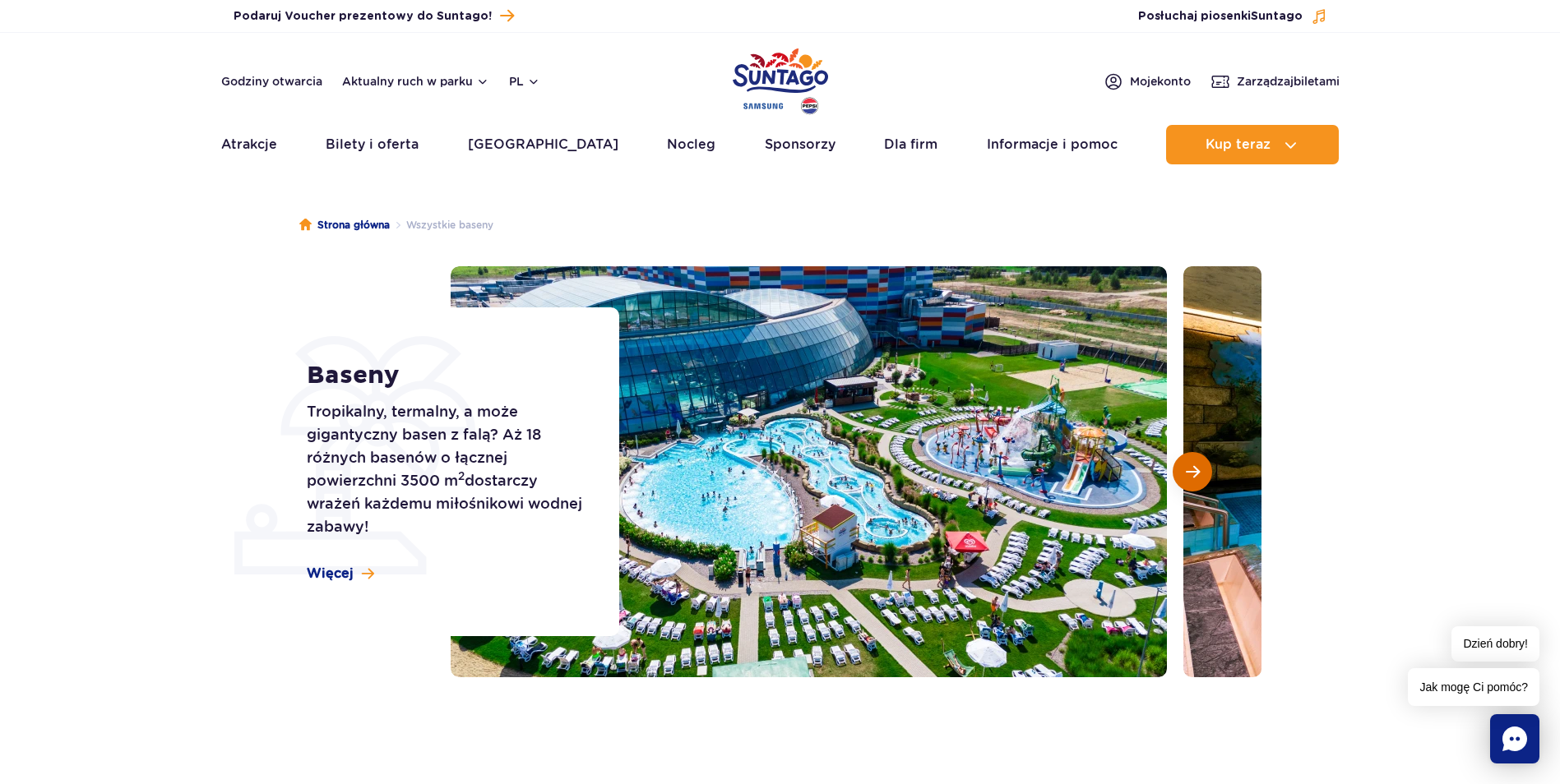
click at [1183, 474] on button "Następny slajd" at bounding box center [1191, 471] width 39 height 39
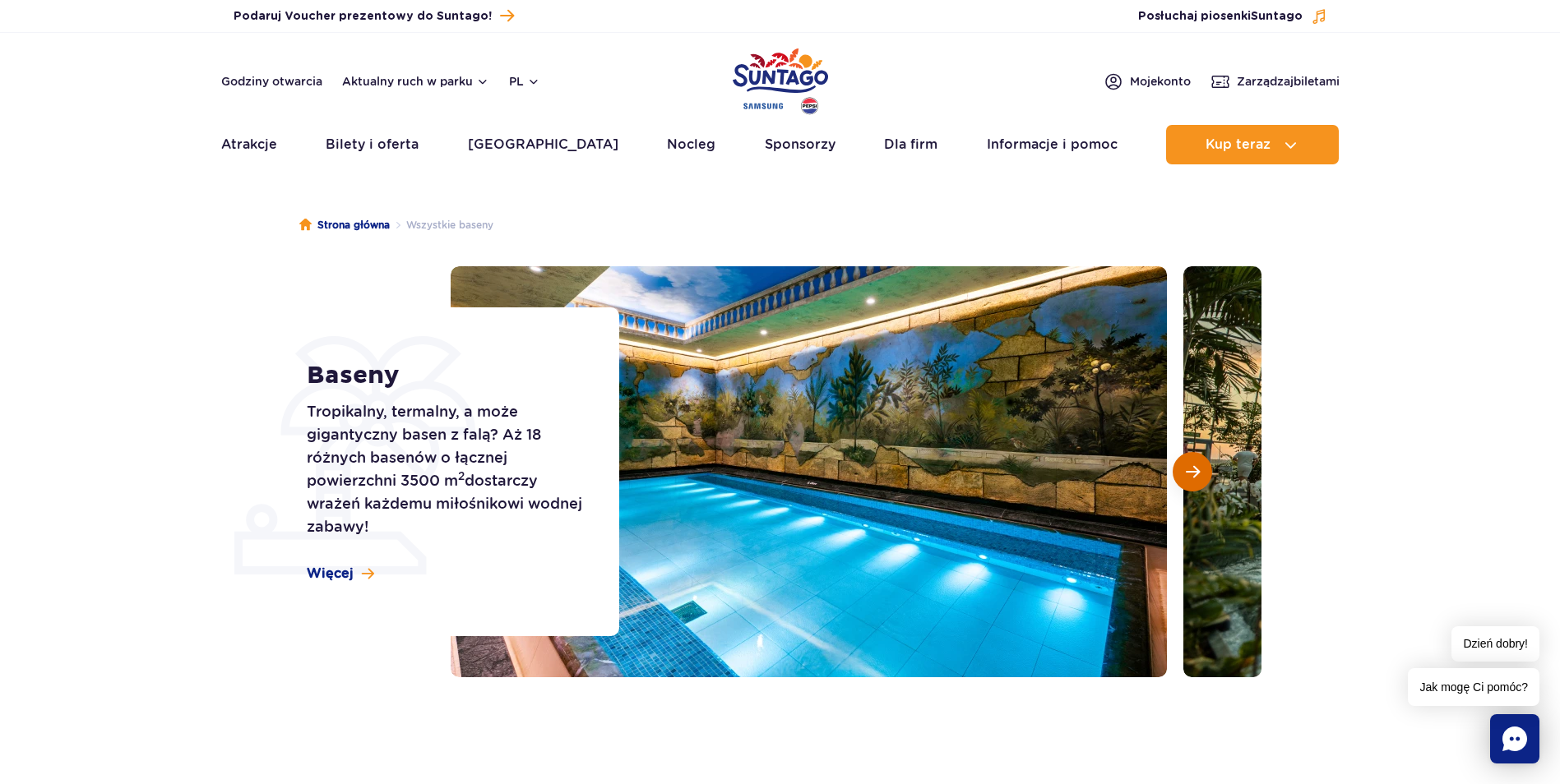
click at [1183, 474] on button "Następny slajd" at bounding box center [1191, 471] width 39 height 39
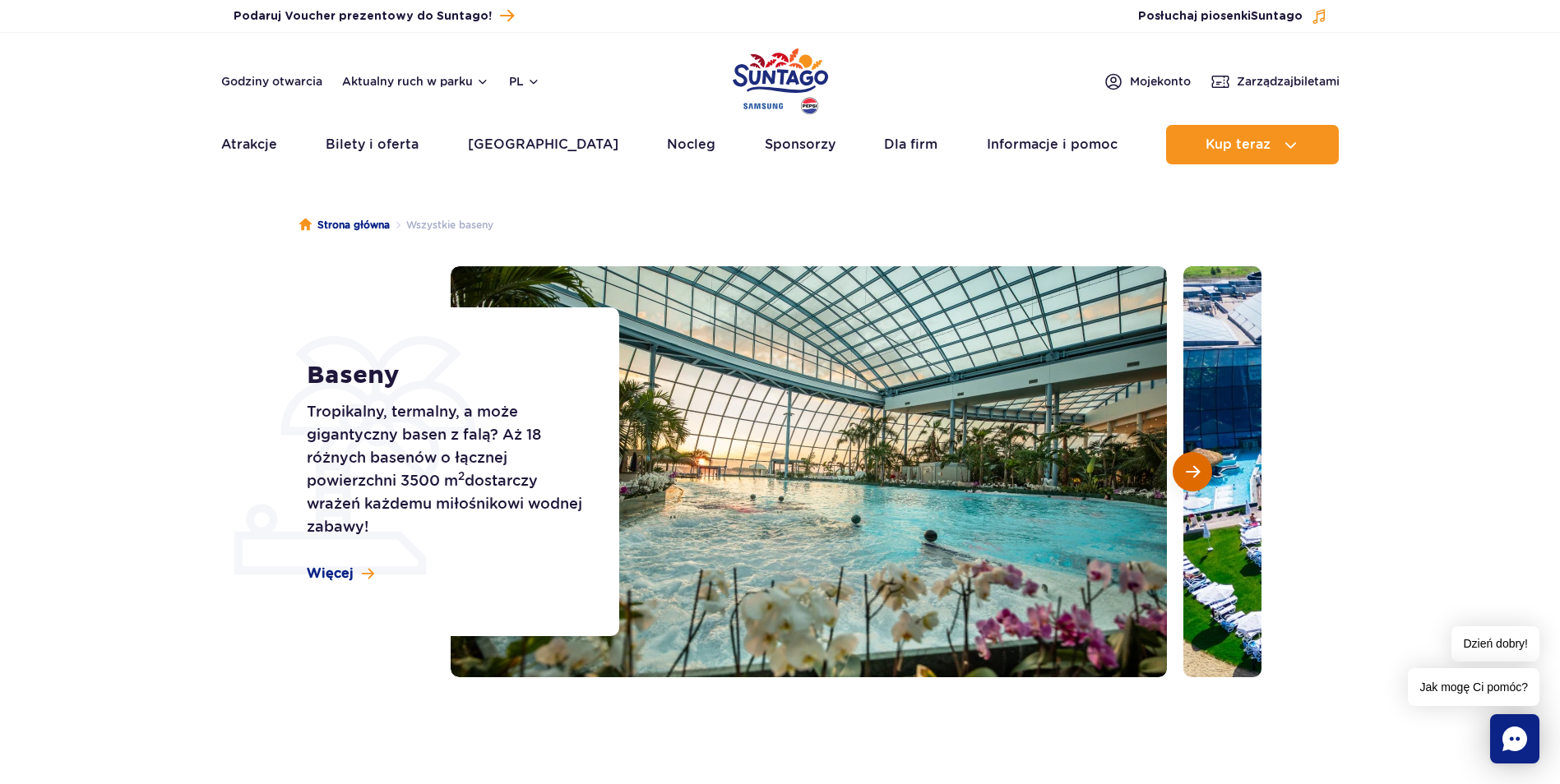
click at [1183, 474] on button "Następny slajd" at bounding box center [1191, 471] width 39 height 39
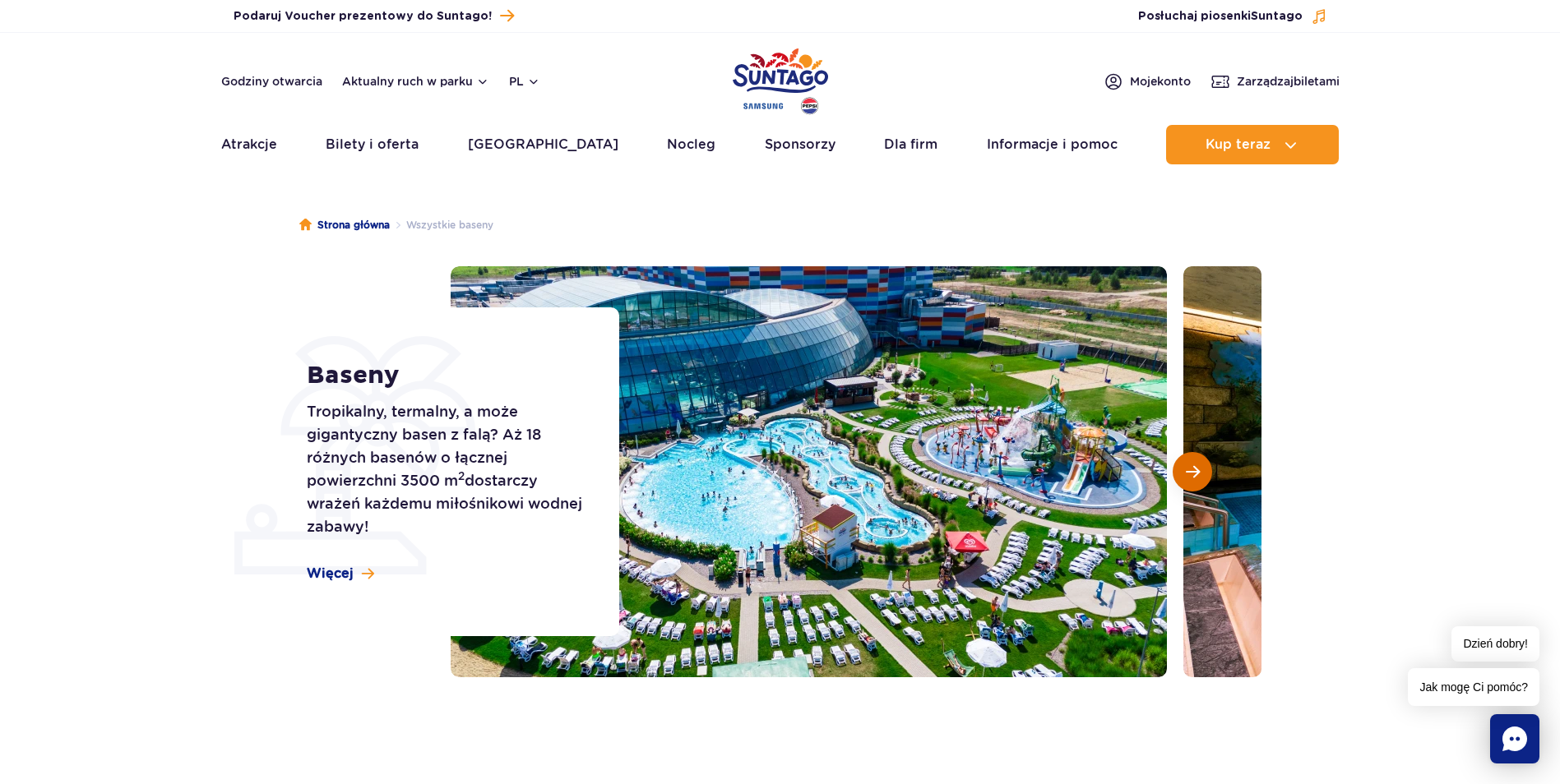
click at [1183, 474] on button "Następny slajd" at bounding box center [1191, 471] width 39 height 39
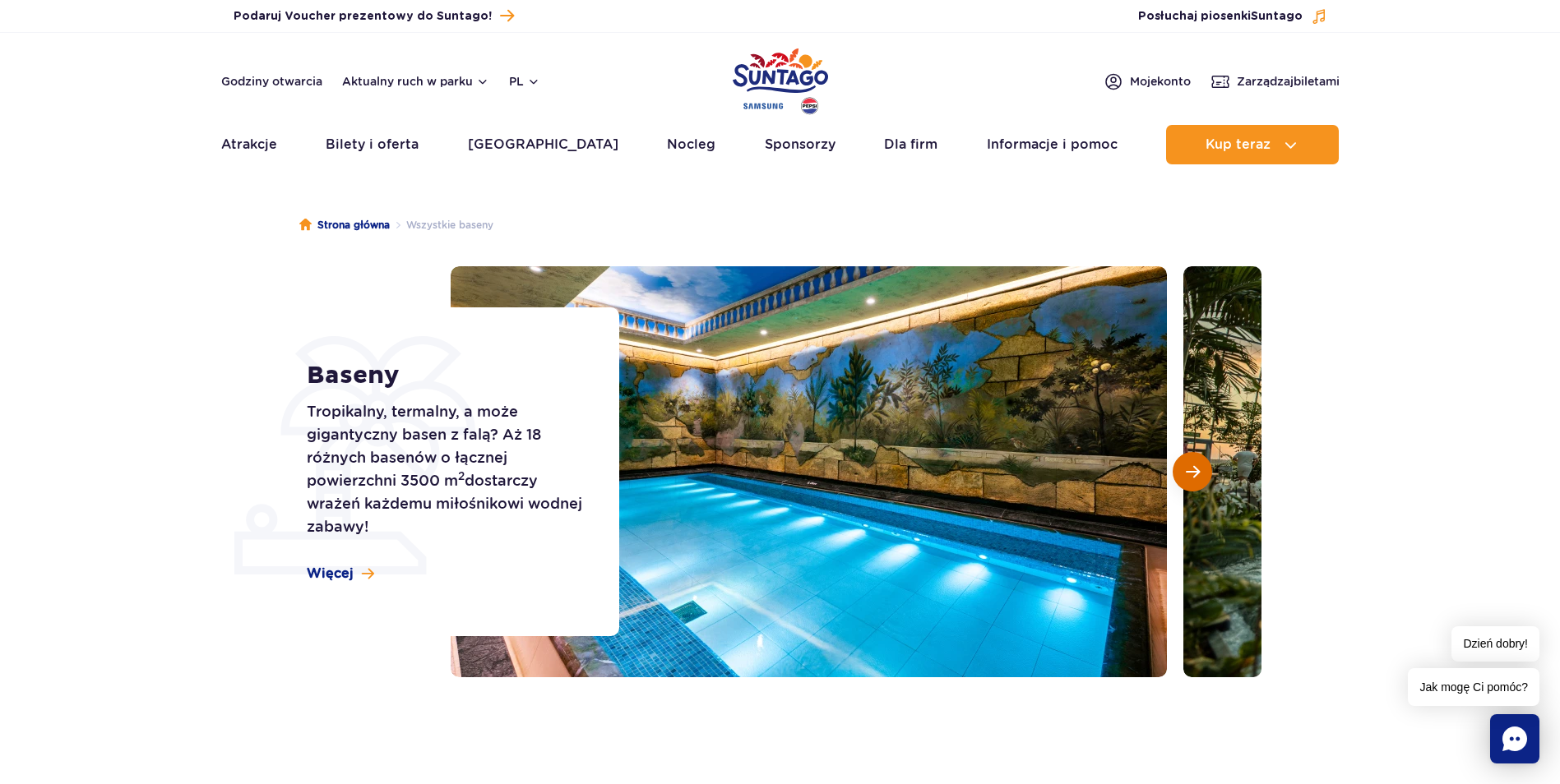
click at [1183, 474] on button "Następny slajd" at bounding box center [1191, 471] width 39 height 39
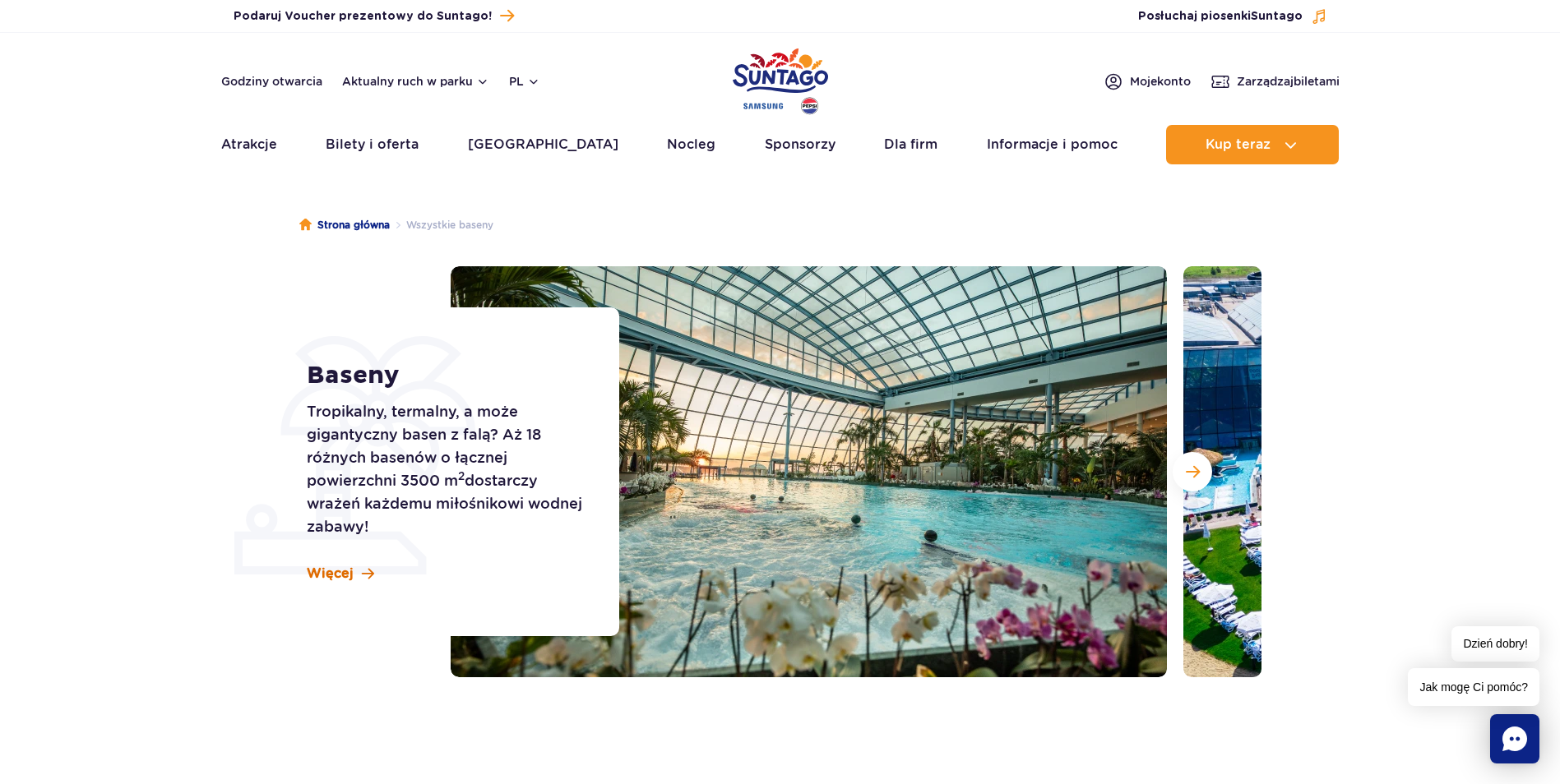
click at [362, 576] on span at bounding box center [368, 574] width 12 height 14
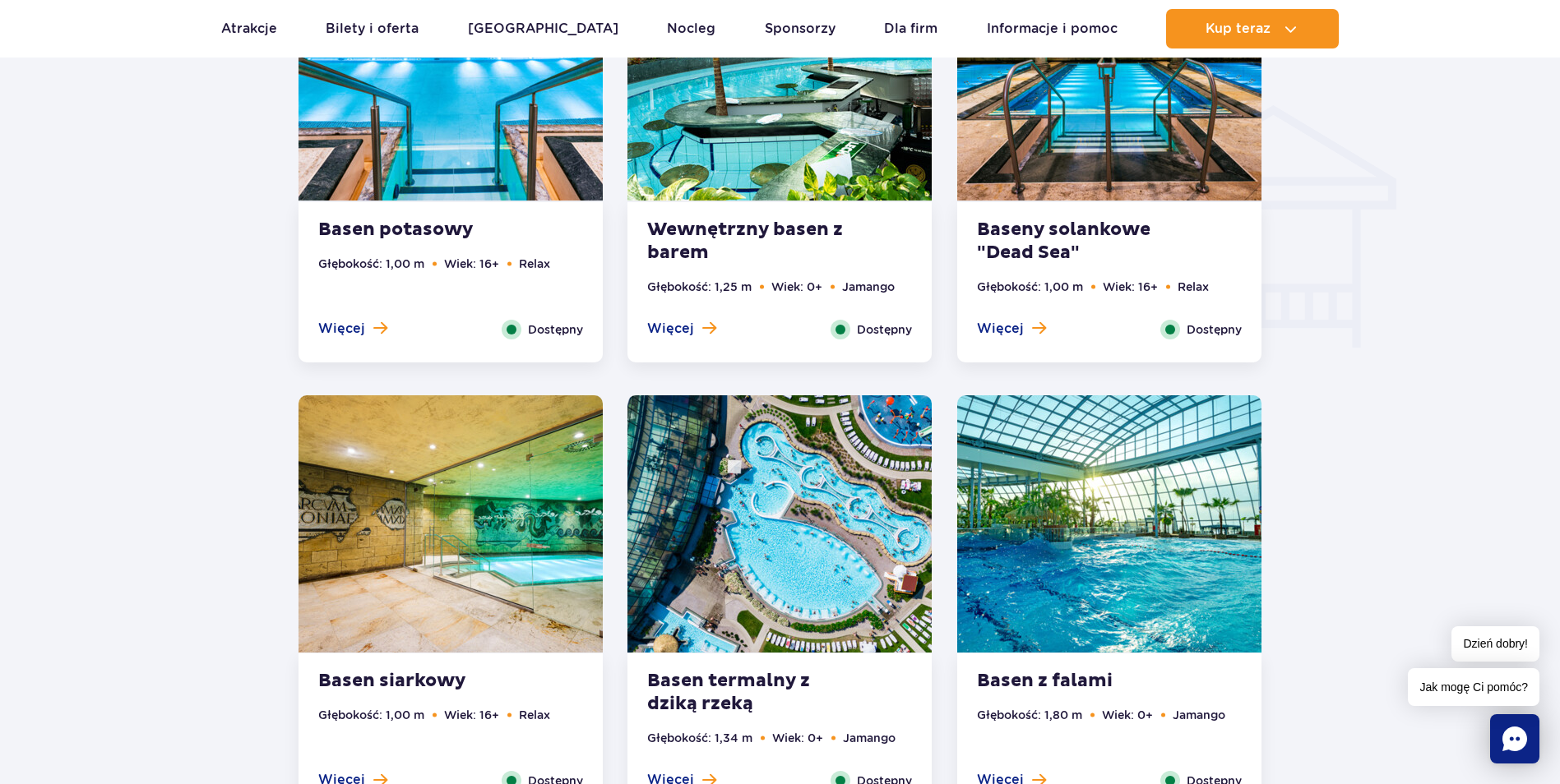
scroll to position [2144, 0]
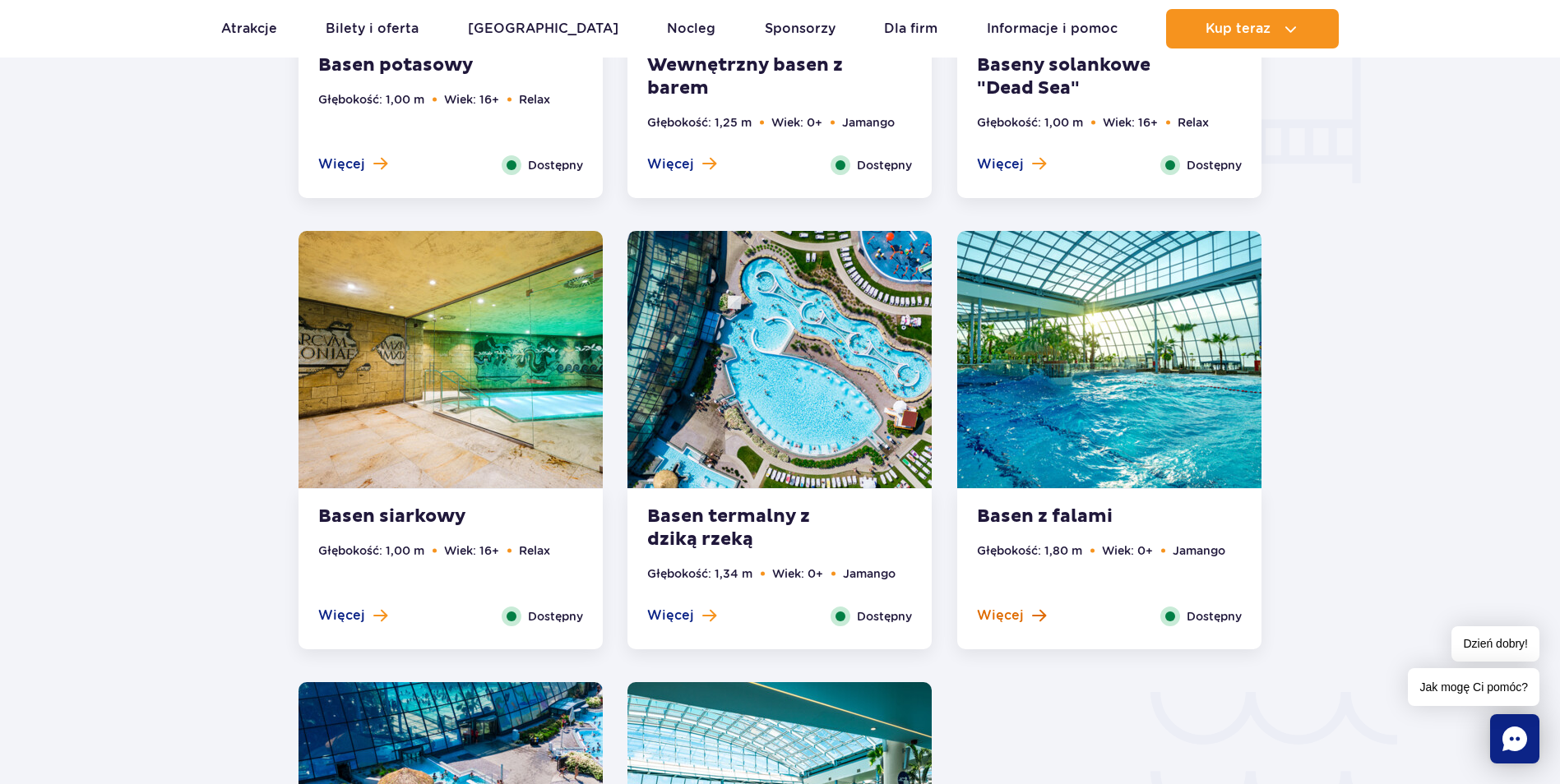
click at [1015, 611] on span "Więcej" at bounding box center [1000, 616] width 47 height 18
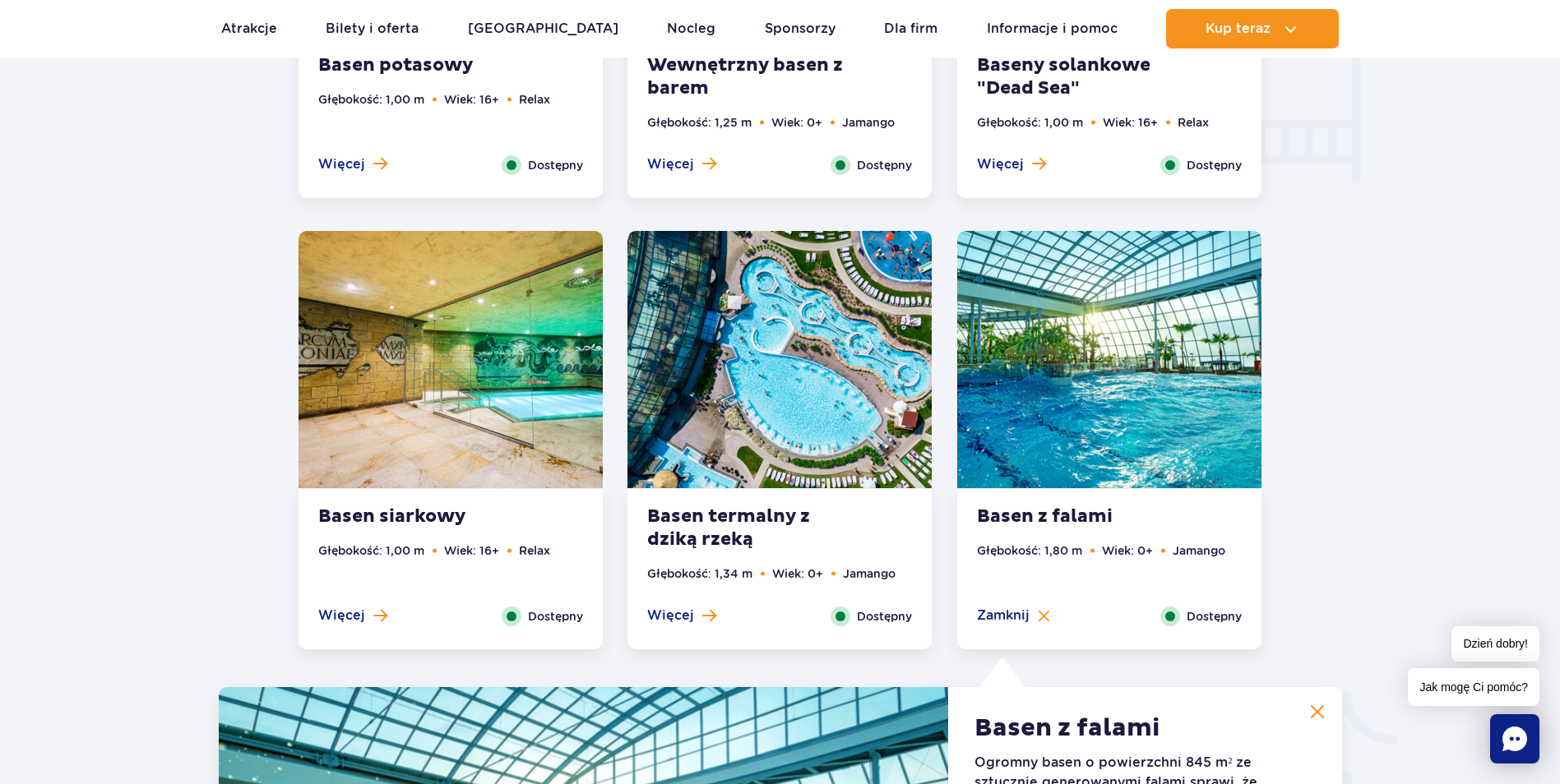
scroll to position [2733, 0]
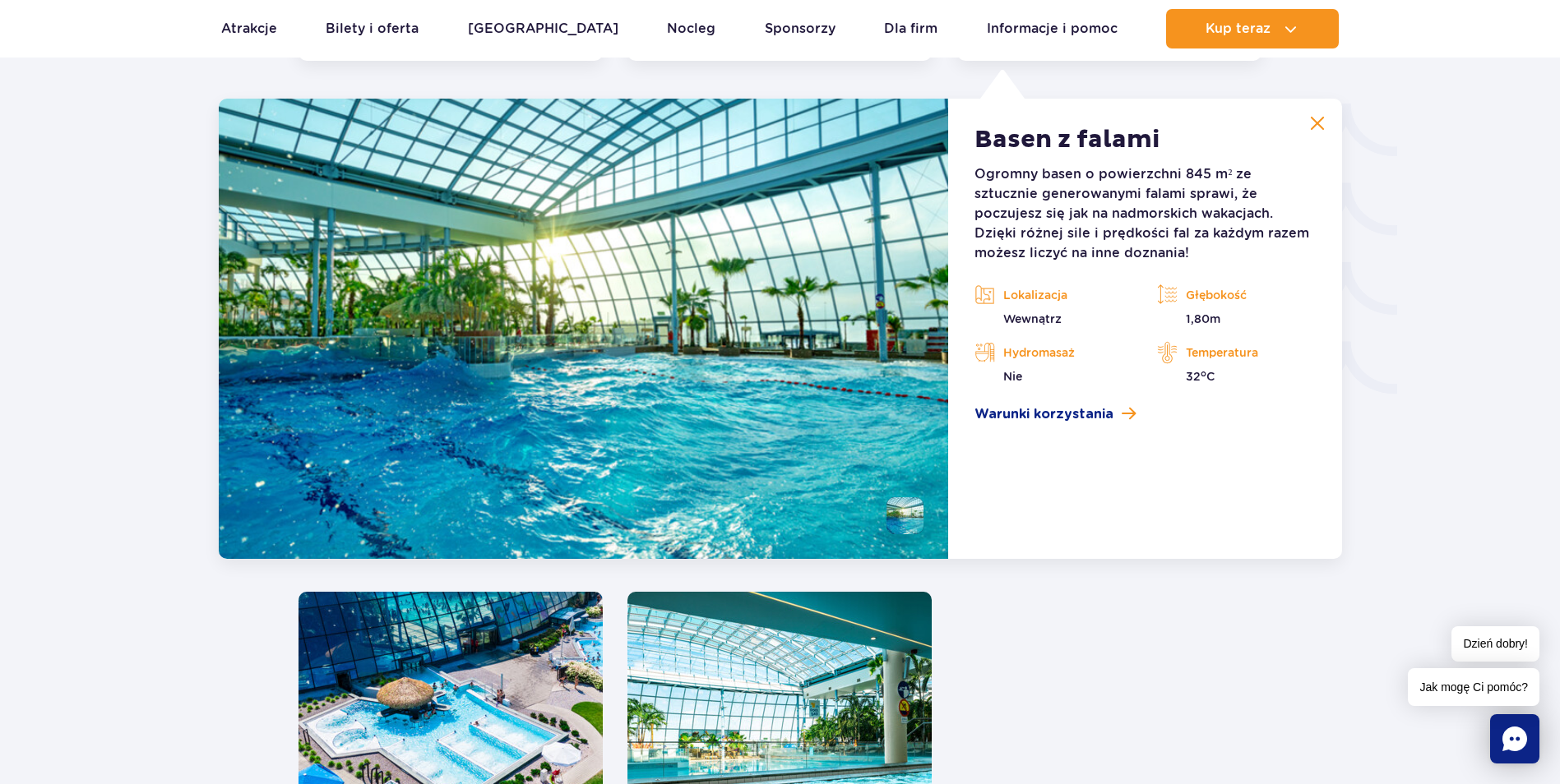
click at [895, 519] on li at bounding box center [904, 515] width 37 height 37
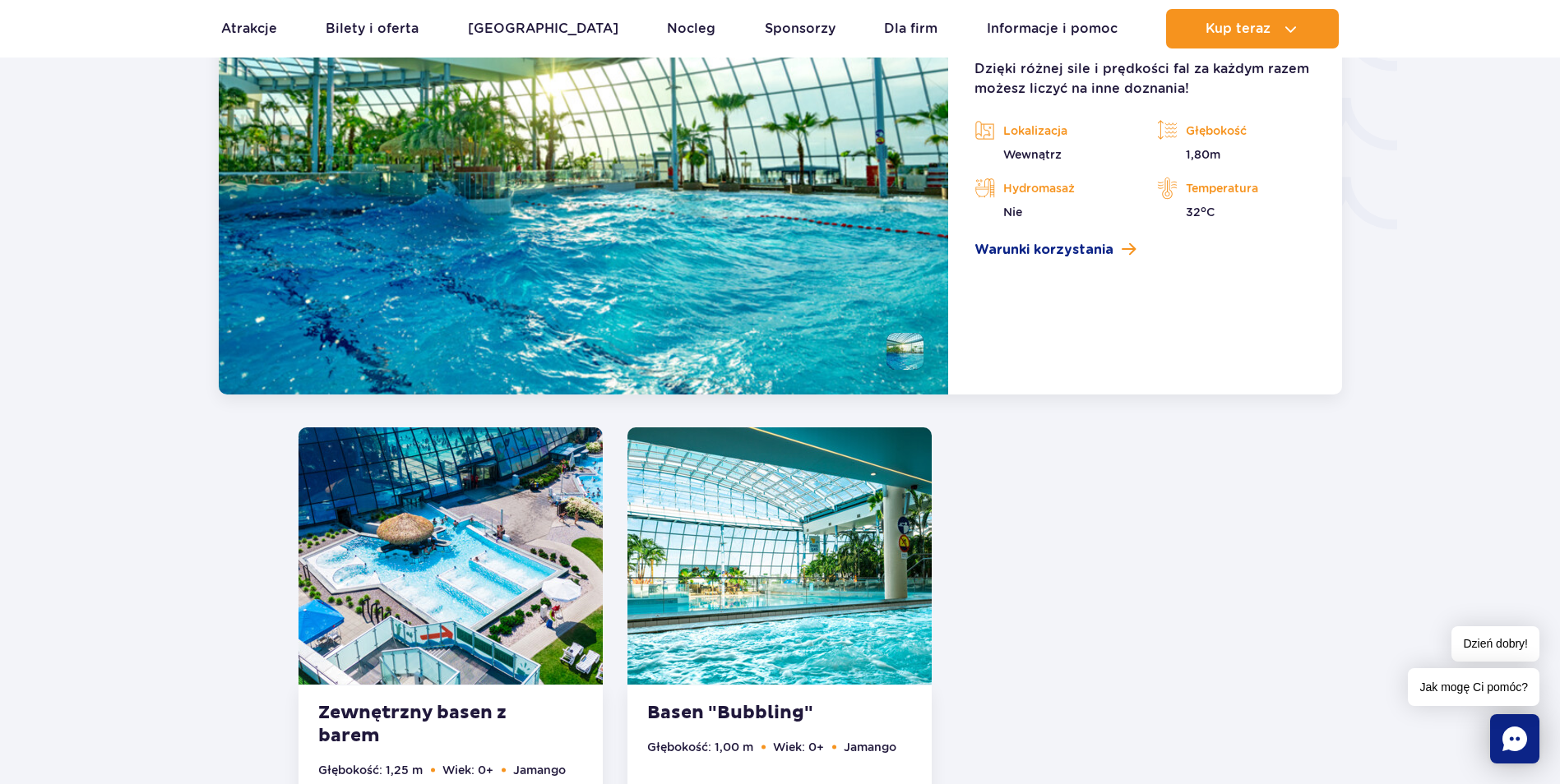
scroll to position [2815, 0]
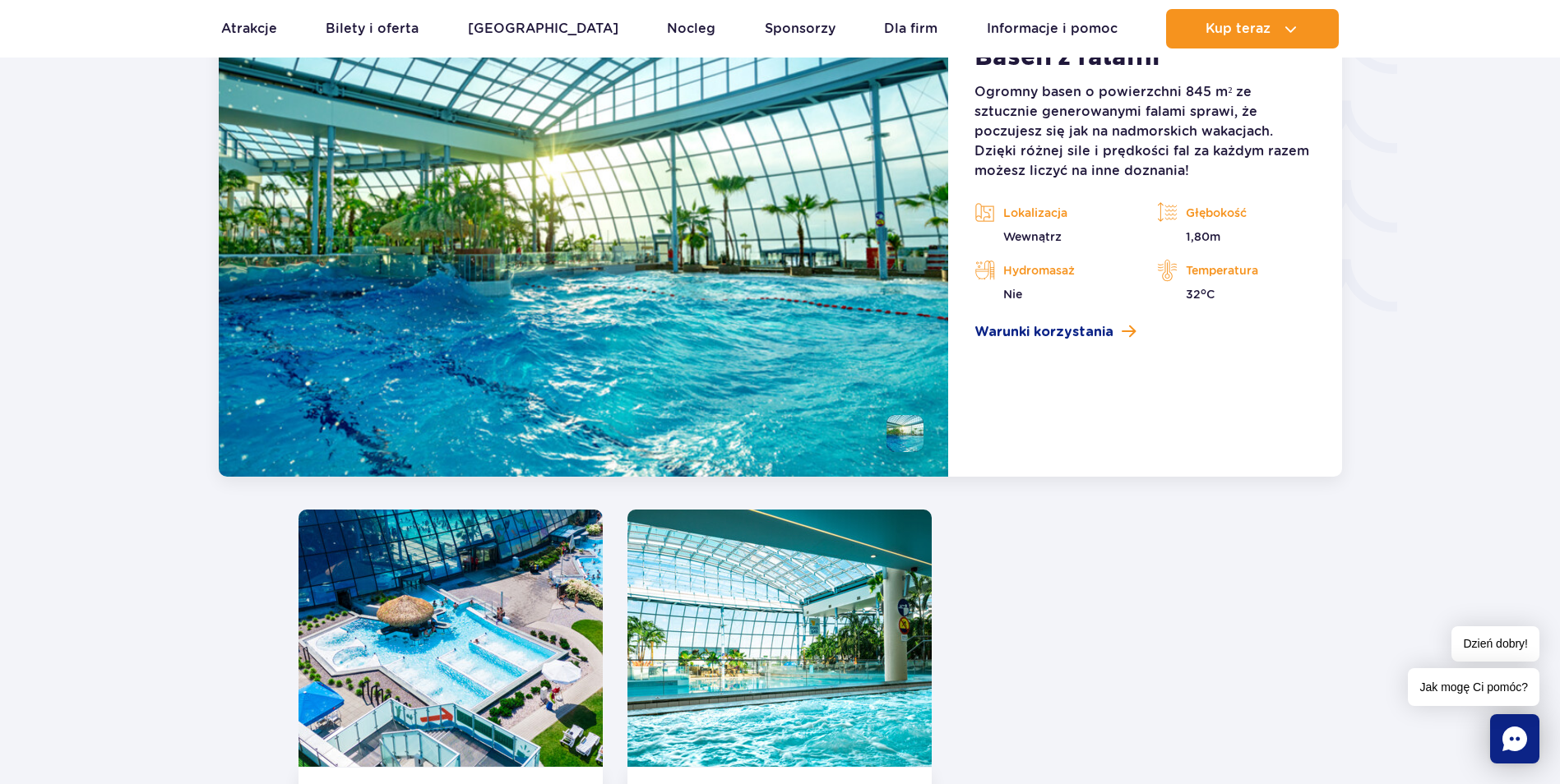
click at [901, 438] on img at bounding box center [904, 433] width 37 height 37
click at [767, 352] on img at bounding box center [584, 246] width 730 height 460
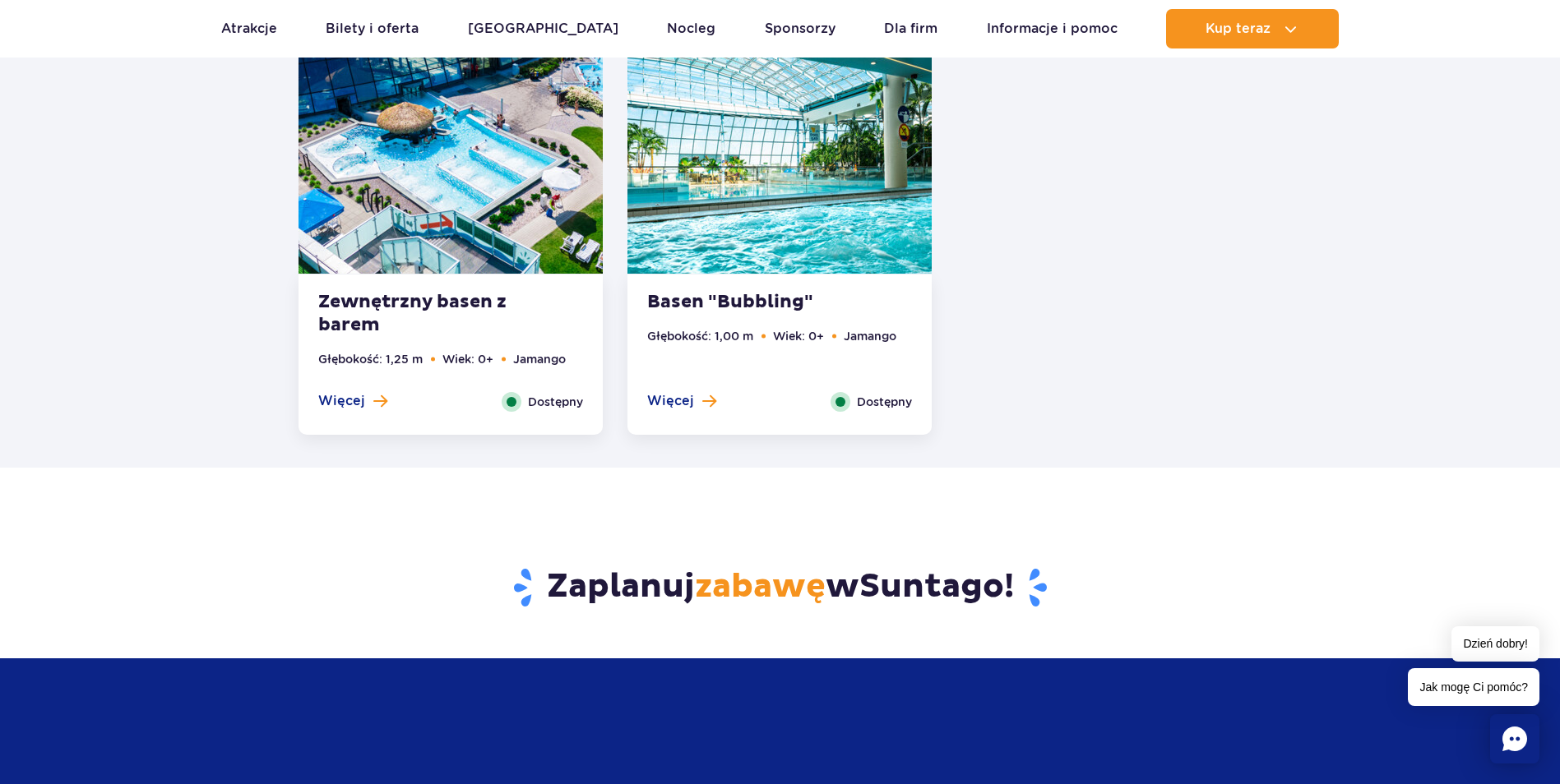
scroll to position [3144, 0]
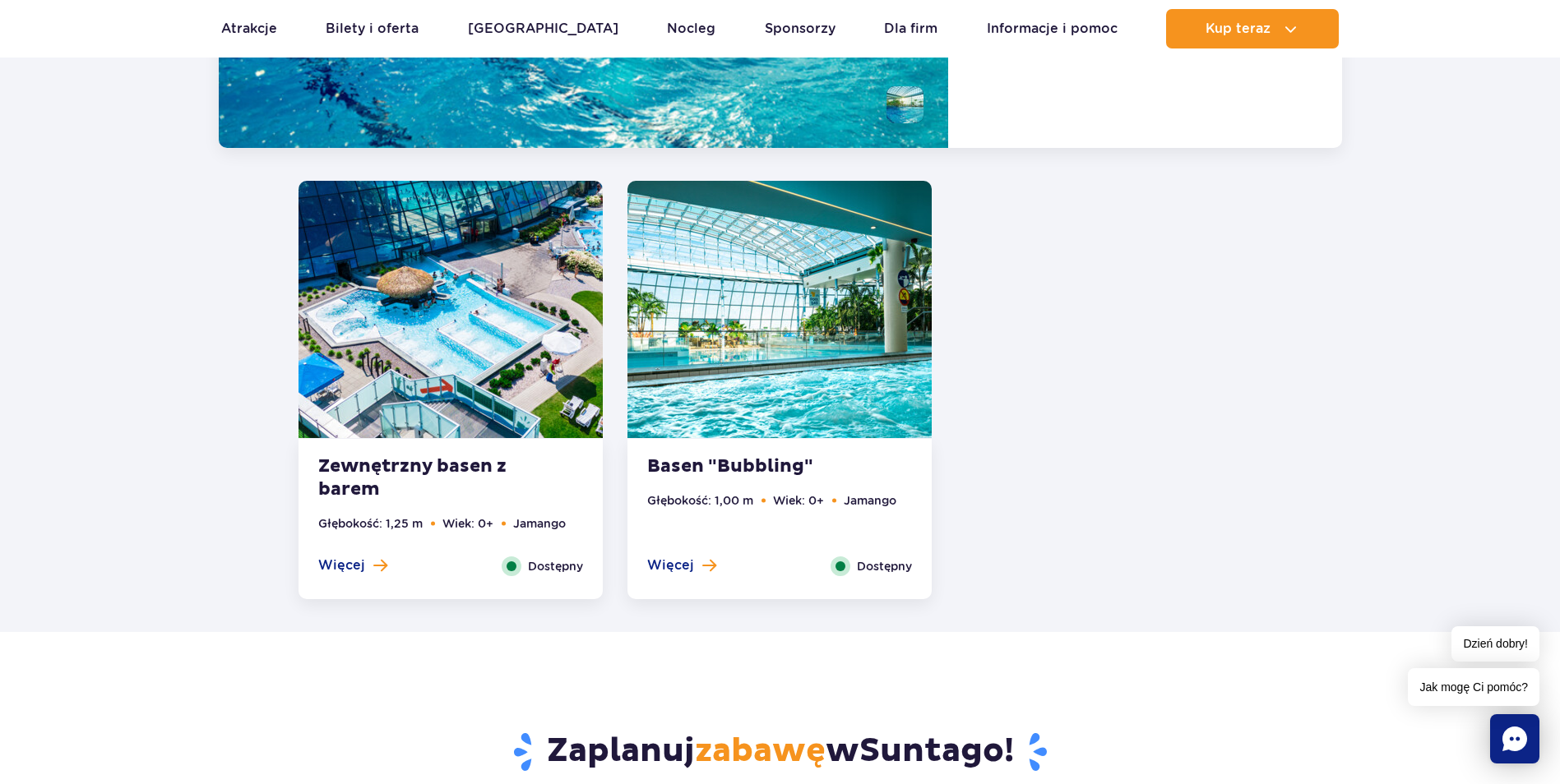
click at [840, 434] on img at bounding box center [779, 309] width 304 height 257
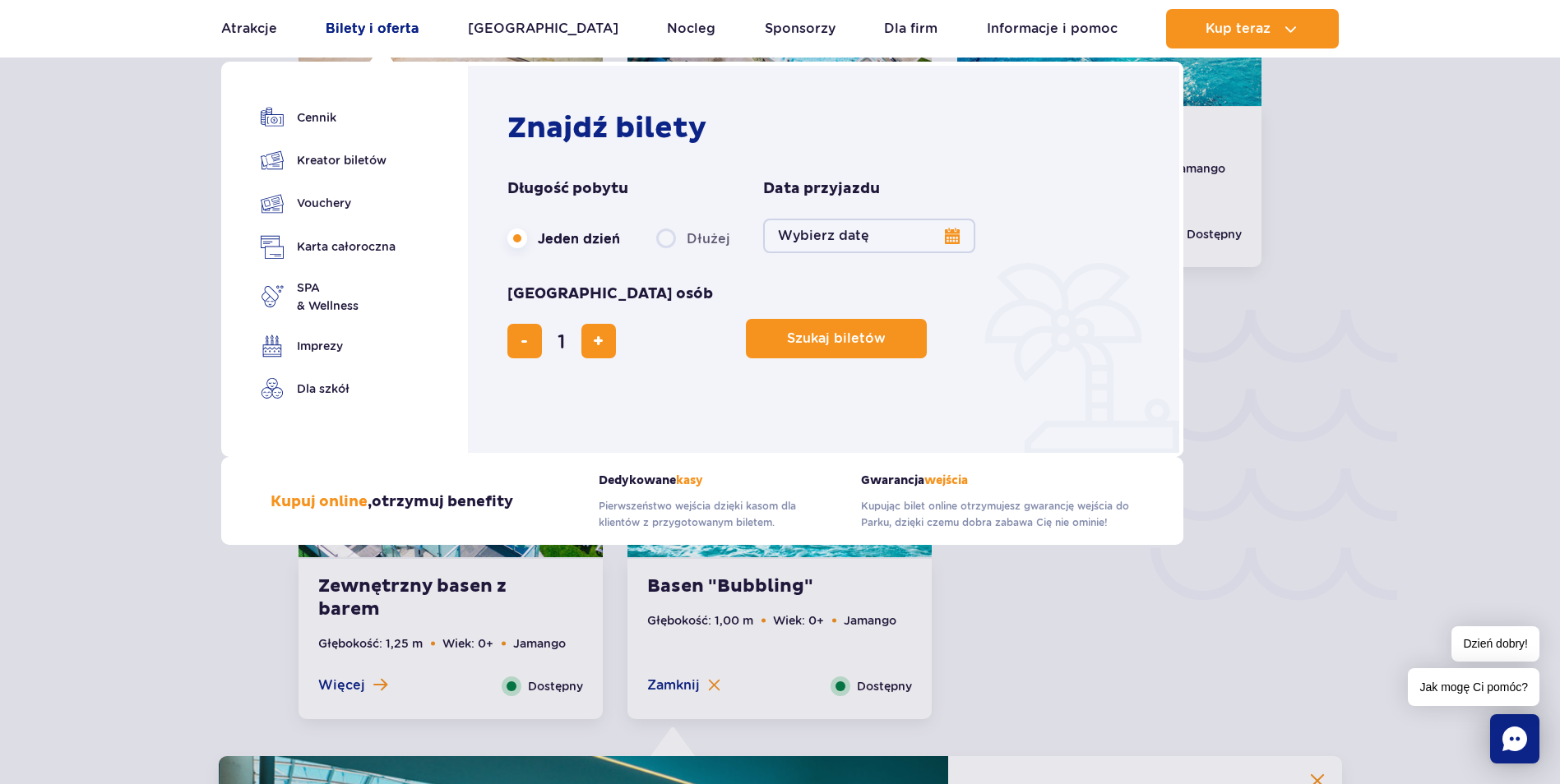
scroll to position [2280, 0]
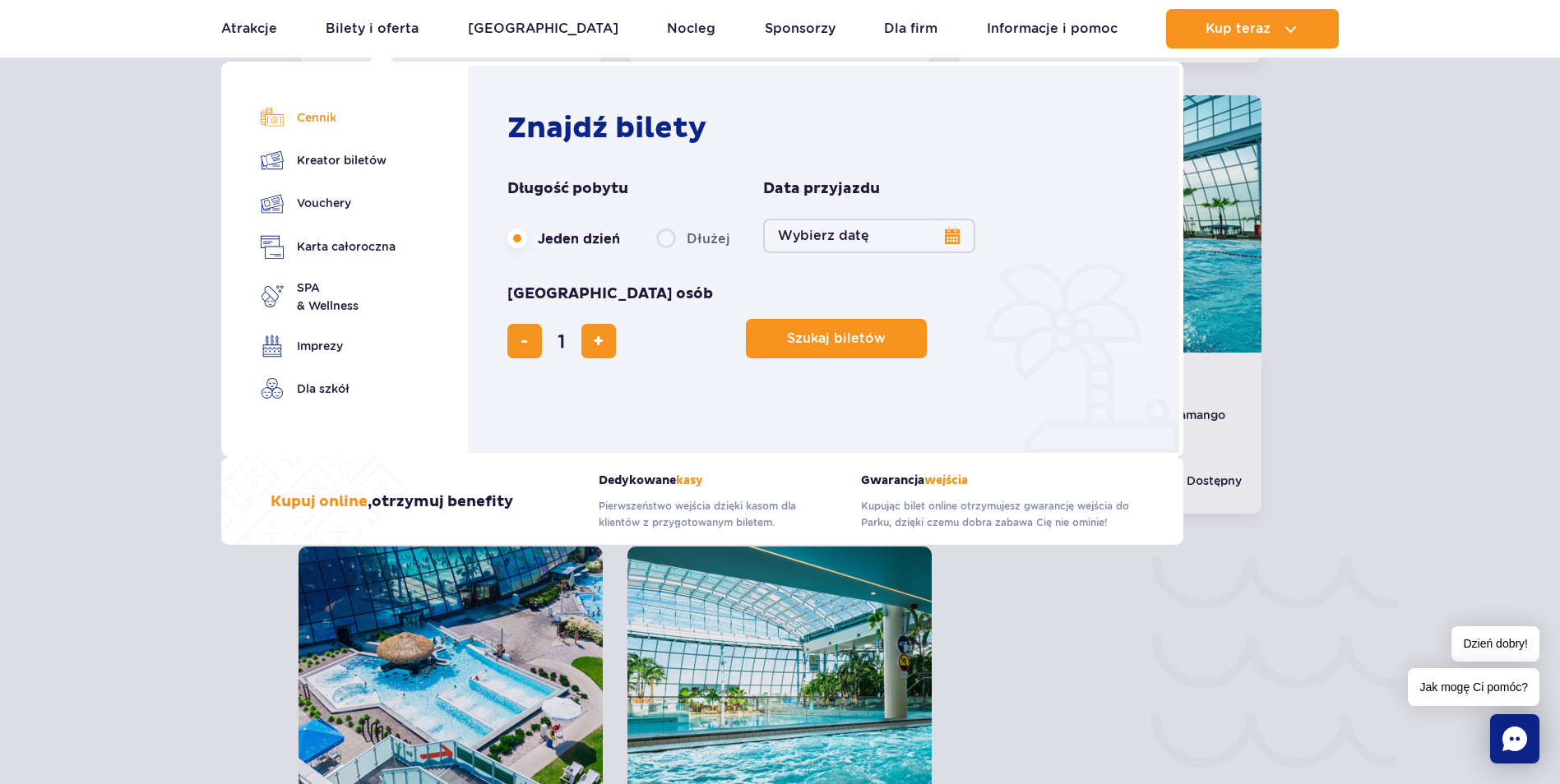
click at [317, 116] on link "Cennik" at bounding box center [328, 117] width 135 height 23
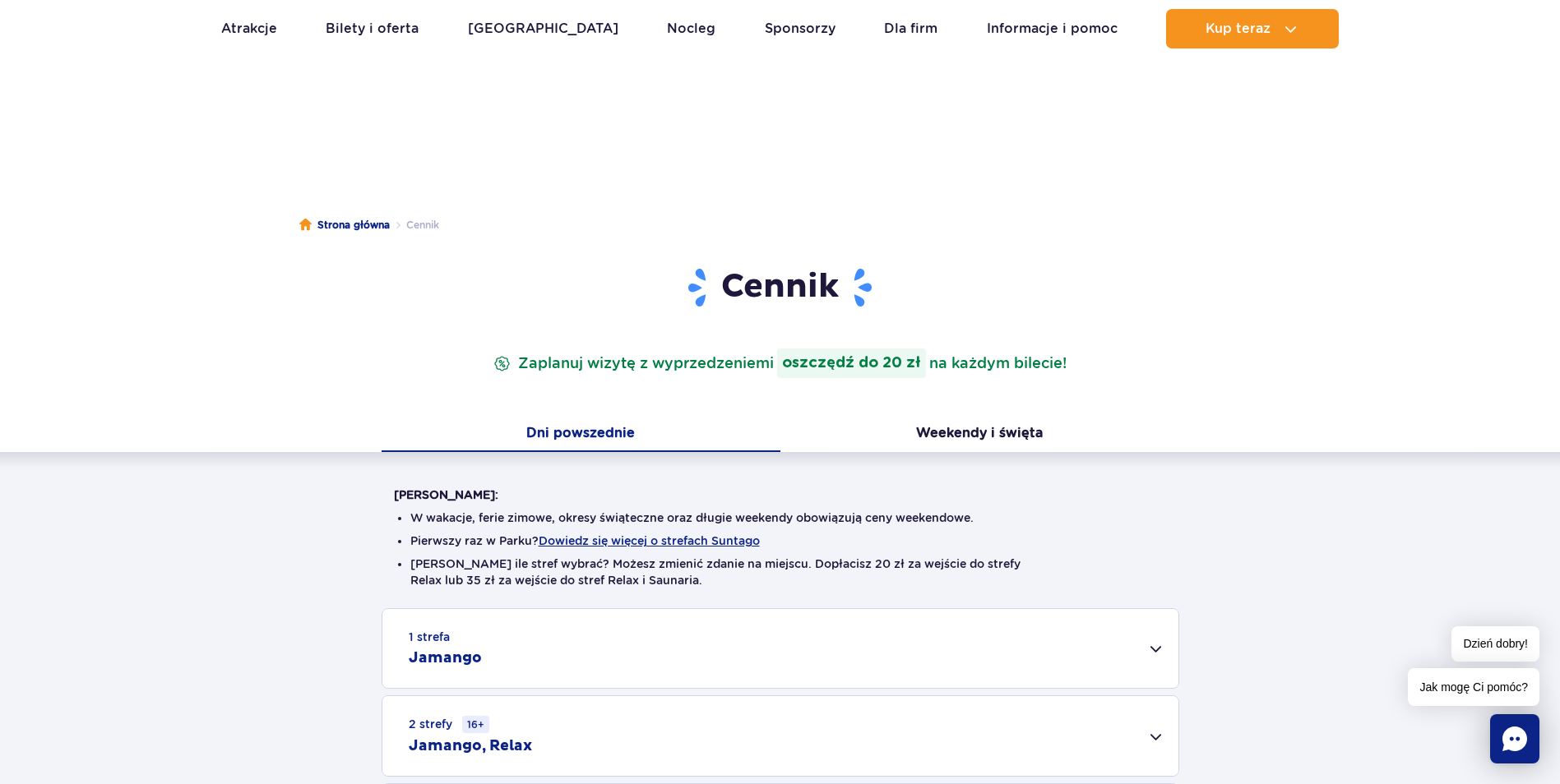
scroll to position [247, 0]
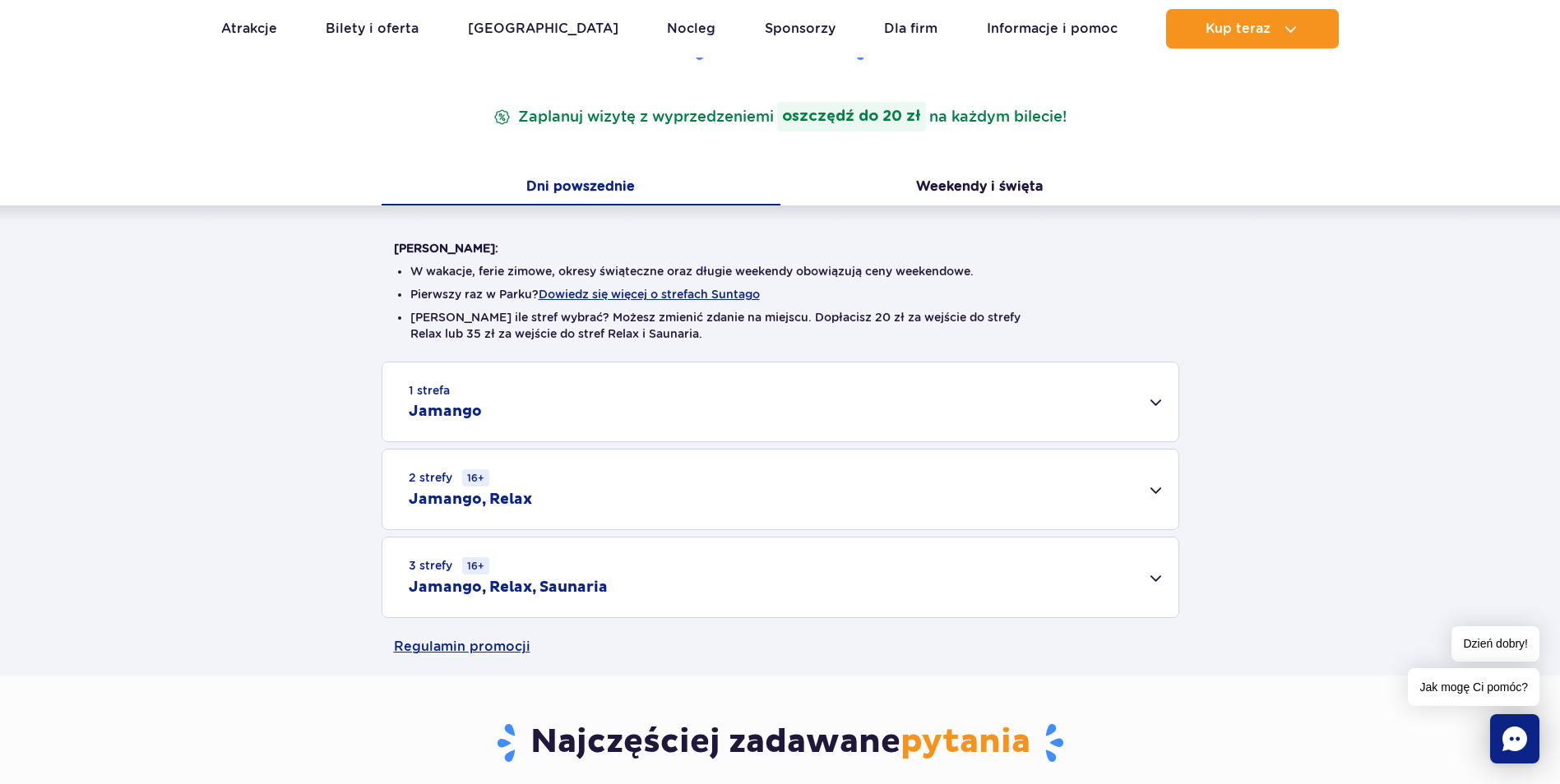
click at [1091, 411] on div "1 strefa Jamango" at bounding box center [780, 402] width 796 height 79
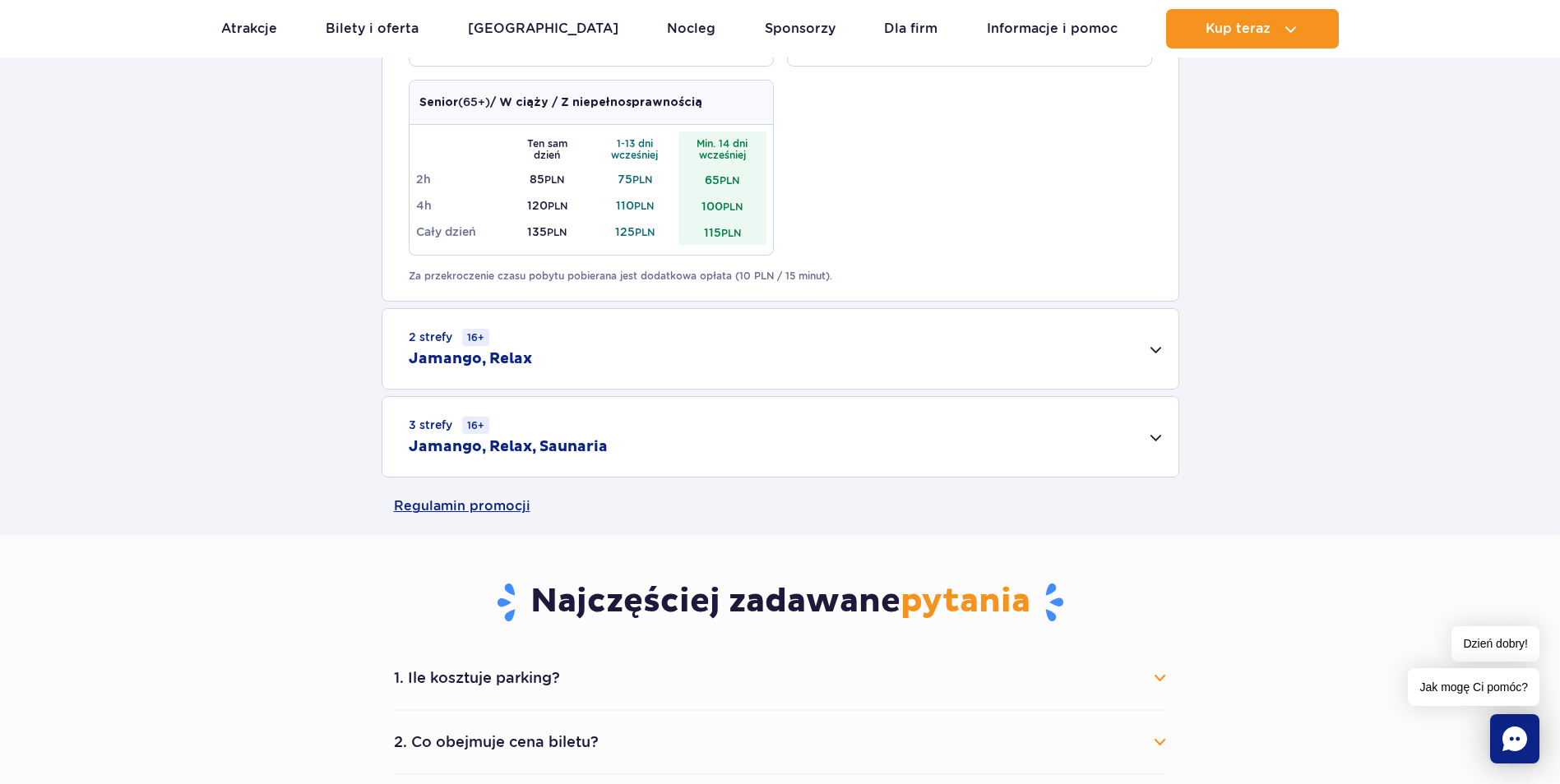
scroll to position [1151, 0]
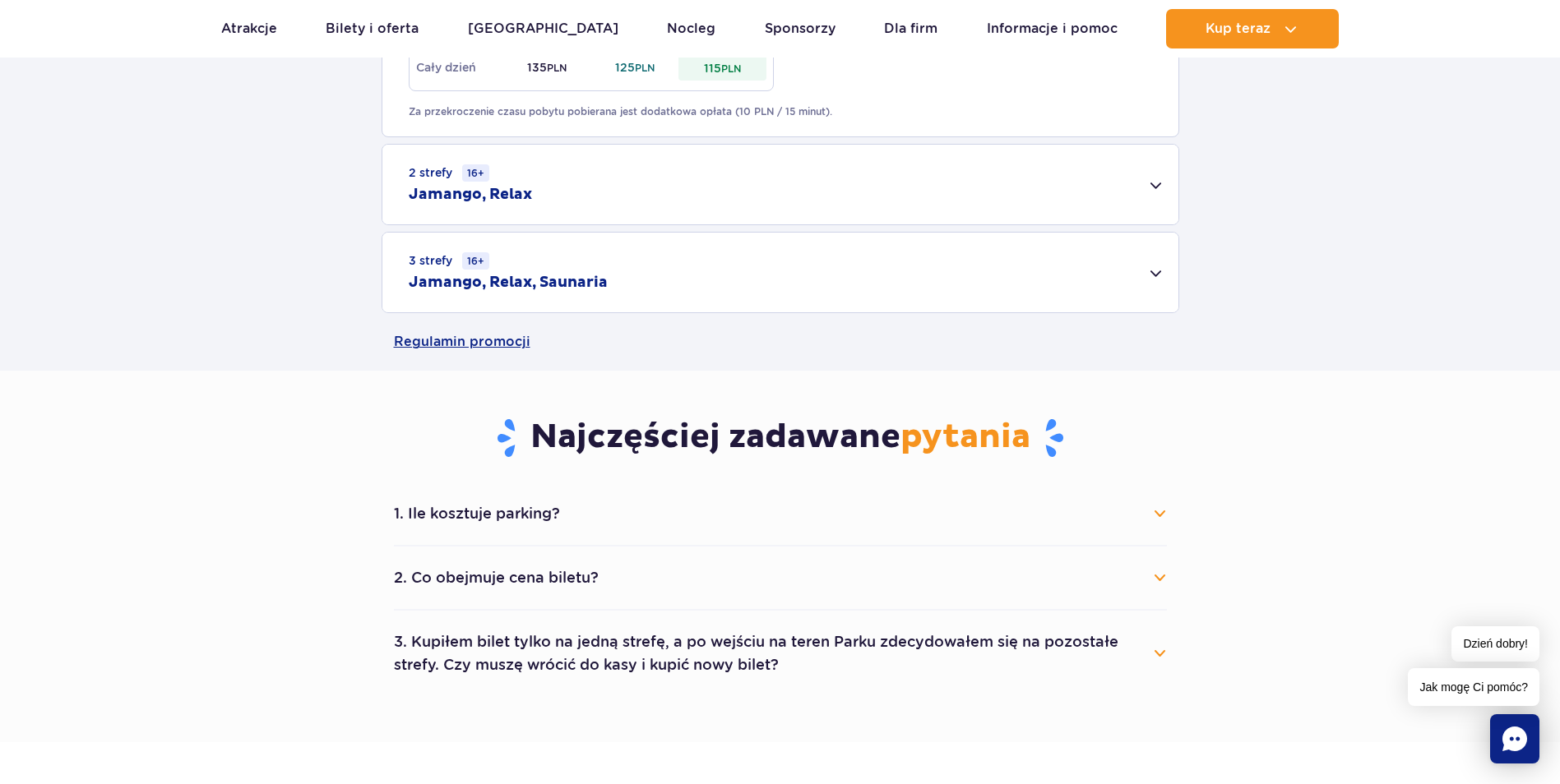
click at [1165, 586] on button "2. Co obejmuje cena biletu?" at bounding box center [780, 578] width 773 height 36
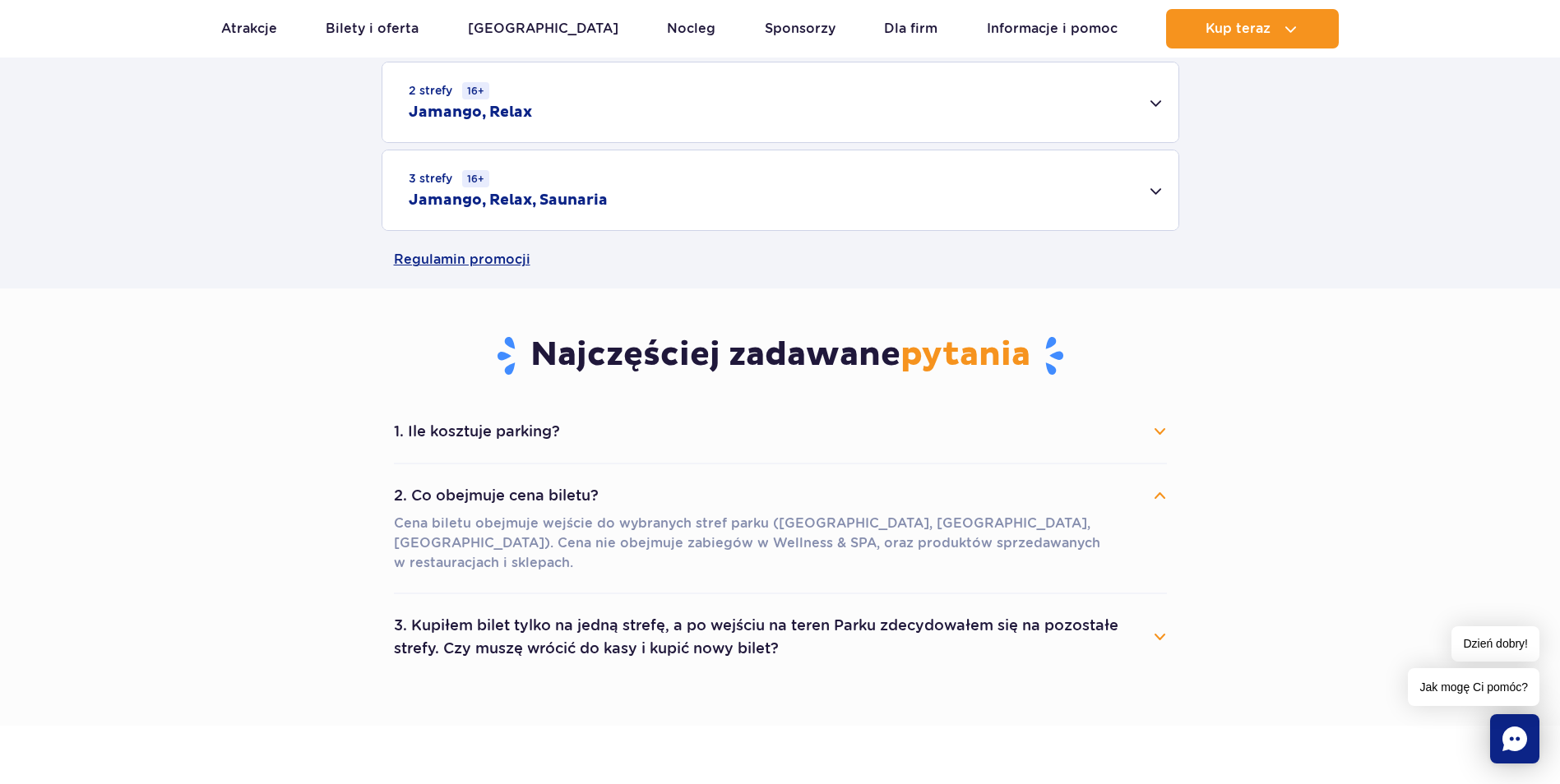
scroll to position [1316, 0]
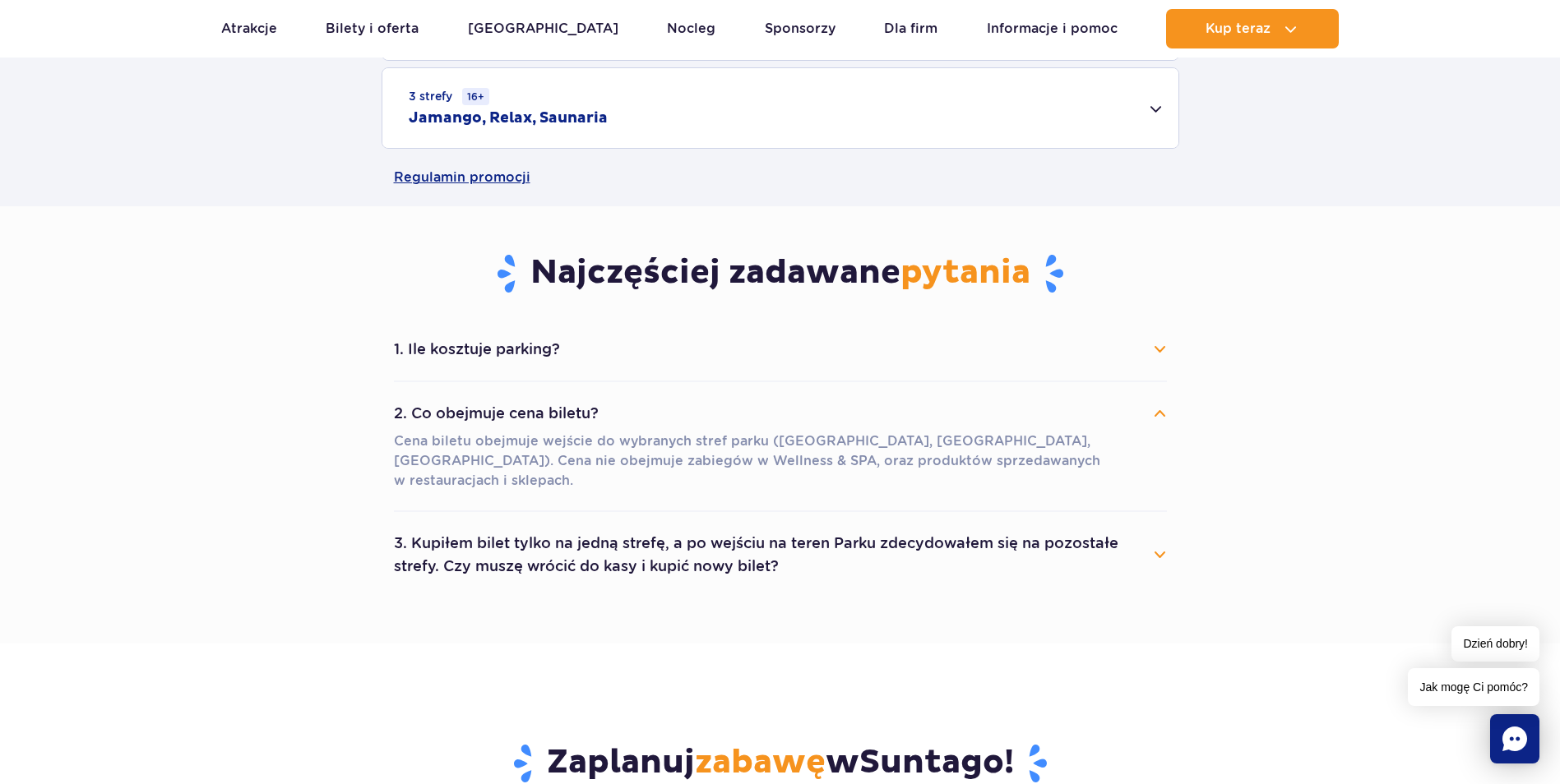
click at [1165, 539] on button "3. Kupiłem bilet tylko na jedną strefę, a po wejściu na teren Parku zdecydowałe…" at bounding box center [780, 554] width 773 height 59
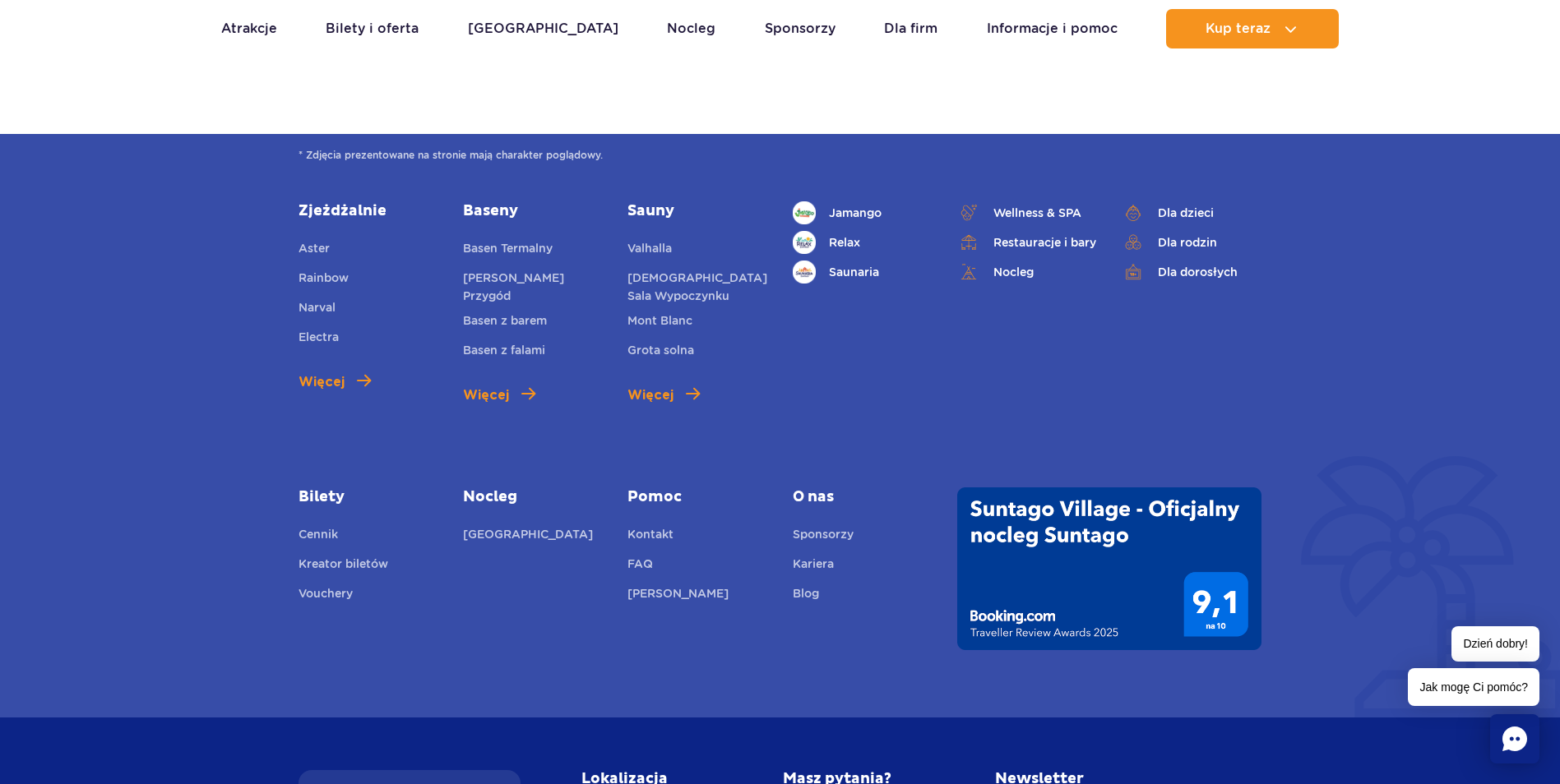
scroll to position [3042, 0]
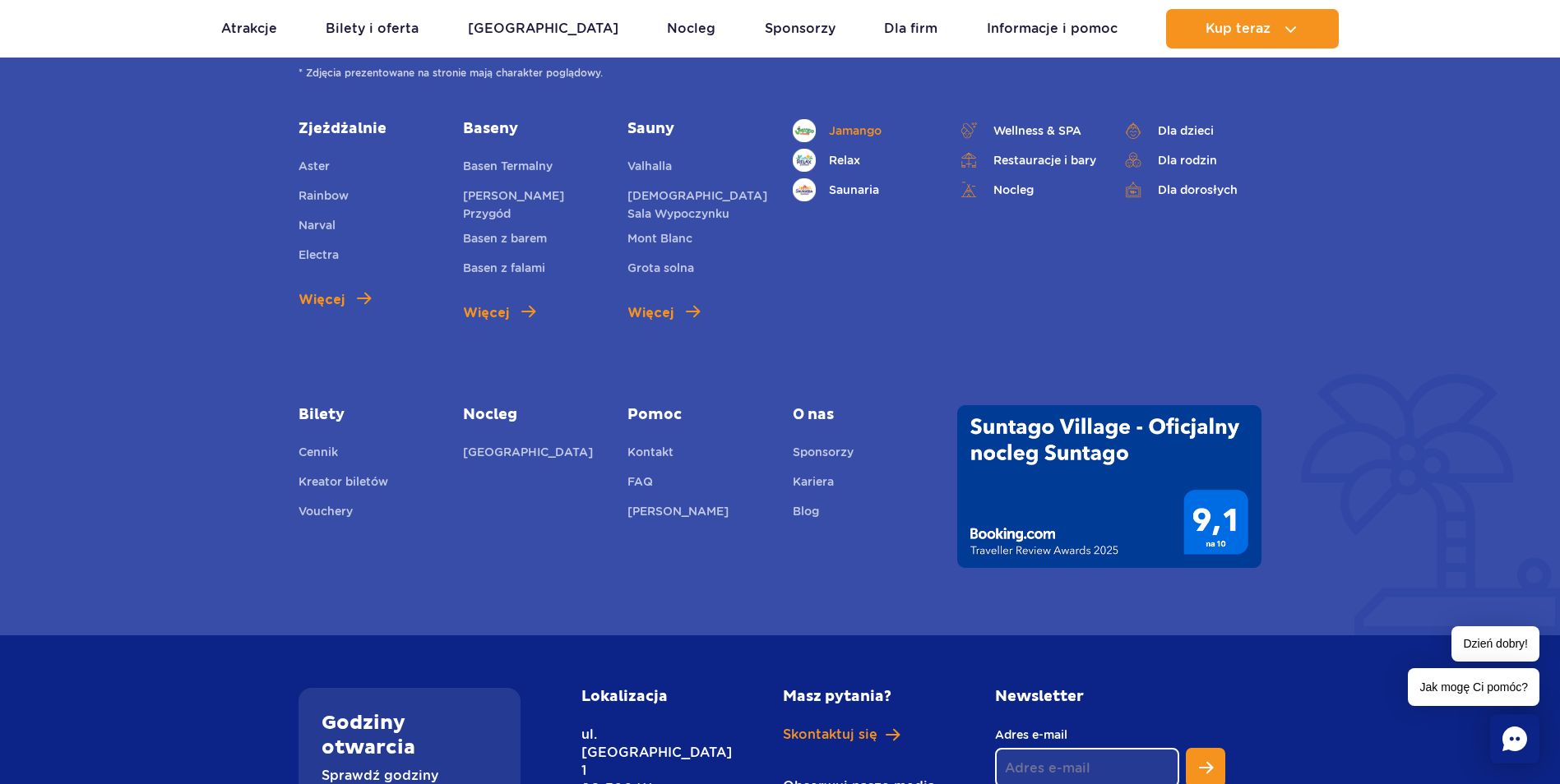
click at [863, 122] on span "Jamango" at bounding box center [855, 131] width 53 height 18
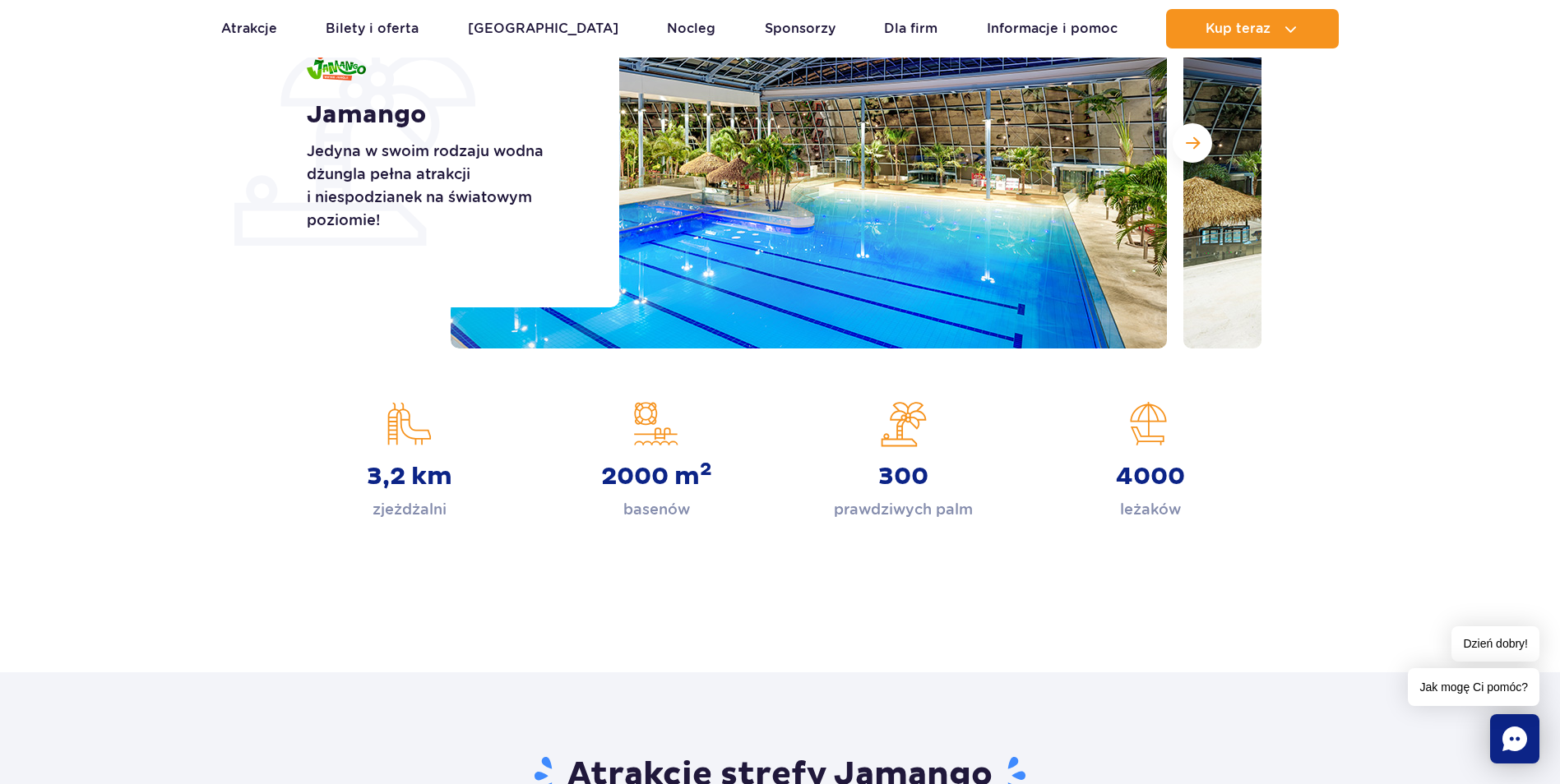
scroll to position [164, 0]
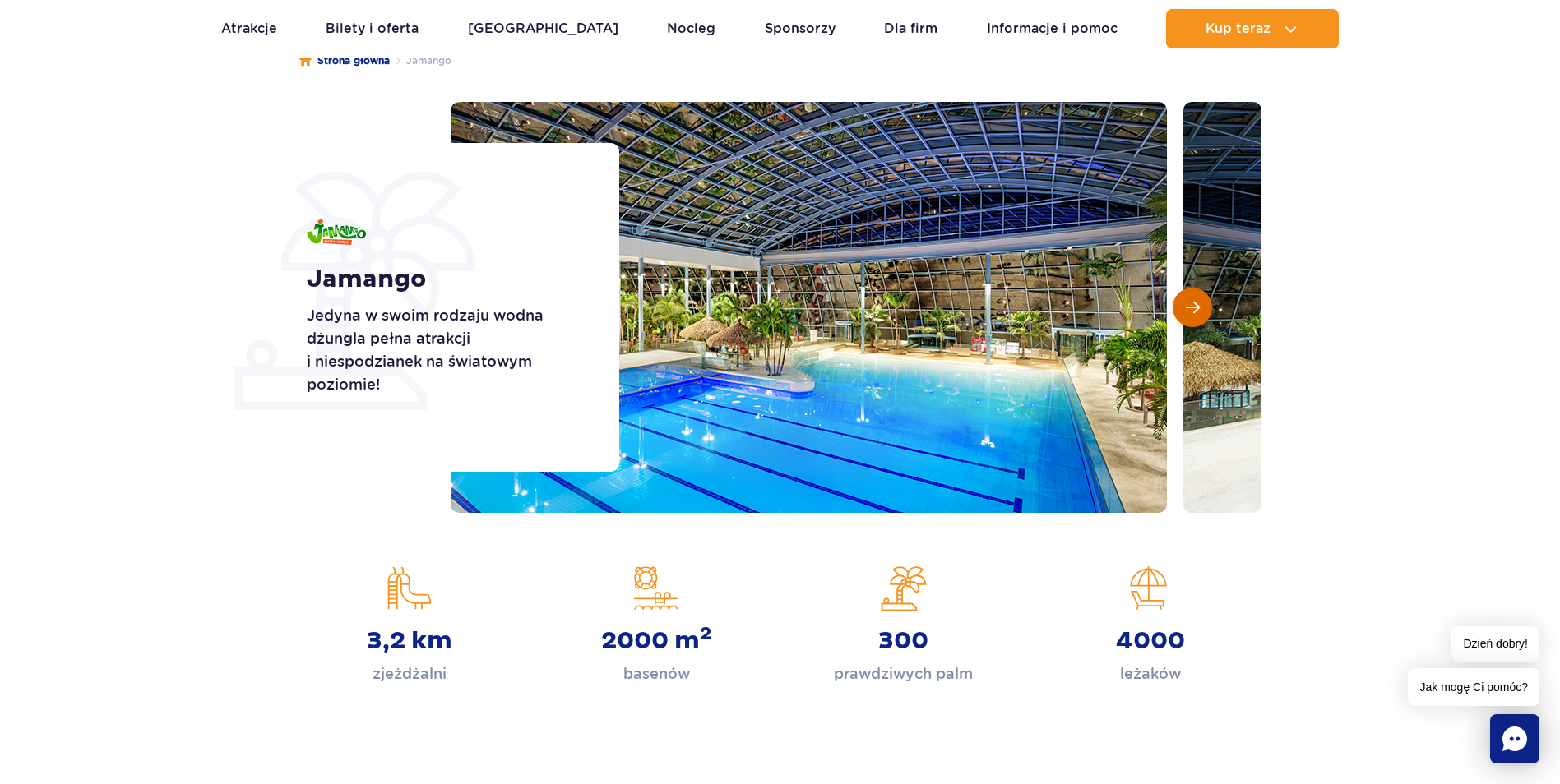
click at [1191, 306] on span "Następny slajd" at bounding box center [1193, 307] width 14 height 15
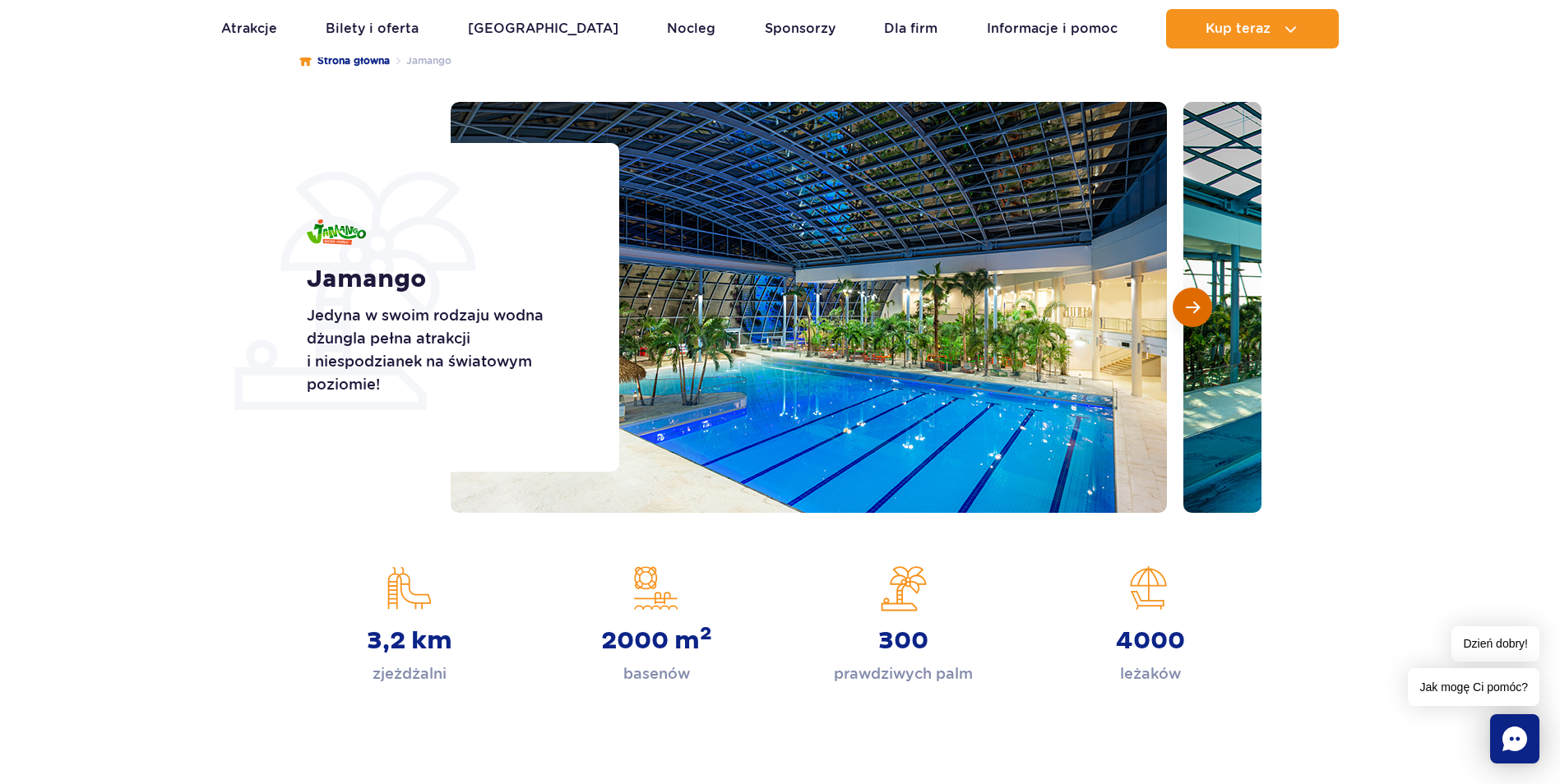
click at [1191, 306] on span "Następny slajd" at bounding box center [1193, 307] width 14 height 15
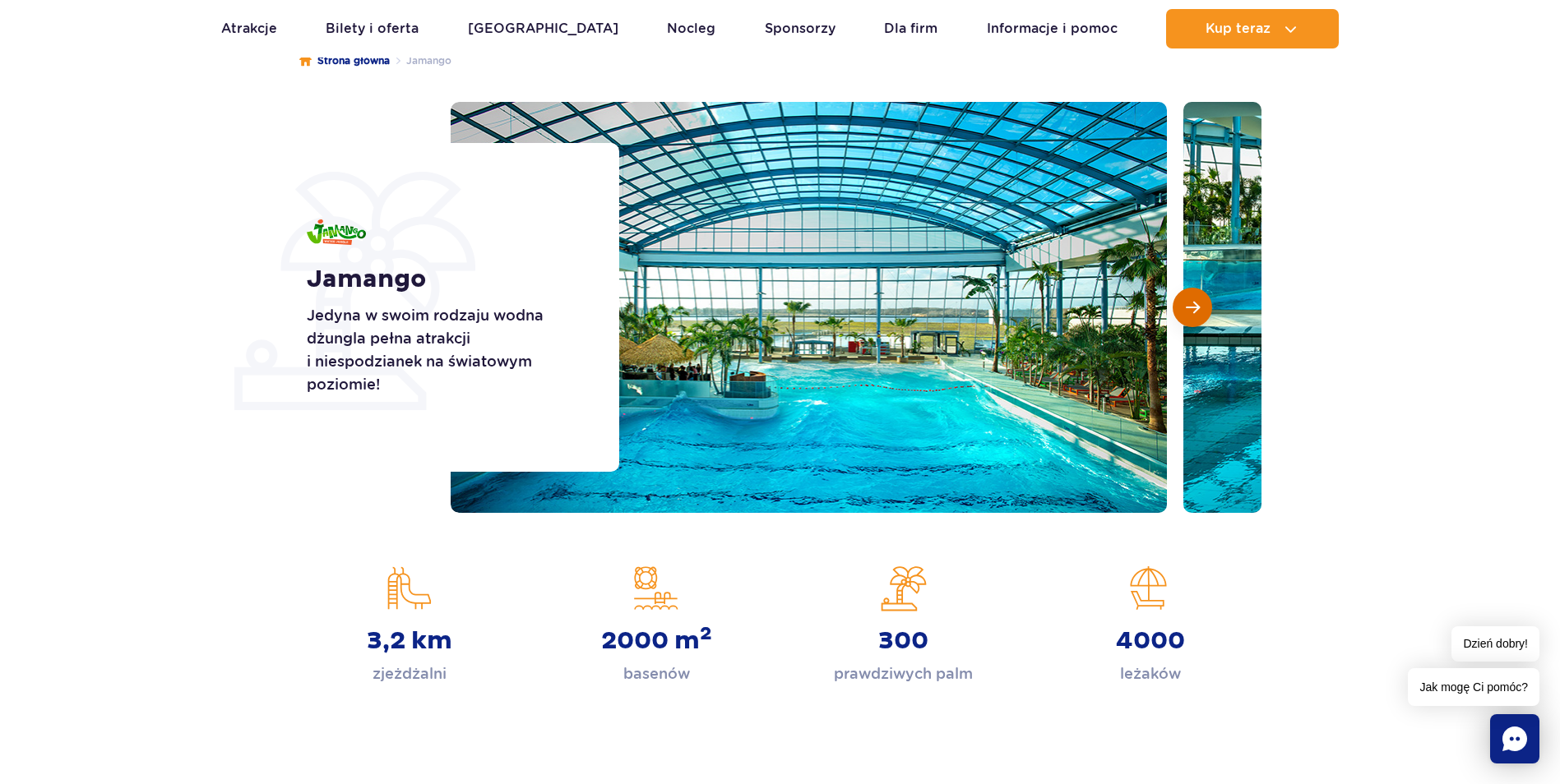
click at [1190, 306] on span "Następny slajd" at bounding box center [1193, 307] width 14 height 15
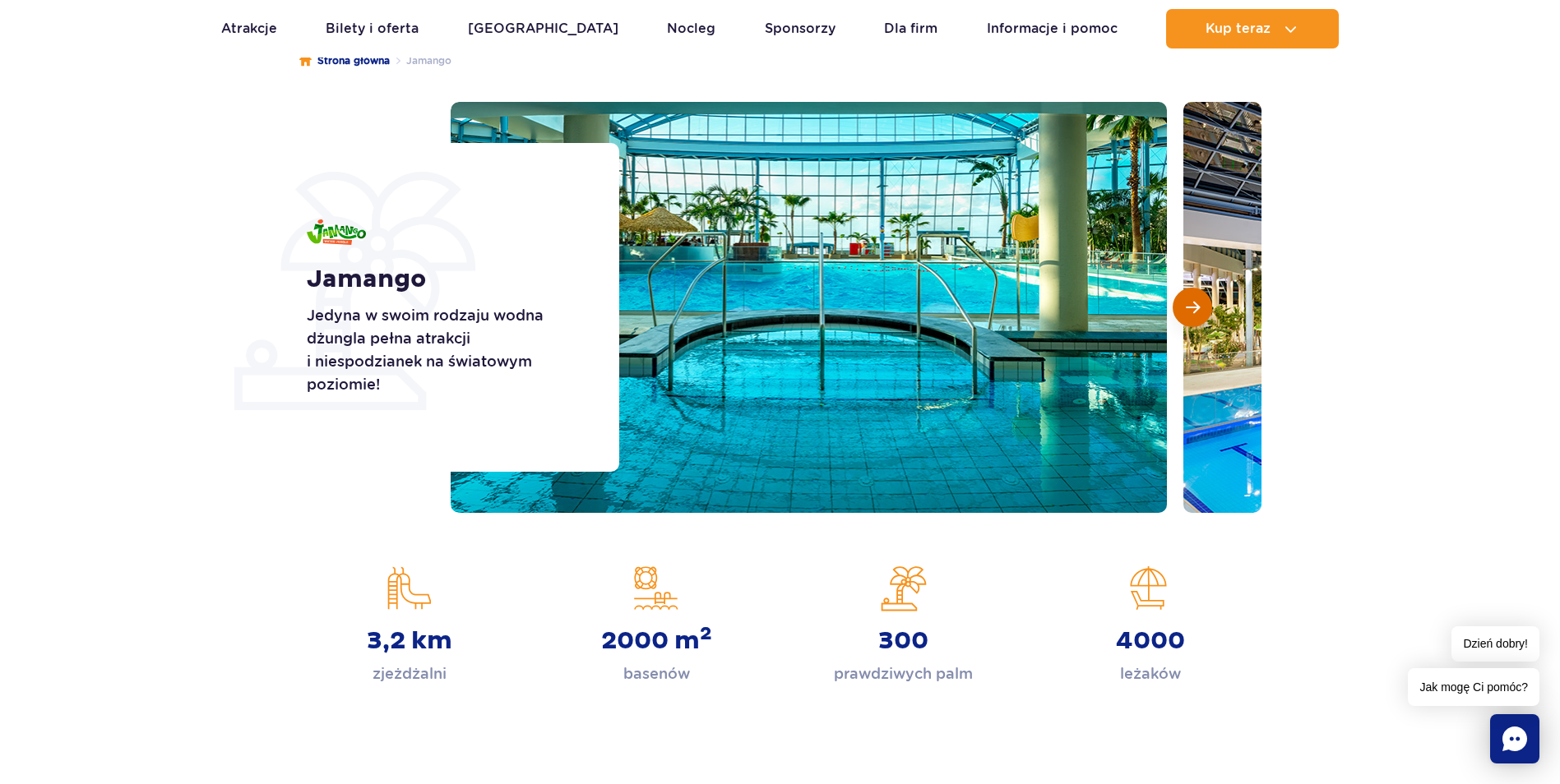
click at [1190, 306] on span "Następny slajd" at bounding box center [1193, 307] width 14 height 15
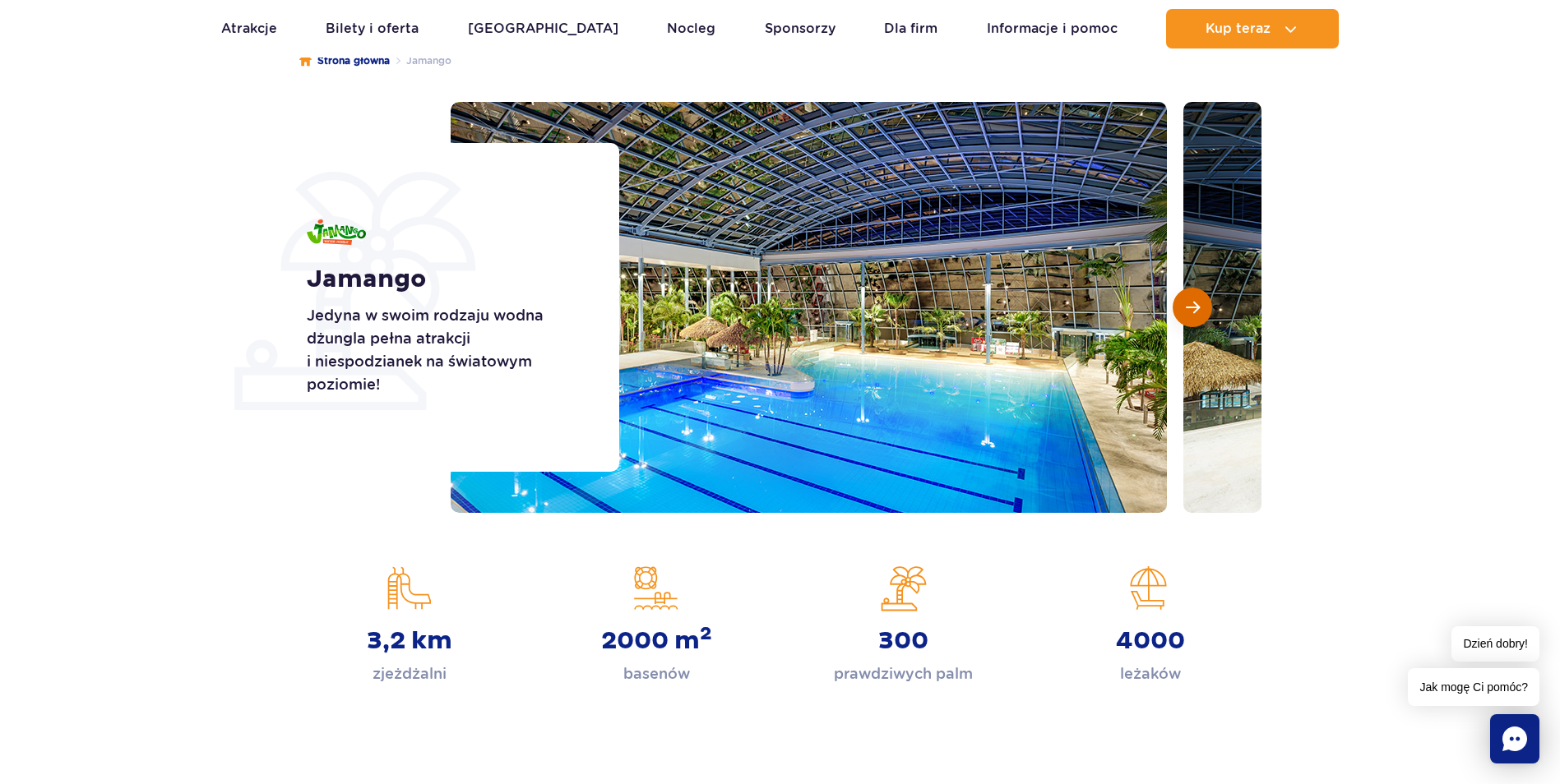
click at [1190, 306] on span "Następny slajd" at bounding box center [1193, 307] width 14 height 15
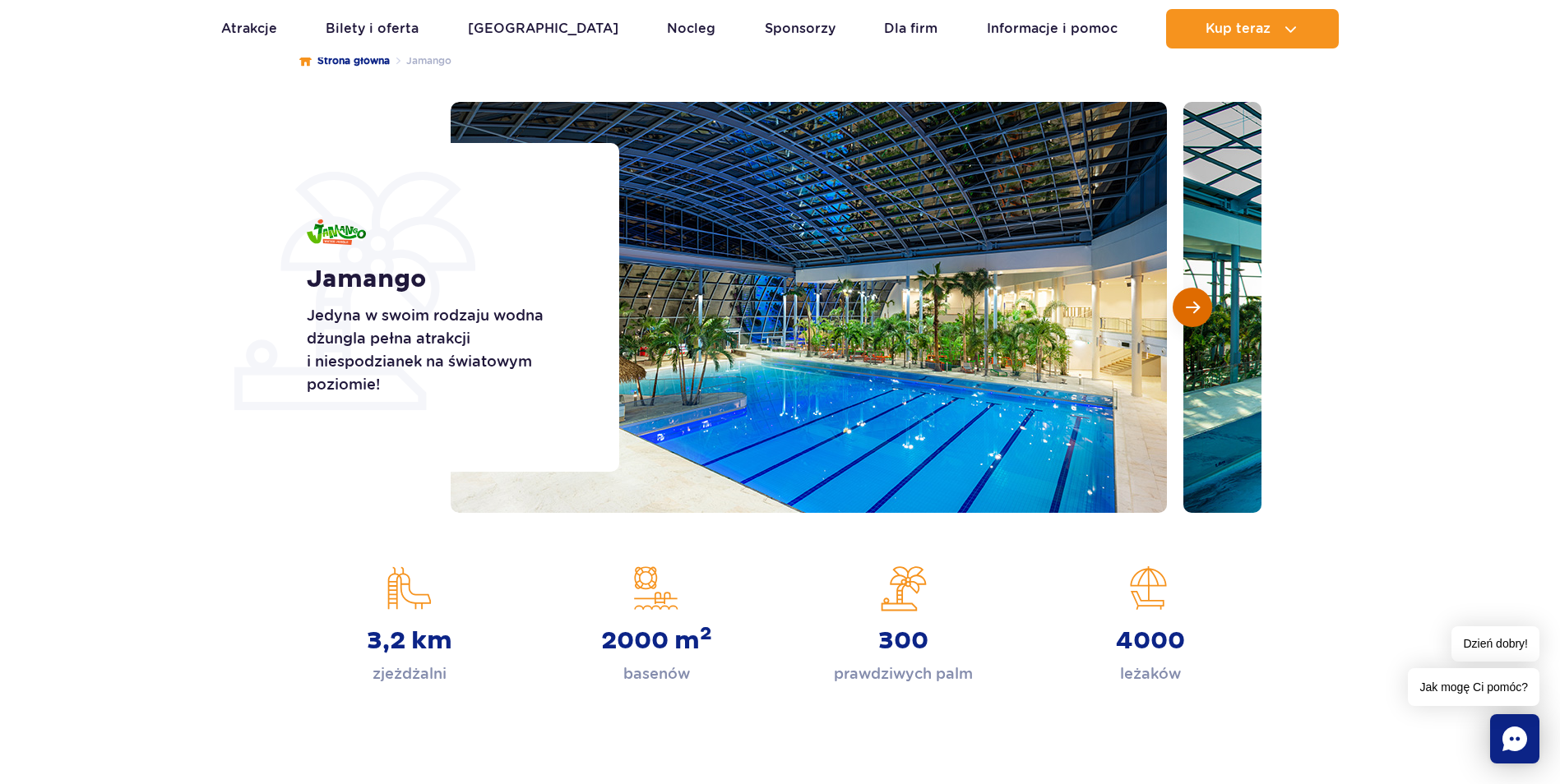
click at [1190, 306] on span "Następny slajd" at bounding box center [1193, 307] width 14 height 15
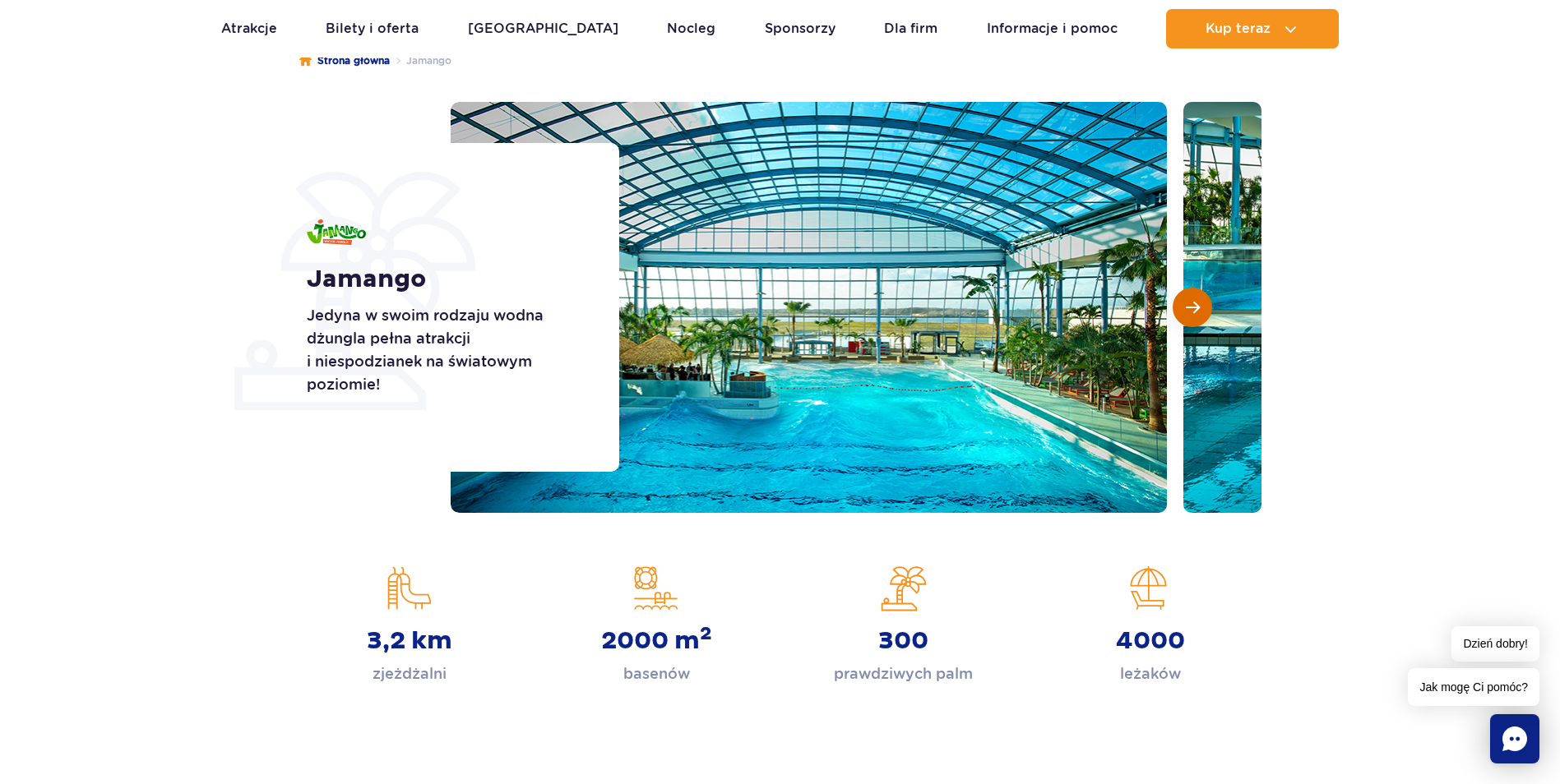
click at [1190, 306] on span "Następny slajd" at bounding box center [1193, 307] width 14 height 15
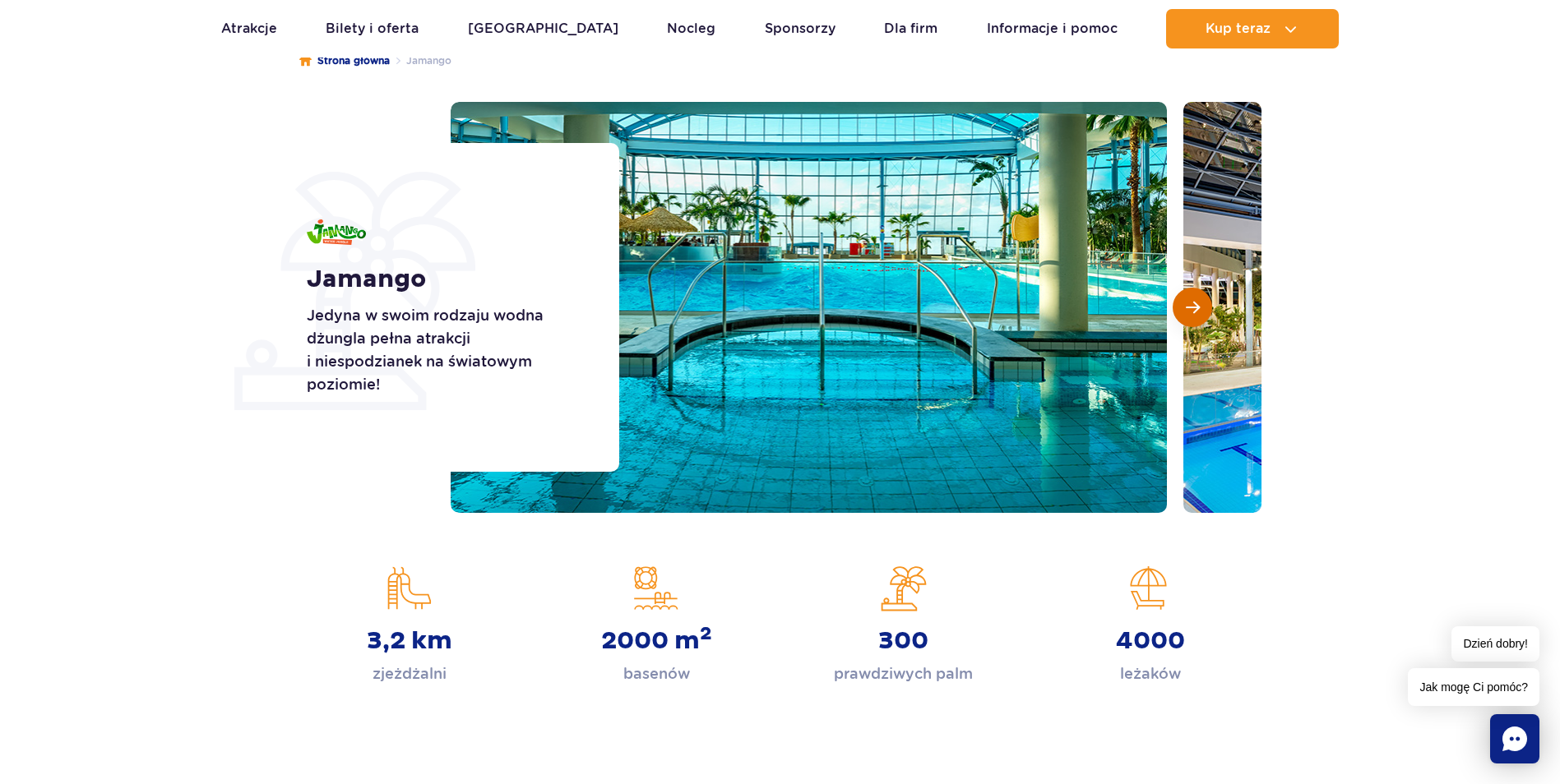
click at [1190, 306] on span "Następny slajd" at bounding box center [1193, 307] width 14 height 15
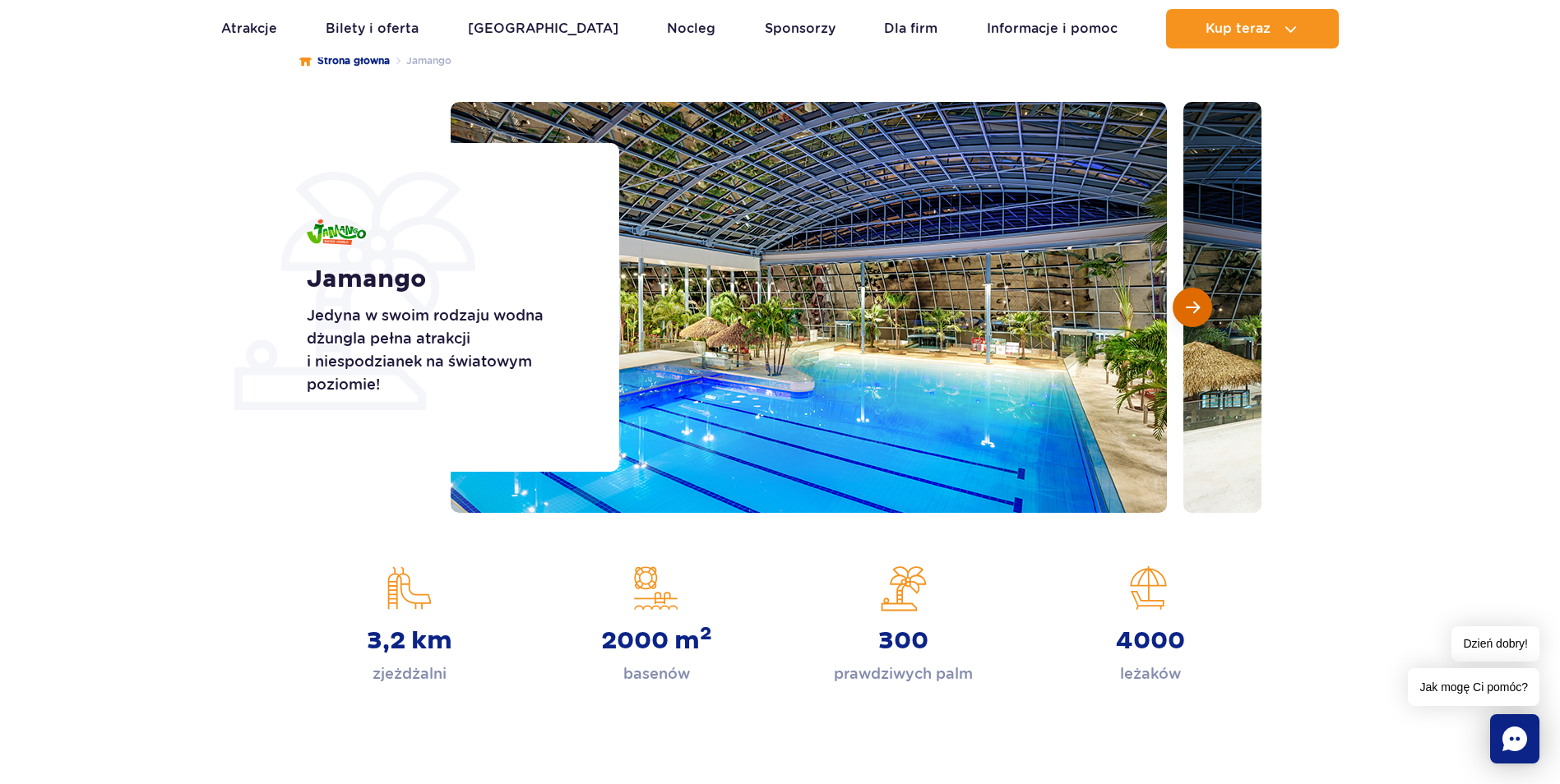
click at [1190, 306] on span "Następny slajd" at bounding box center [1193, 307] width 14 height 15
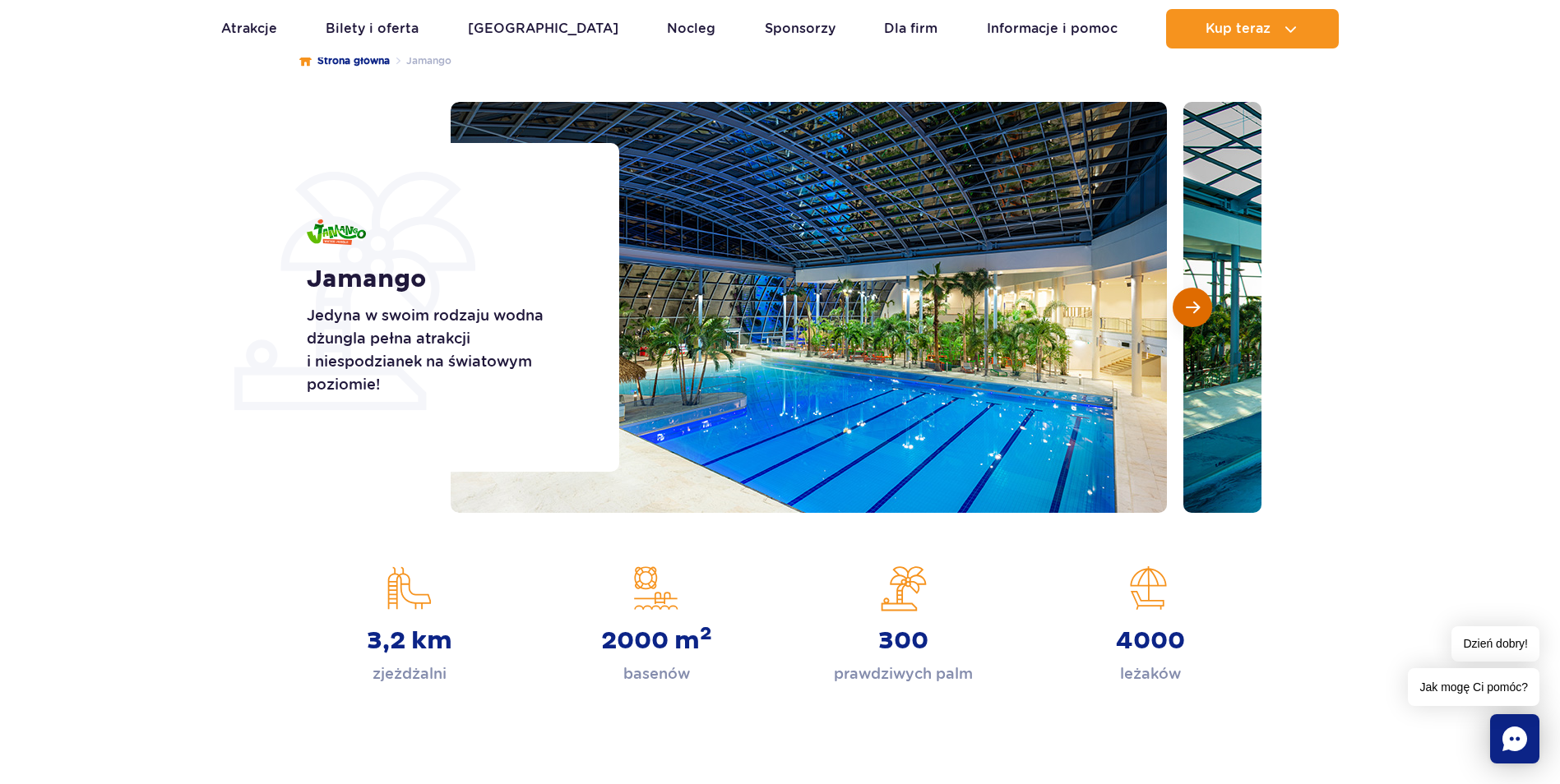
click at [1190, 306] on span "Następny slajd" at bounding box center [1193, 307] width 14 height 15
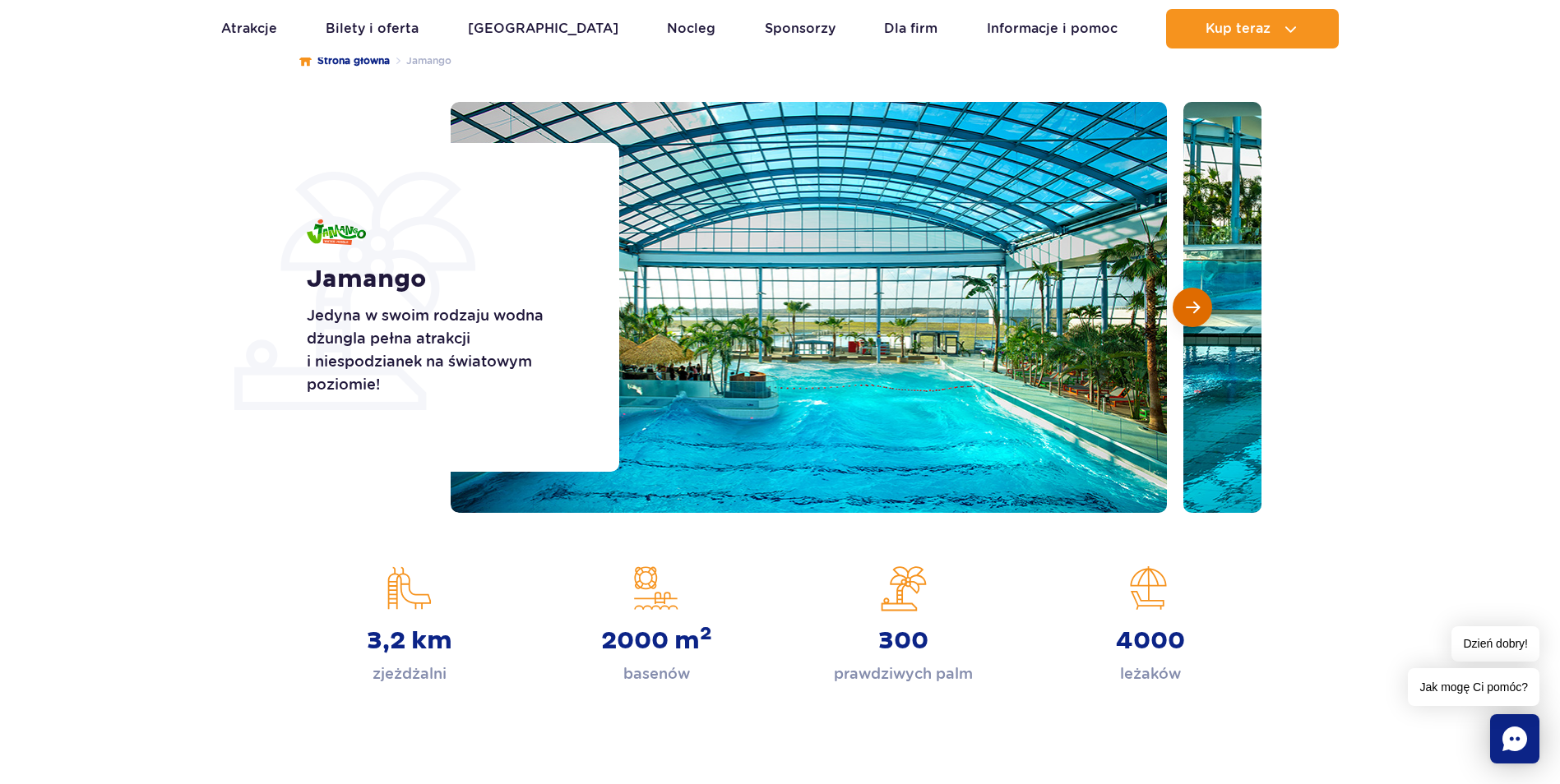
click at [1190, 306] on span "Następny slajd" at bounding box center [1193, 307] width 14 height 15
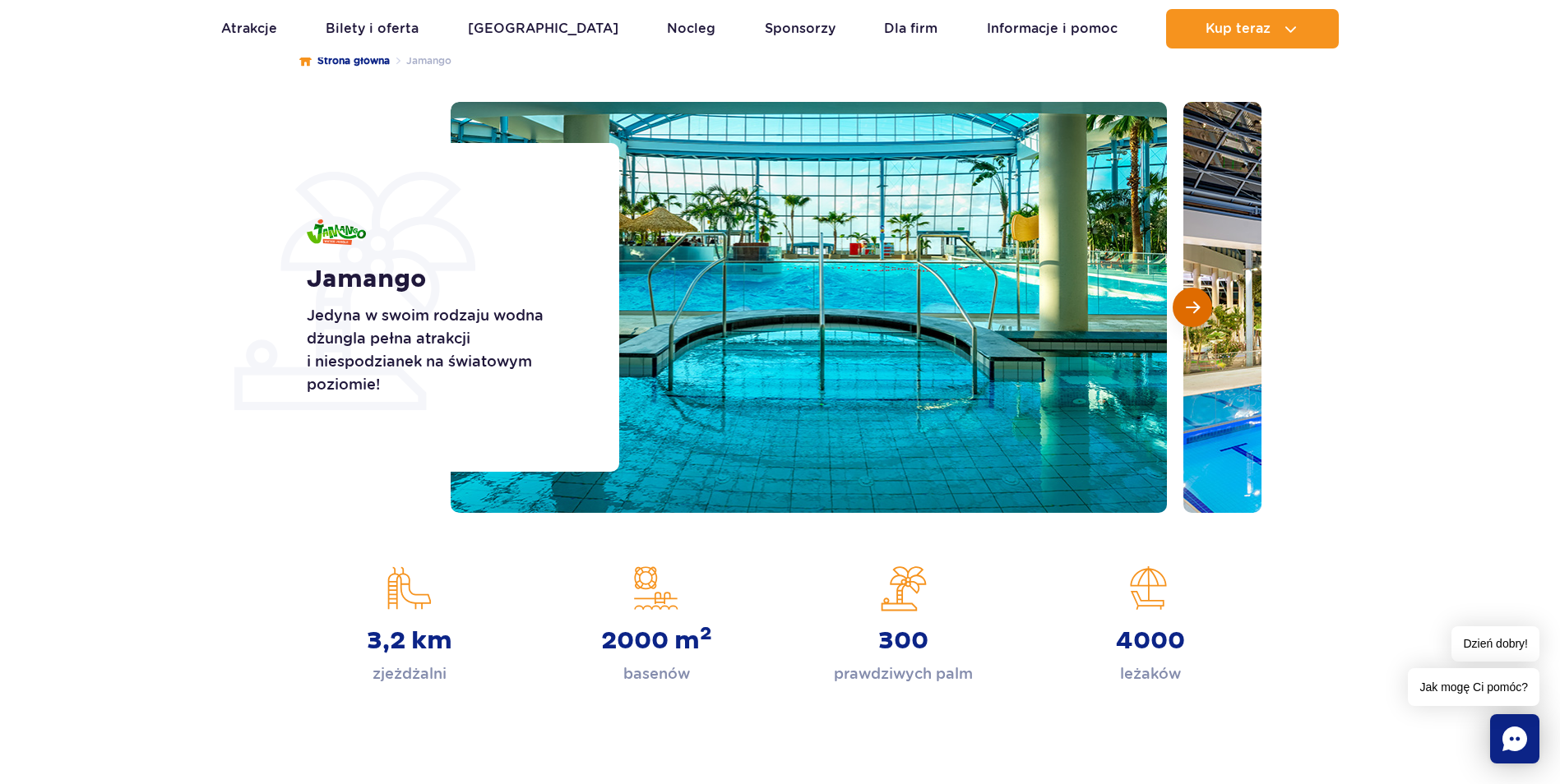
click at [1190, 306] on span "Następny slajd" at bounding box center [1193, 307] width 14 height 15
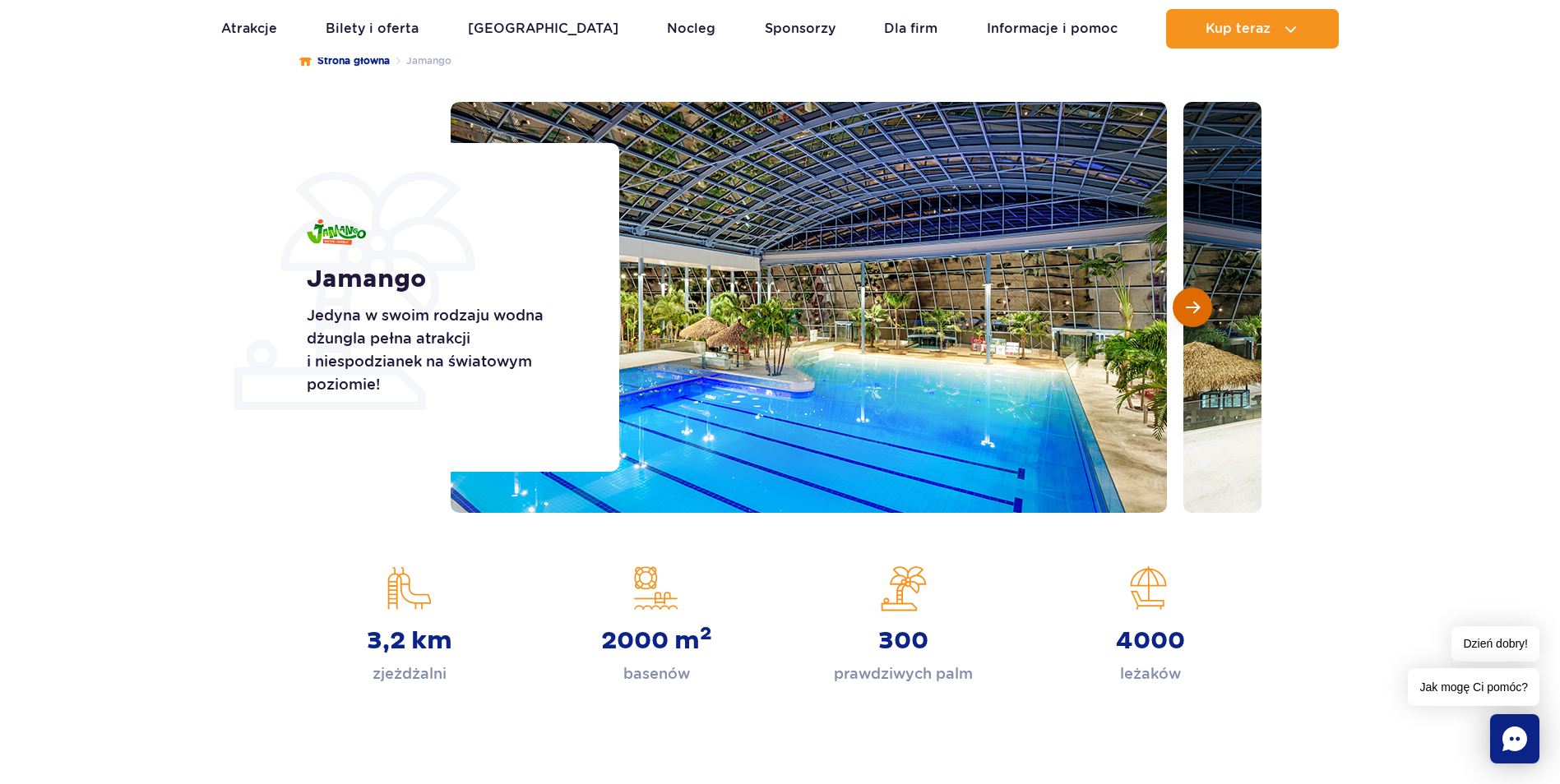
click at [1190, 306] on span "Następny slajd" at bounding box center [1193, 307] width 14 height 15
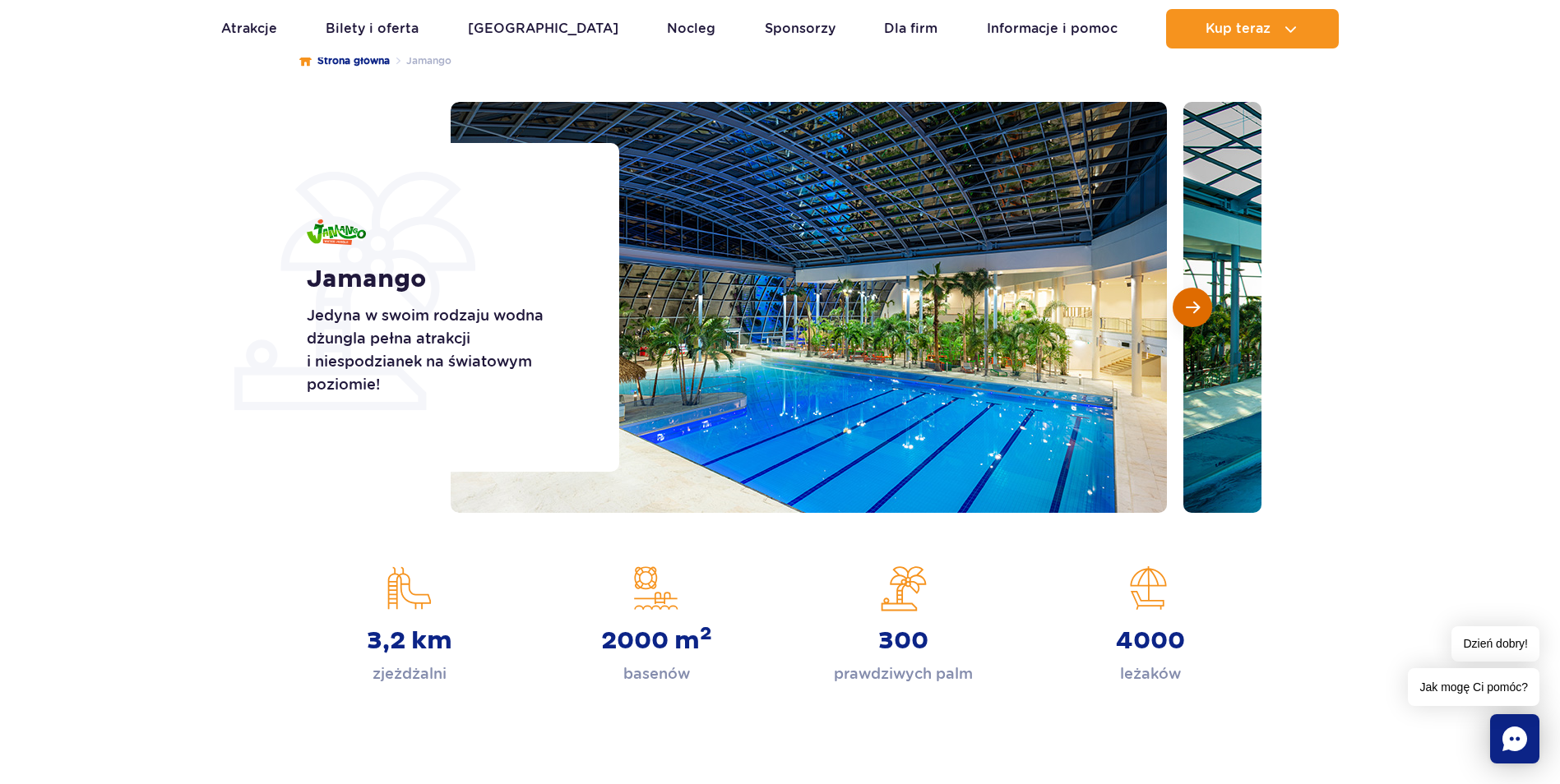
click at [1190, 306] on span "Następny slajd" at bounding box center [1193, 307] width 14 height 15
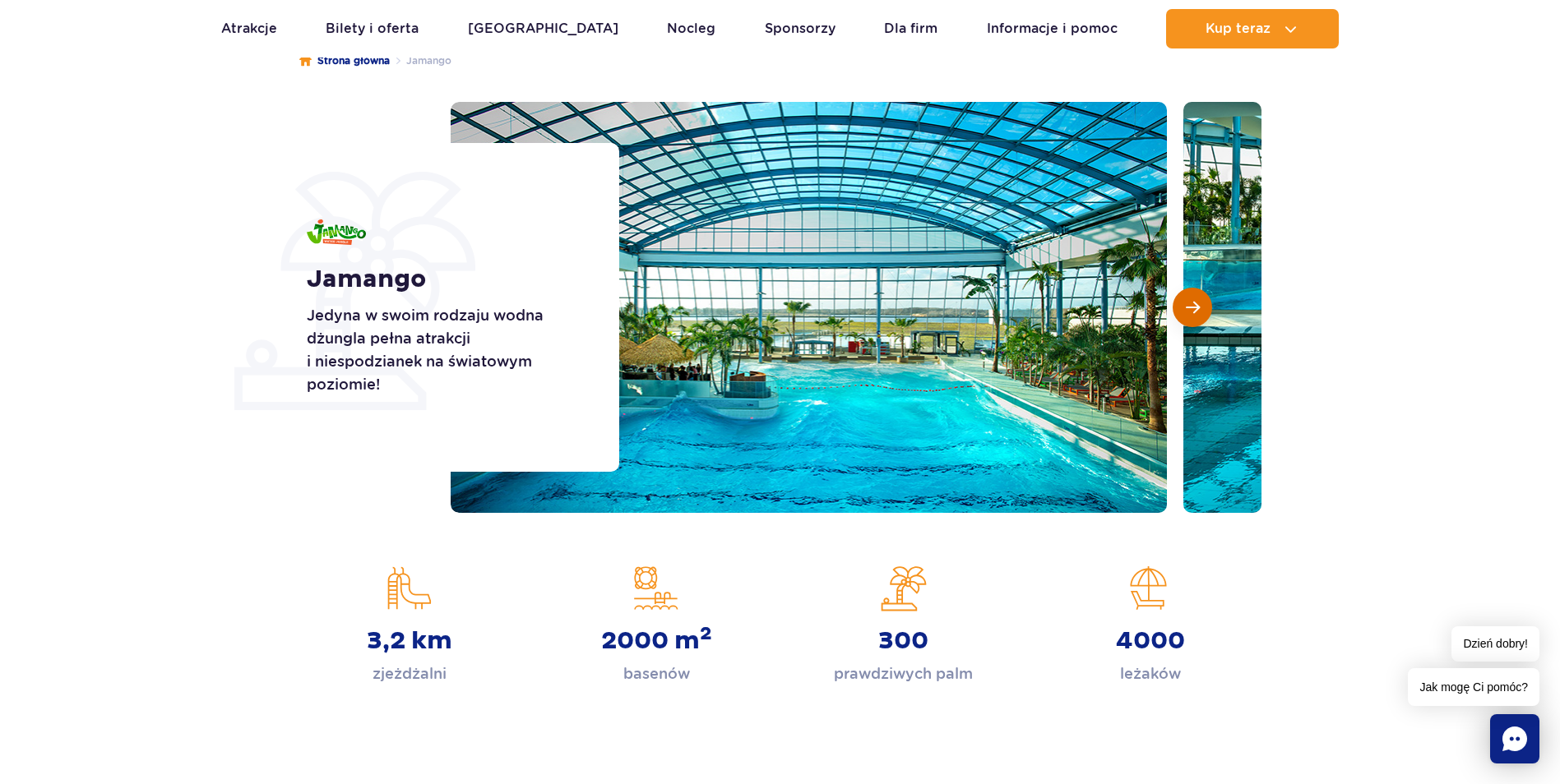
click at [1190, 306] on span "Następny slajd" at bounding box center [1193, 307] width 14 height 15
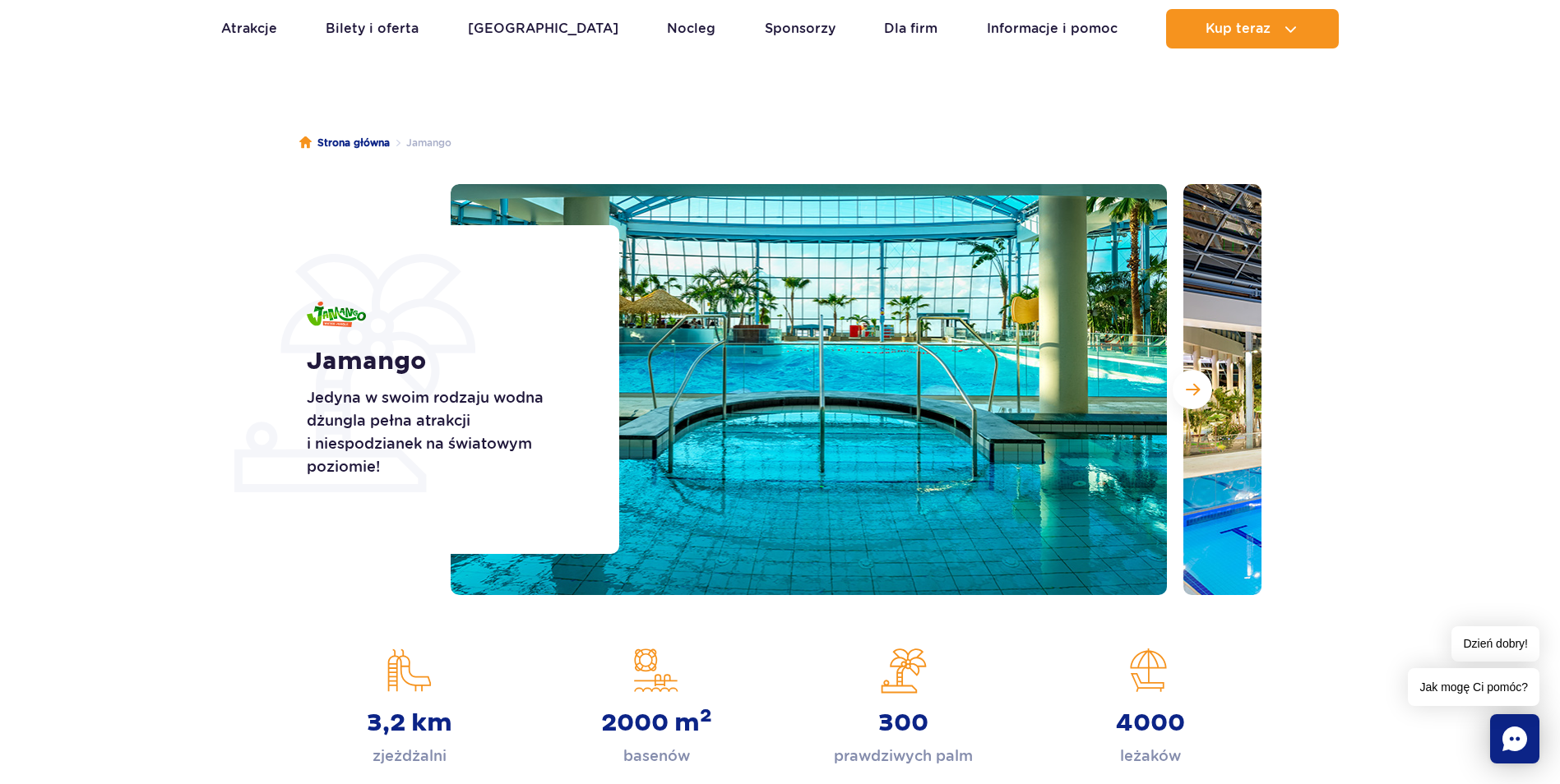
scroll to position [0, 0]
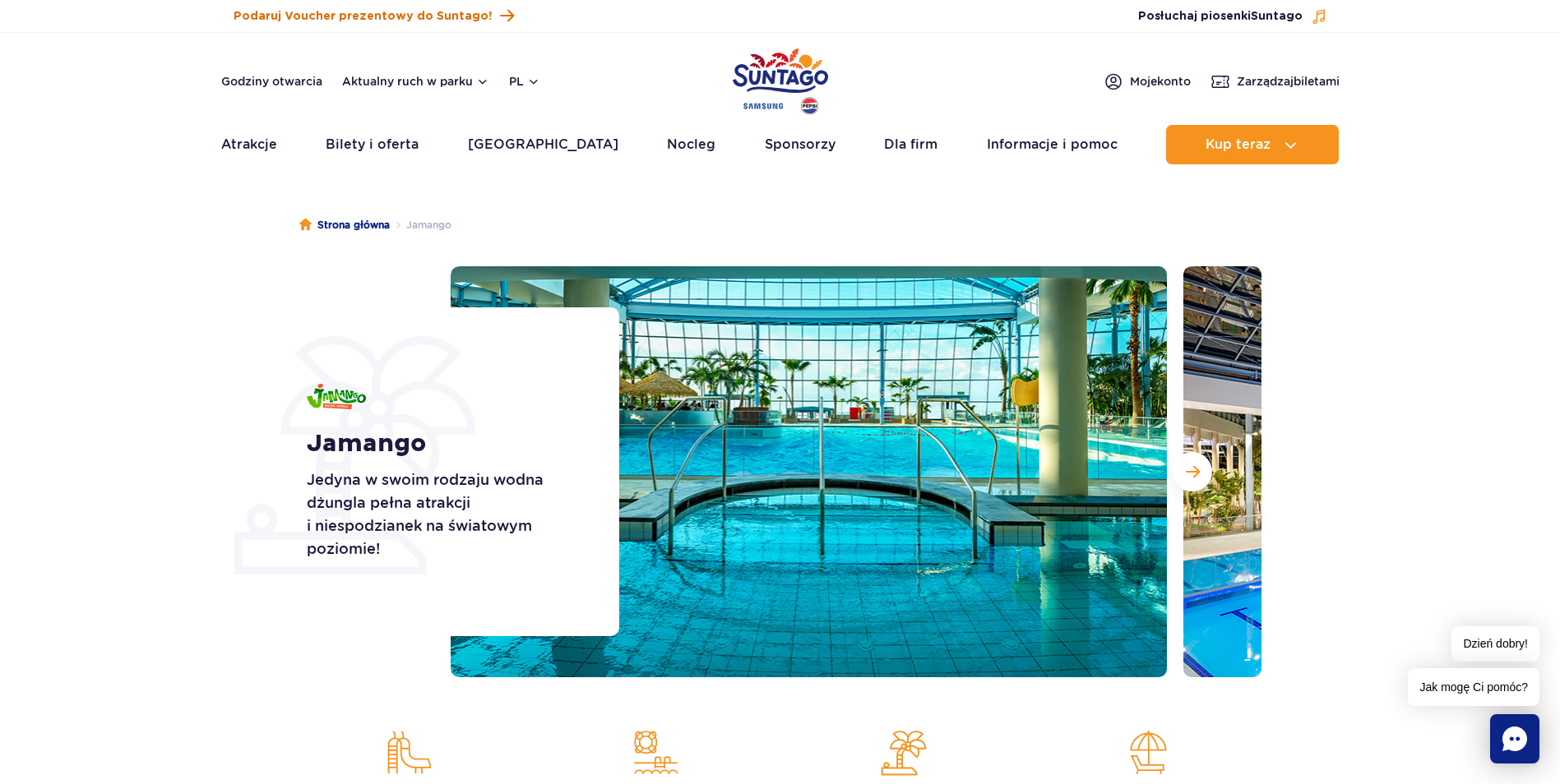
click at [323, 20] on span "Podaruj Voucher prezentowy do Suntago!" at bounding box center [363, 16] width 258 height 16
